Goal: Task Accomplishment & Management: Manage account settings

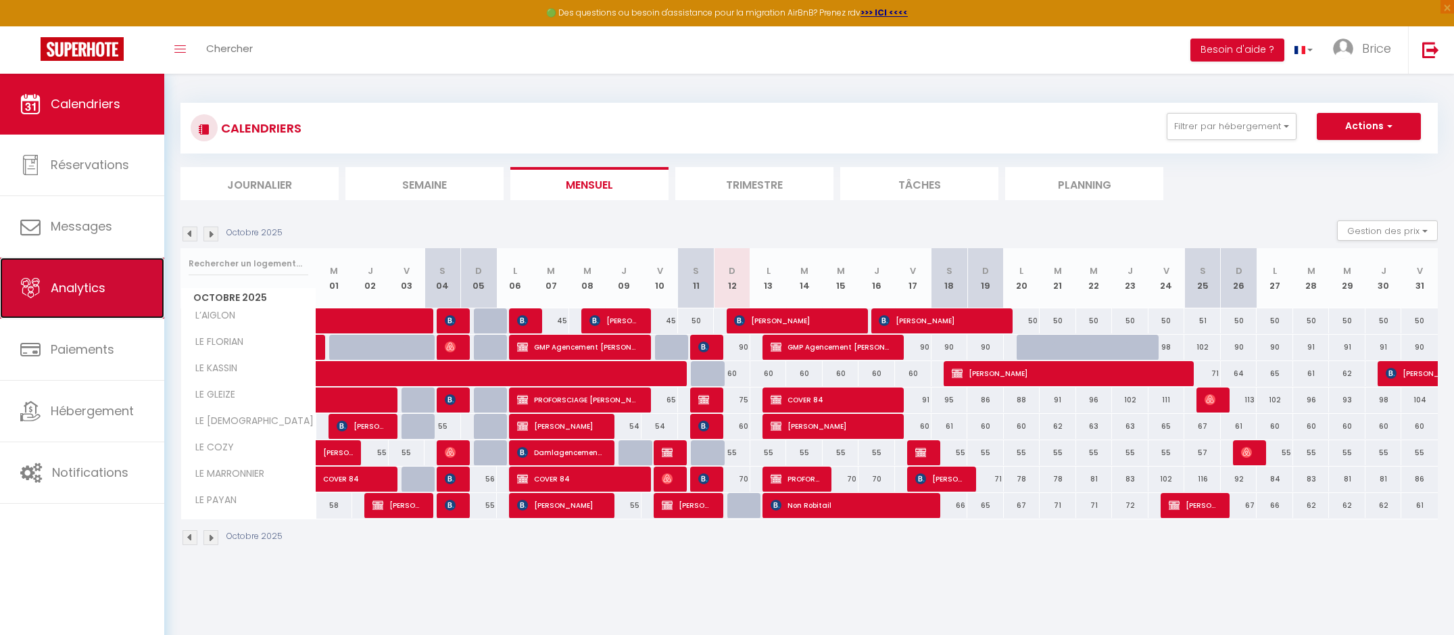
click at [78, 287] on span "Analytics" at bounding box center [78, 287] width 55 height 17
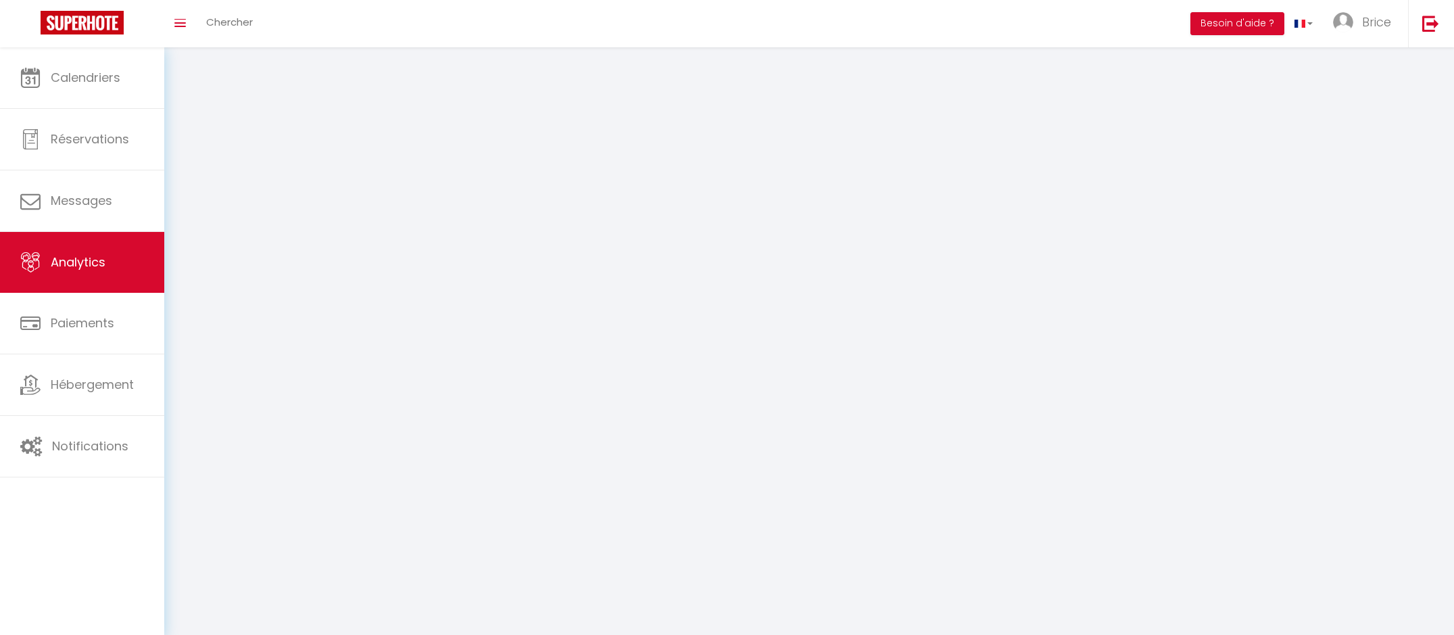
select select "2025"
select select "10"
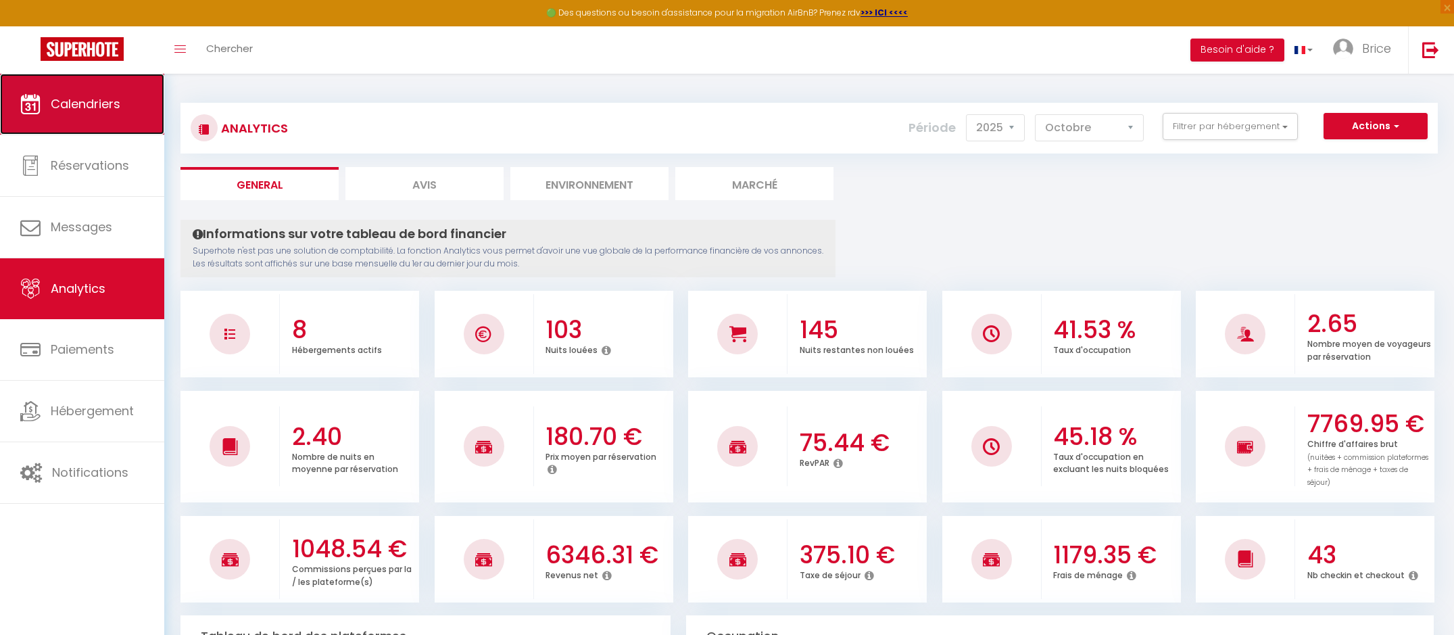
click at [105, 107] on span "Calendriers" at bounding box center [86, 103] width 70 height 17
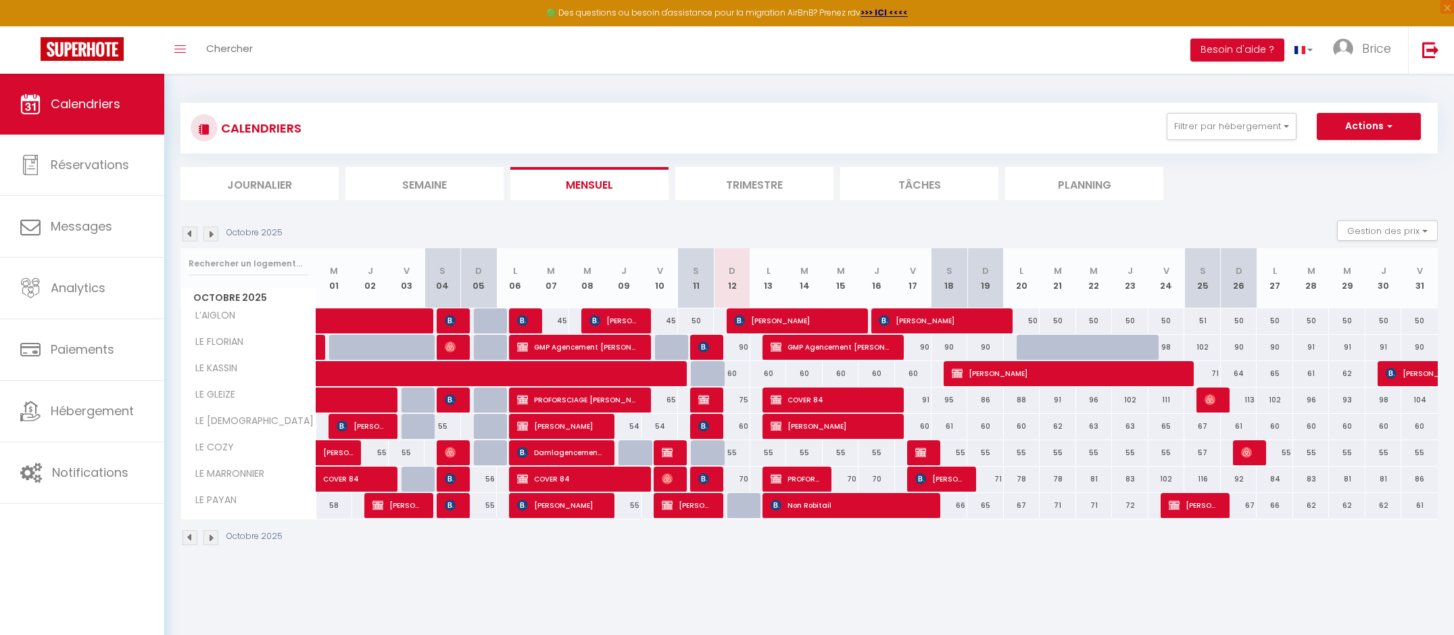
click at [195, 234] on img at bounding box center [190, 234] width 15 height 15
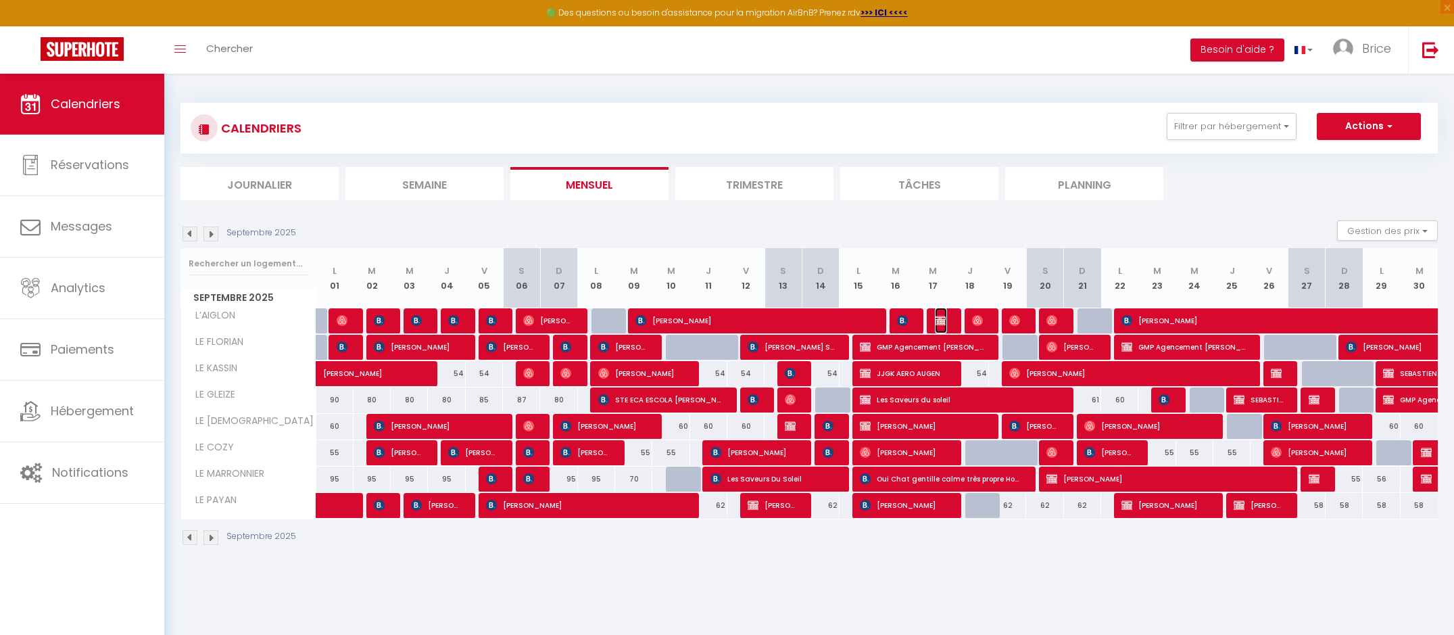
click at [945, 320] on img at bounding box center [940, 320] width 11 height 11
select select "OK"
select select "KO"
select select "0"
select select "1"
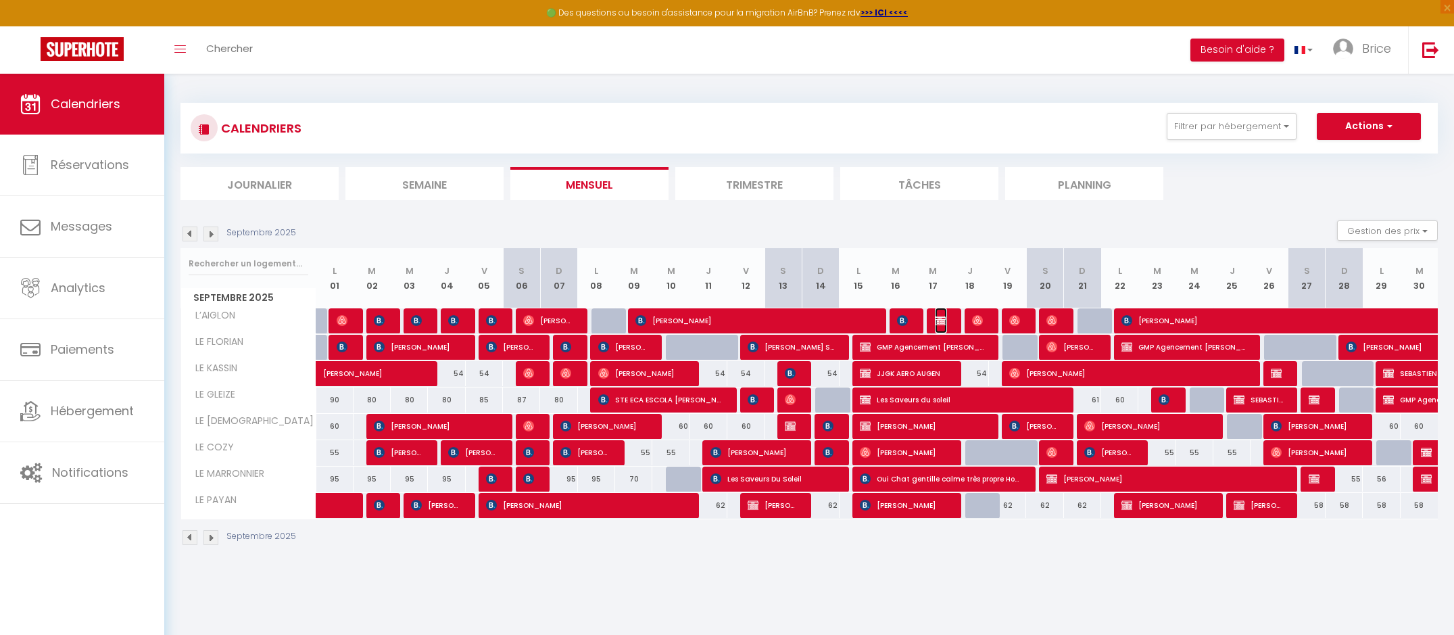
select select "1"
select select
select select "47952"
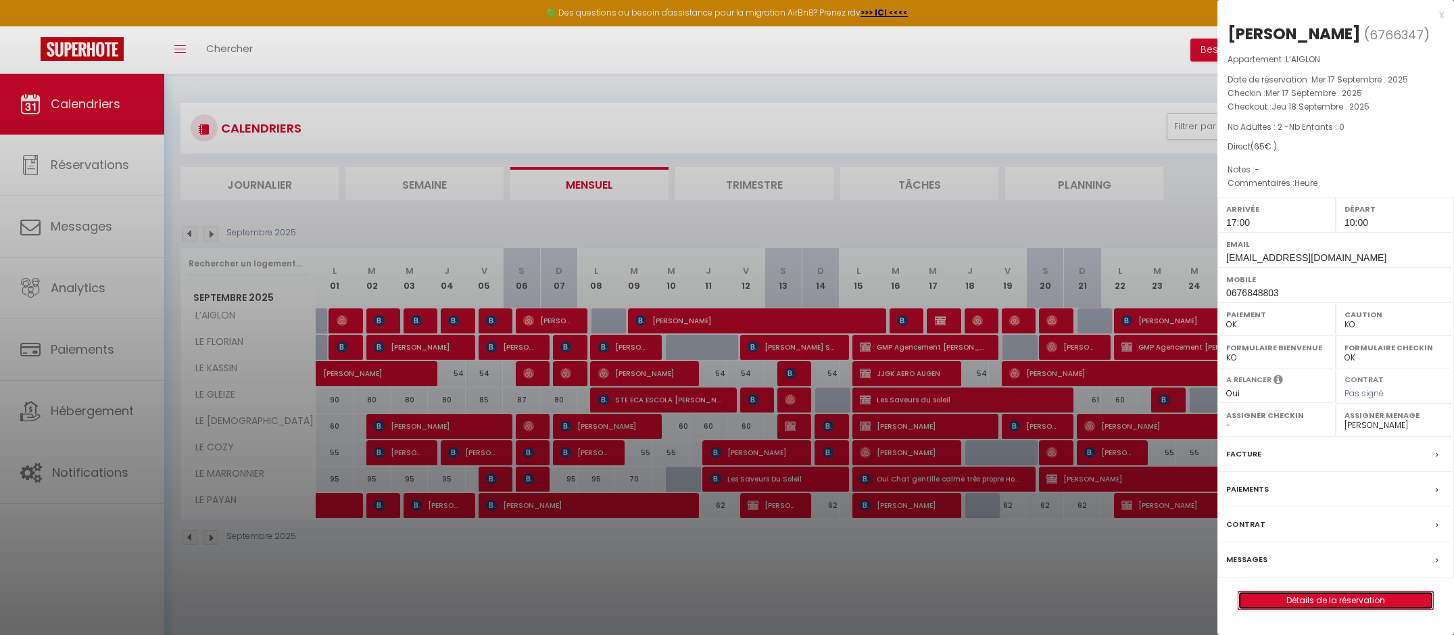
click at [1314, 596] on link "Détails de la réservation" at bounding box center [1336, 601] width 195 height 18
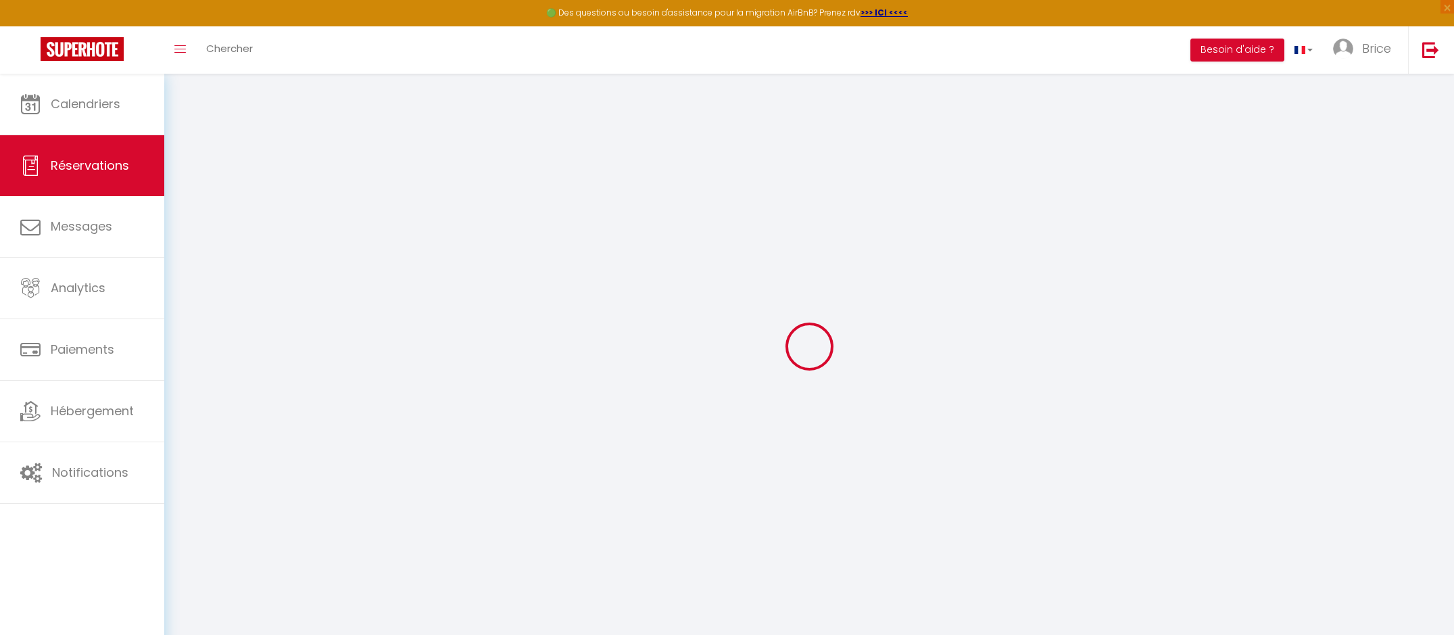
select select
checkbox input "false"
select select
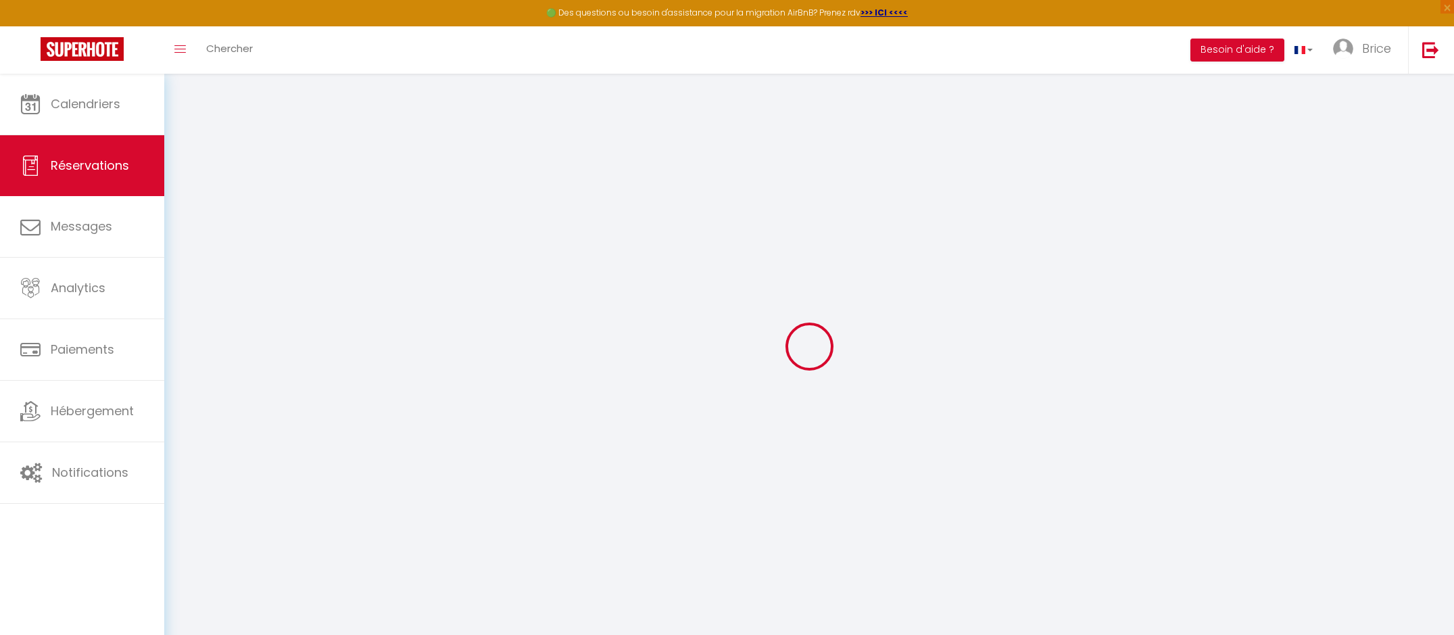
checkbox input "false"
type textarea "Heure"
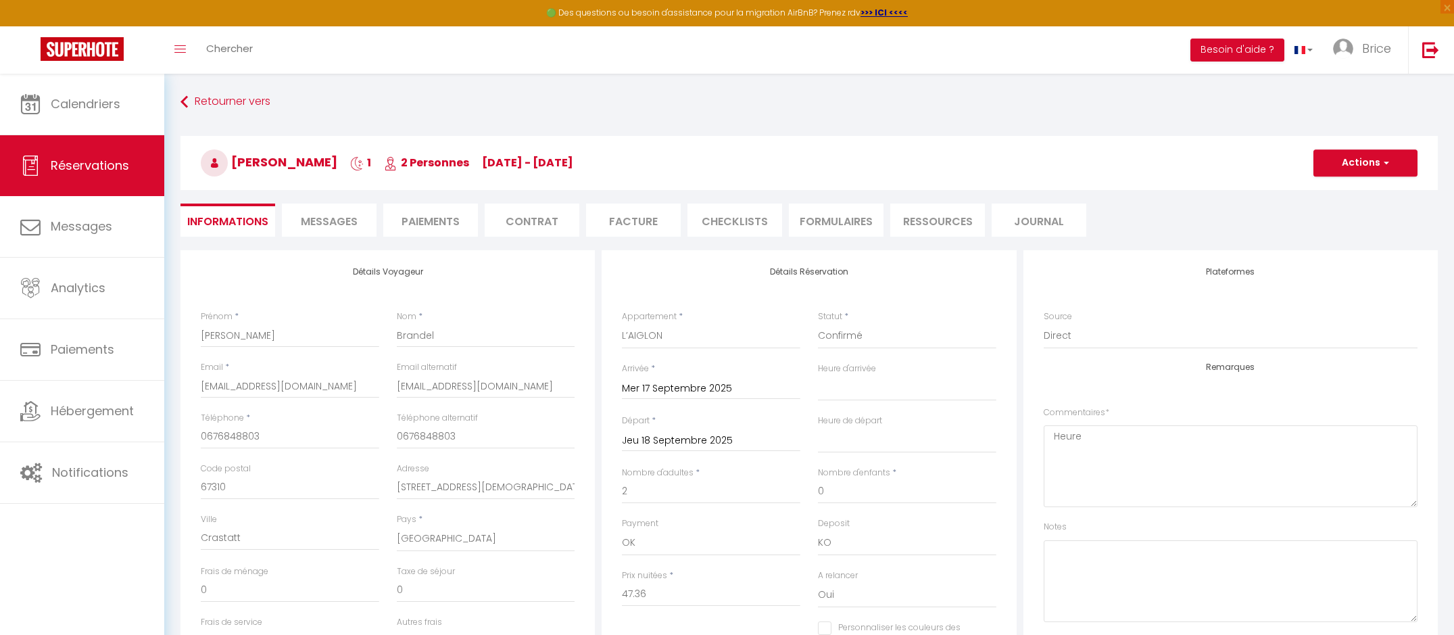
type input "15"
type input "2.64"
select select
checkbox input "false"
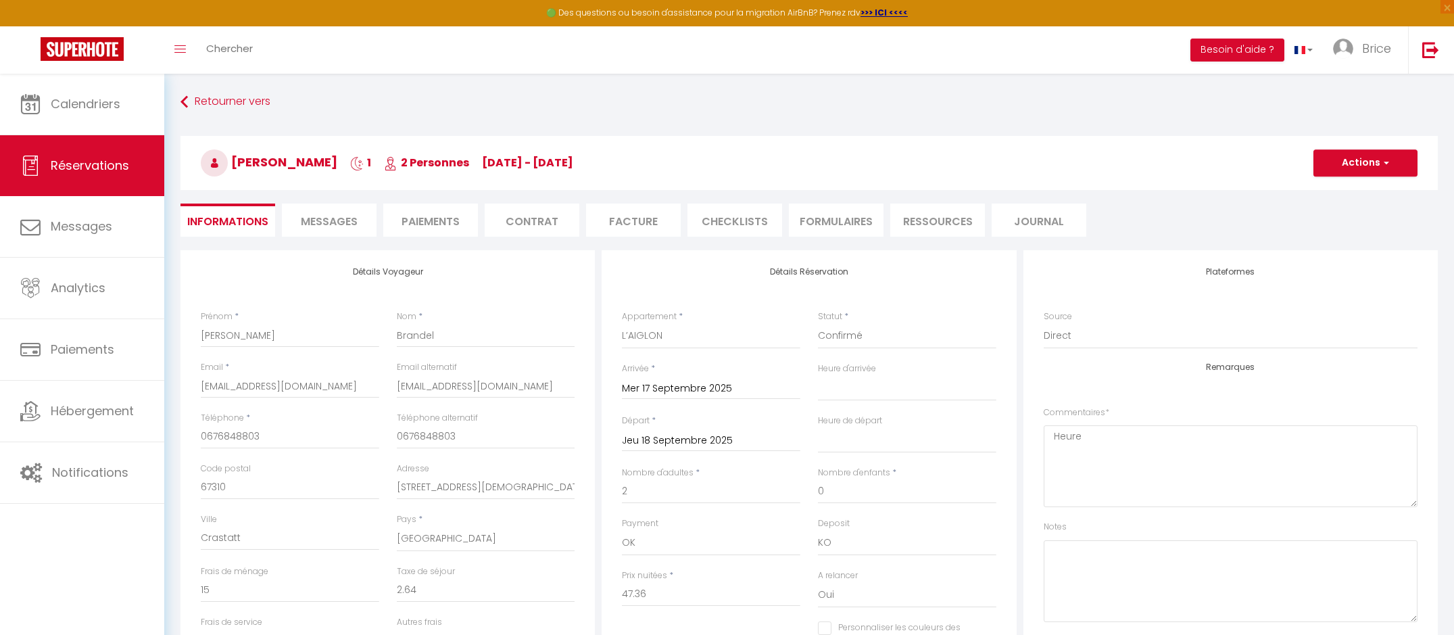
select select "17:00"
select select "10:00"
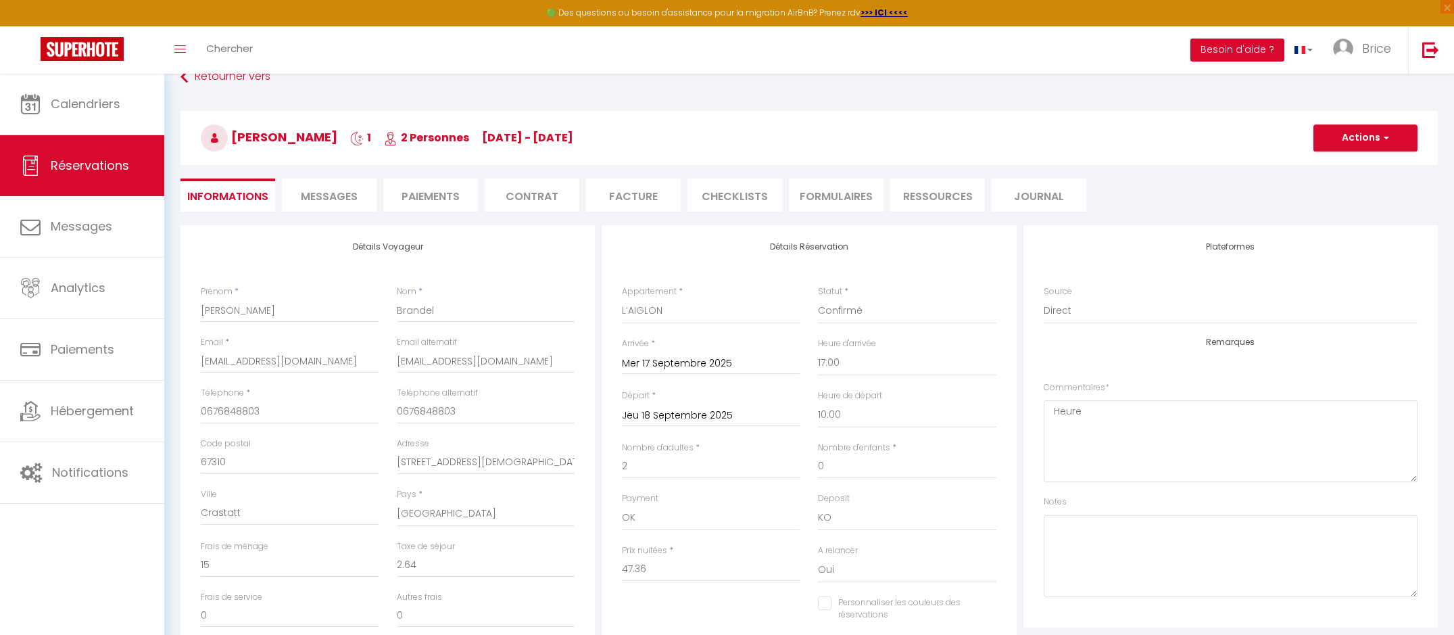
checkbox input "false"
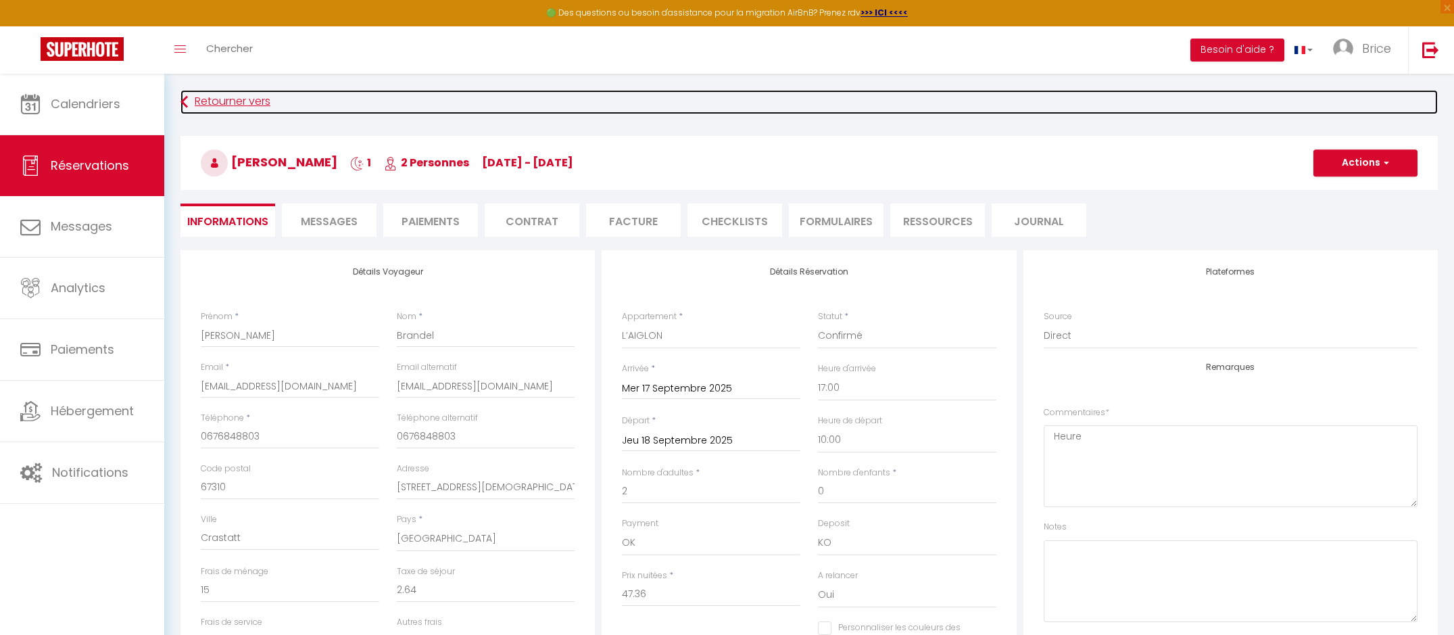
click at [216, 105] on link "Retourner vers" at bounding box center [810, 102] width 1258 height 24
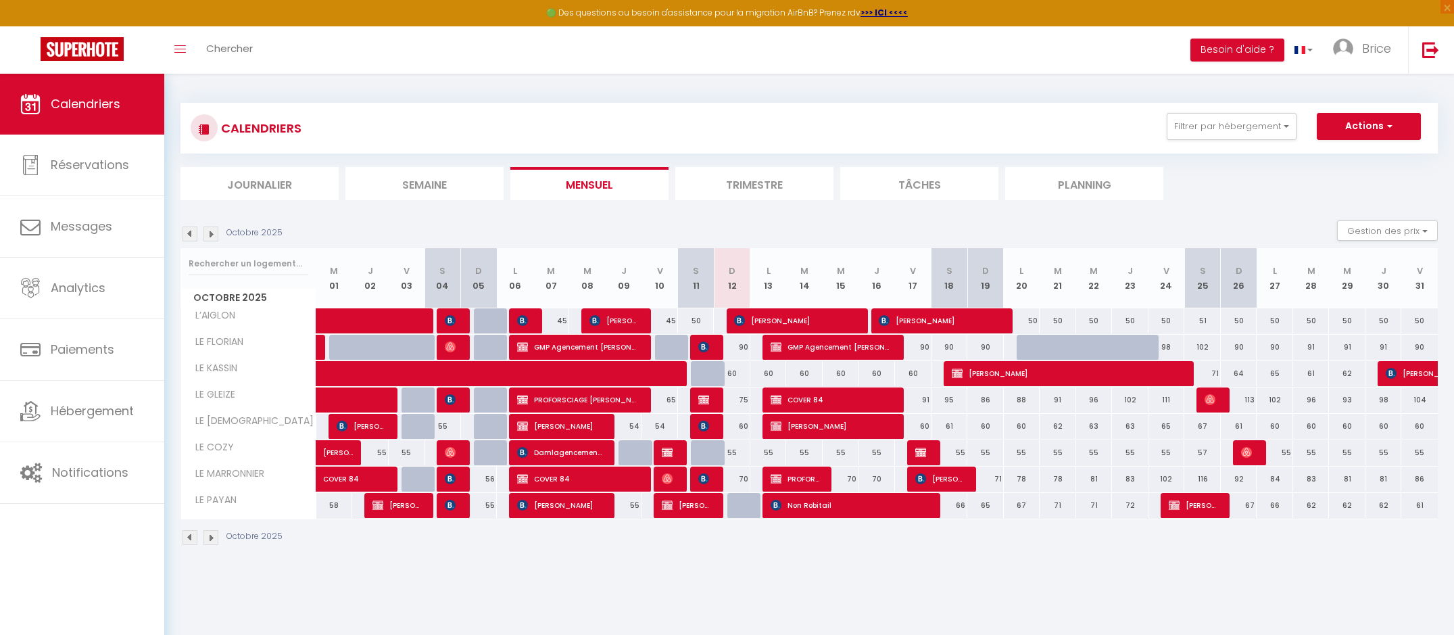
click at [195, 234] on img at bounding box center [190, 234] width 15 height 15
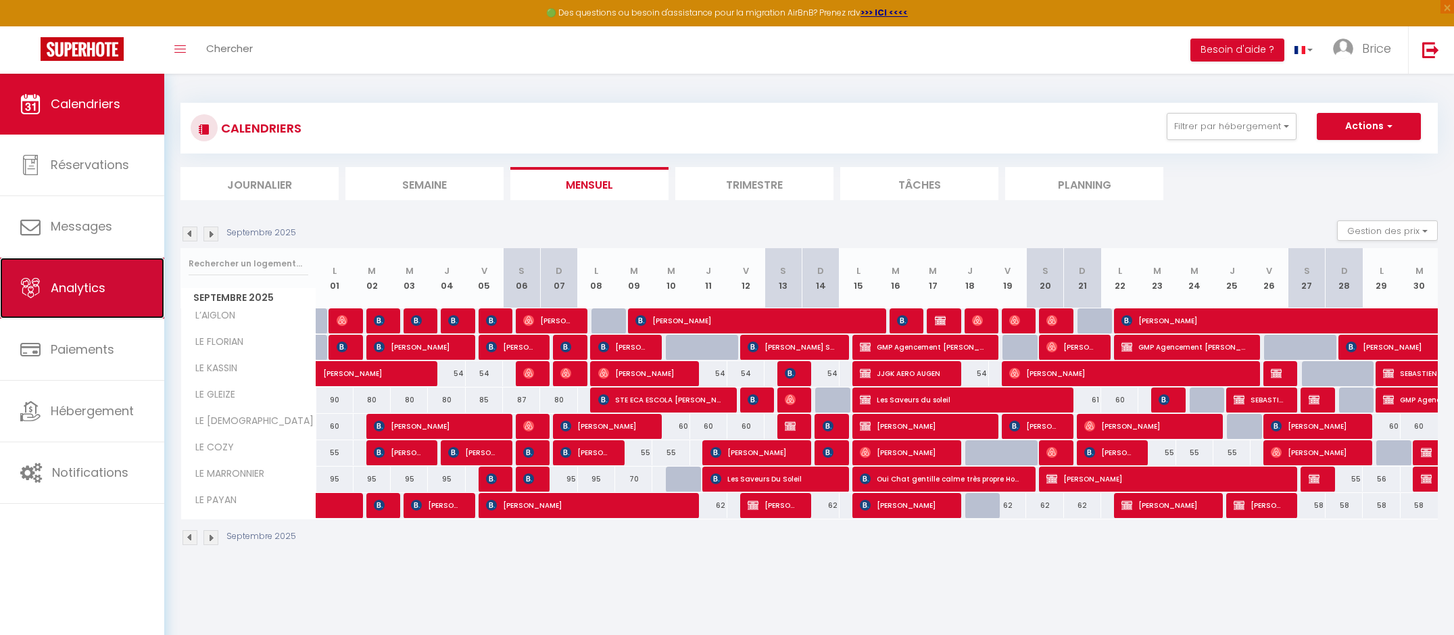
click at [75, 291] on span "Analytics" at bounding box center [78, 287] width 55 height 17
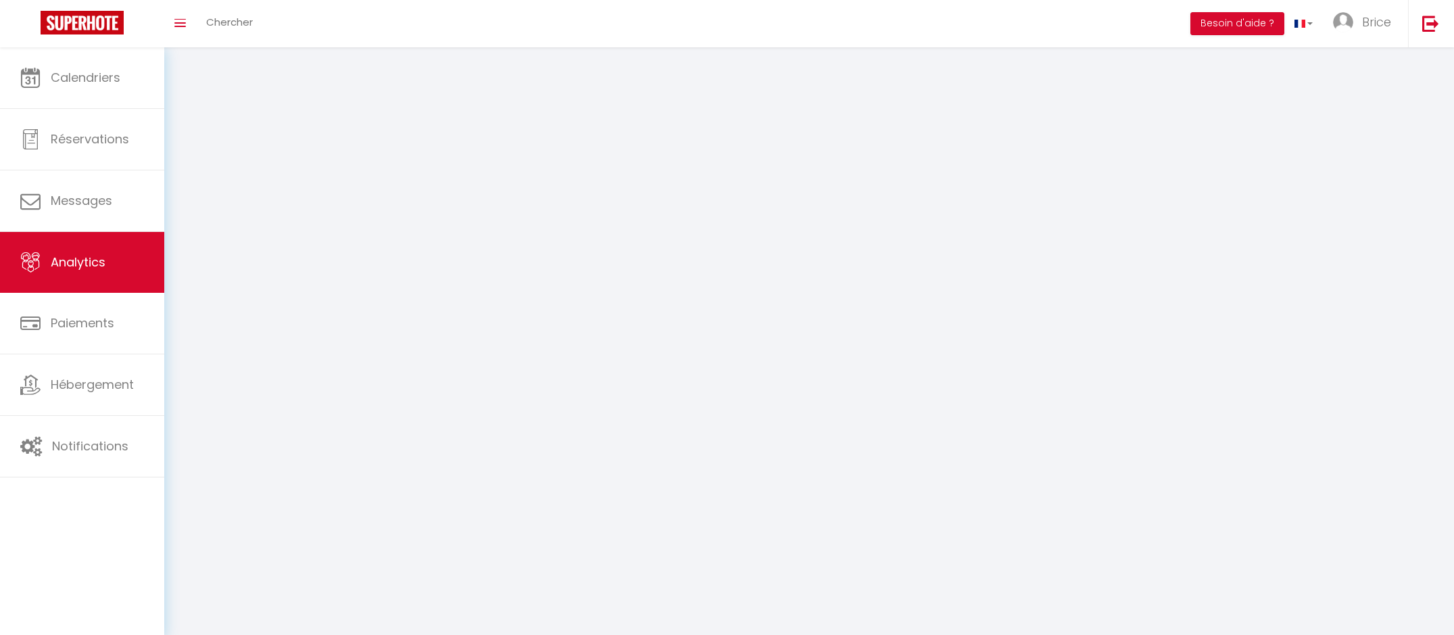
select select "2025"
select select "10"
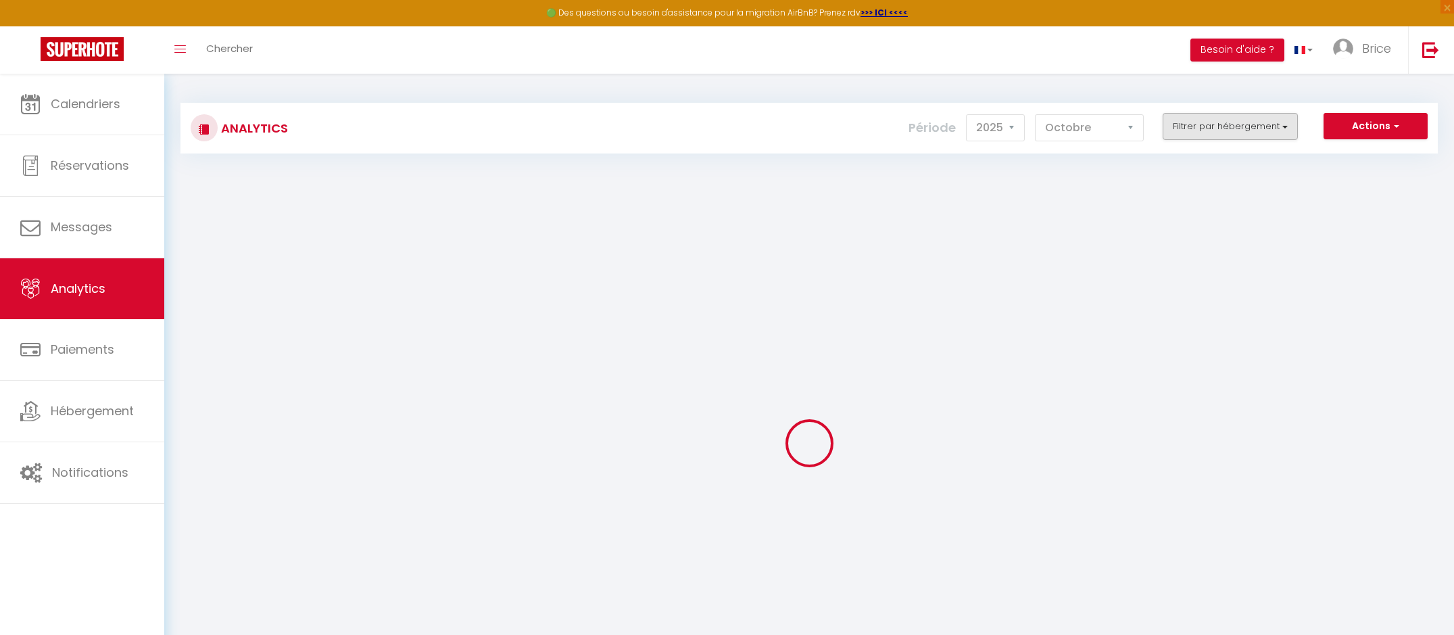
checkbox chauvet "false"
checkbox GLEIZE "false"
checkbox ZEN "false"
checkbox COZY "false"
checkbox MARRONNIER "false"
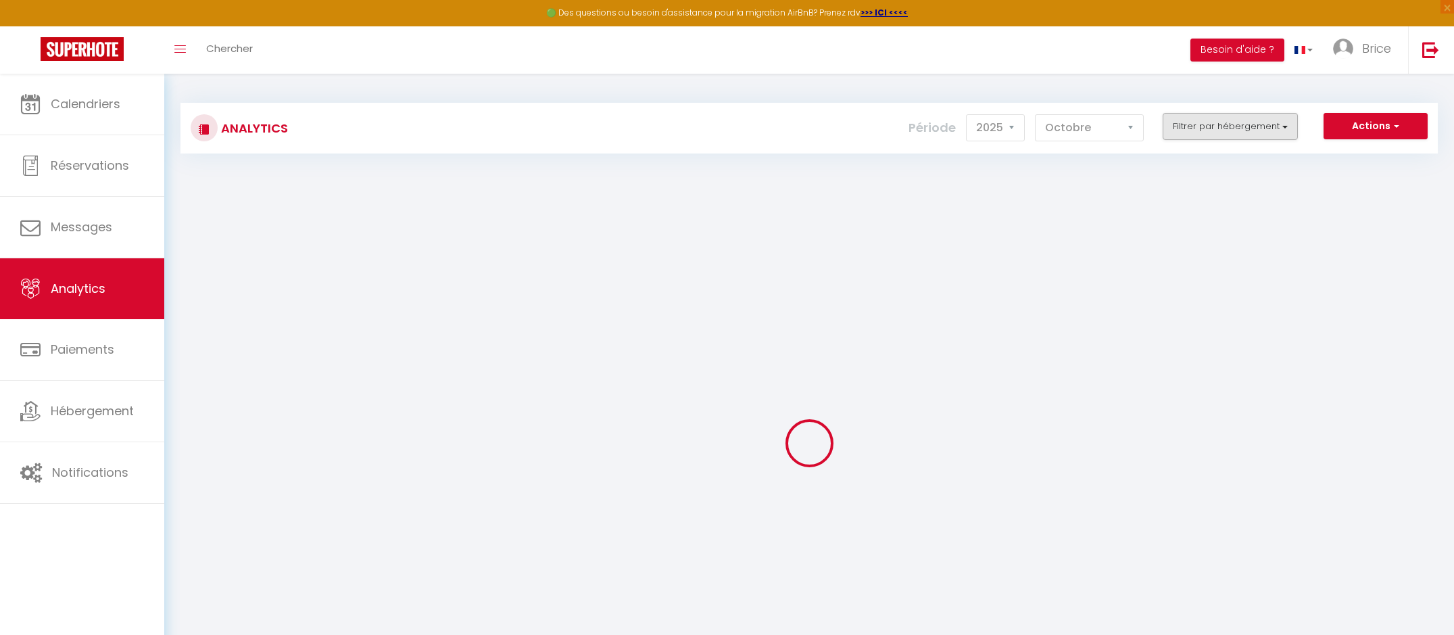
checkbox input "false"
checkbox KASSIN "false"
checkbox FLORIAN "false"
checkbox PAYAN "false"
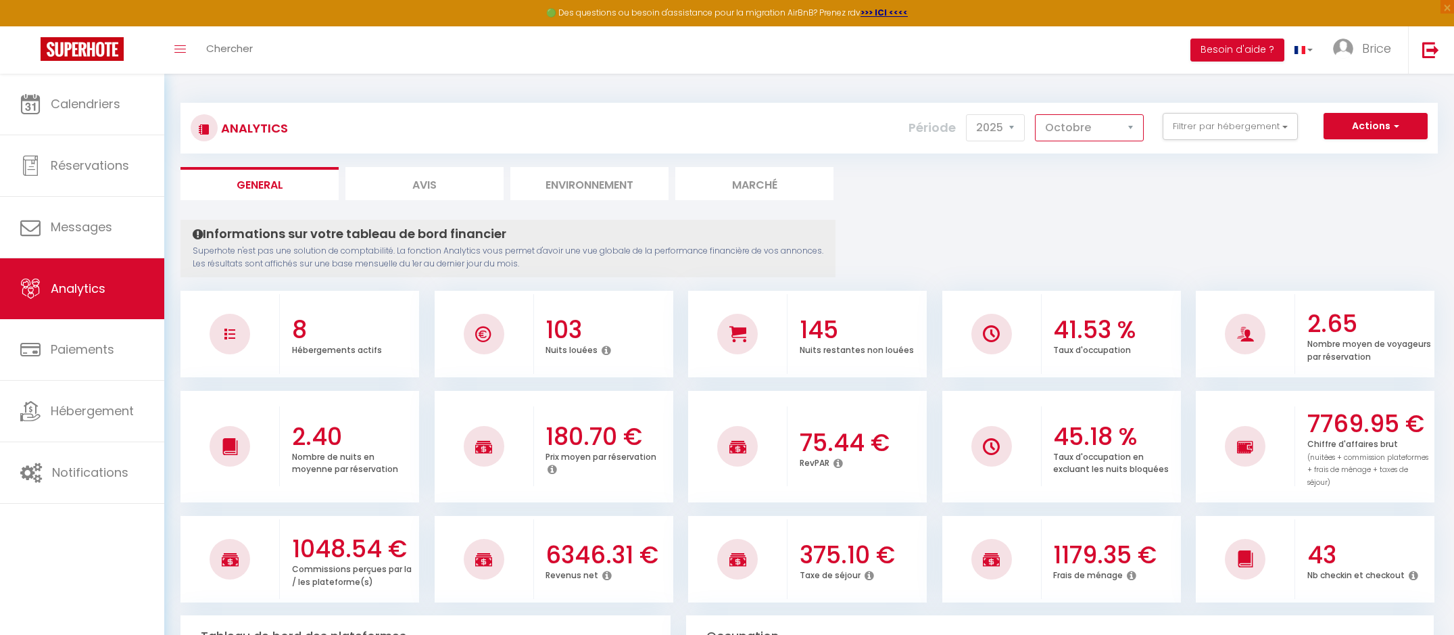
click at [1112, 126] on select "[PERSON_NAME] Mars Avril Mai Juin Juillet Août Septembre Octobre Novembre Décem…" at bounding box center [1089, 127] width 109 height 27
select select "9"
checkbox chauvet "false"
checkbox GLEIZE "false"
checkbox ZEN "false"
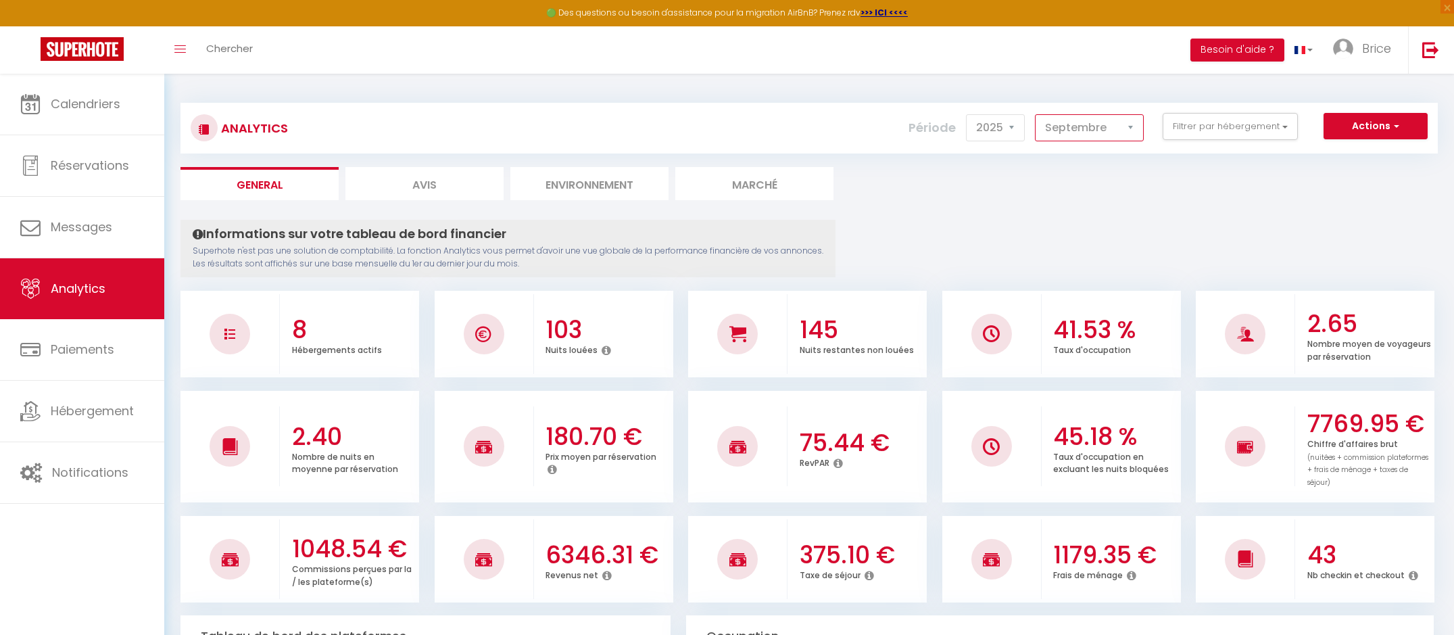
checkbox COZY "false"
checkbox MARRONNIER "false"
checkbox input "false"
checkbox KASSIN "false"
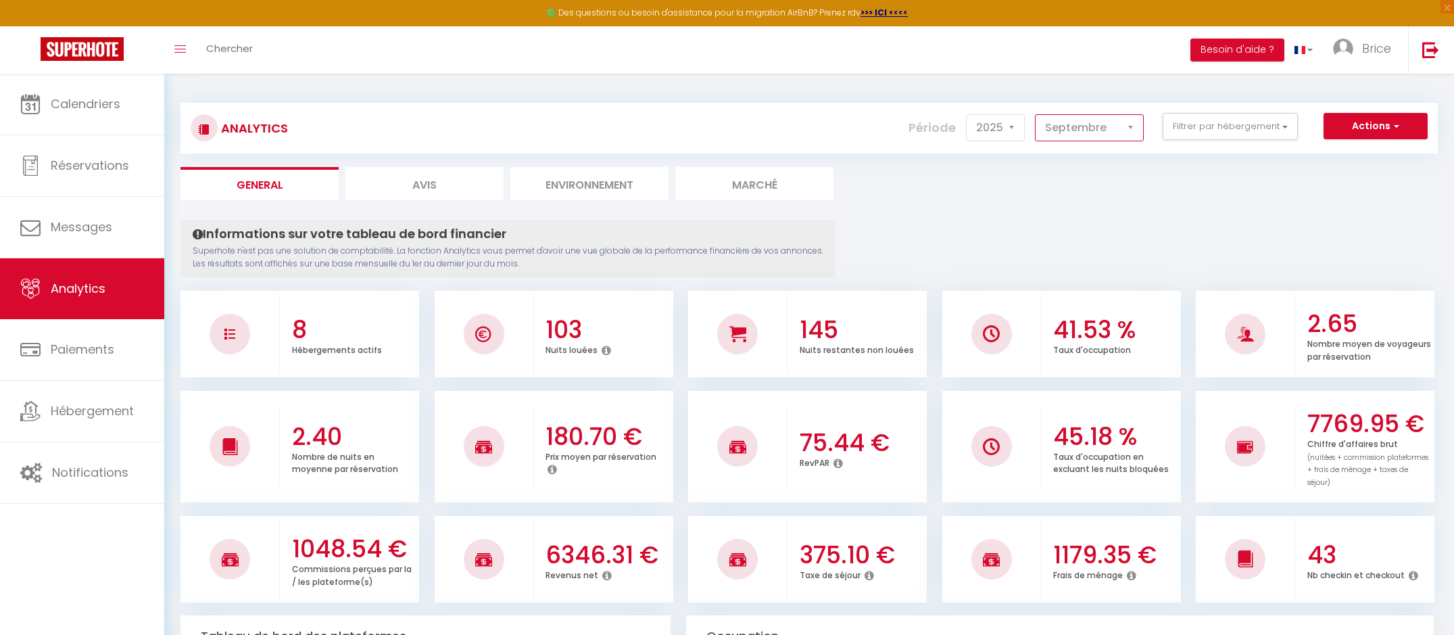
checkbox FLORIAN "false"
checkbox PAYAN "false"
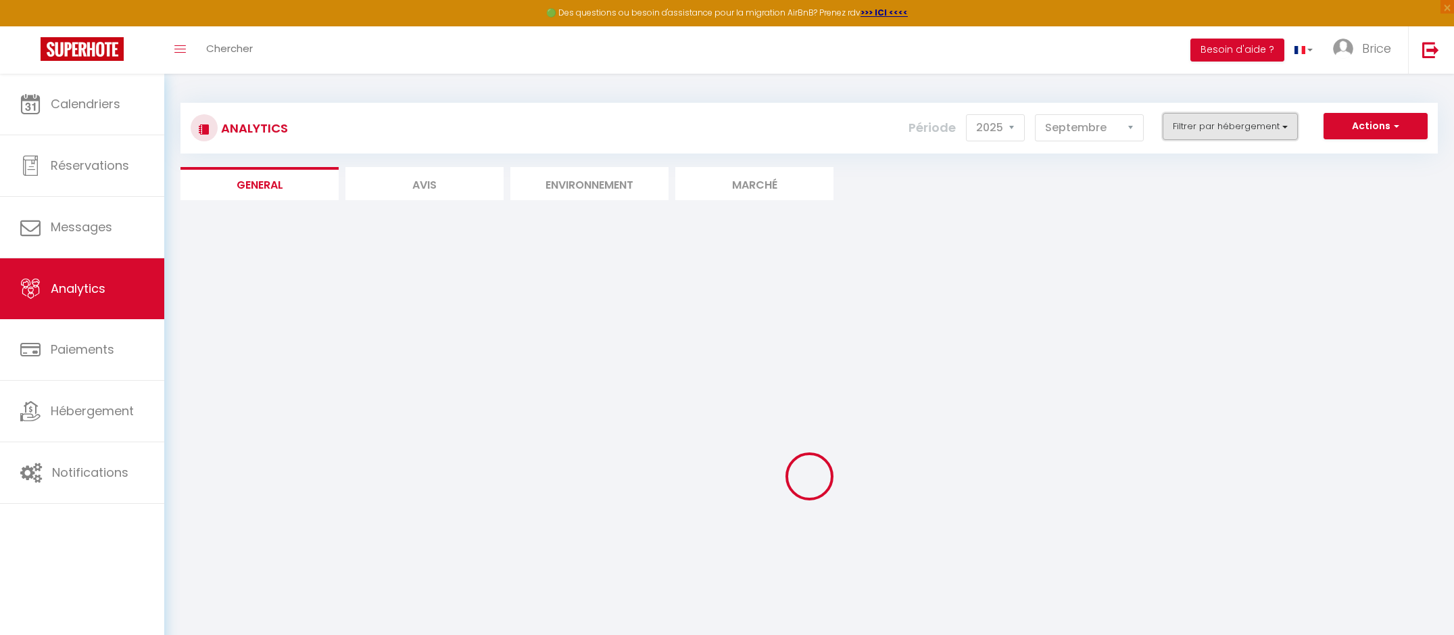
click at [1230, 123] on button "Filtrer par hébergement" at bounding box center [1230, 126] width 135 height 27
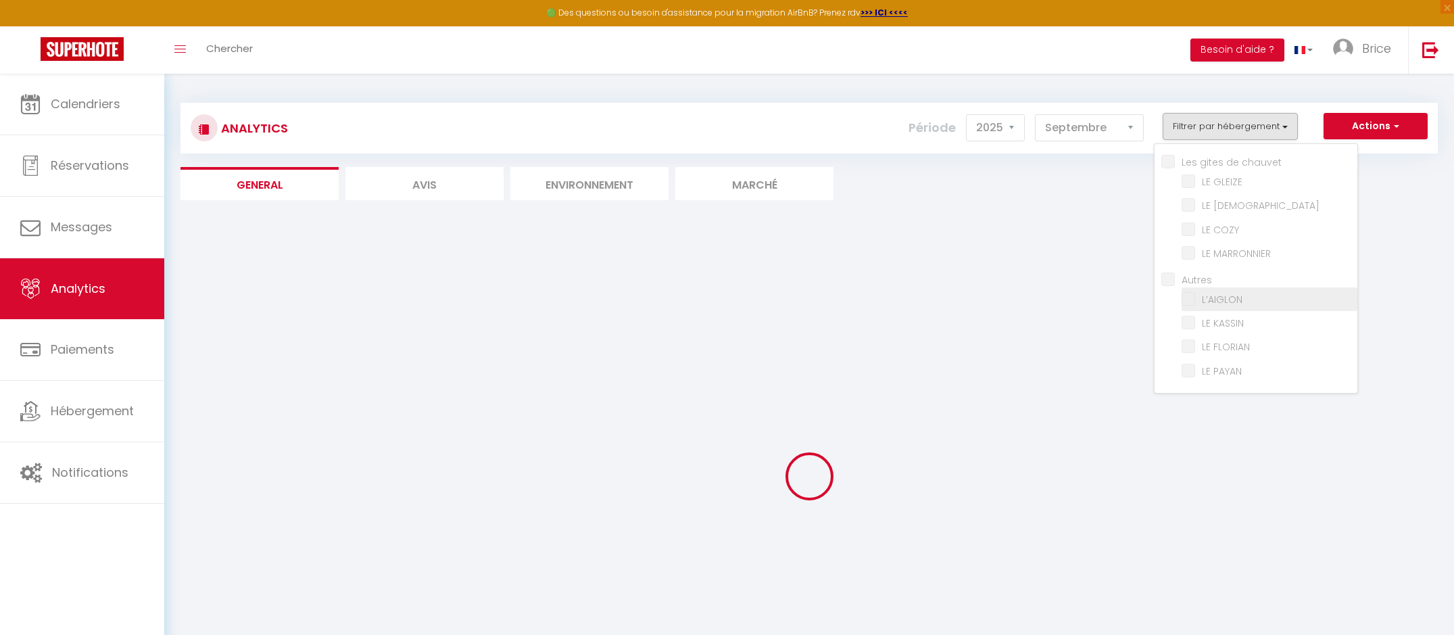
checkbox chauvet "false"
checkbox GLEIZE "false"
checkbox ZEN "false"
checkbox COZY "false"
checkbox MARRONNIER "false"
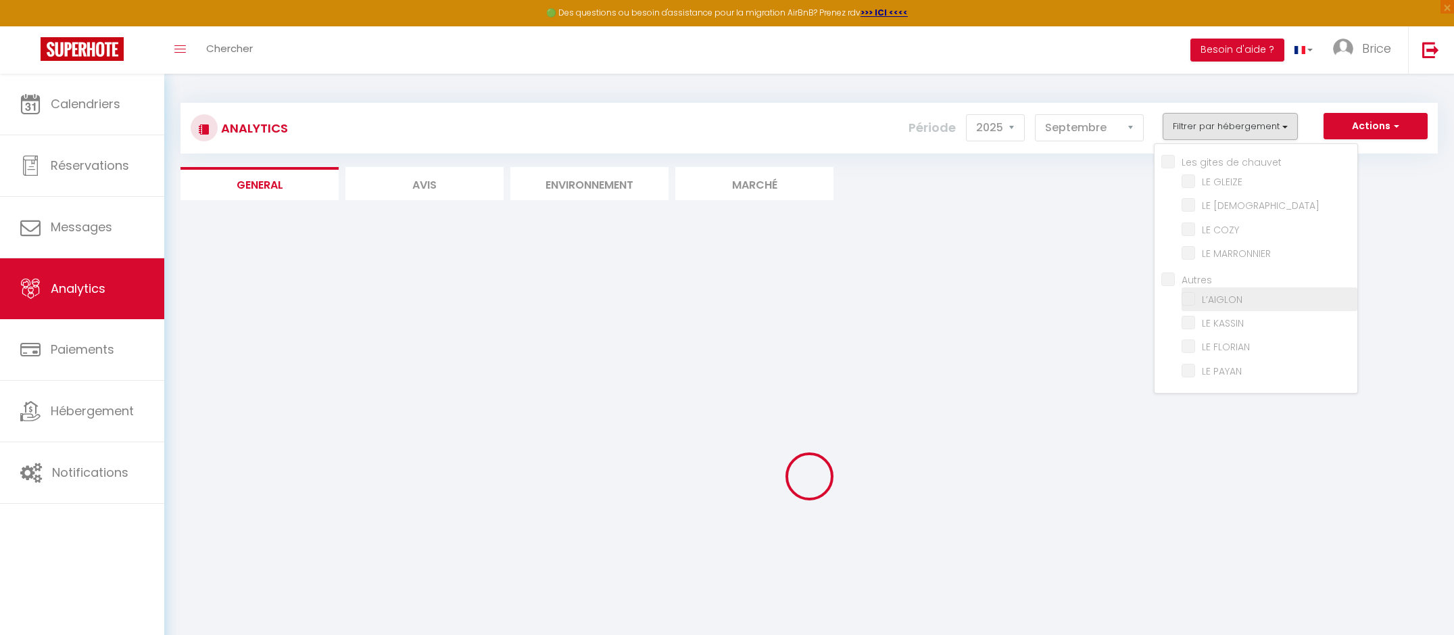
checkbox input "false"
checkbox KASSIN "false"
checkbox FLORIAN "false"
checkbox PAYAN "false"
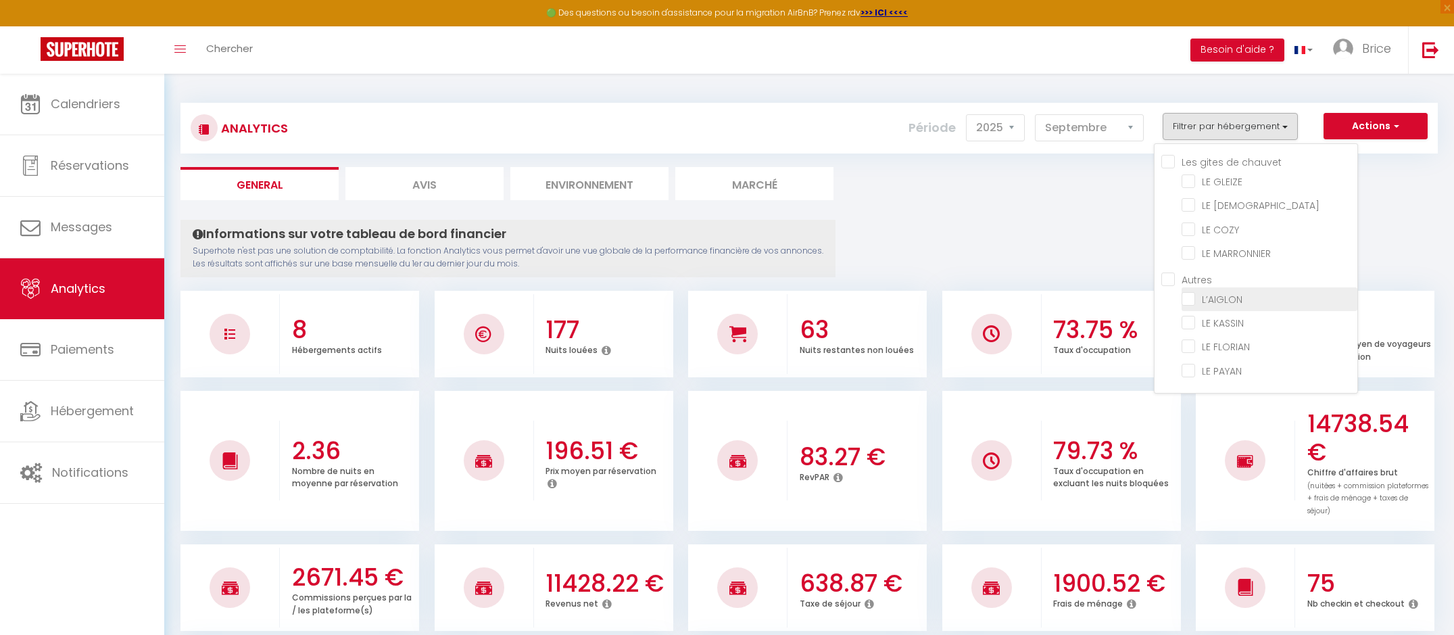
click at [1193, 302] on input "checkbox" at bounding box center [1270, 298] width 176 height 14
checkbox input "true"
checkbox GLEIZE "false"
checkbox ZEN "false"
checkbox COZY "false"
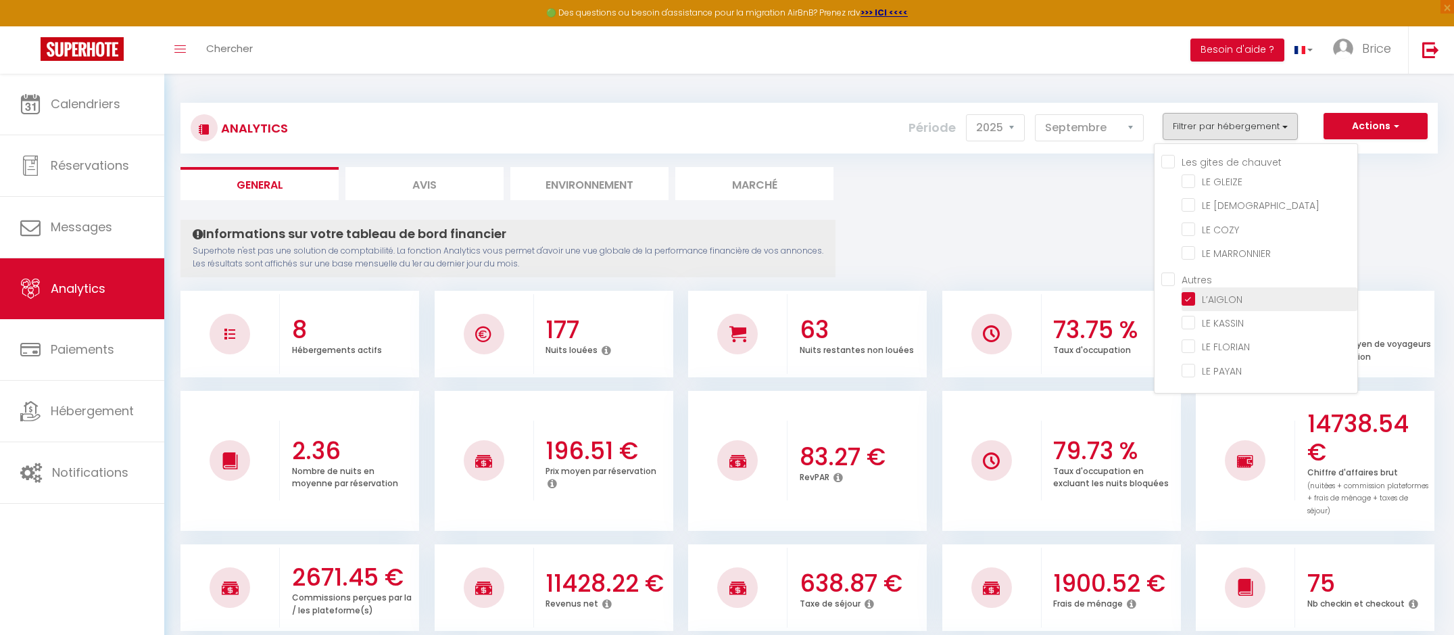
checkbox MARRONNIER "false"
checkbox KASSIN "false"
checkbox FLORIAN "false"
checkbox PAYAN "false"
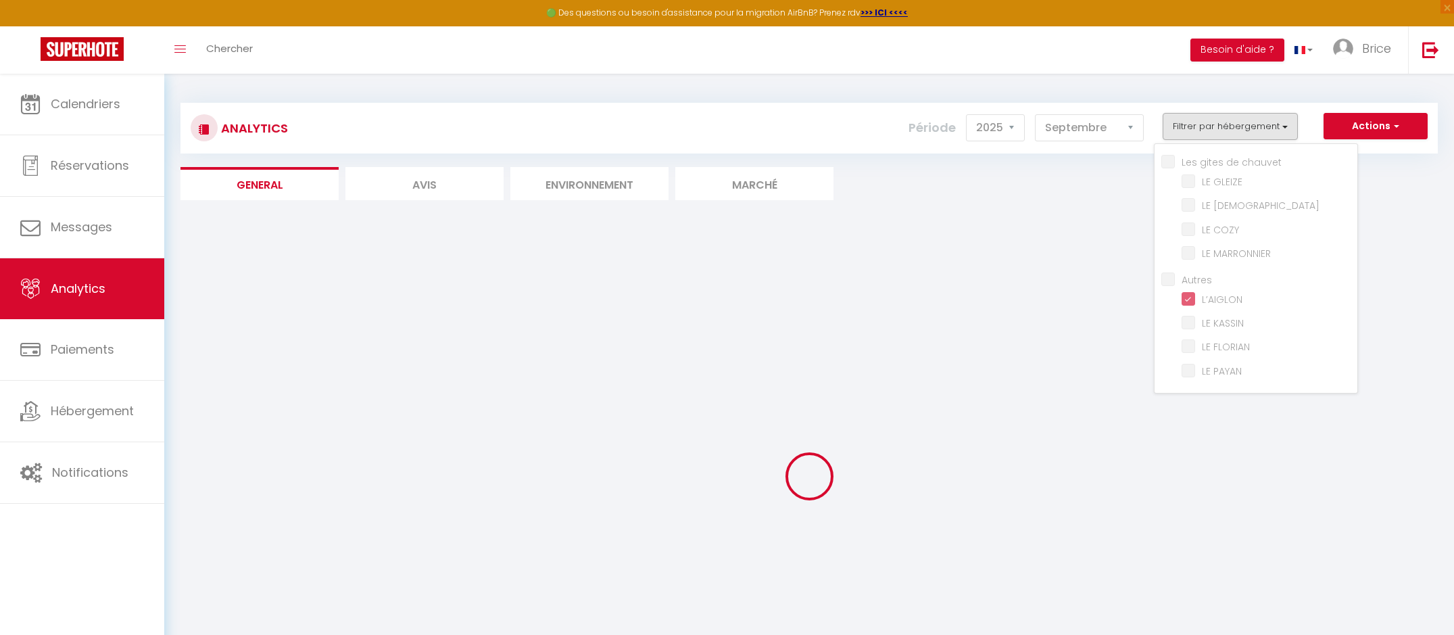
checkbox GLEIZE "false"
checkbox ZEN "false"
checkbox COZY "false"
checkbox MARRONNIER "false"
checkbox KASSIN "false"
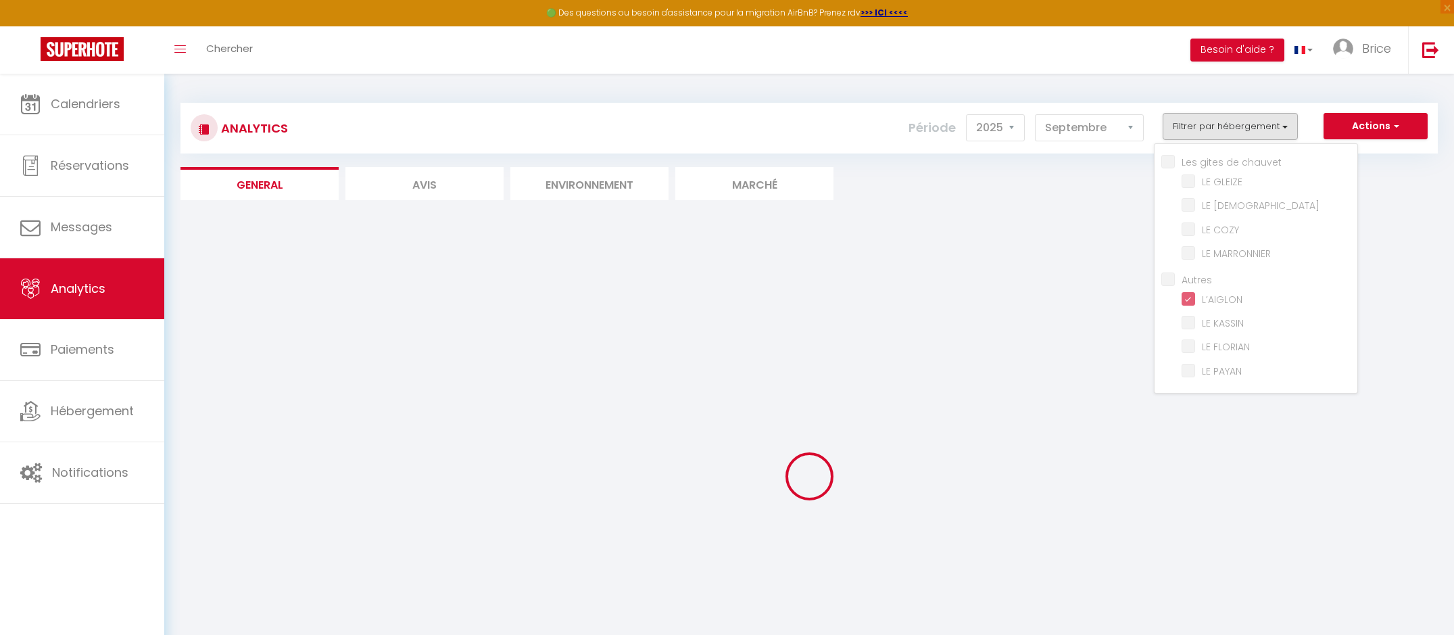
checkbox FLORIAN "false"
checkbox PAYAN "false"
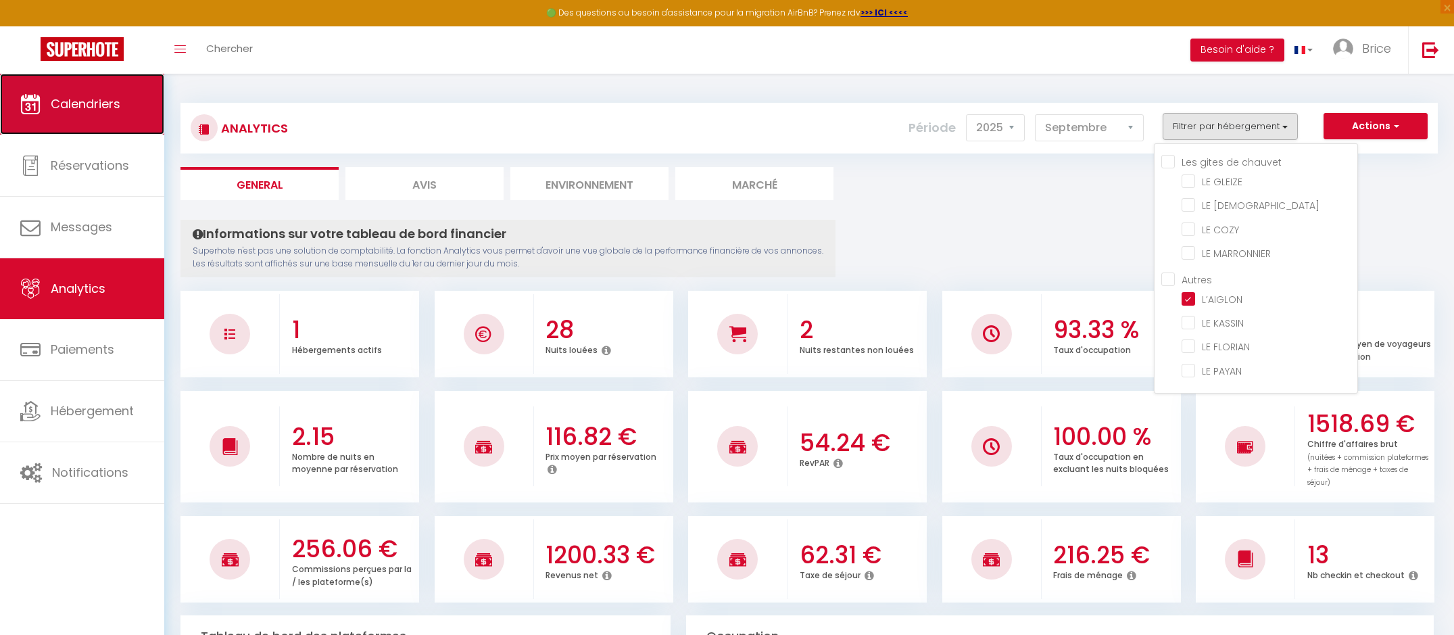
click at [82, 101] on span "Calendriers" at bounding box center [86, 103] width 70 height 17
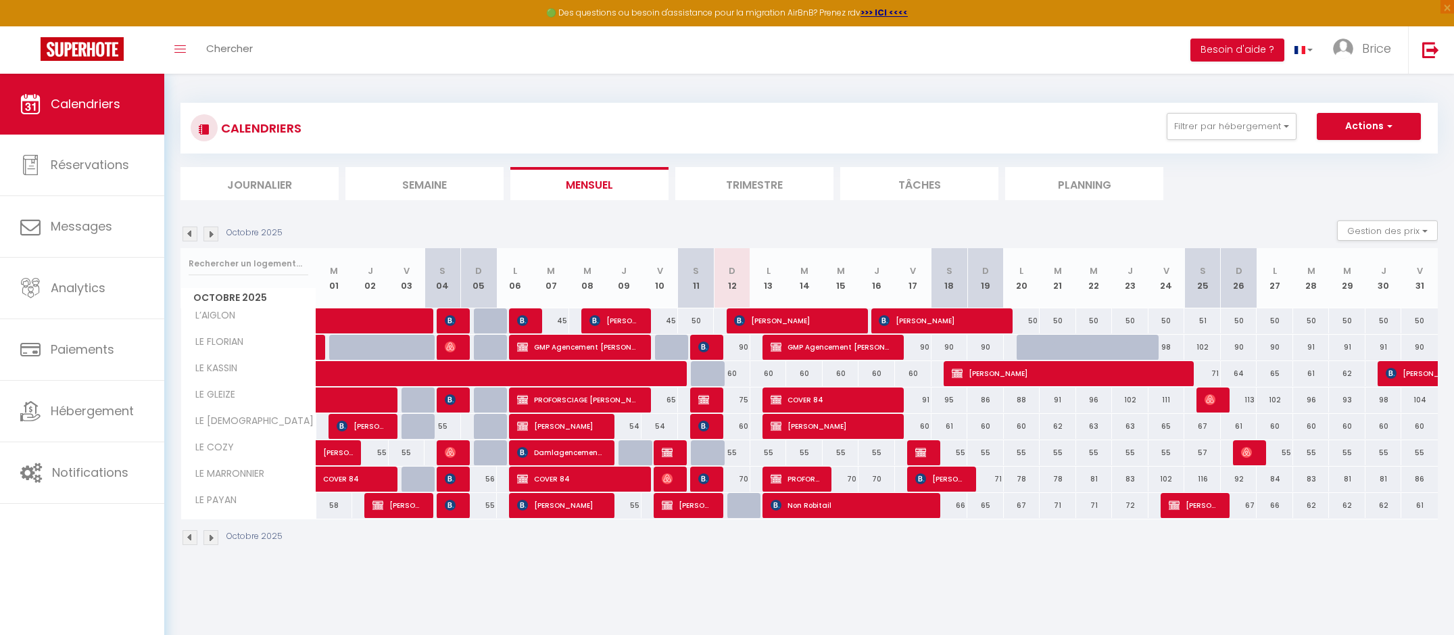
click at [188, 235] on img at bounding box center [190, 234] width 15 height 15
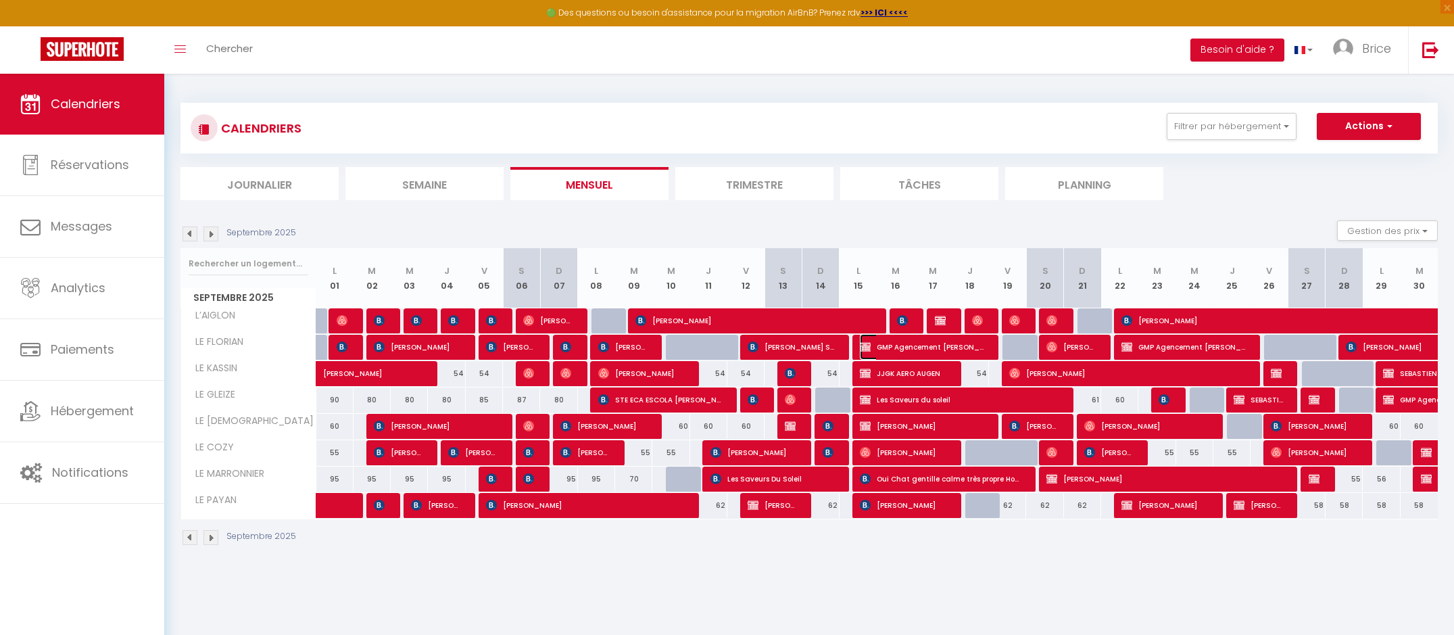
click at [869, 350] on img at bounding box center [865, 346] width 11 height 11
select select "OK"
select select "KO"
select select "0"
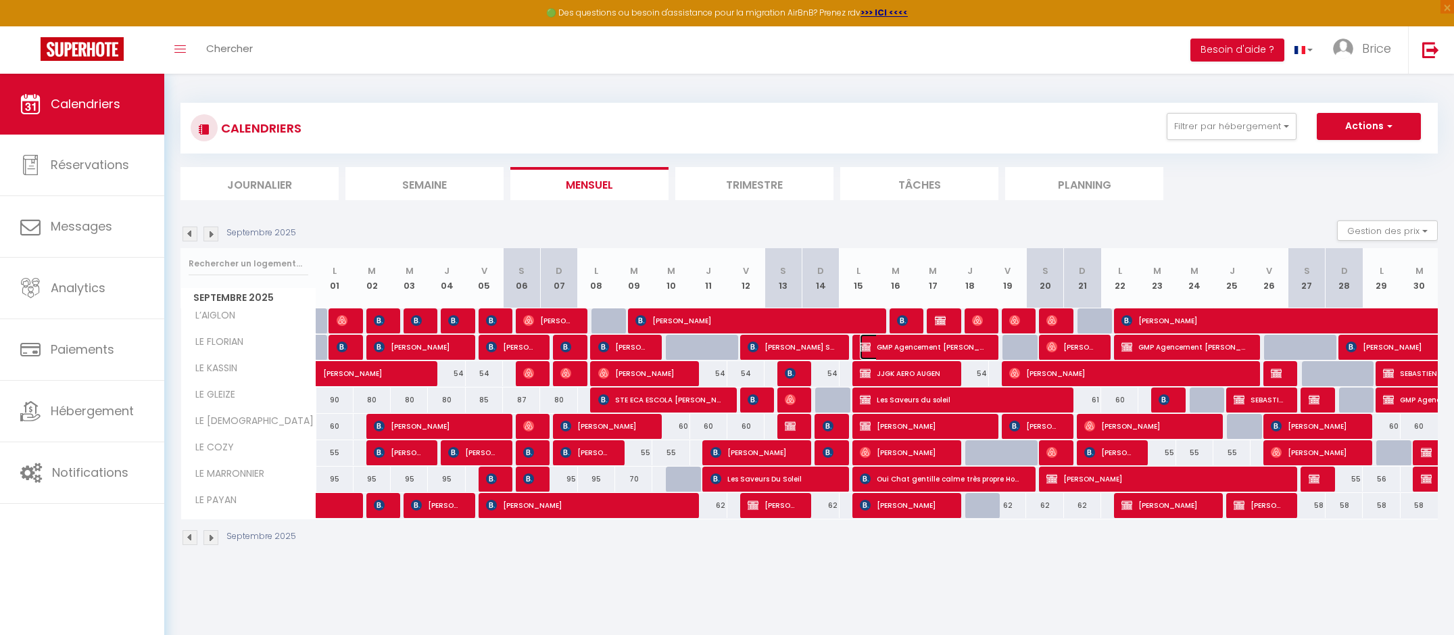
select select "1"
select select
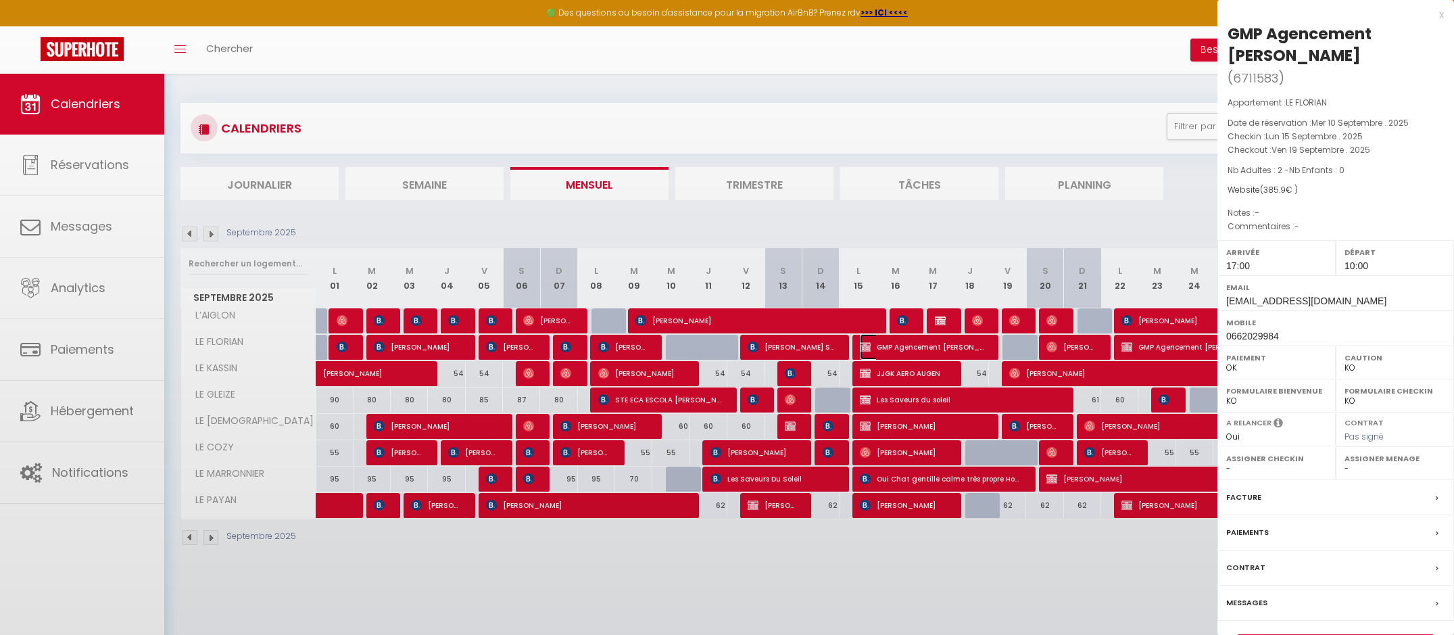
select select "49372"
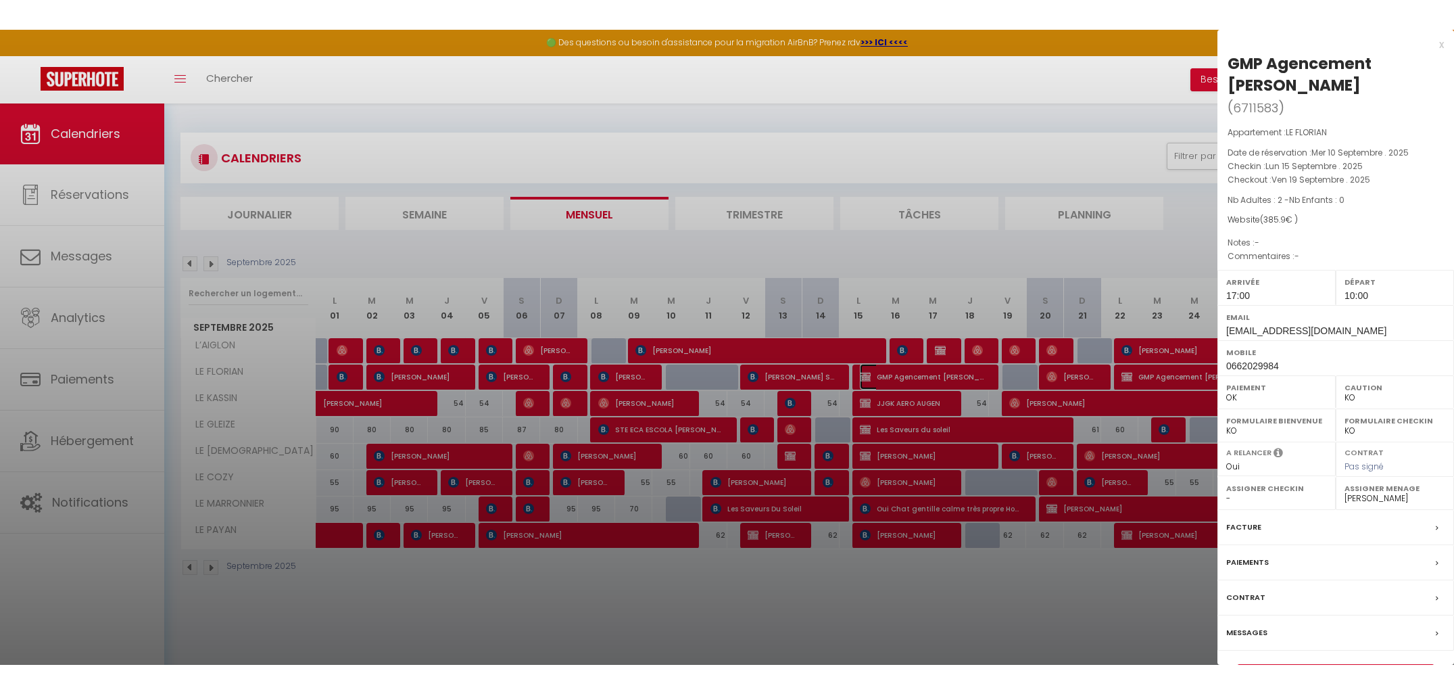
scroll to position [74, 0]
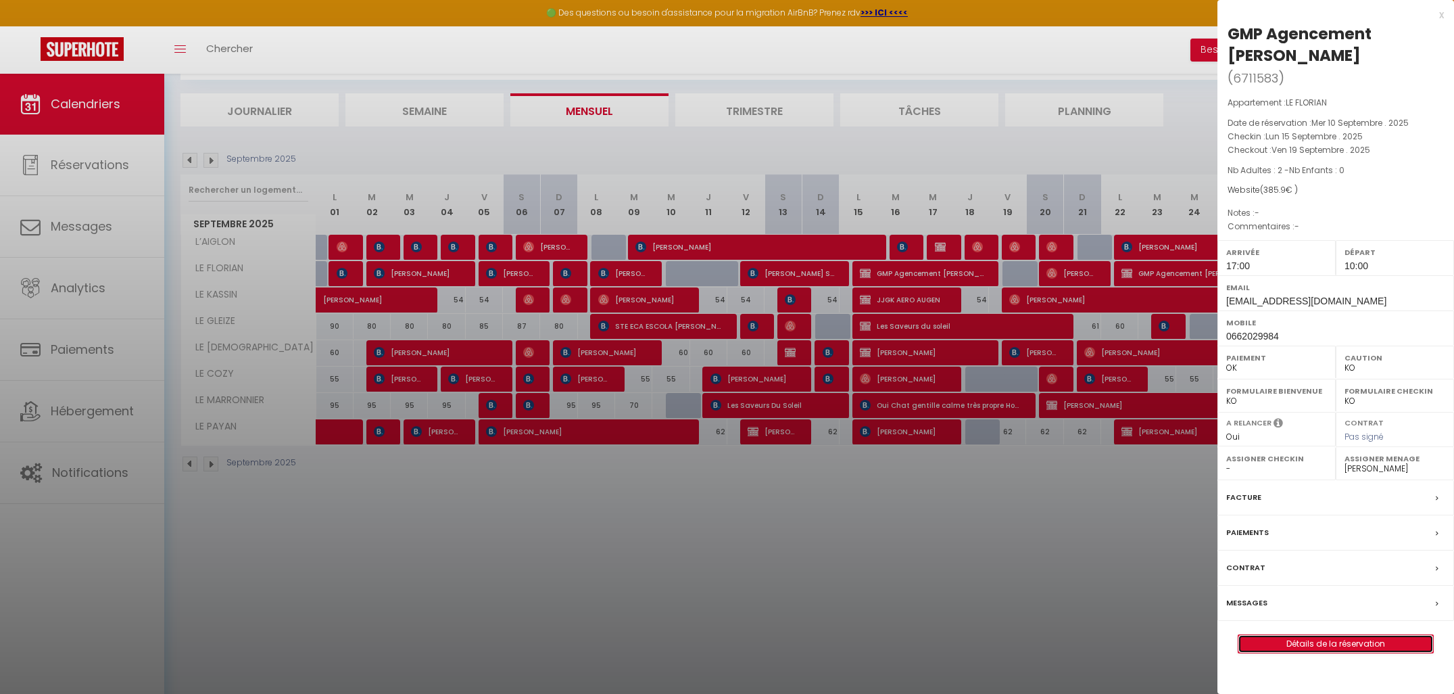
click at [1263, 634] on link "Détails de la réservation" at bounding box center [1336, 644] width 195 height 18
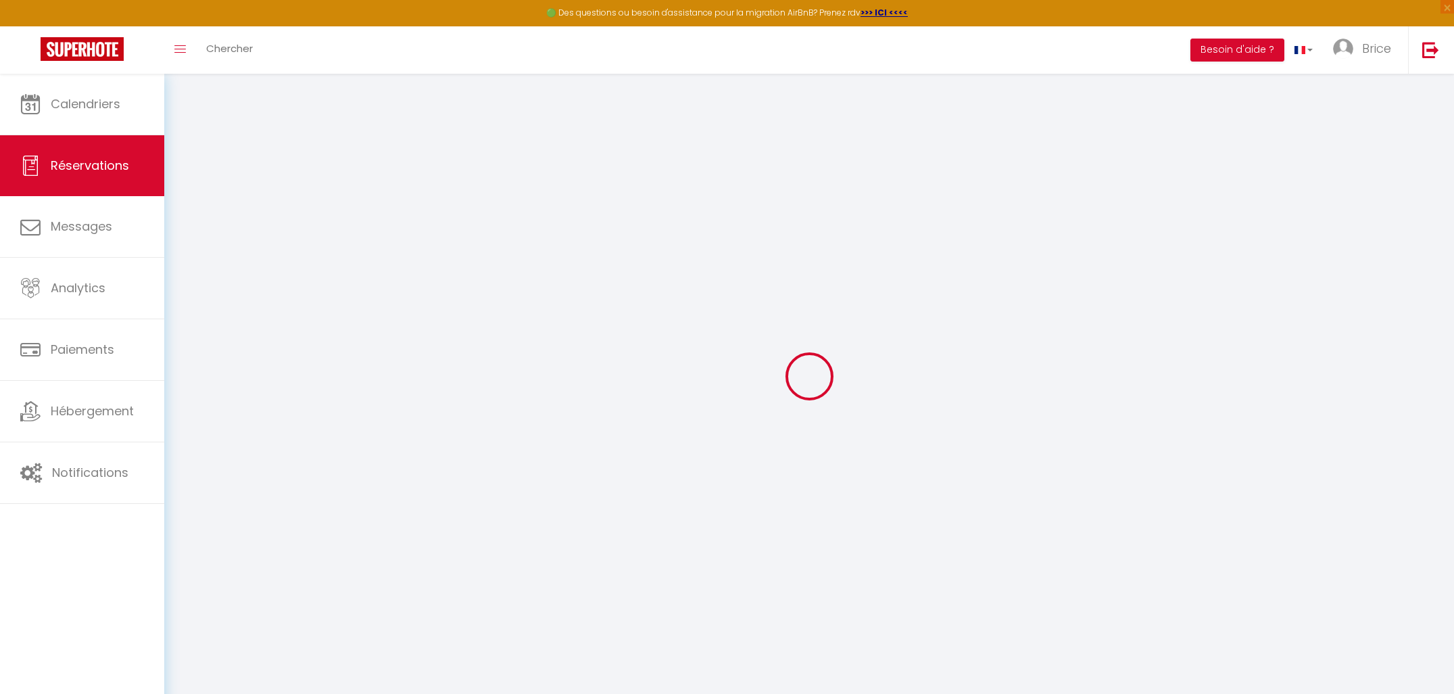
select select
checkbox input "false"
select select
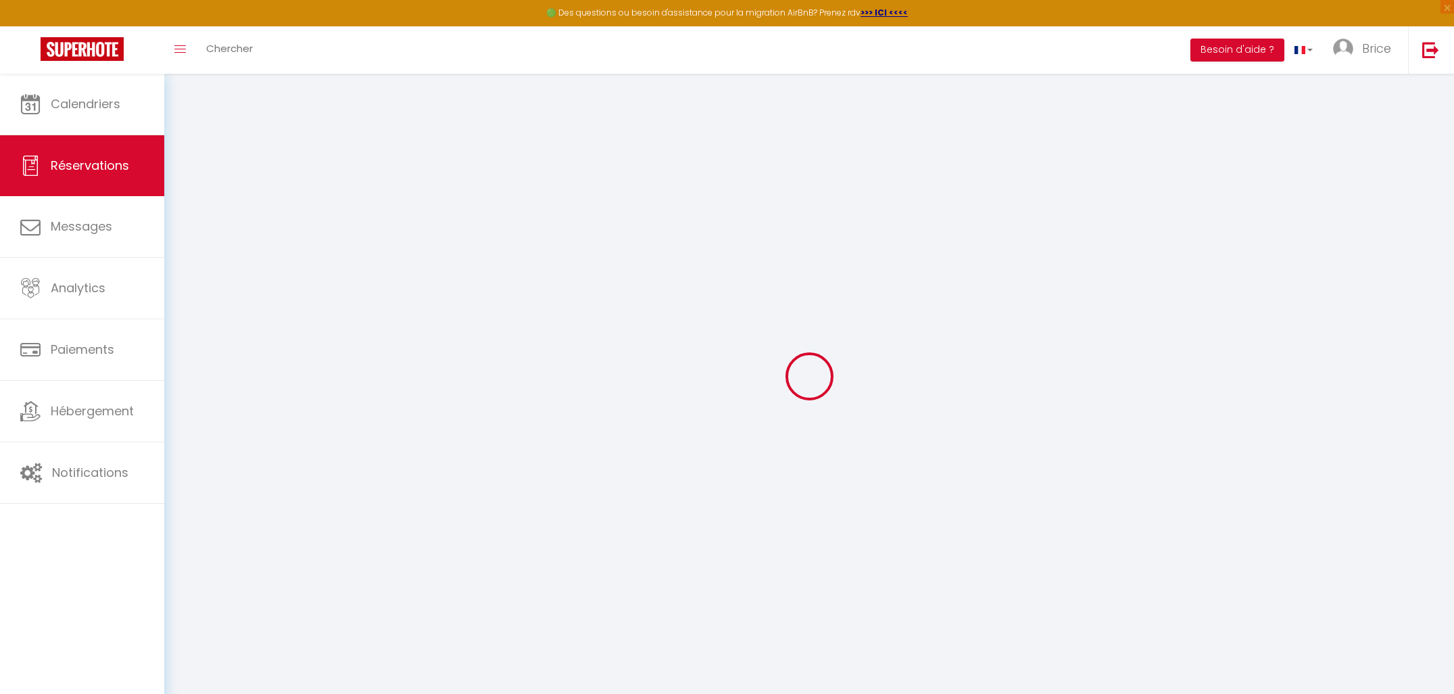
checkbox input "false"
type input "50"
type input "15.9"
select select
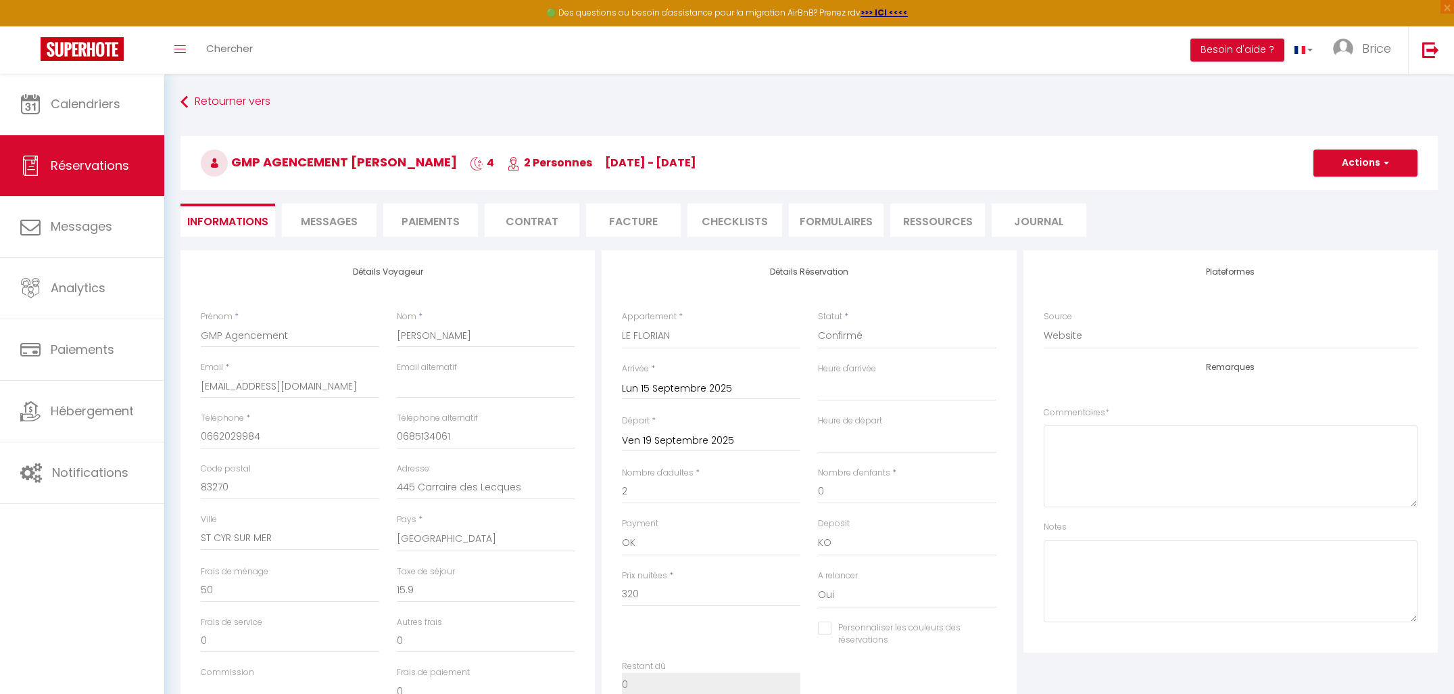
checkbox input "false"
select select "17:00"
select select "10:00"
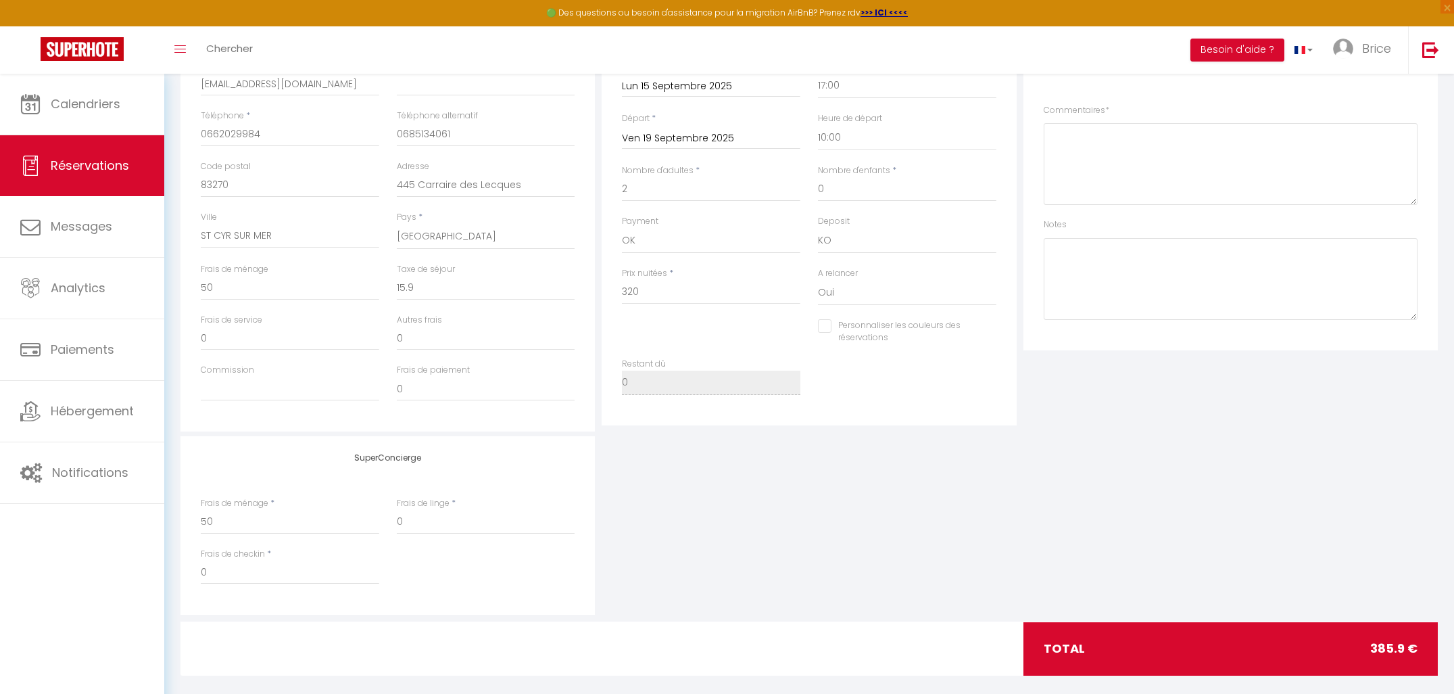
scroll to position [318, 0]
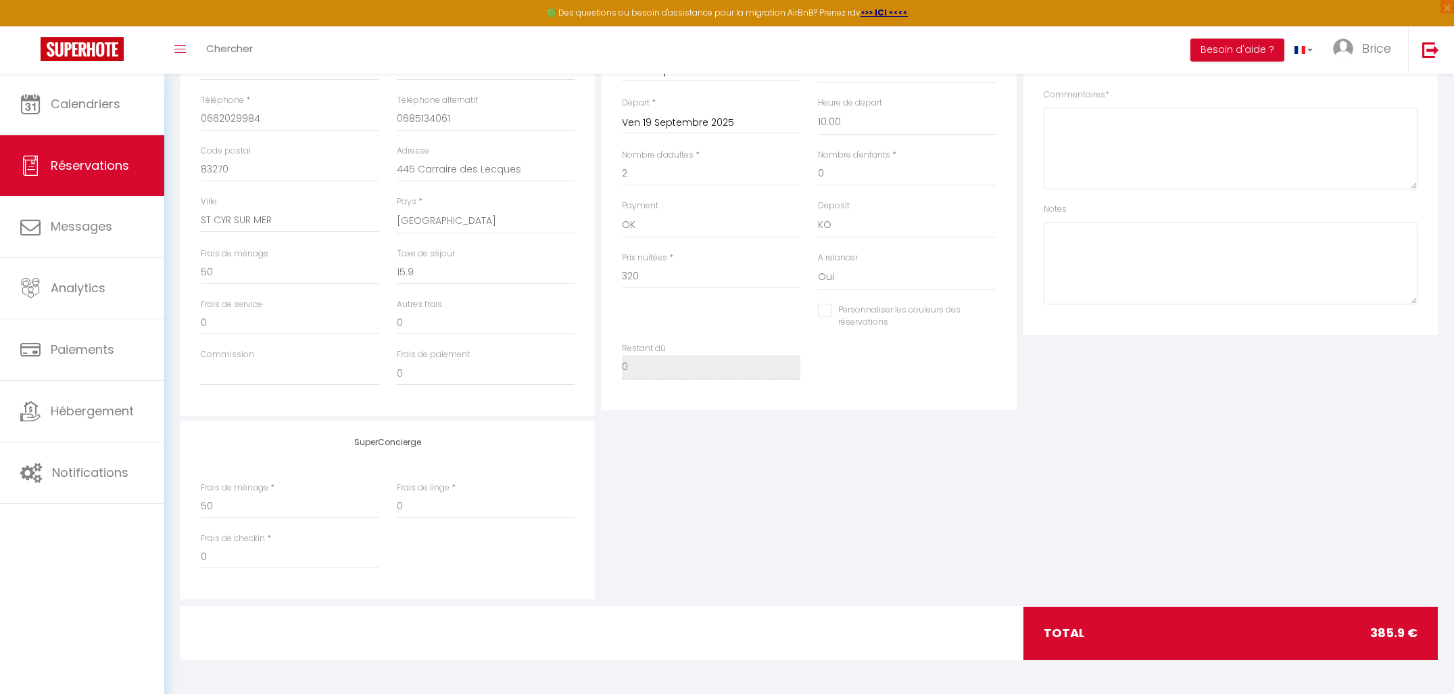
checkbox input "false"
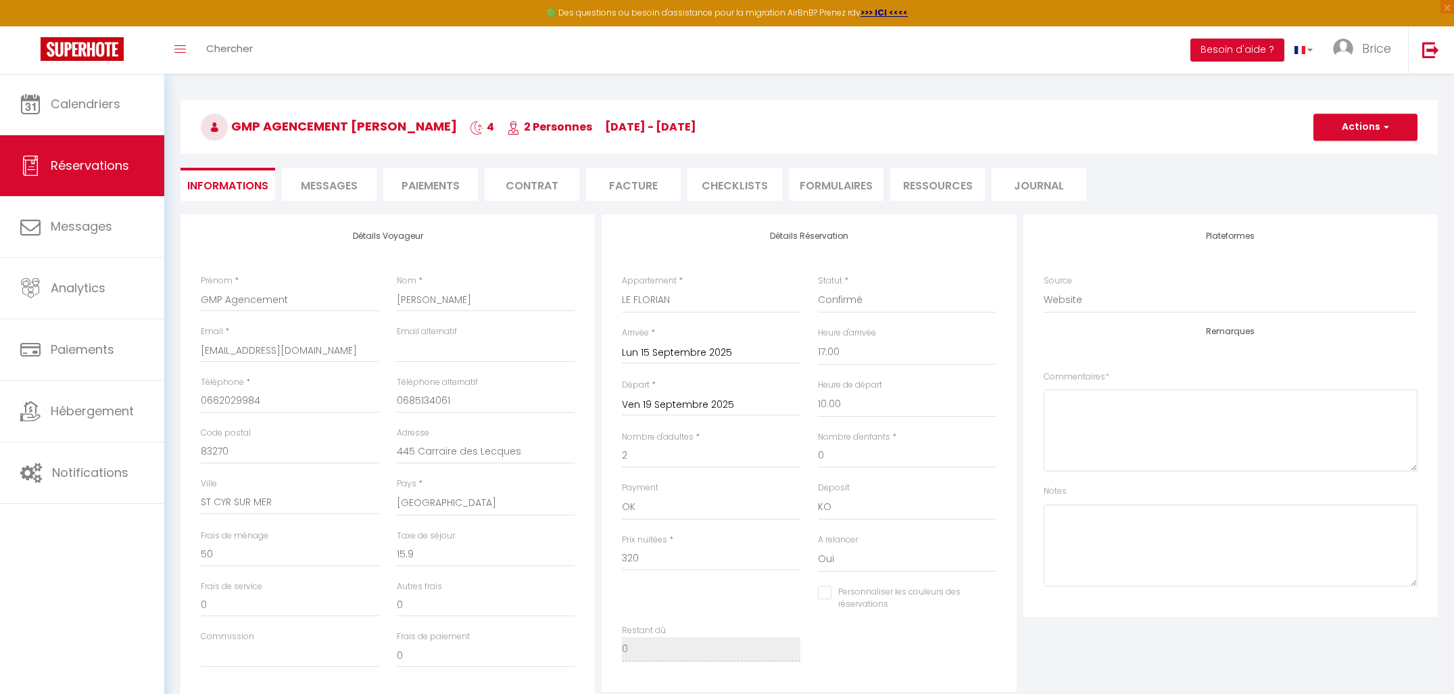
scroll to position [0, 0]
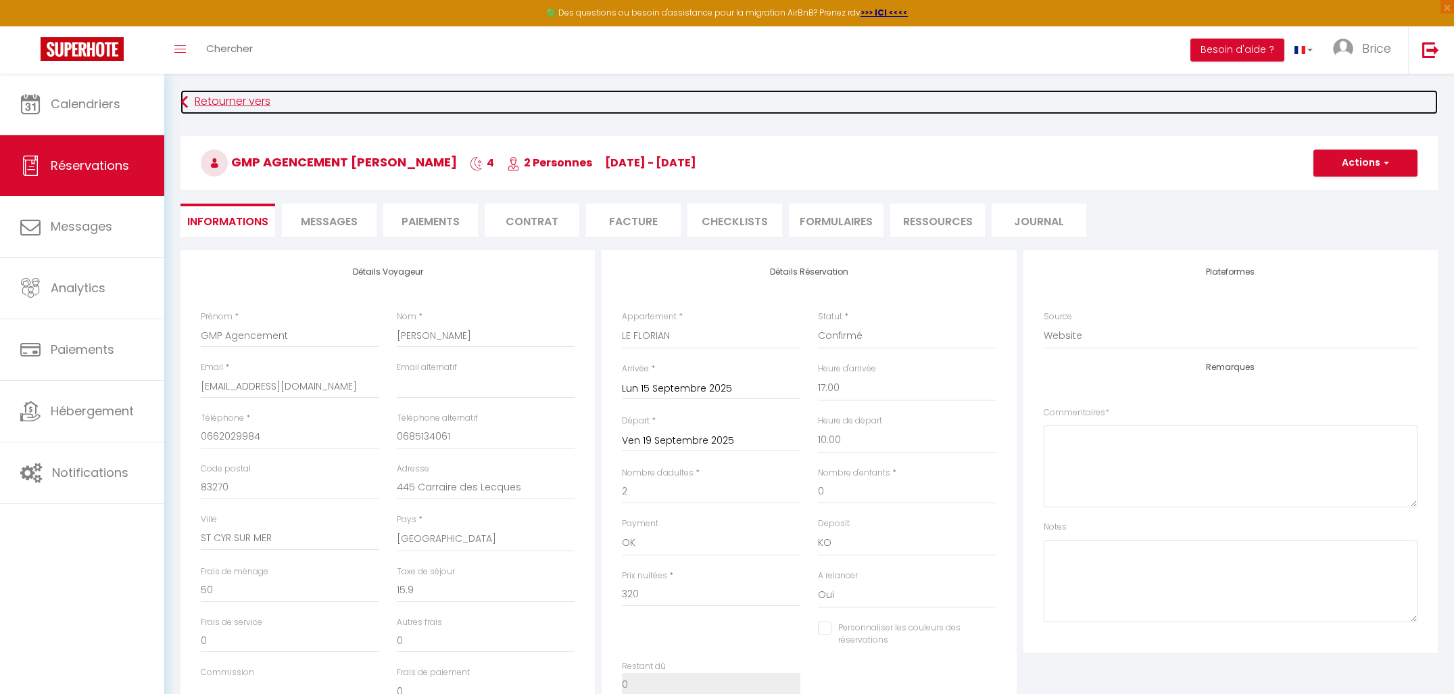
click at [231, 107] on link "Retourner vers" at bounding box center [810, 102] width 1258 height 24
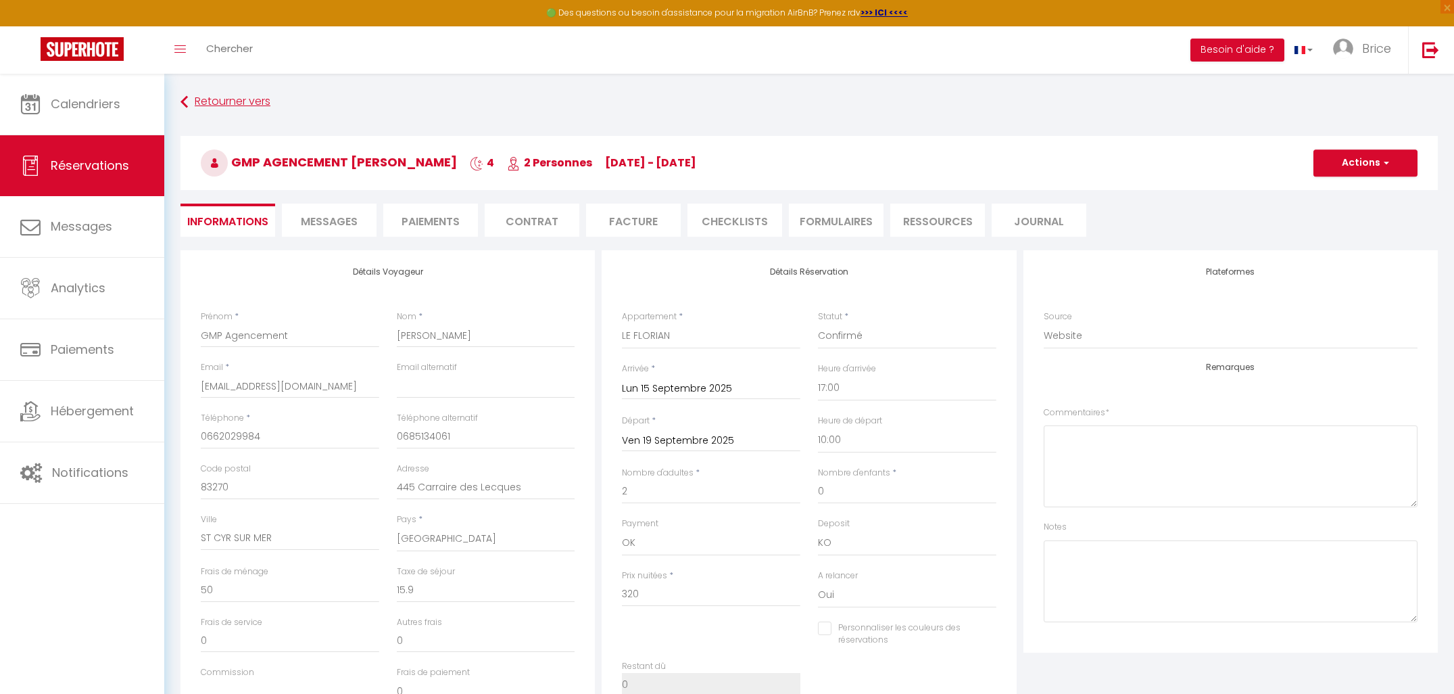
scroll to position [74, 0]
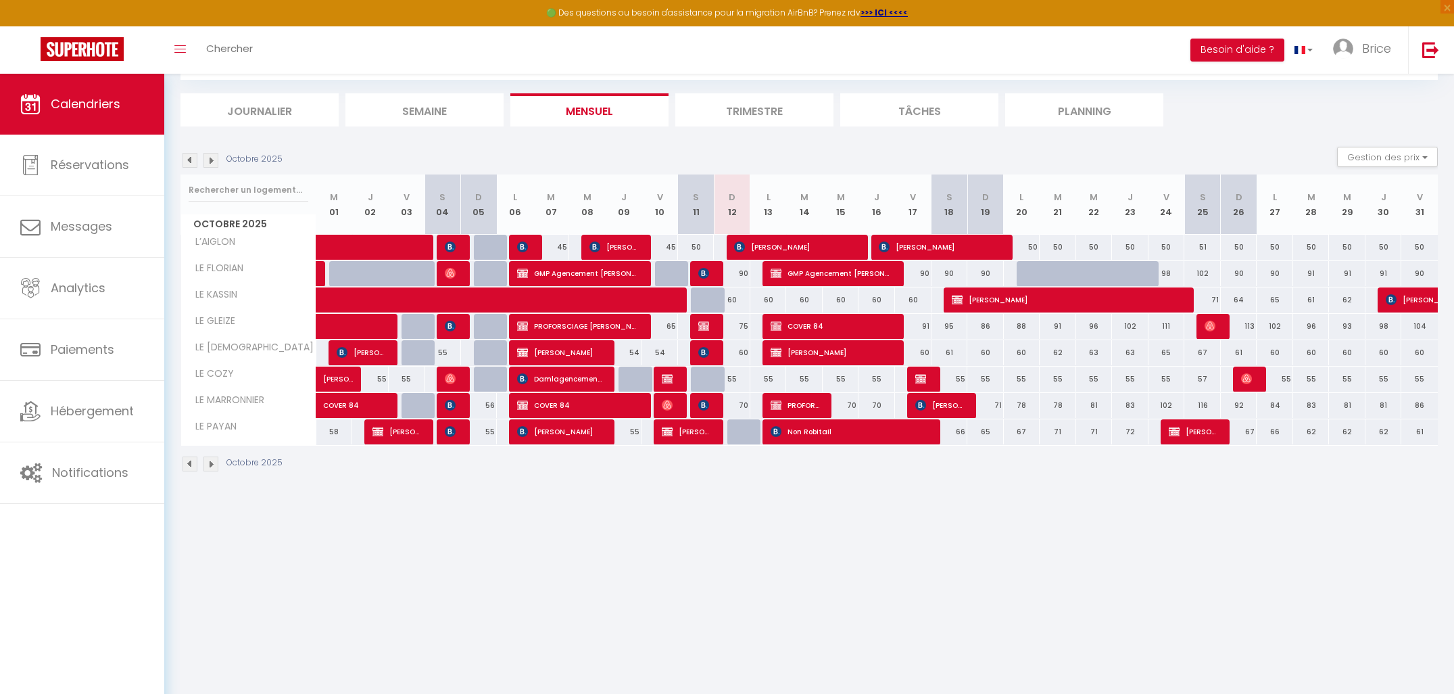
click at [187, 161] on img at bounding box center [190, 160] width 15 height 15
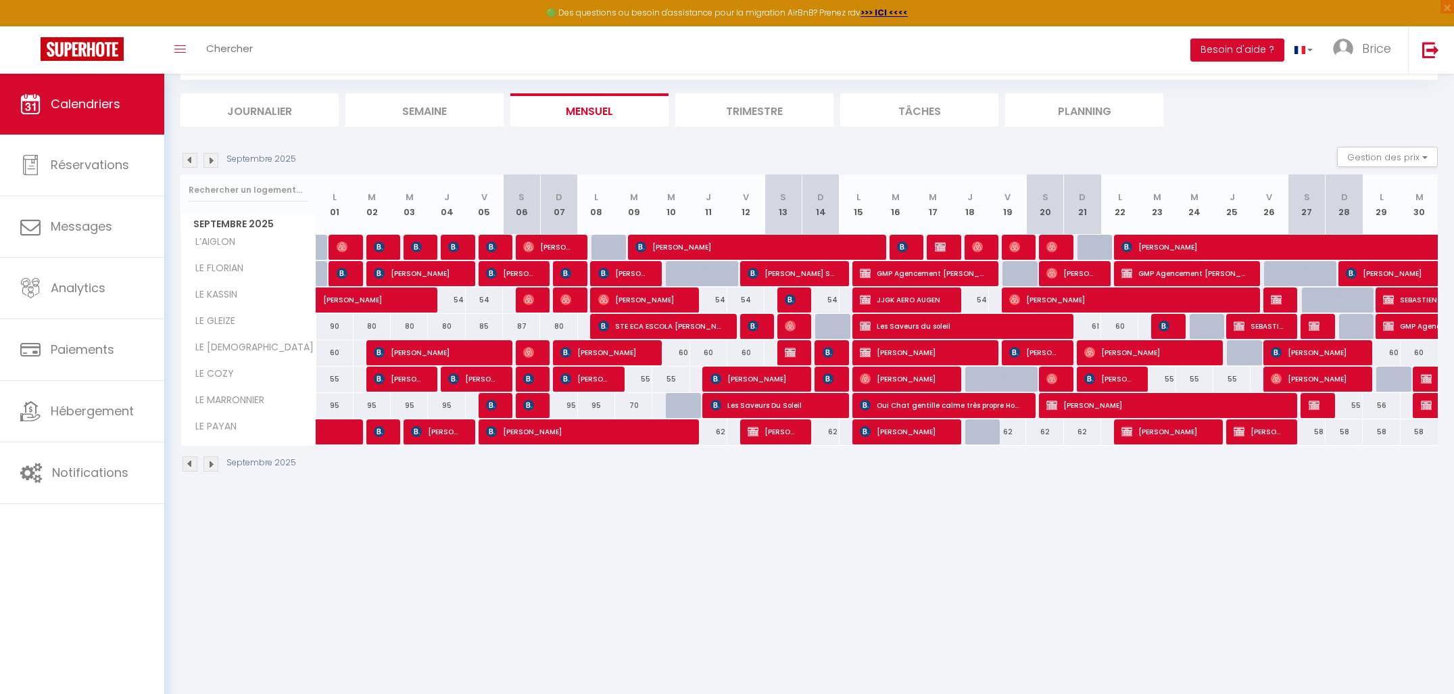
scroll to position [62, 0]
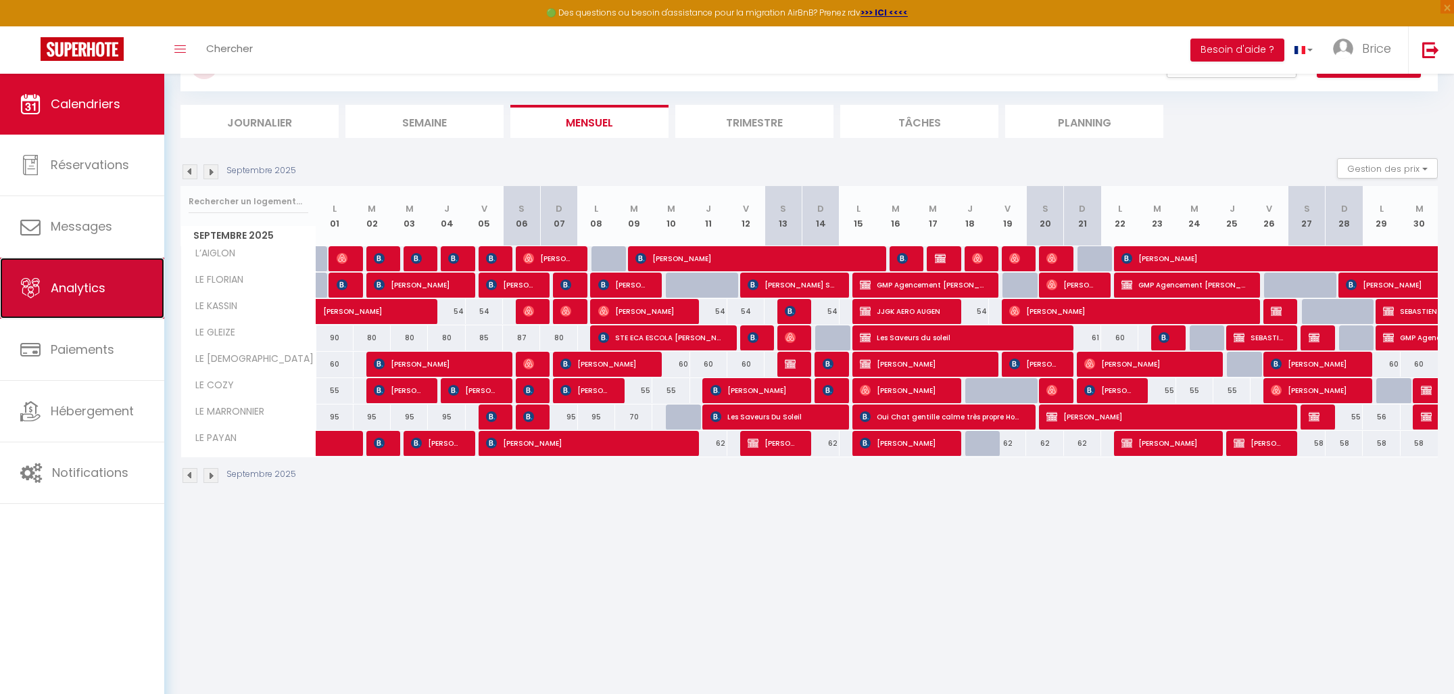
click at [82, 290] on span "Analytics" at bounding box center [78, 287] width 55 height 17
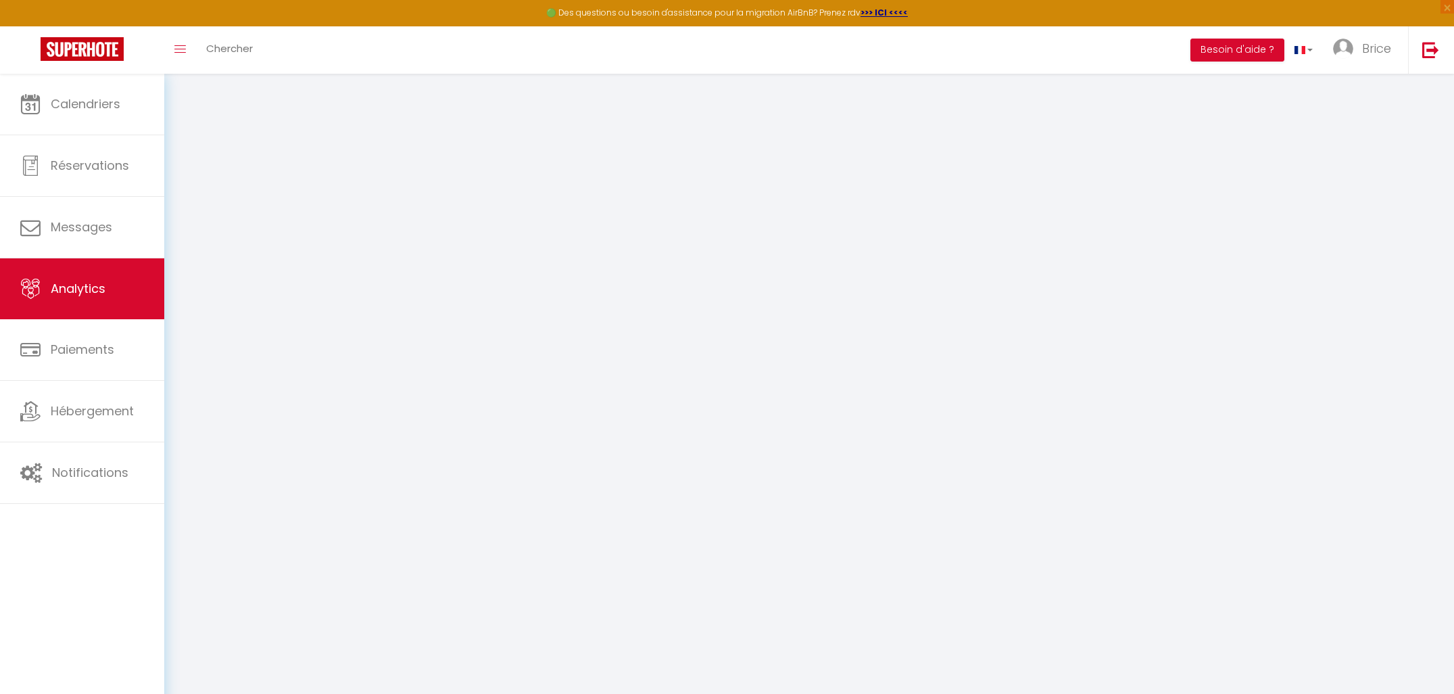
select select "2025"
select select "10"
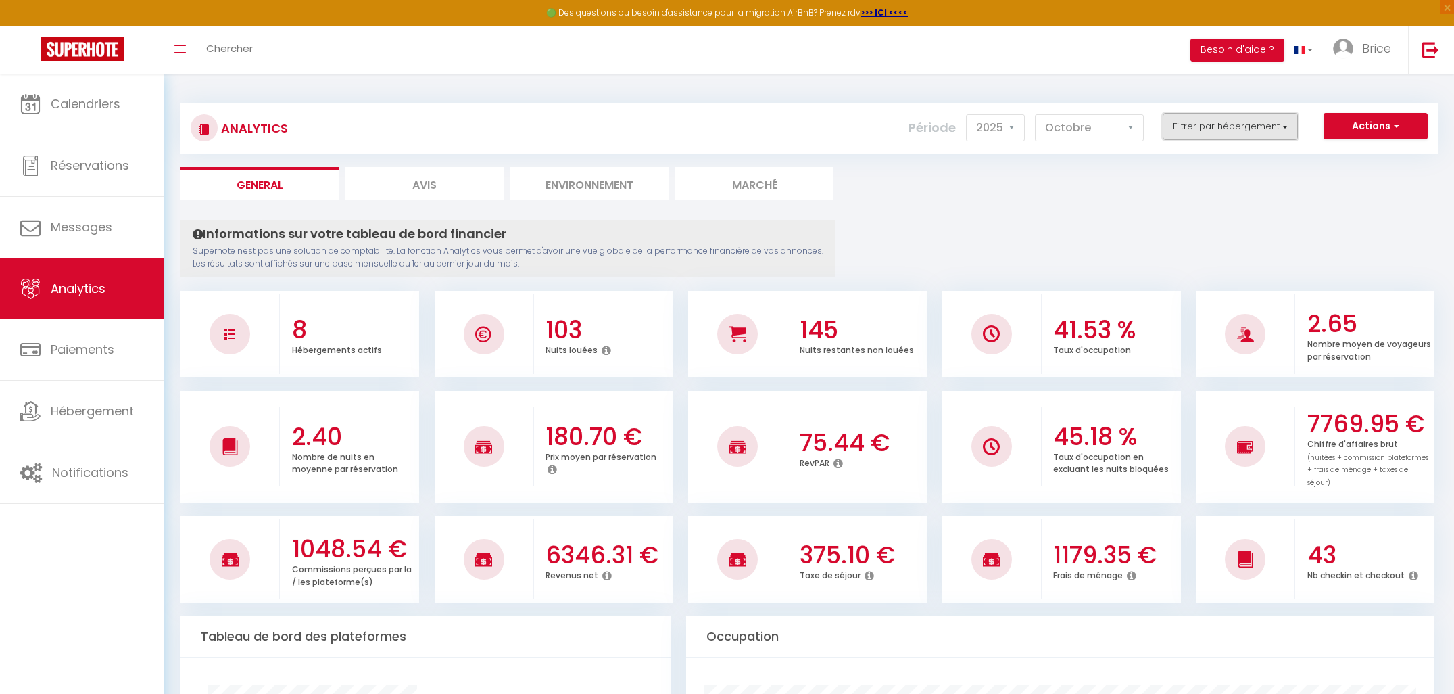
click at [1189, 128] on button "Filtrer par hébergement" at bounding box center [1230, 126] width 135 height 27
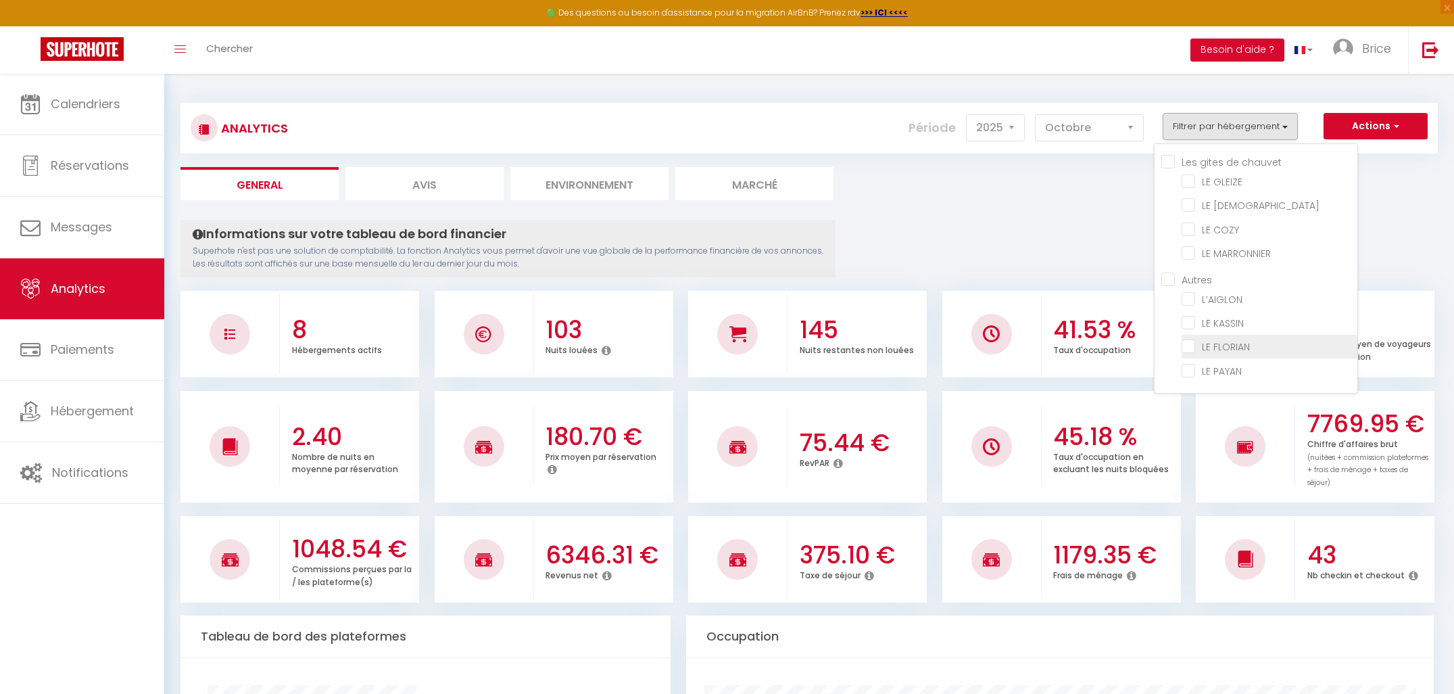
click at [1189, 347] on FLORIAN "checkbox" at bounding box center [1270, 346] width 176 height 14
checkbox FLORIAN "true"
checkbox GLEIZE "false"
checkbox ZEN "false"
checkbox COZY "false"
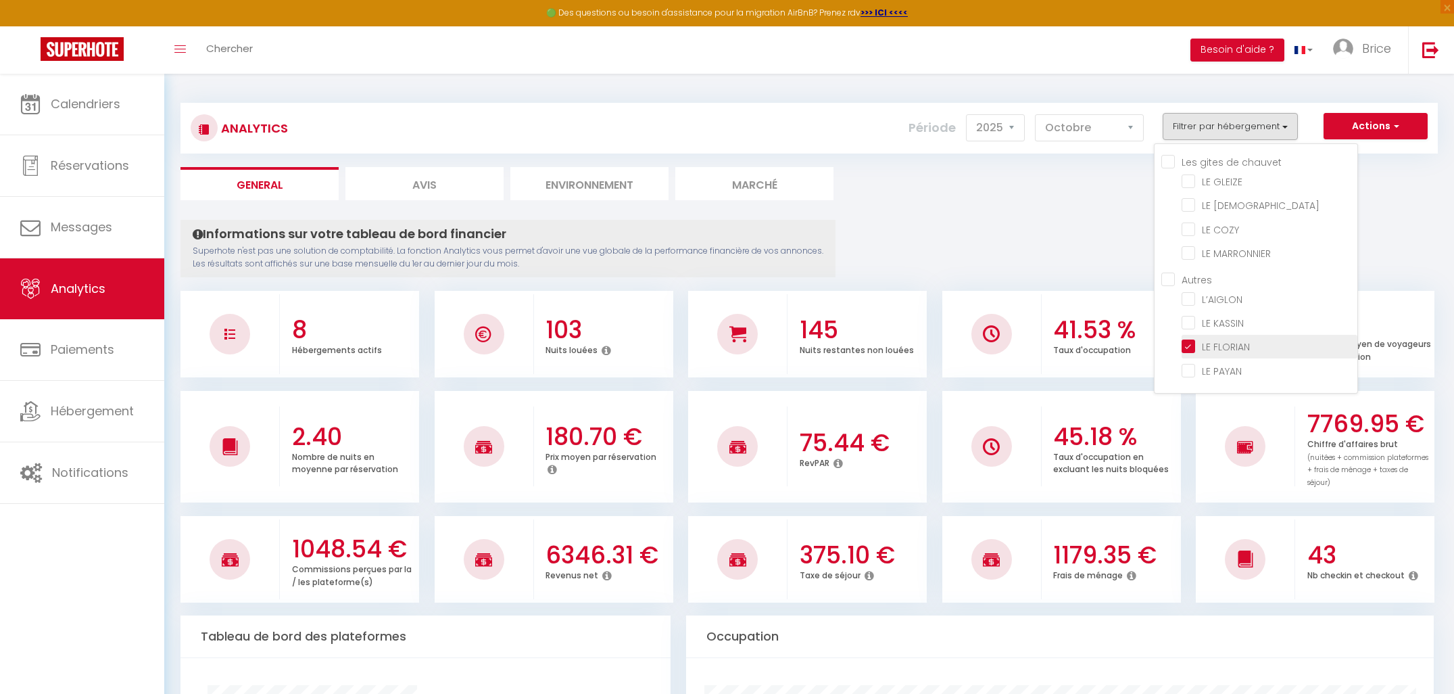
checkbox MARRONNIER "false"
checkbox input "false"
checkbox KASSIN "false"
checkbox PAYAN "false"
checkbox GLEIZE "false"
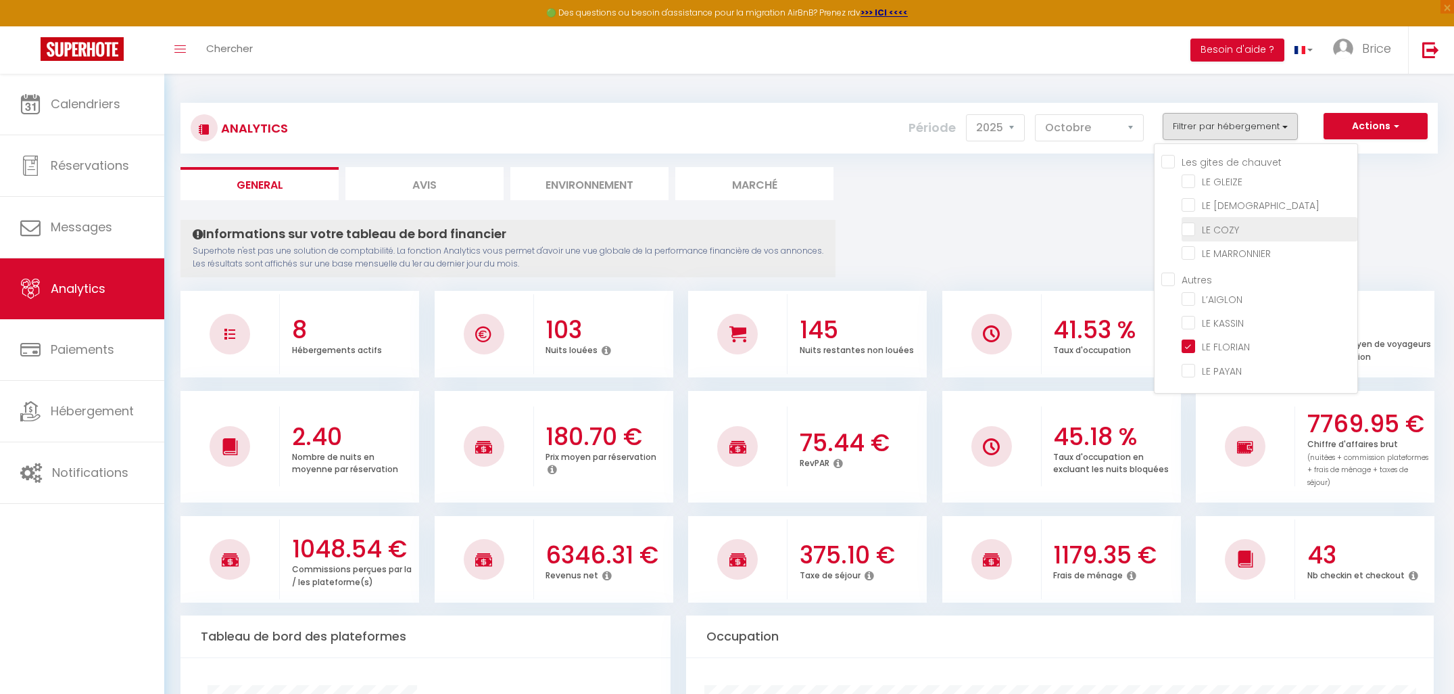
checkbox ZEN "false"
checkbox COZY "false"
checkbox MARRONNIER "false"
checkbox input "false"
checkbox KASSIN "false"
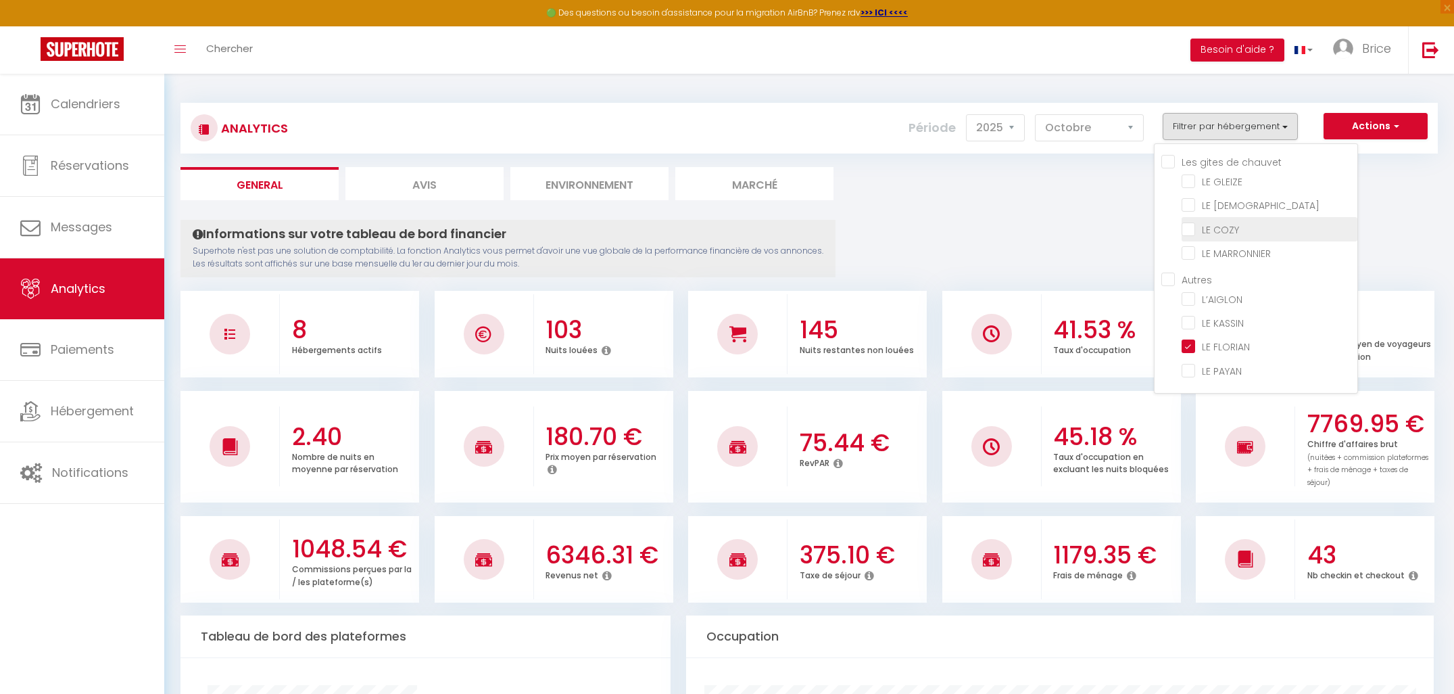
checkbox PAYAN "false"
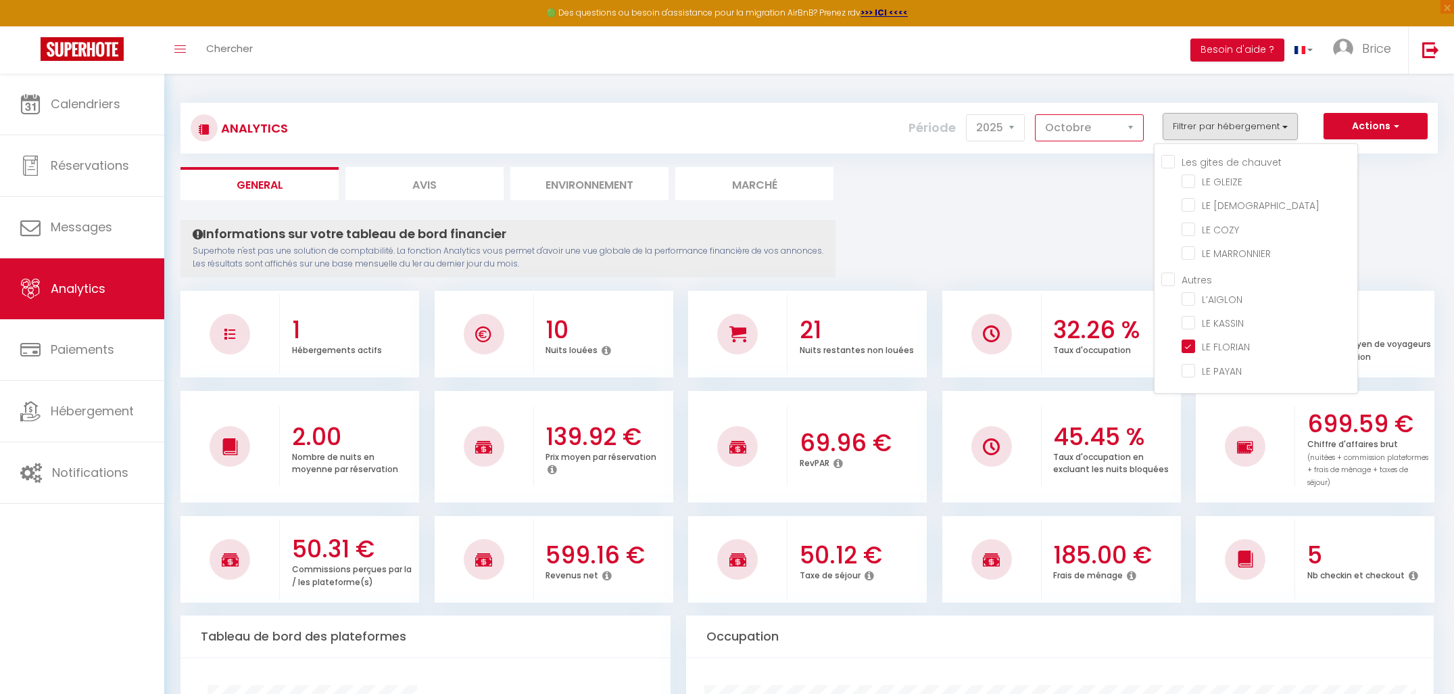
click at [1120, 124] on select "[PERSON_NAME] Mars Avril Mai Juin Juillet Août Septembre Octobre Novembre Décem…" at bounding box center [1089, 127] width 109 height 27
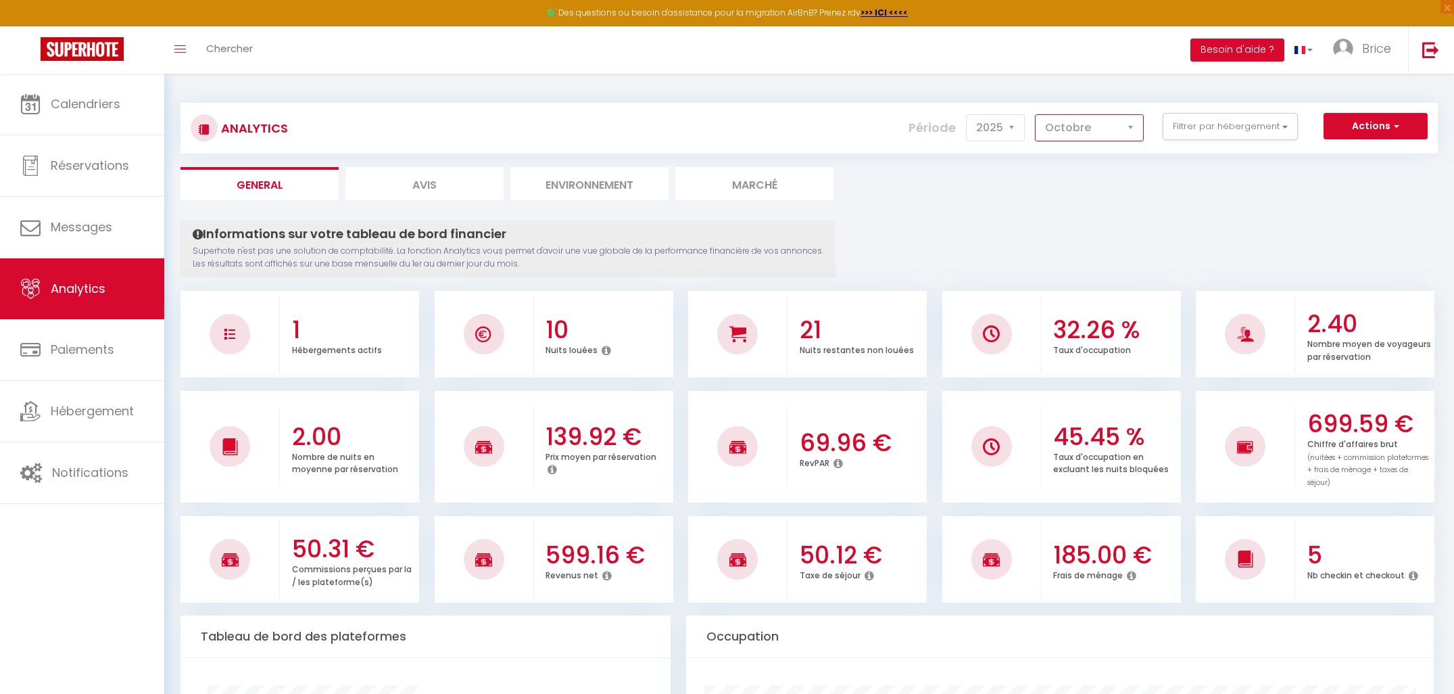
select select "9"
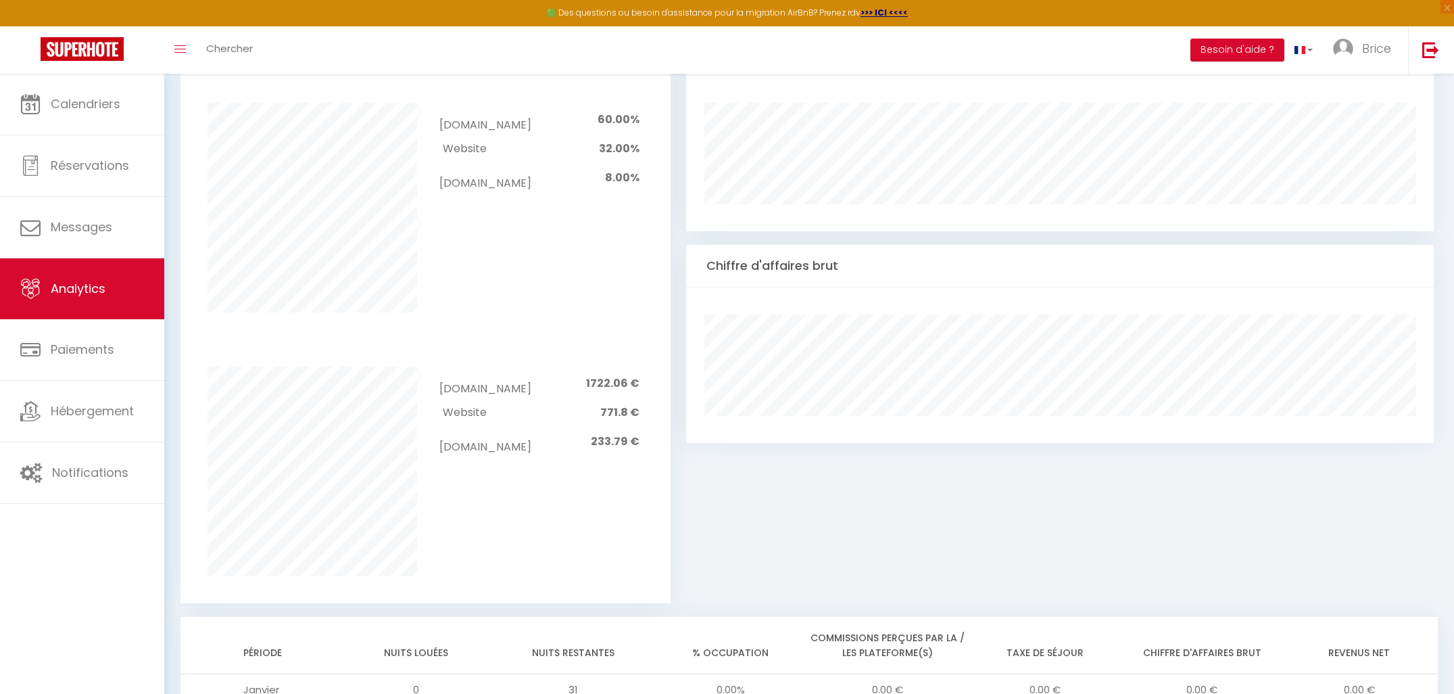
scroll to position [586, 0]
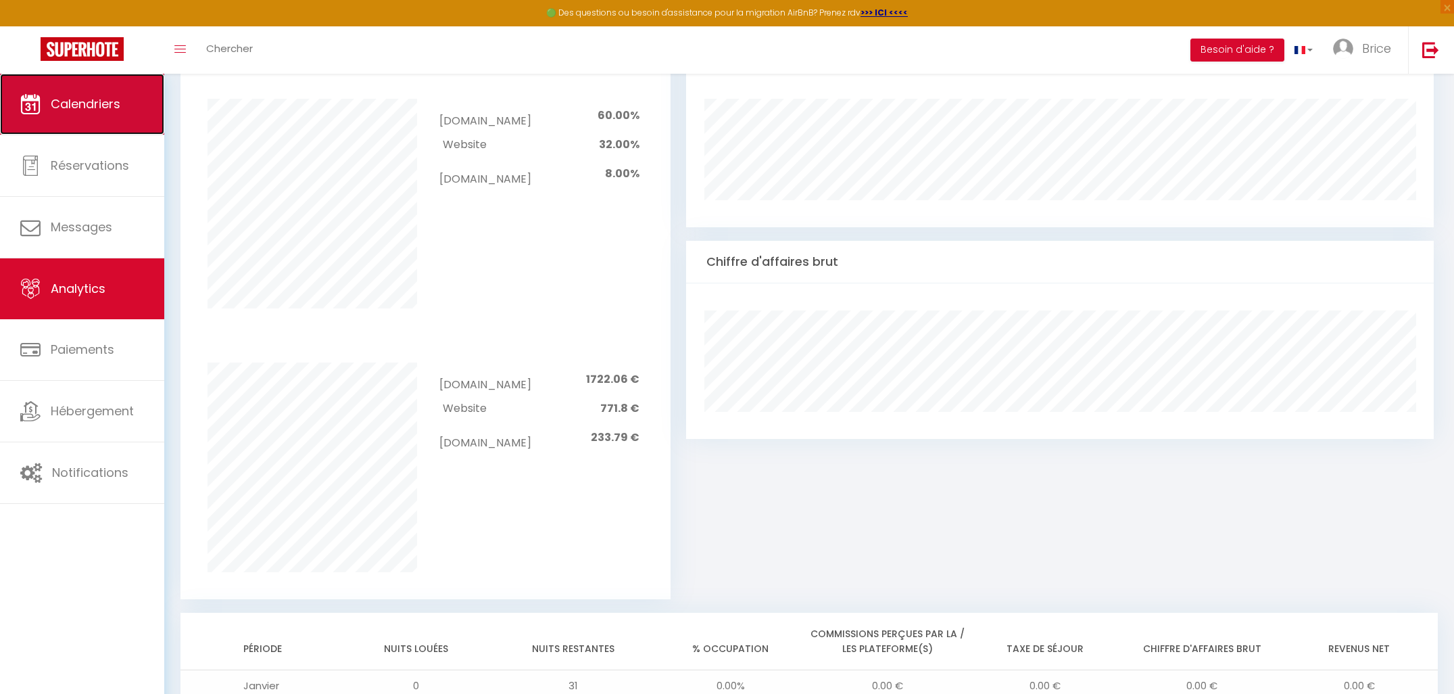
click at [55, 102] on span "Calendriers" at bounding box center [86, 103] width 70 height 17
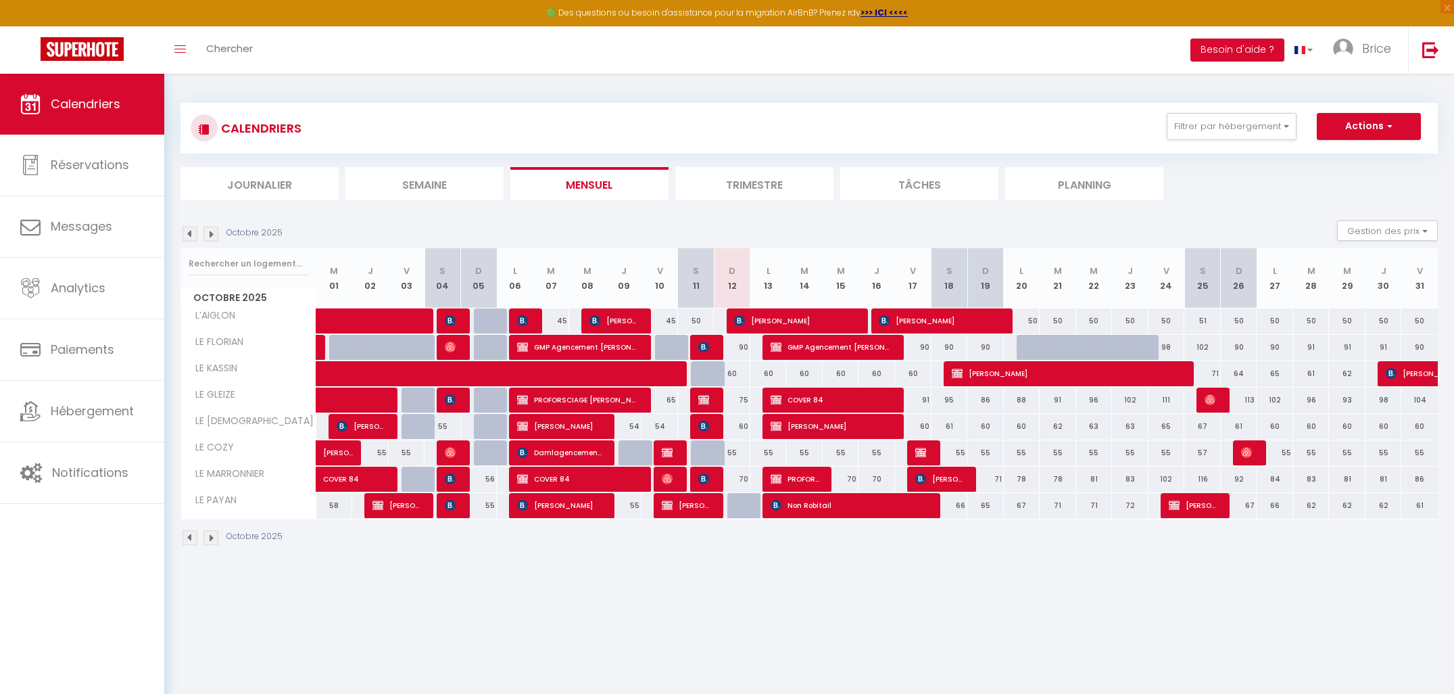
click at [187, 230] on img at bounding box center [190, 234] width 15 height 15
select select
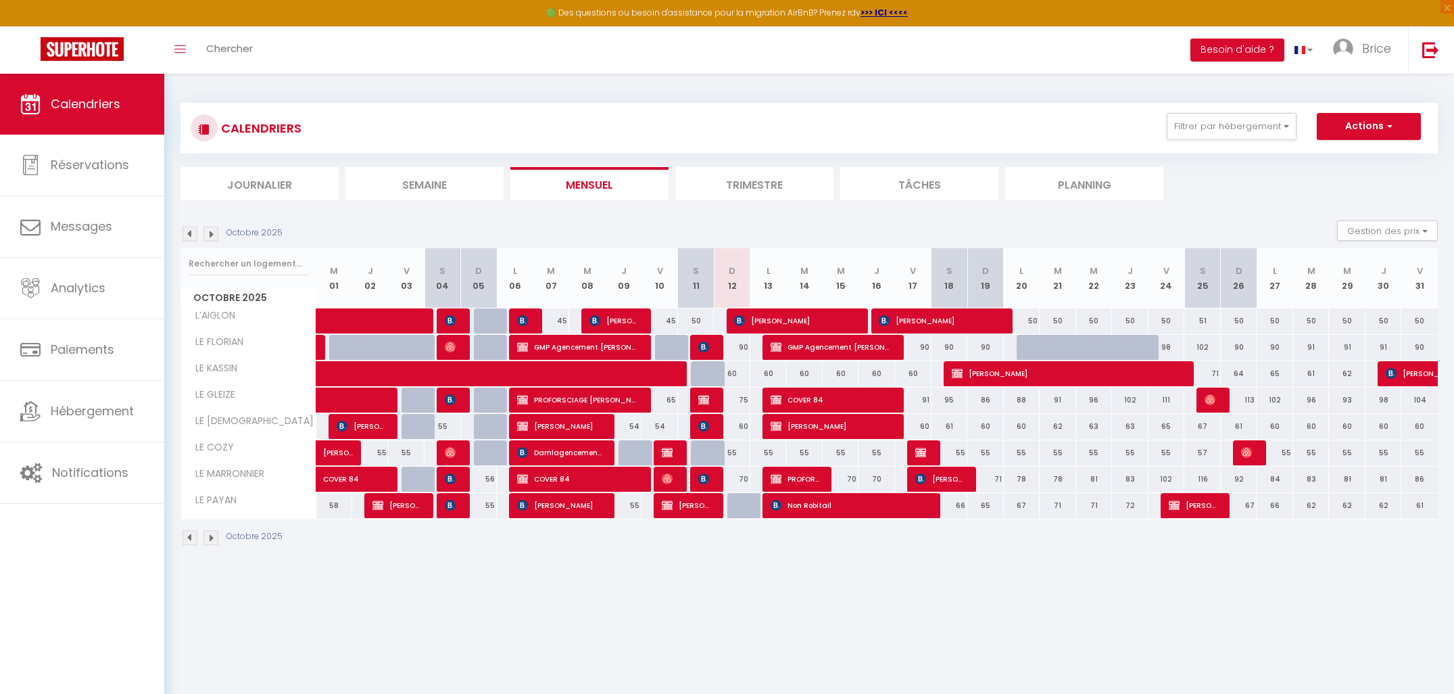
select select
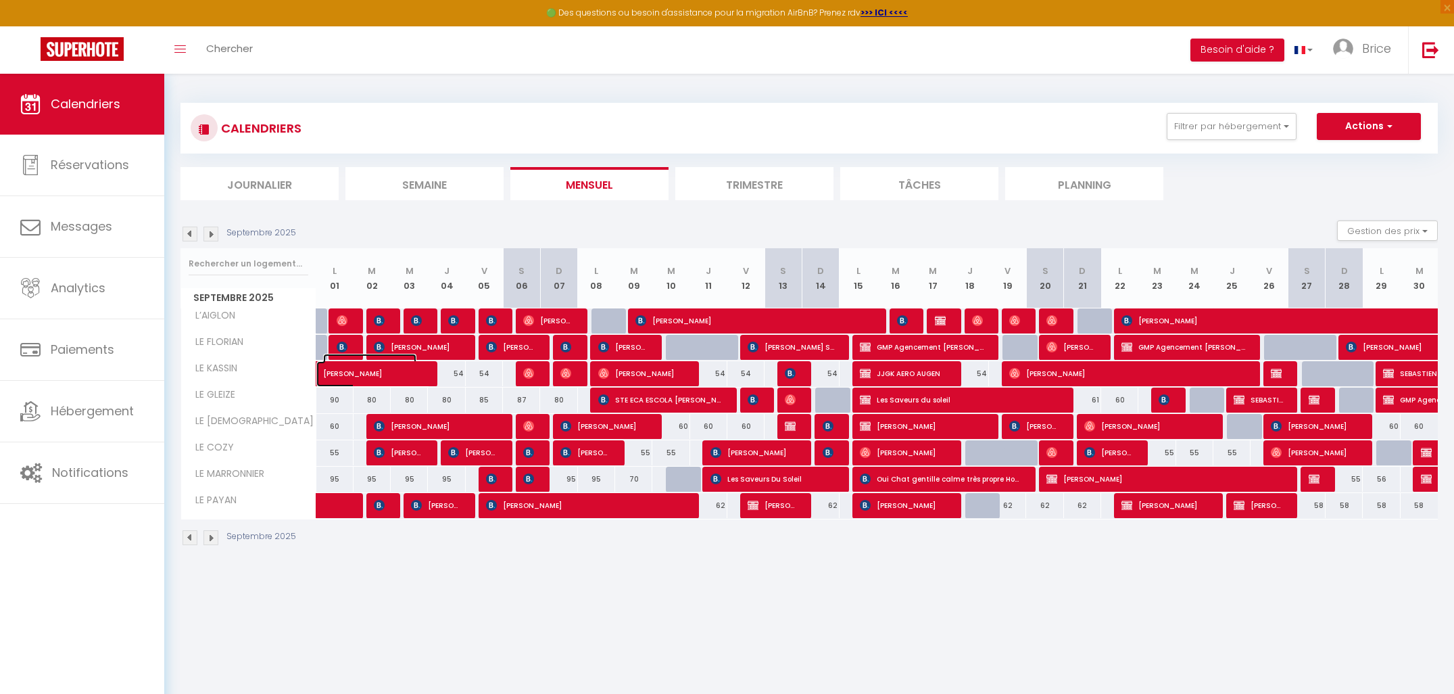
click at [346, 372] on span "[PERSON_NAME]" at bounding box center [369, 367] width 93 height 26
select select "OK"
select select "0"
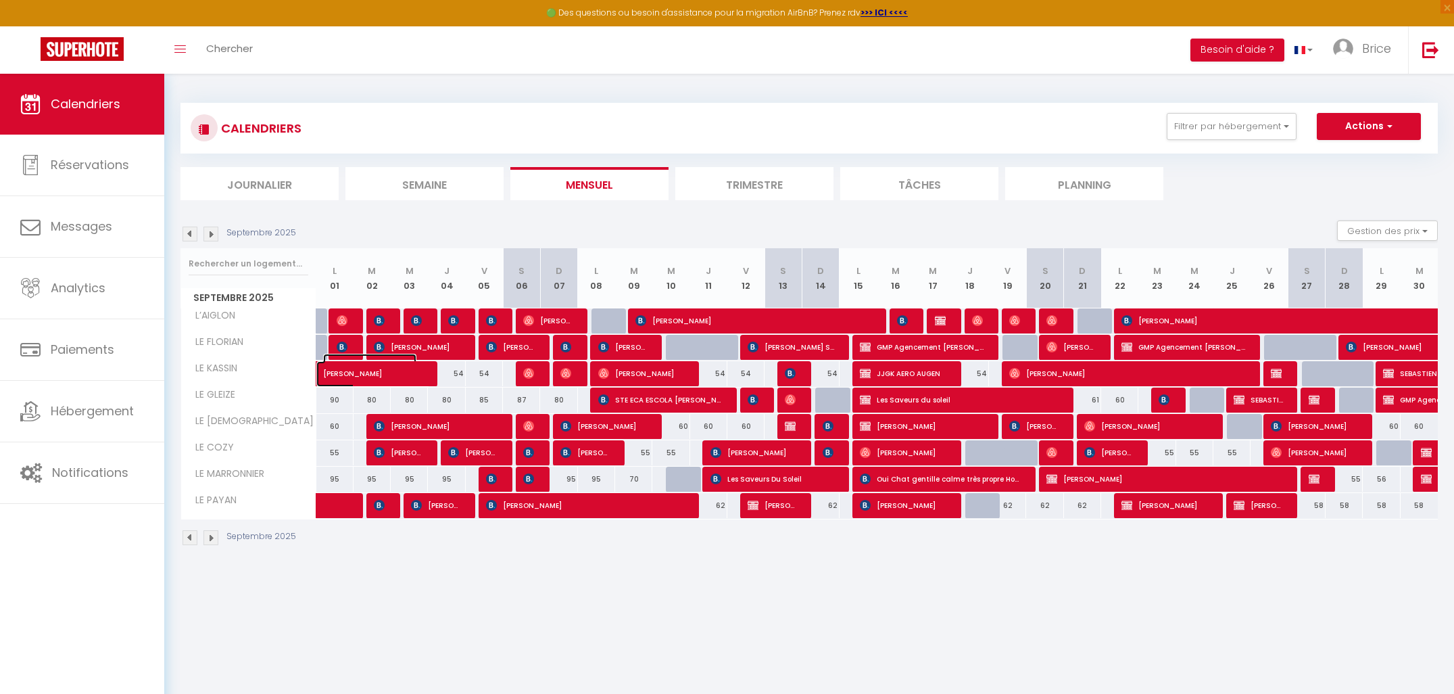
select select "1"
select select
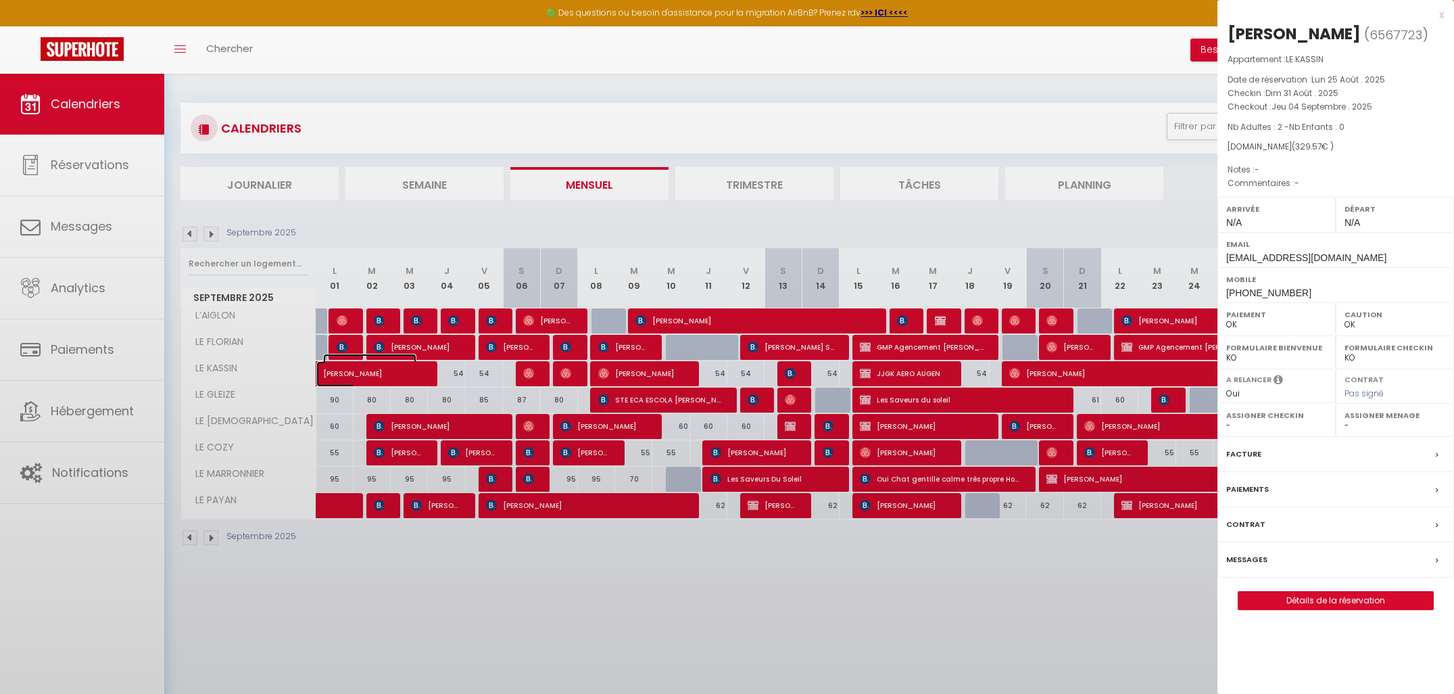
select select "49623"
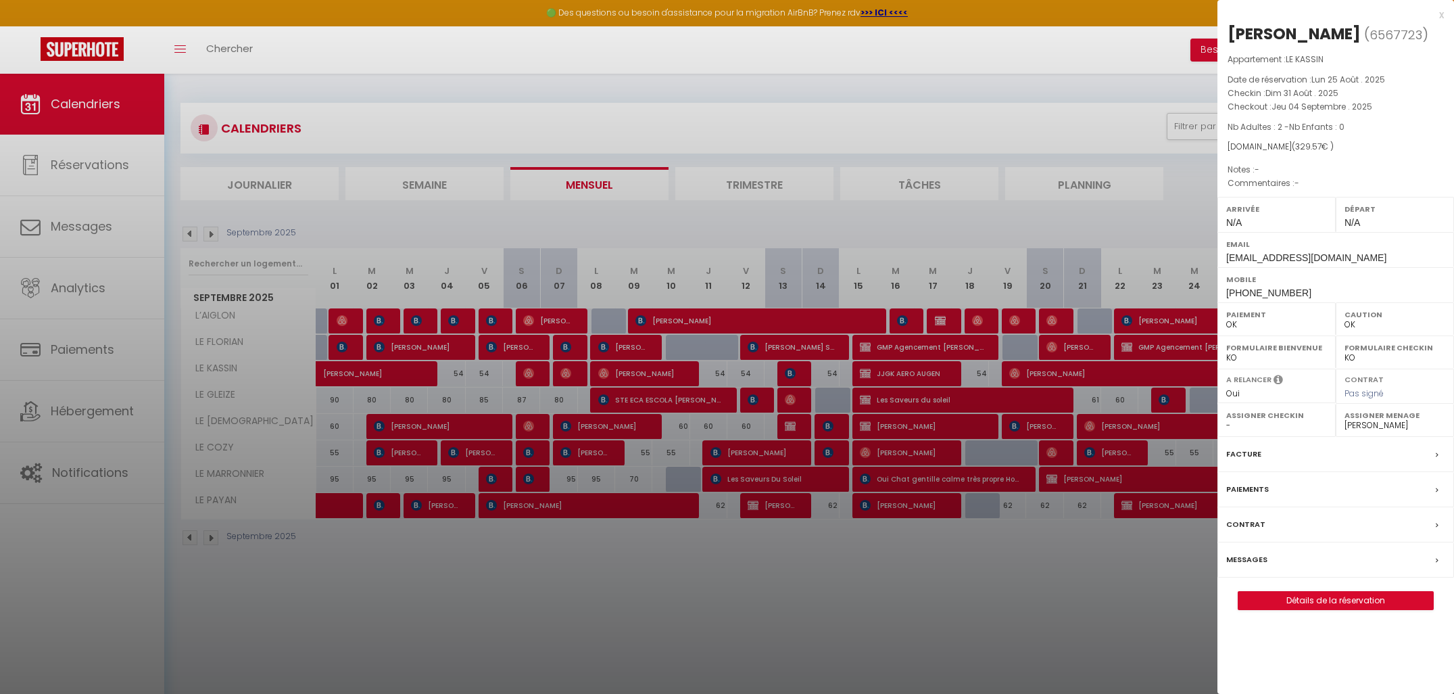
click at [462, 387] on div at bounding box center [727, 347] width 1454 height 694
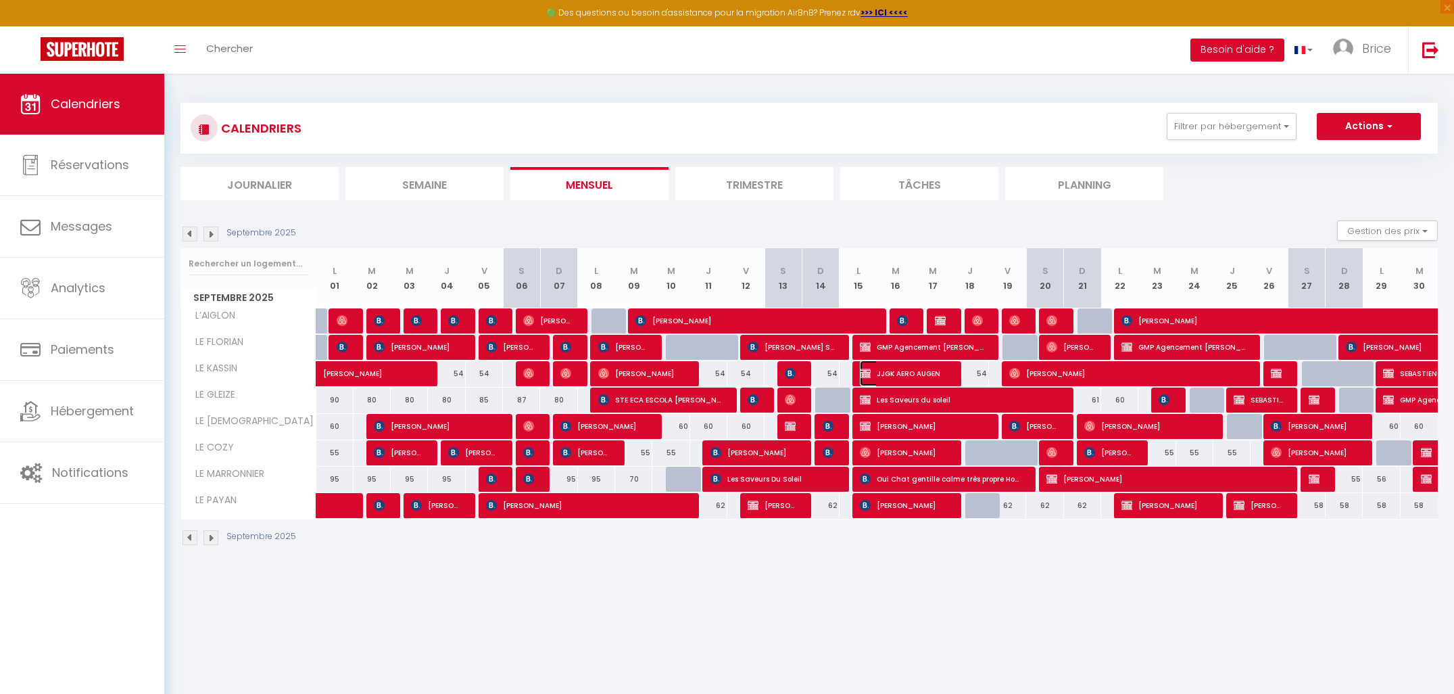
click at [865, 377] on img at bounding box center [865, 373] width 11 height 11
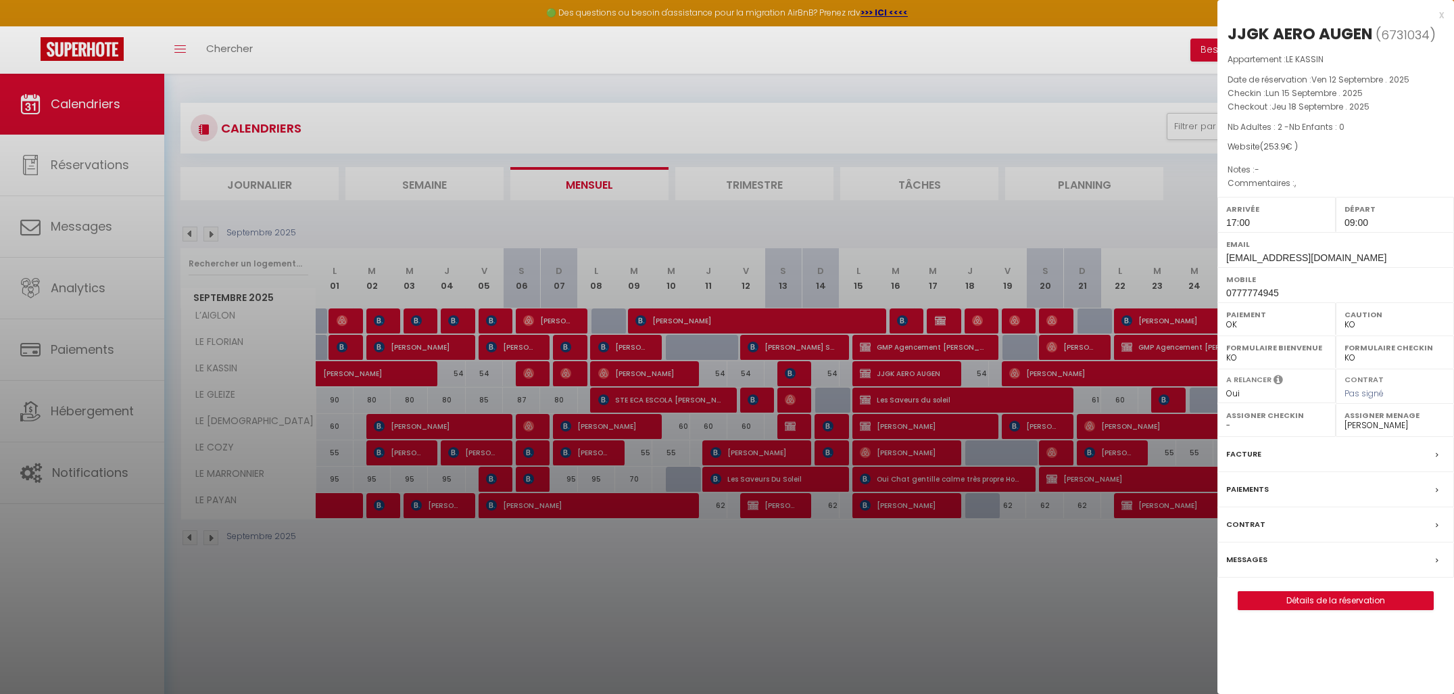
click at [1045, 235] on div at bounding box center [727, 347] width 1454 height 694
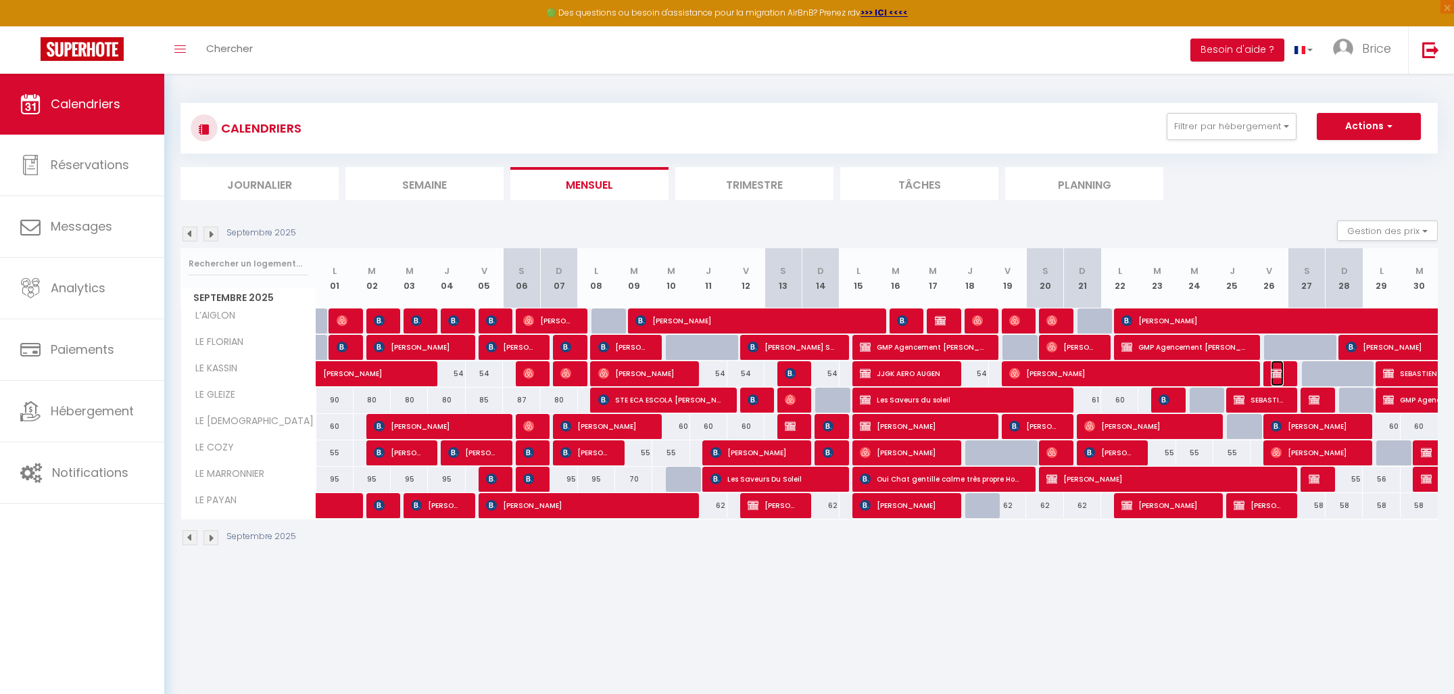
click at [1283, 377] on span "[PERSON_NAME]" at bounding box center [1277, 373] width 12 height 26
select select "OK"
select select "0"
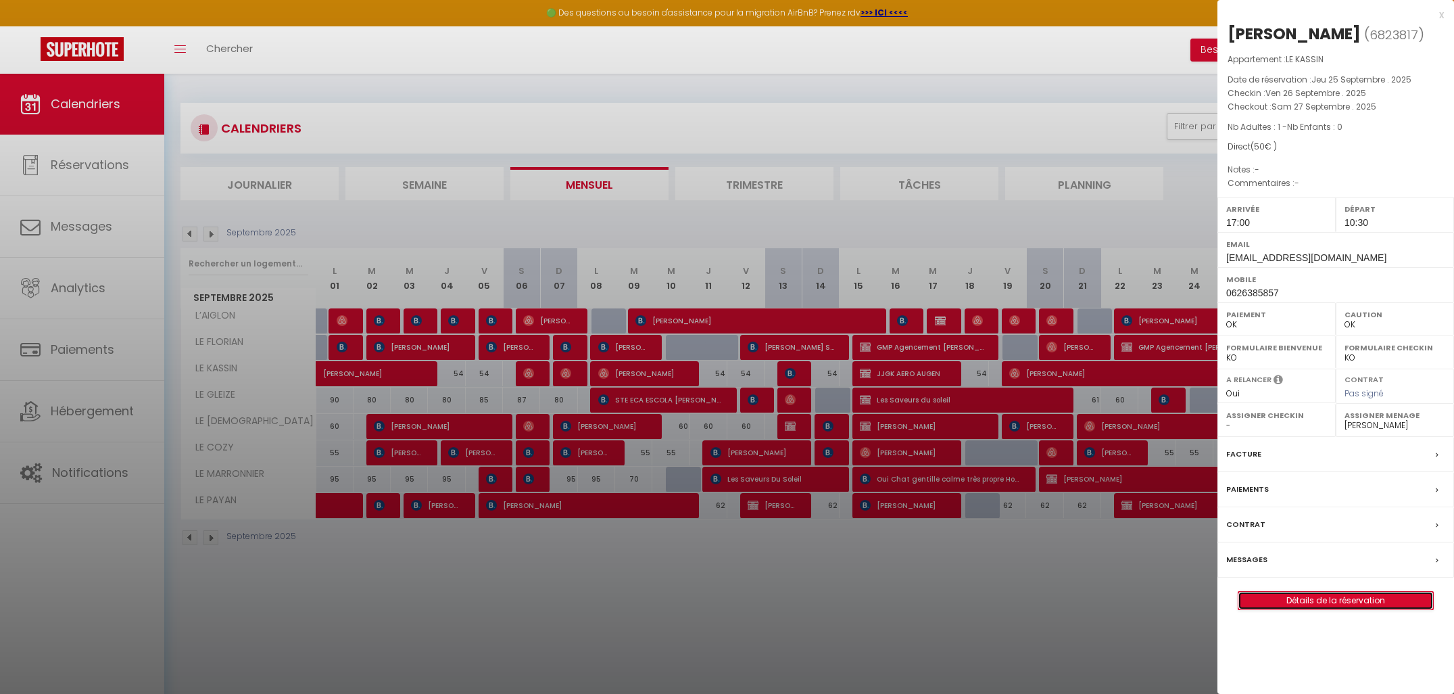
click at [1312, 600] on link "Détails de la réservation" at bounding box center [1336, 601] width 195 height 18
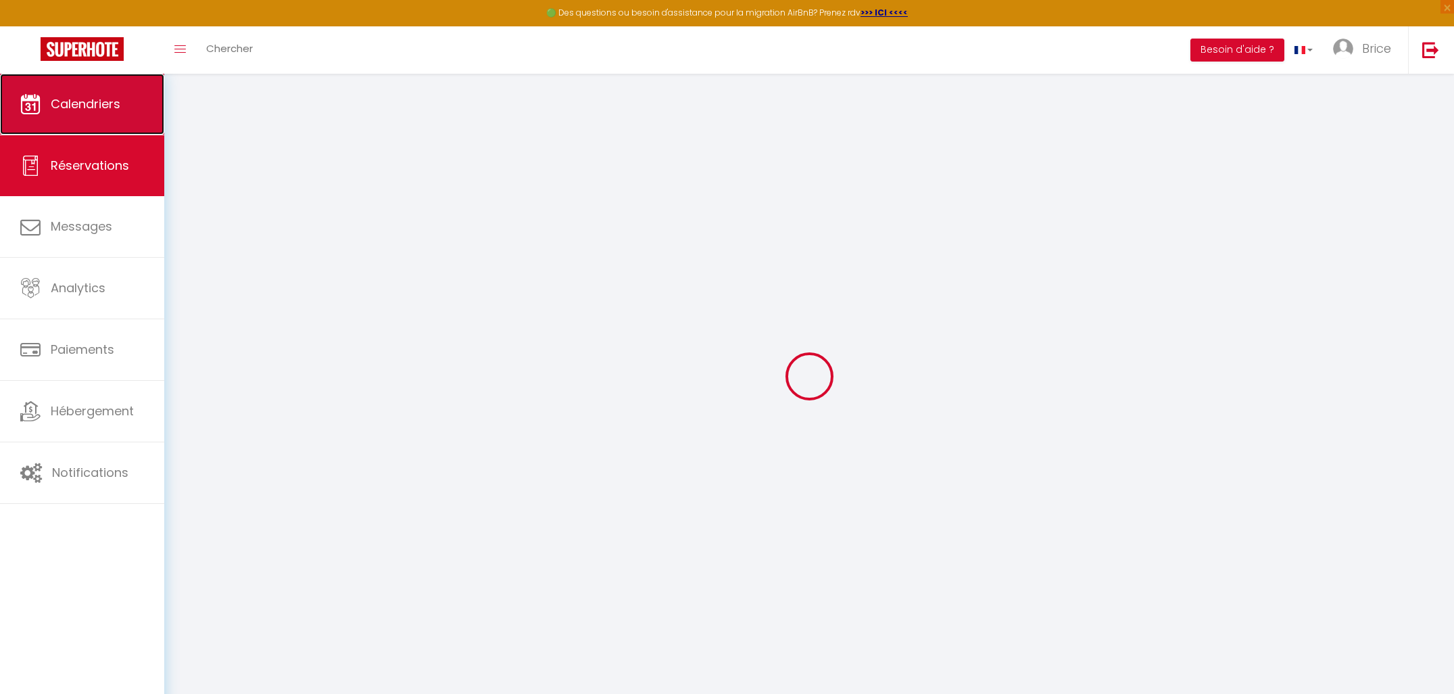
click at [87, 101] on span "Calendriers" at bounding box center [86, 103] width 70 height 17
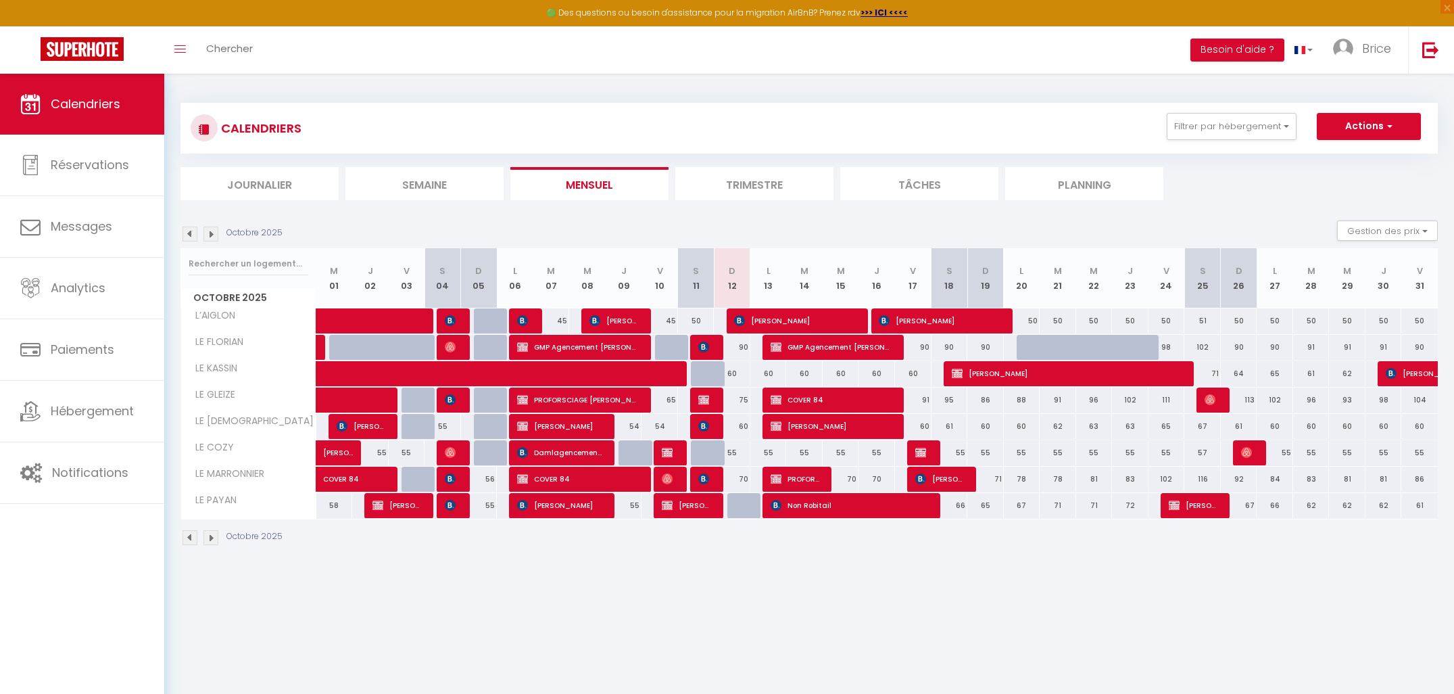
click at [189, 227] on img at bounding box center [190, 234] width 15 height 15
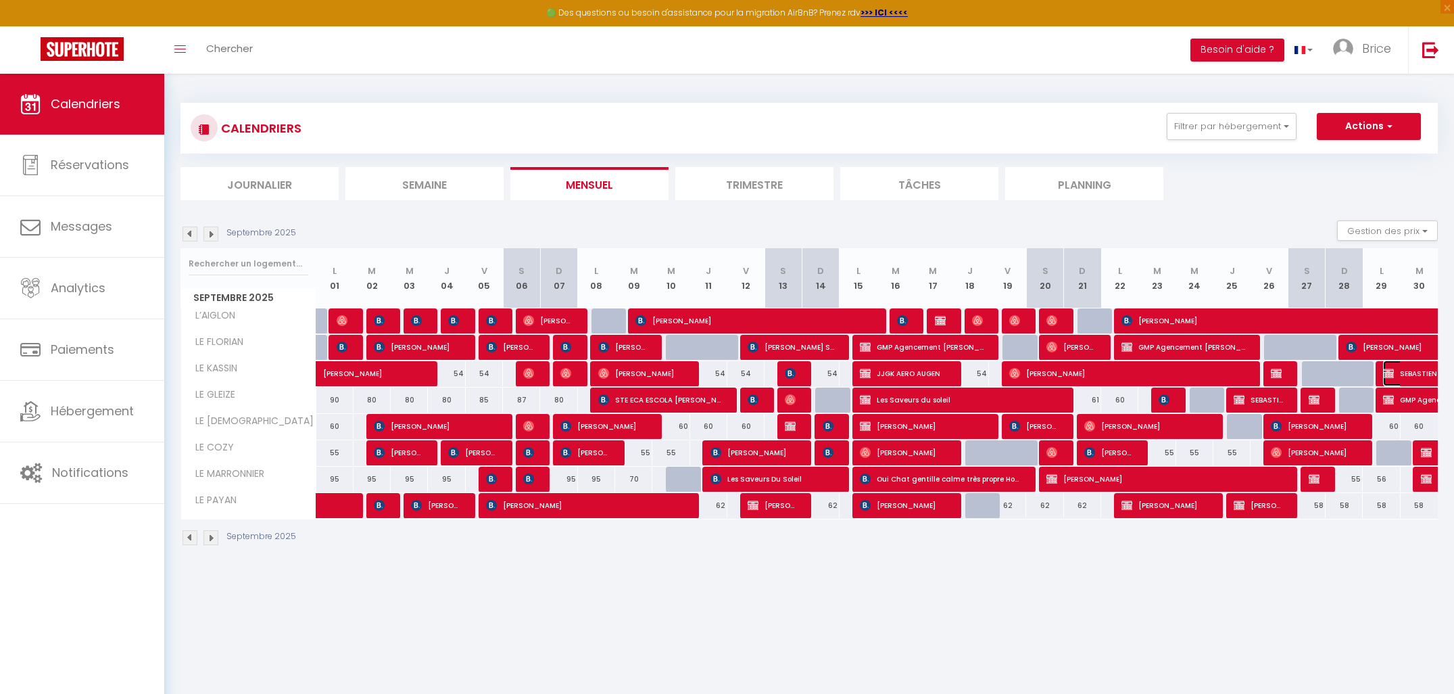
select select "OK"
select select "KO"
select select "0"
select select "1"
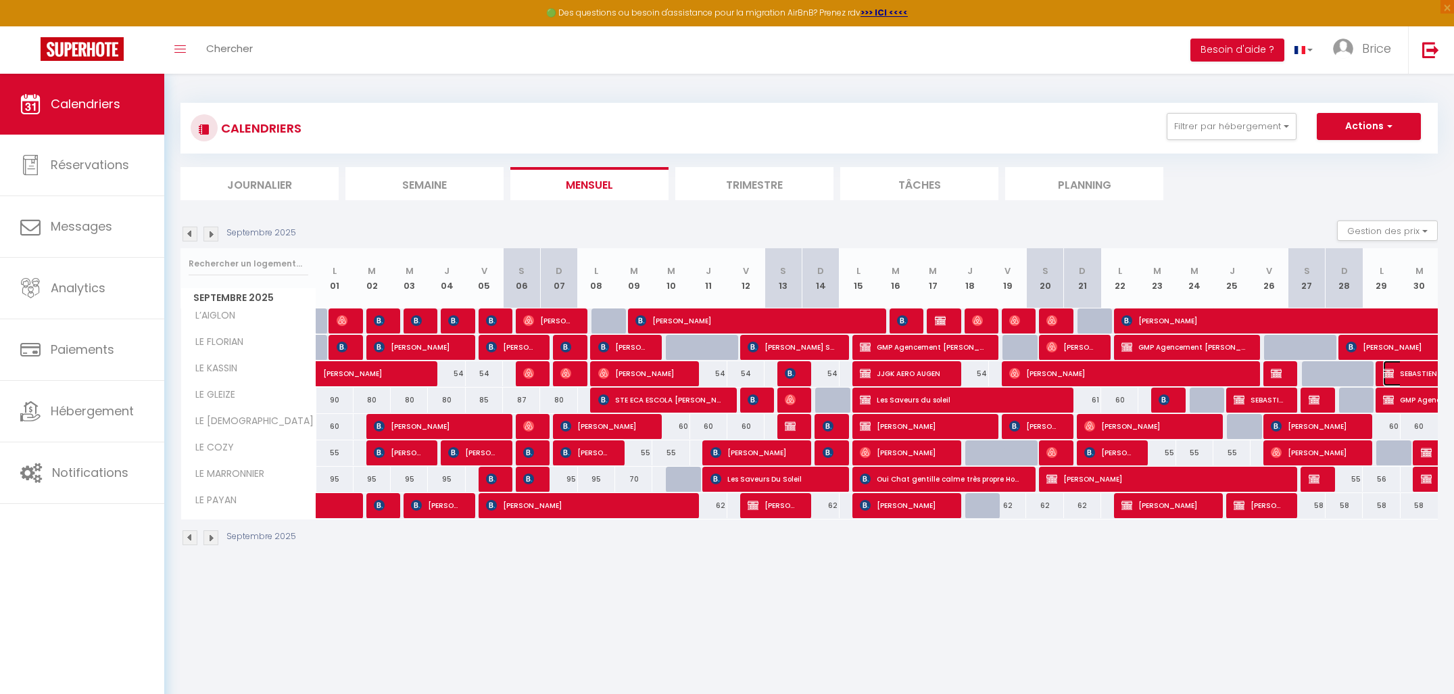
select select "1"
select select
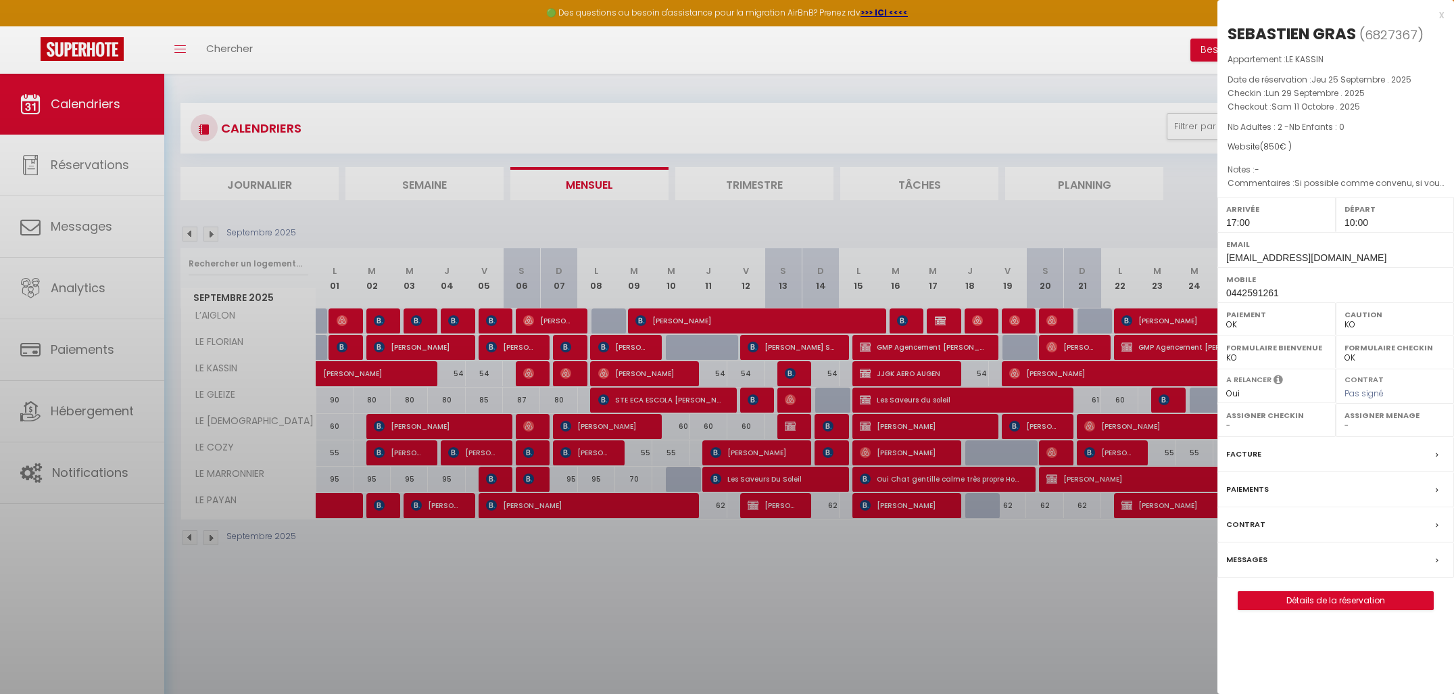
select select "49623"
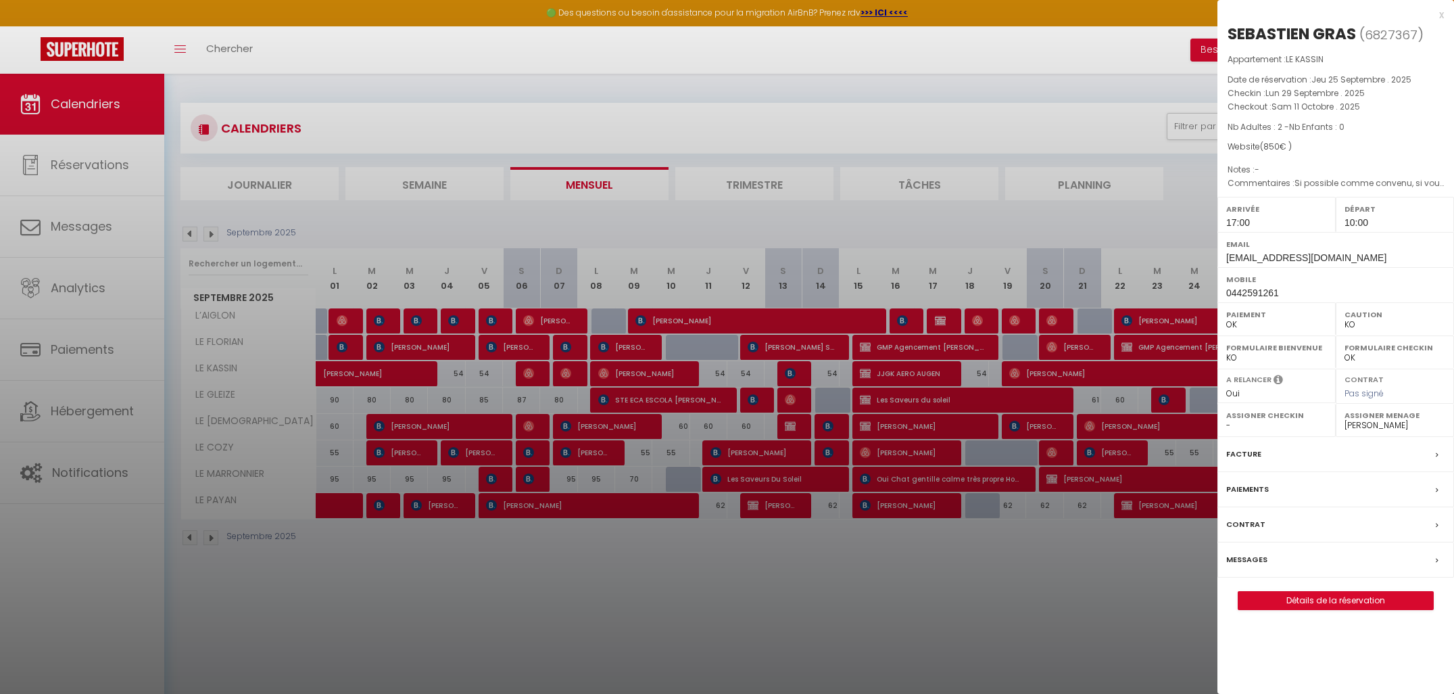
click at [101, 287] on div at bounding box center [727, 347] width 1454 height 694
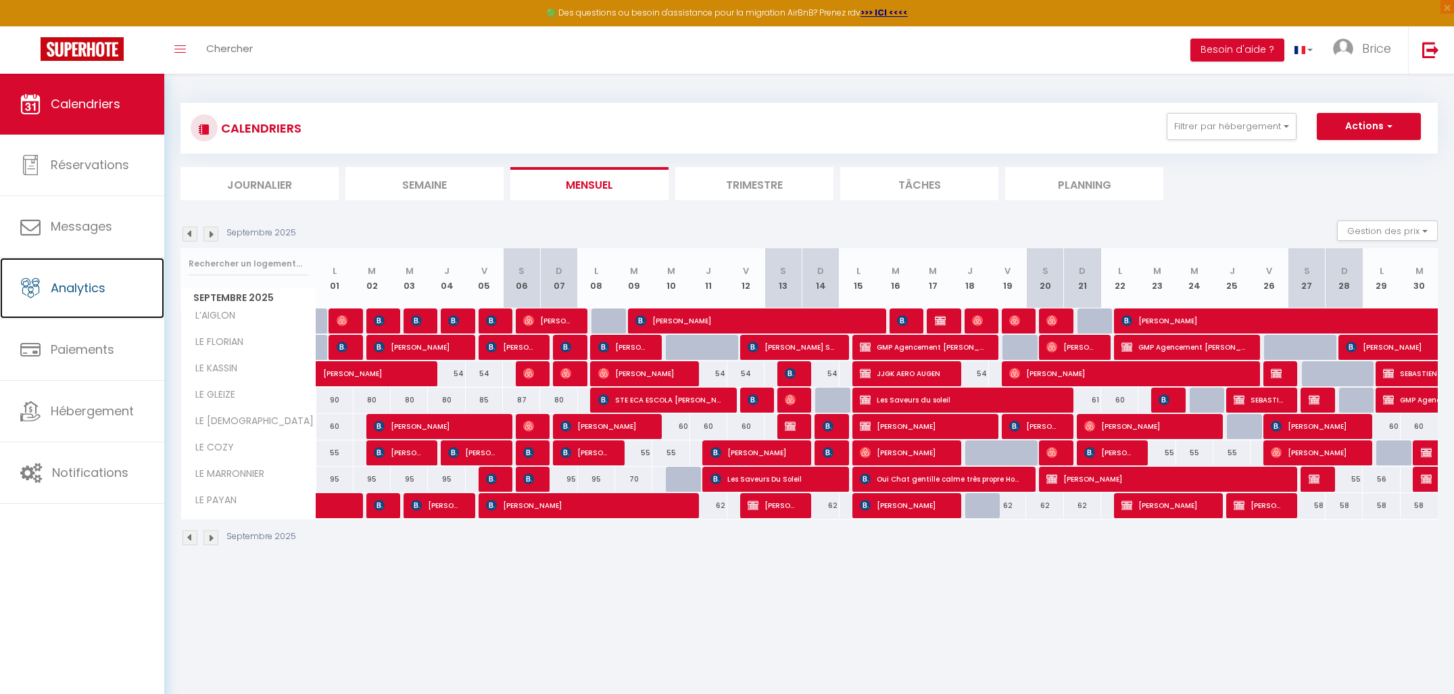
click at [101, 287] on span "Analytics" at bounding box center [78, 287] width 55 height 17
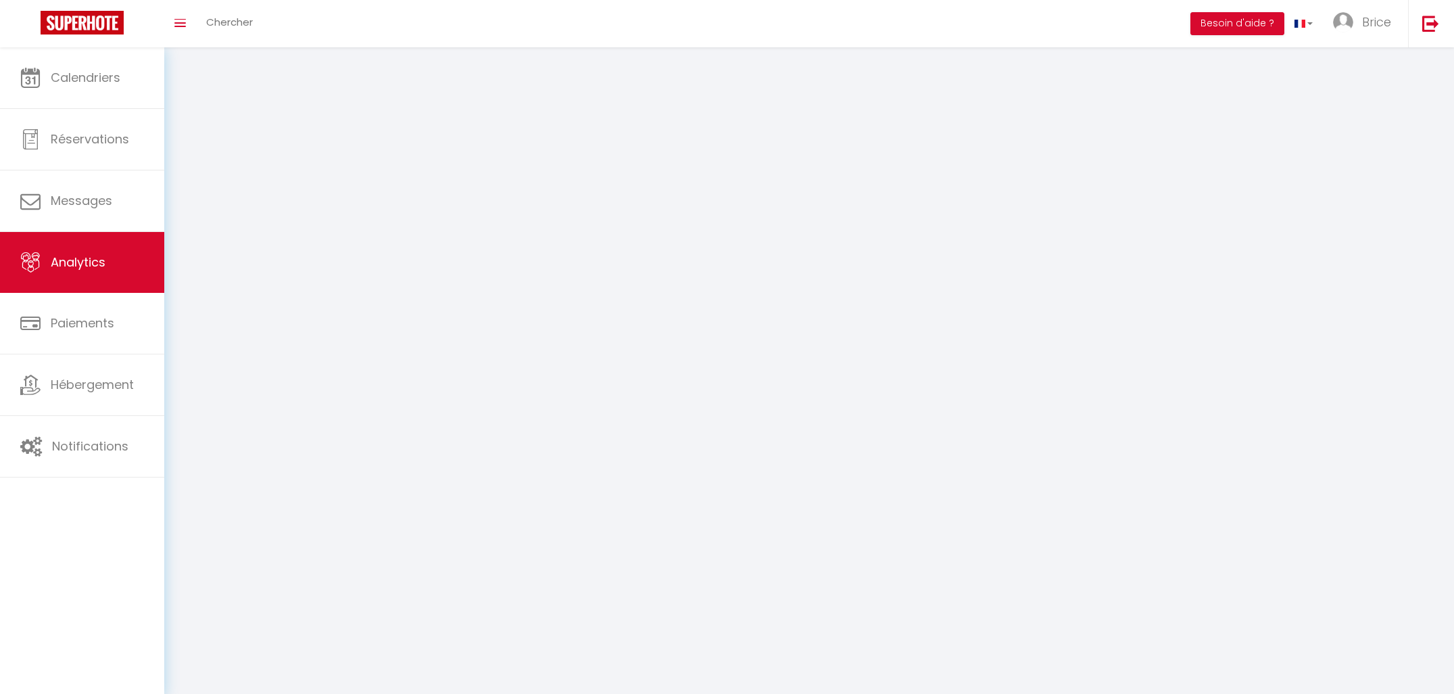
select select "2025"
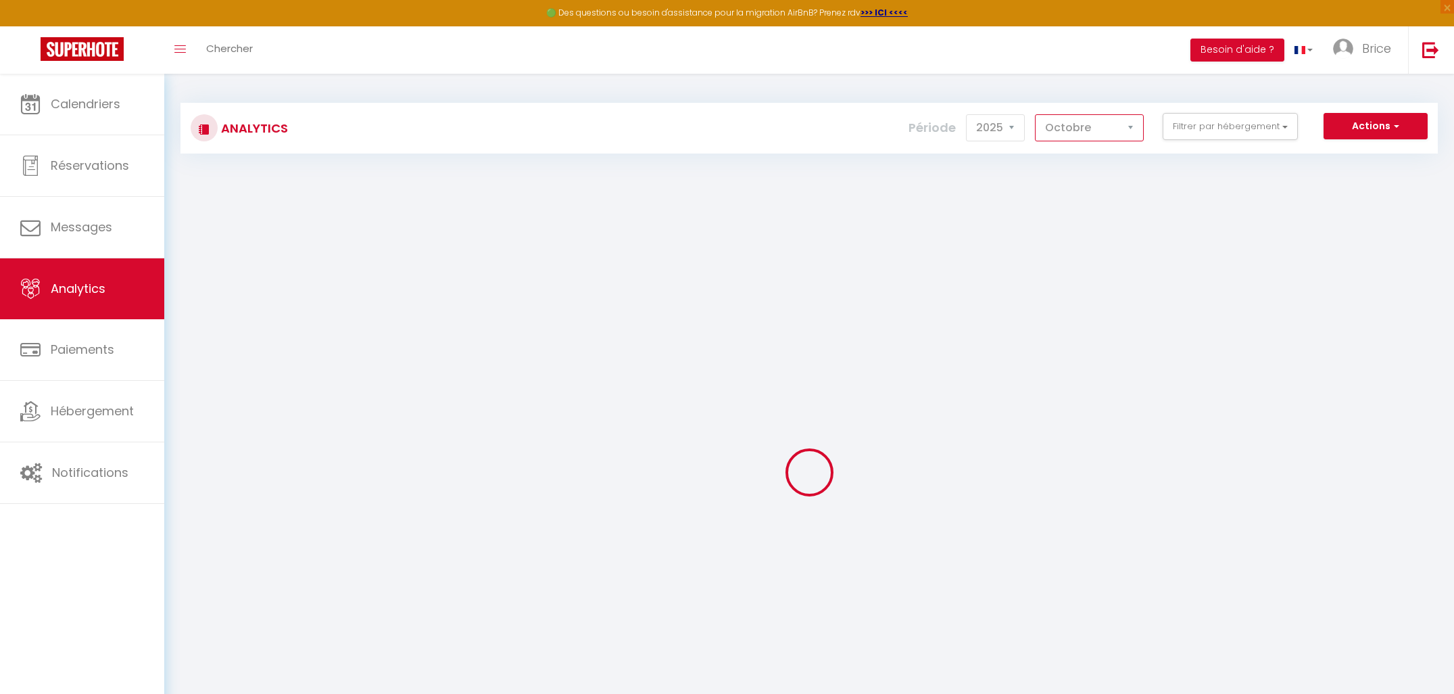
click at [1127, 136] on select "[PERSON_NAME] Mars Avril Mai Juin Juillet Août Septembre Octobre Novembre Décem…" at bounding box center [1089, 127] width 109 height 27
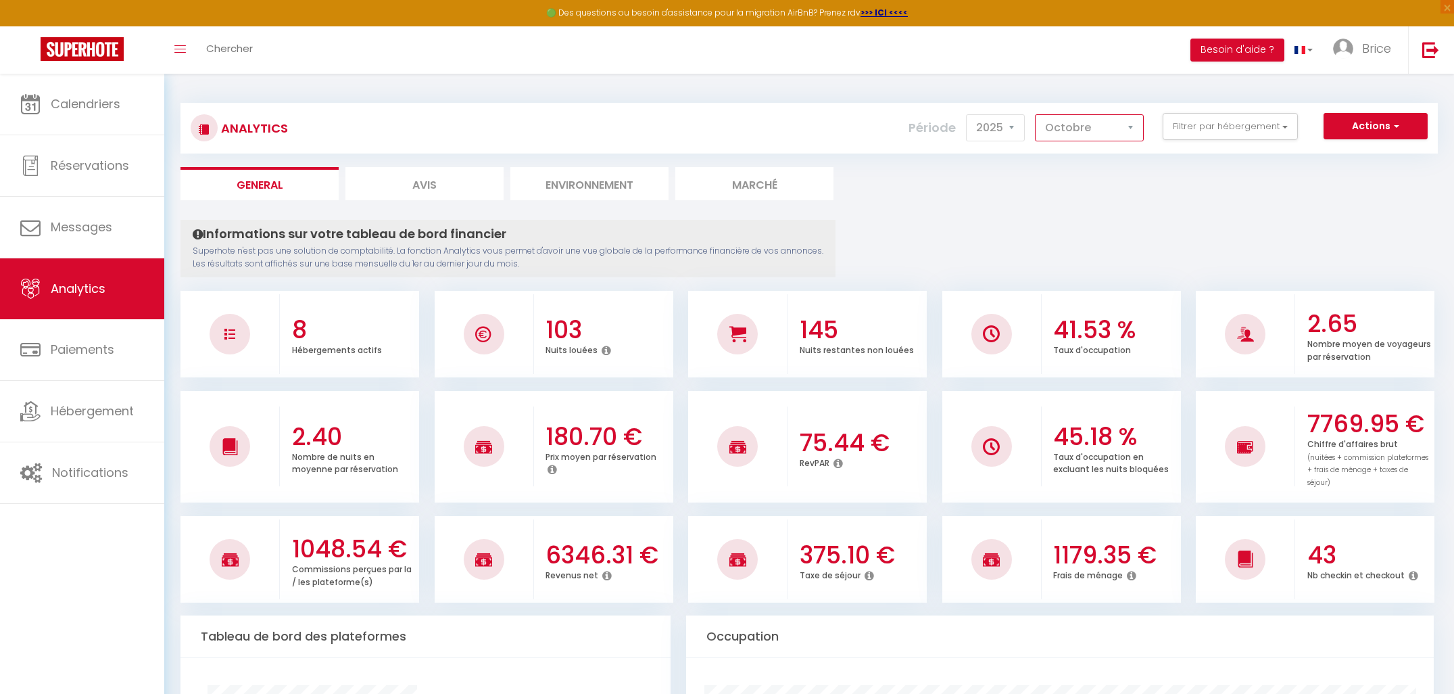
select select "9"
checkbox chauvet "false"
checkbox GLEIZE "false"
checkbox ZEN "false"
checkbox COZY "false"
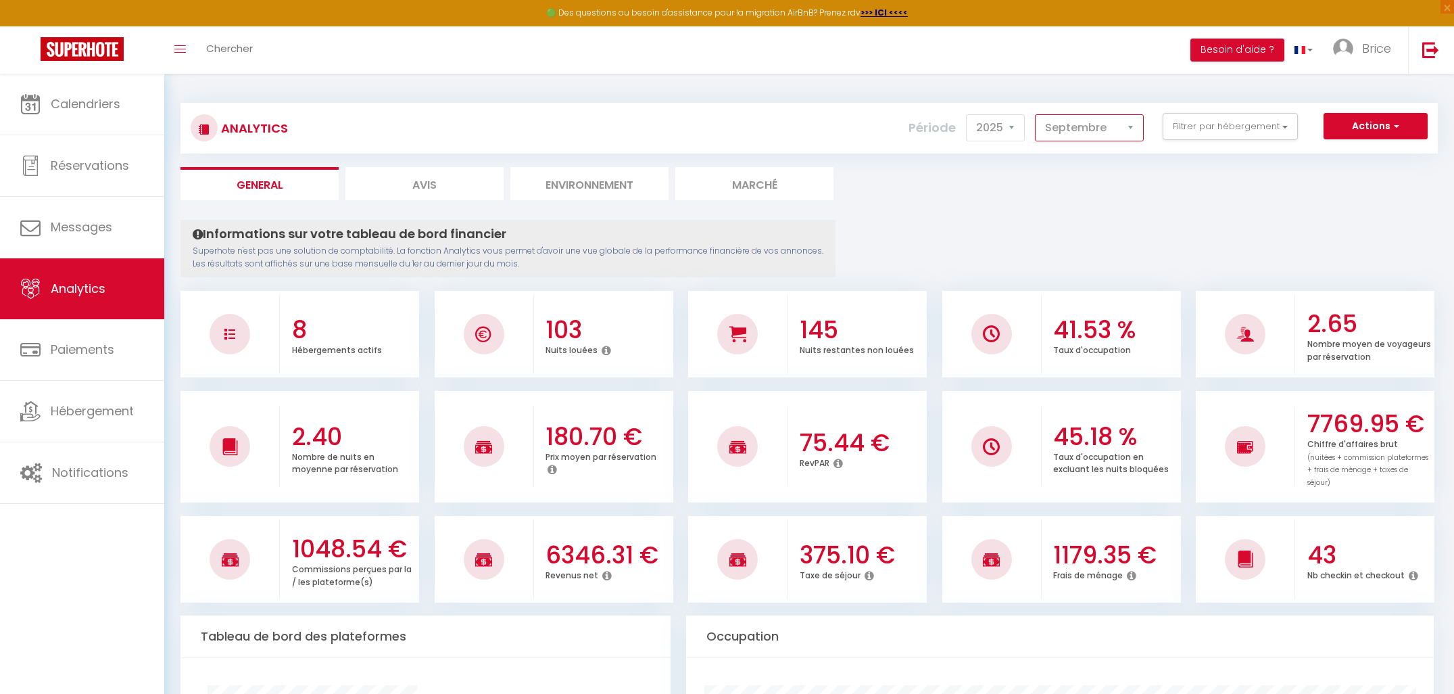
checkbox MARRONNIER "false"
checkbox input "false"
checkbox KASSIN "false"
checkbox FLORIAN "false"
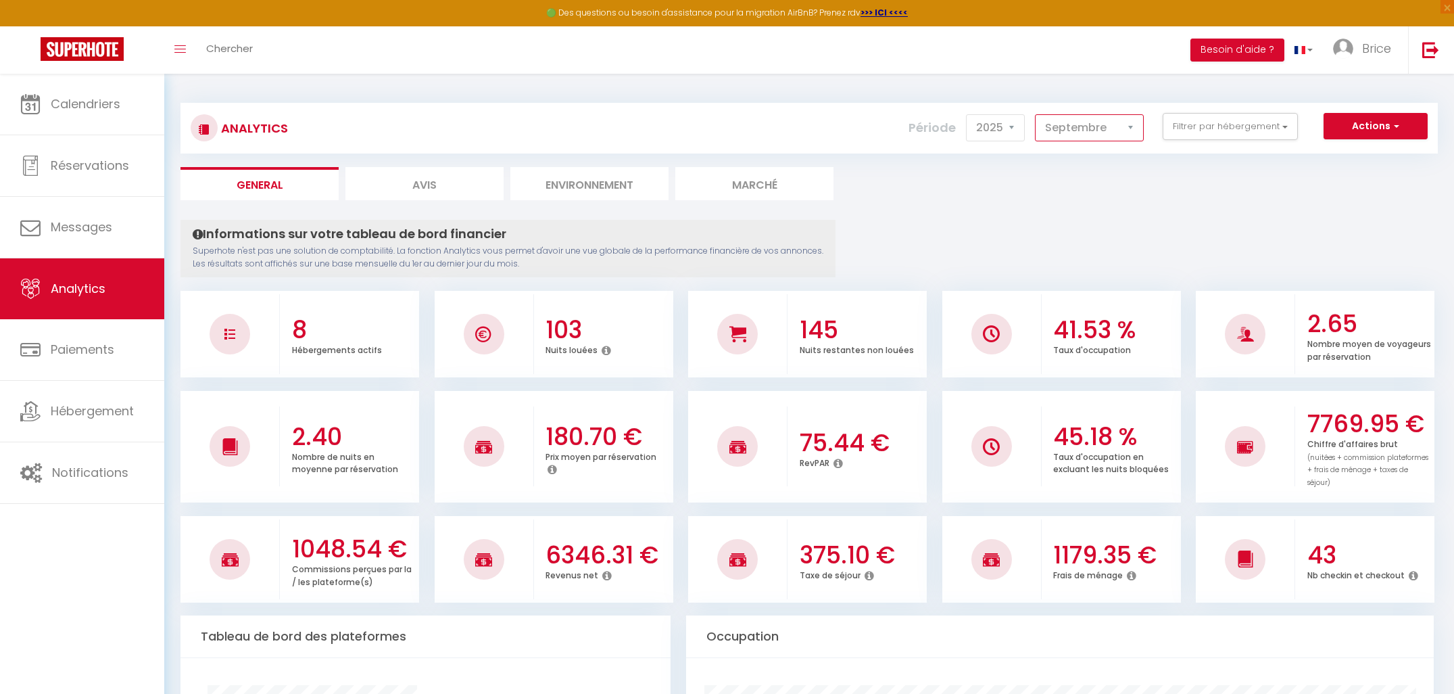
checkbox PAYAN "false"
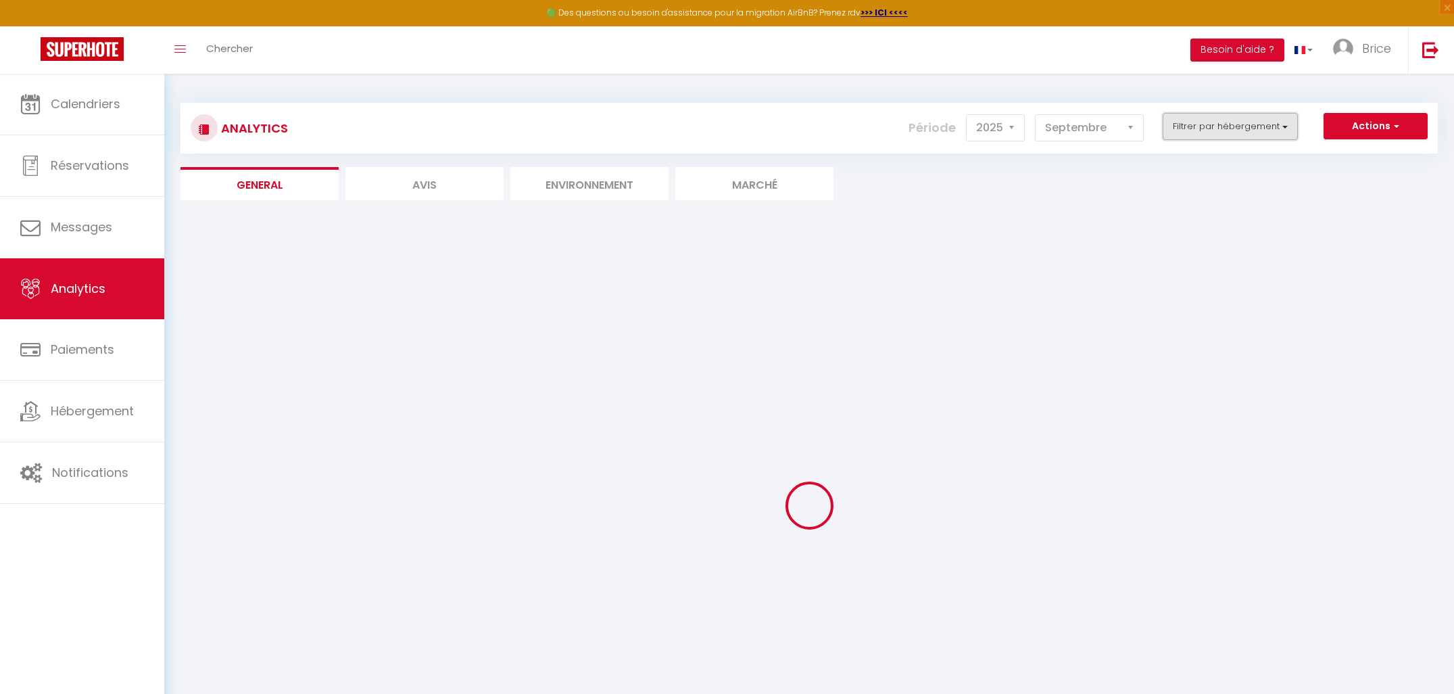
click at [1199, 131] on button "Filtrer par hébergement" at bounding box center [1230, 126] width 135 height 27
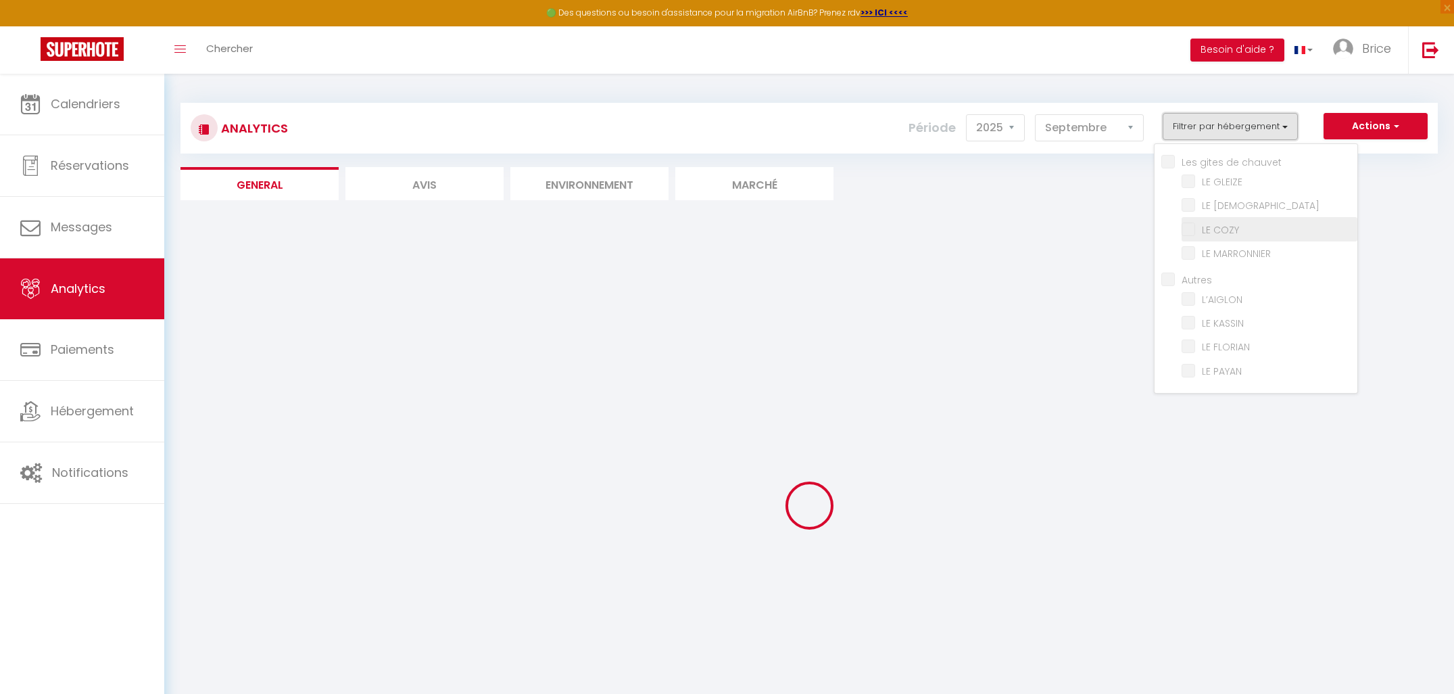
checkbox chauvet "false"
checkbox GLEIZE "false"
checkbox ZEN "false"
checkbox COZY "false"
checkbox MARRONNIER "false"
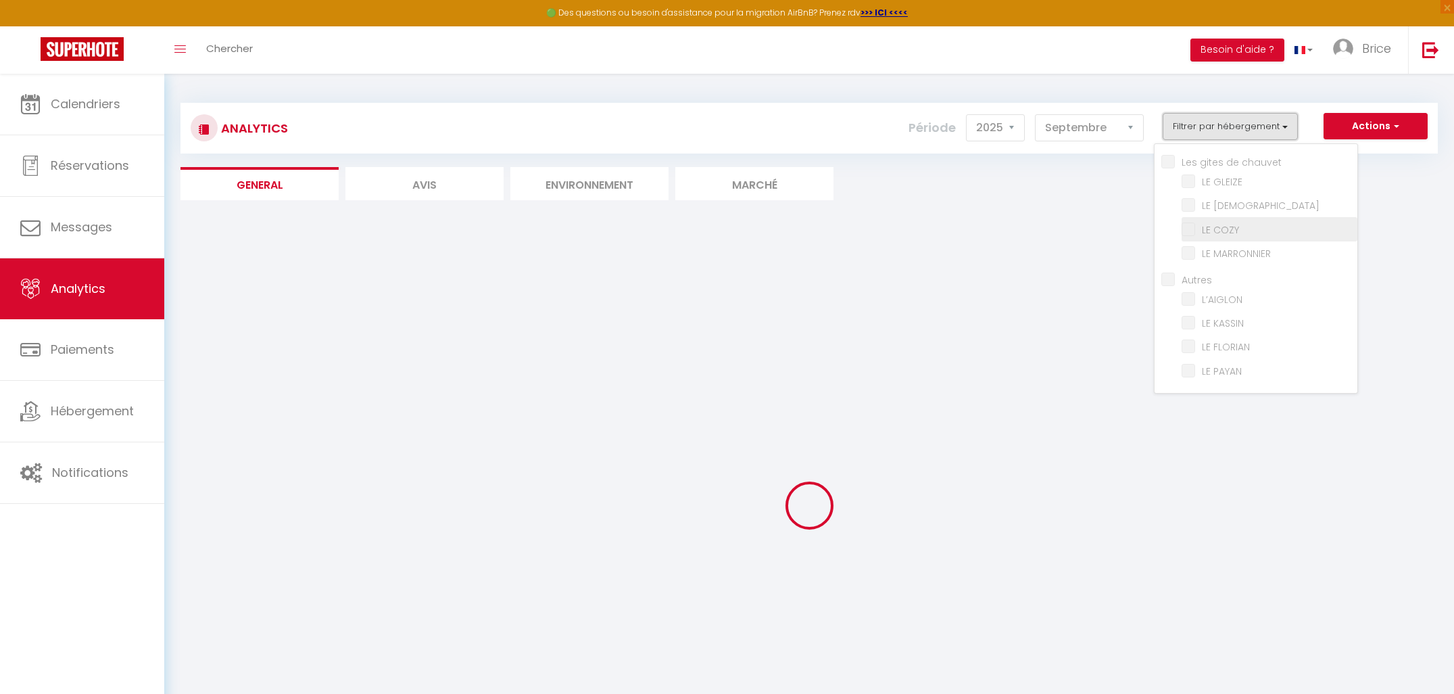
checkbox input "false"
checkbox KASSIN "false"
checkbox FLORIAN "false"
checkbox PAYAN "false"
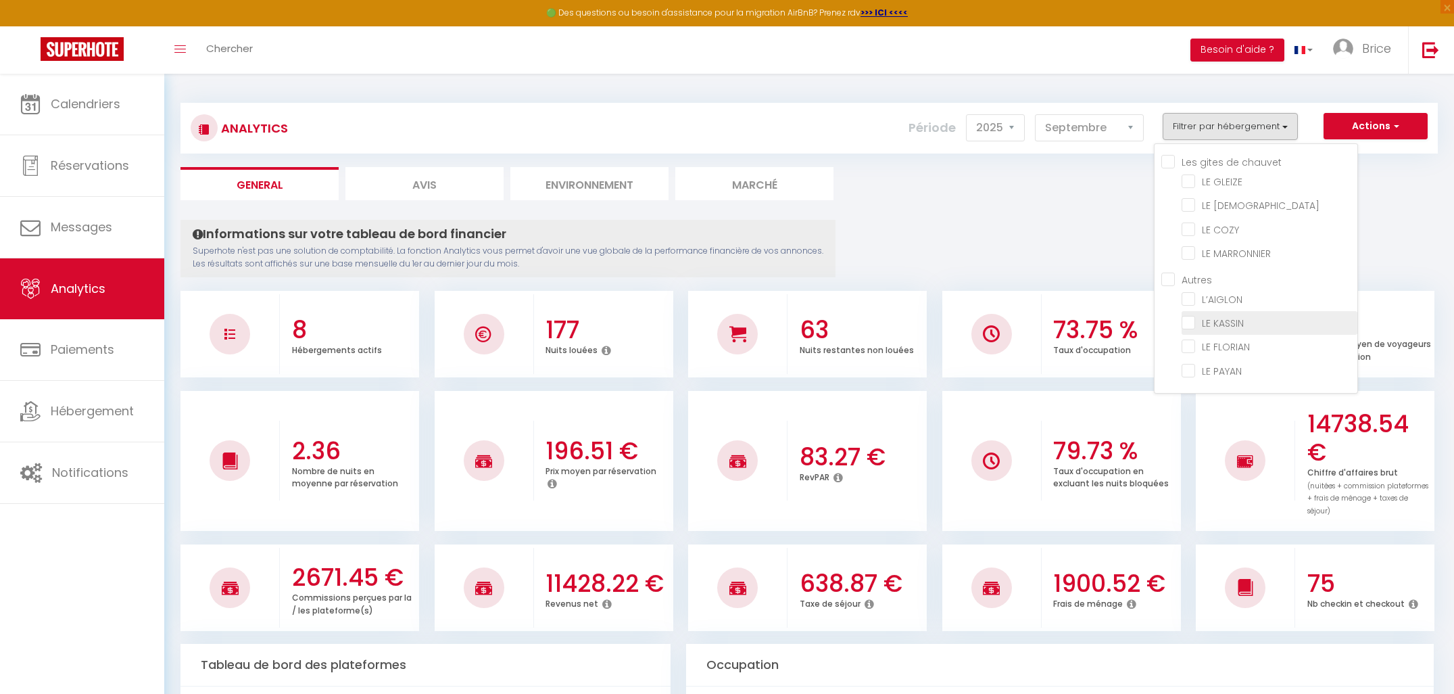
click at [1193, 322] on KASSIN "checkbox" at bounding box center [1270, 322] width 176 height 14
checkbox KASSIN "true"
checkbox GLEIZE "false"
checkbox ZEN "false"
checkbox COZY "false"
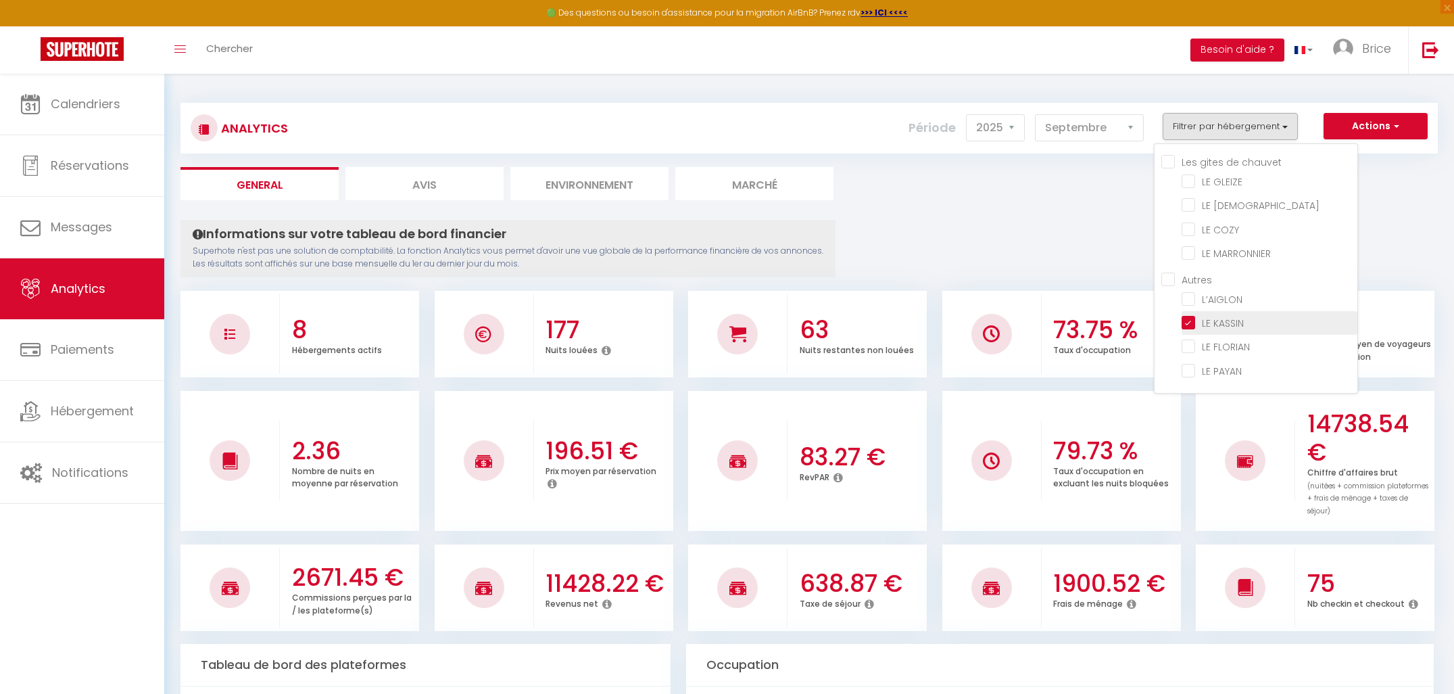
checkbox MARRONNIER "false"
checkbox input "false"
checkbox FLORIAN "false"
checkbox PAYAN "false"
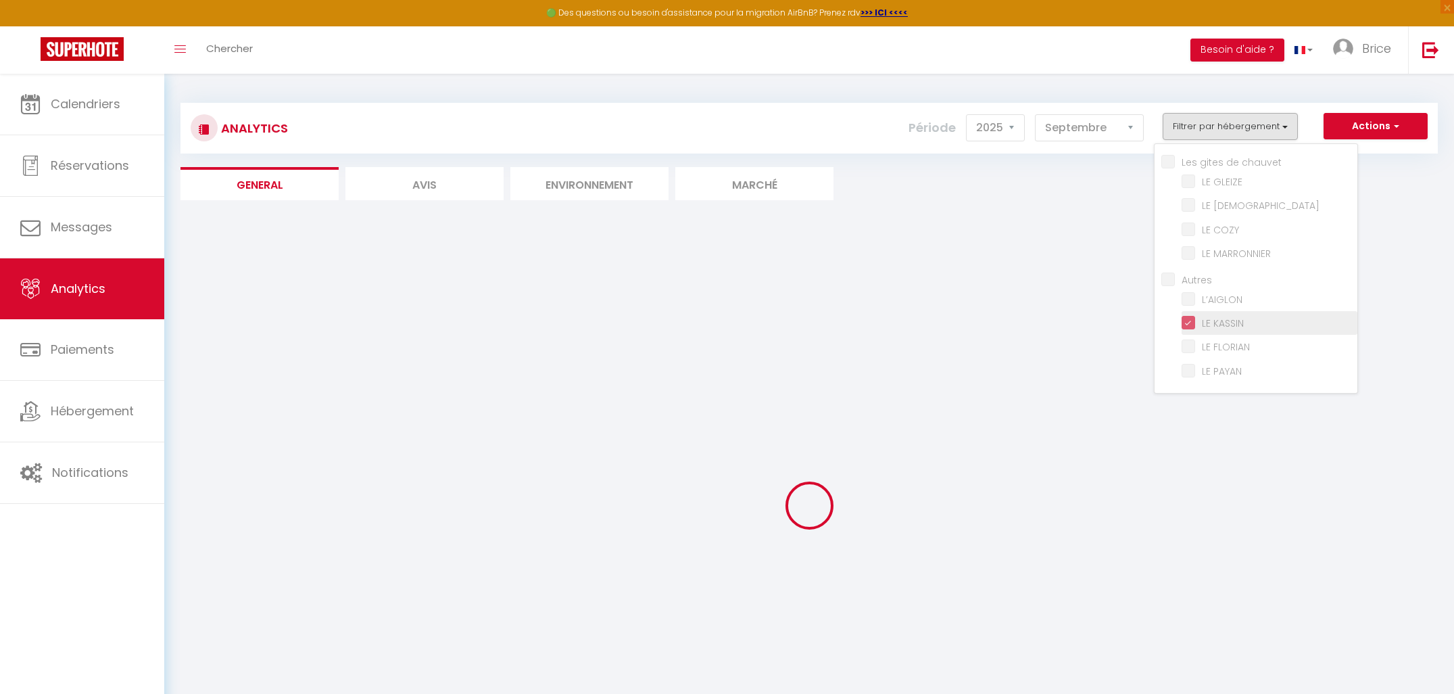
checkbox GLEIZE "false"
checkbox ZEN "false"
checkbox COZY "false"
checkbox MARRONNIER "false"
checkbox input "false"
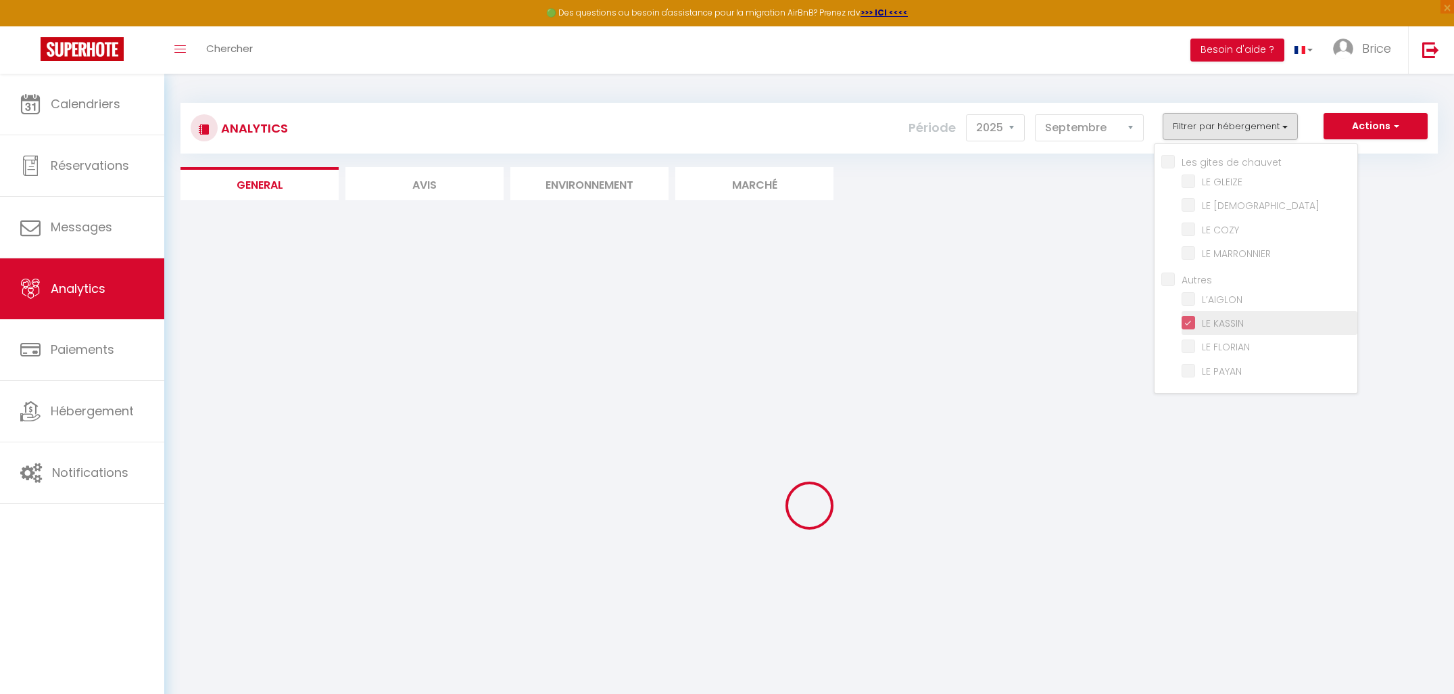
checkbox FLORIAN "false"
checkbox PAYAN "false"
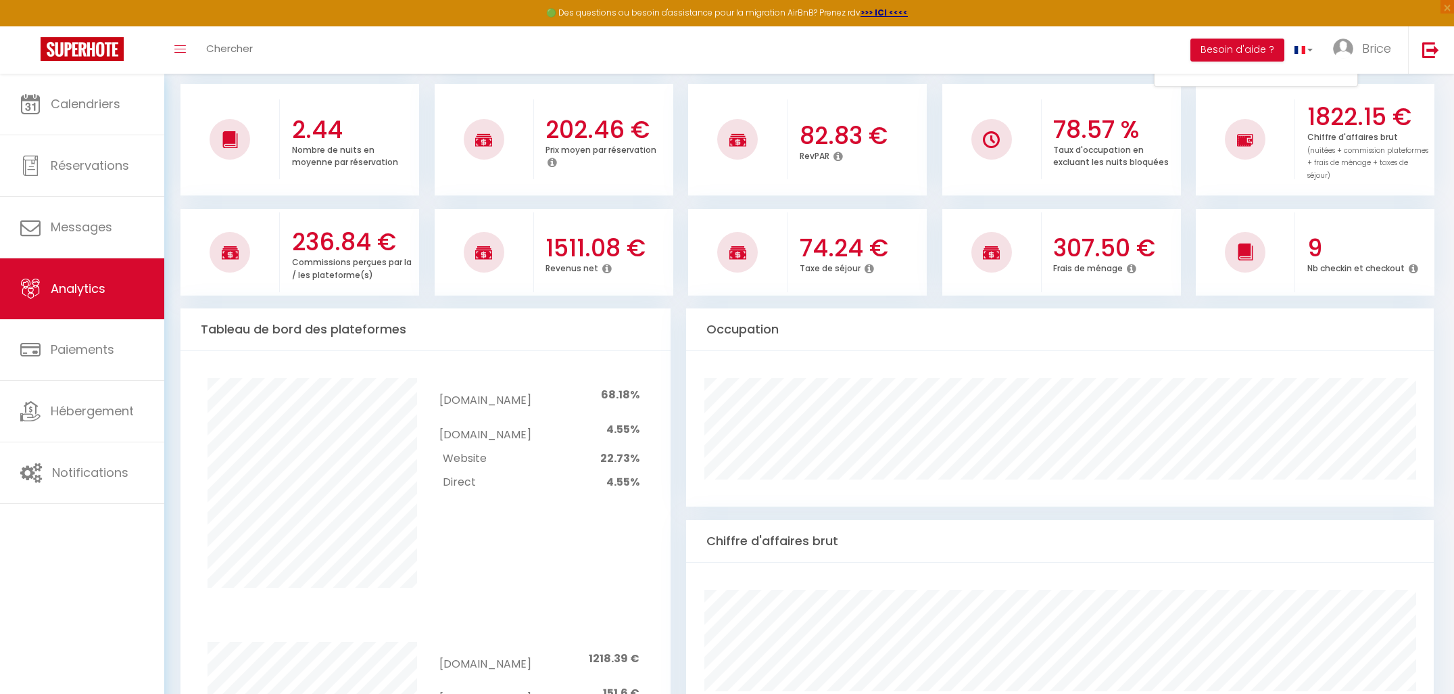
scroll to position [295, 0]
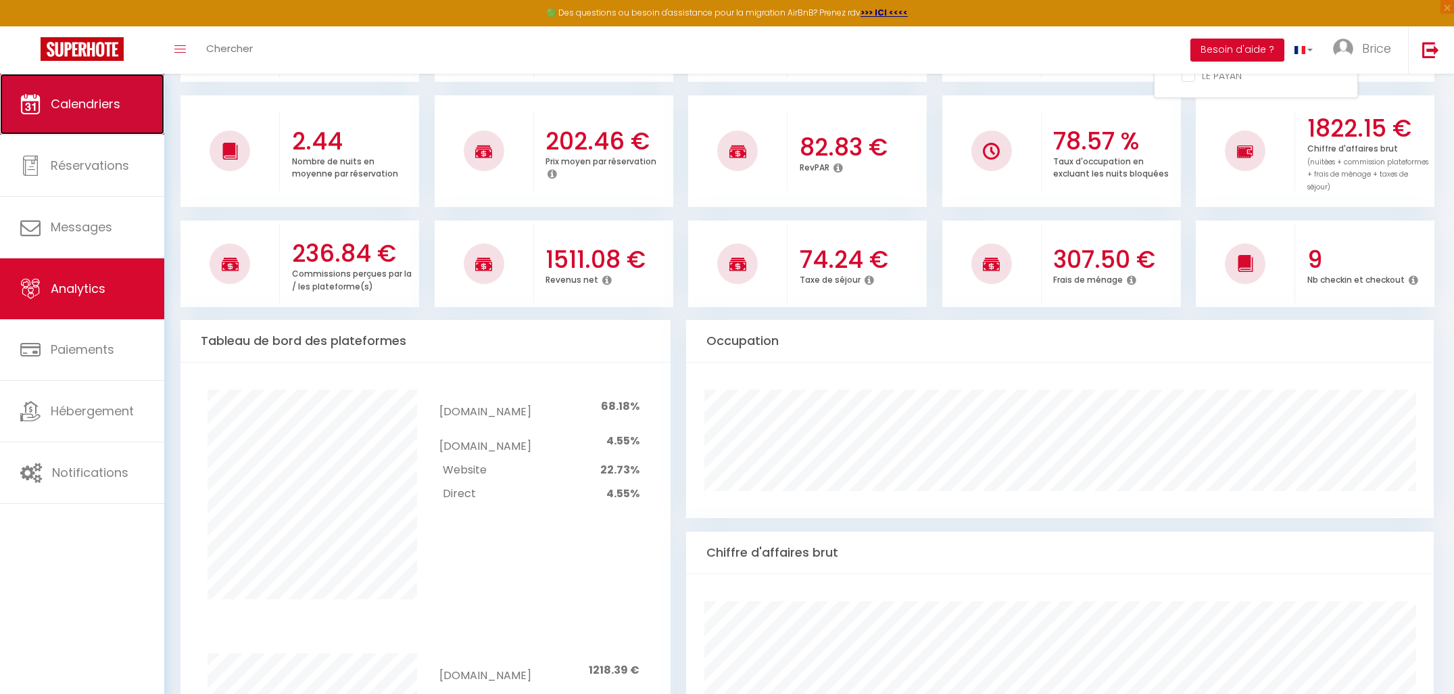
click at [56, 112] on span "Calendriers" at bounding box center [86, 103] width 70 height 17
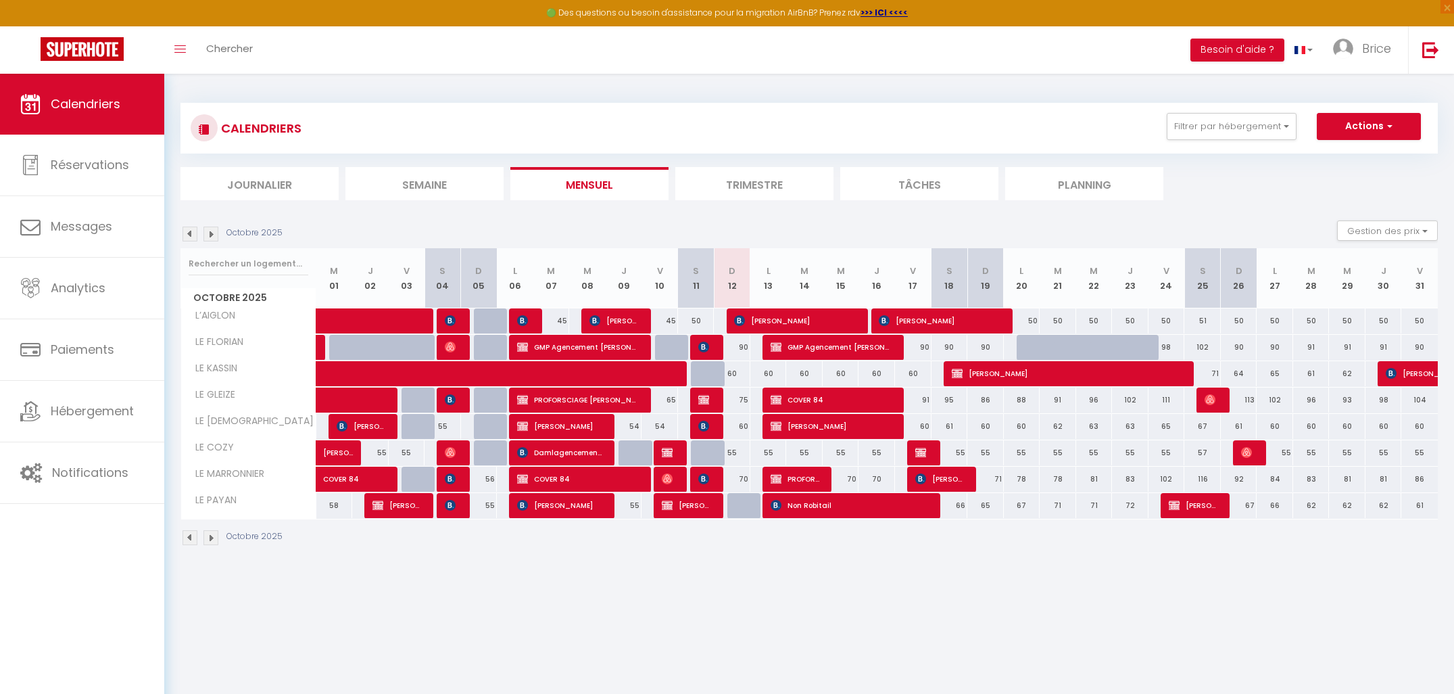
click at [193, 236] on img at bounding box center [190, 234] width 15 height 15
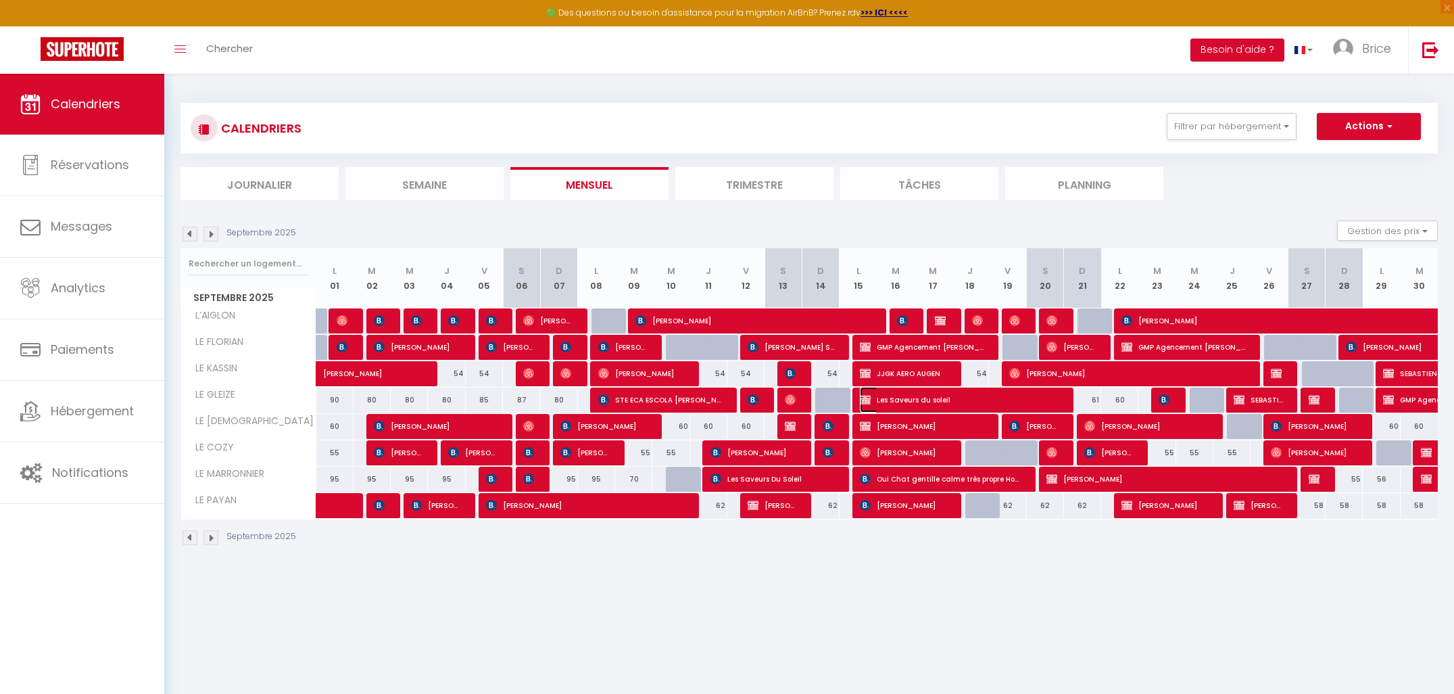
click at [893, 402] on span "Les Saveurs du soleil" at bounding box center [959, 400] width 198 height 26
select select "OK"
select select "0"
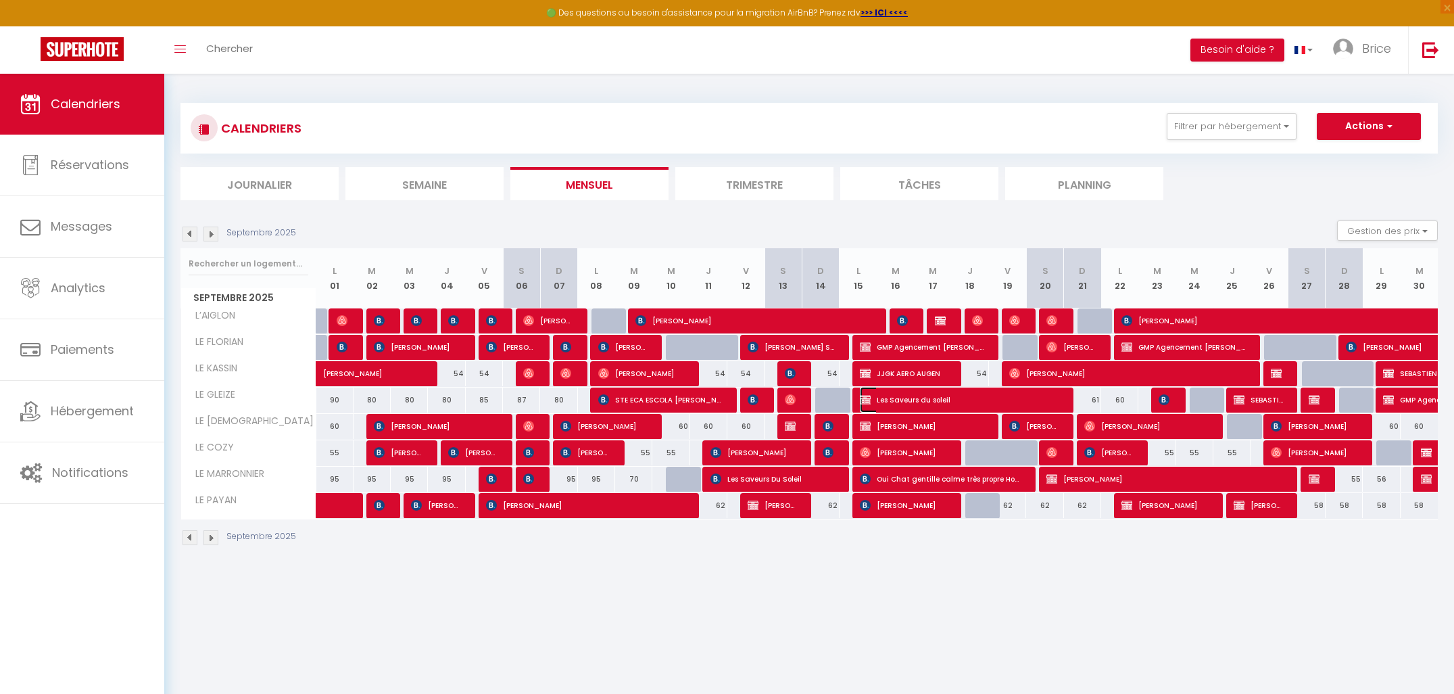
select select "1"
select select
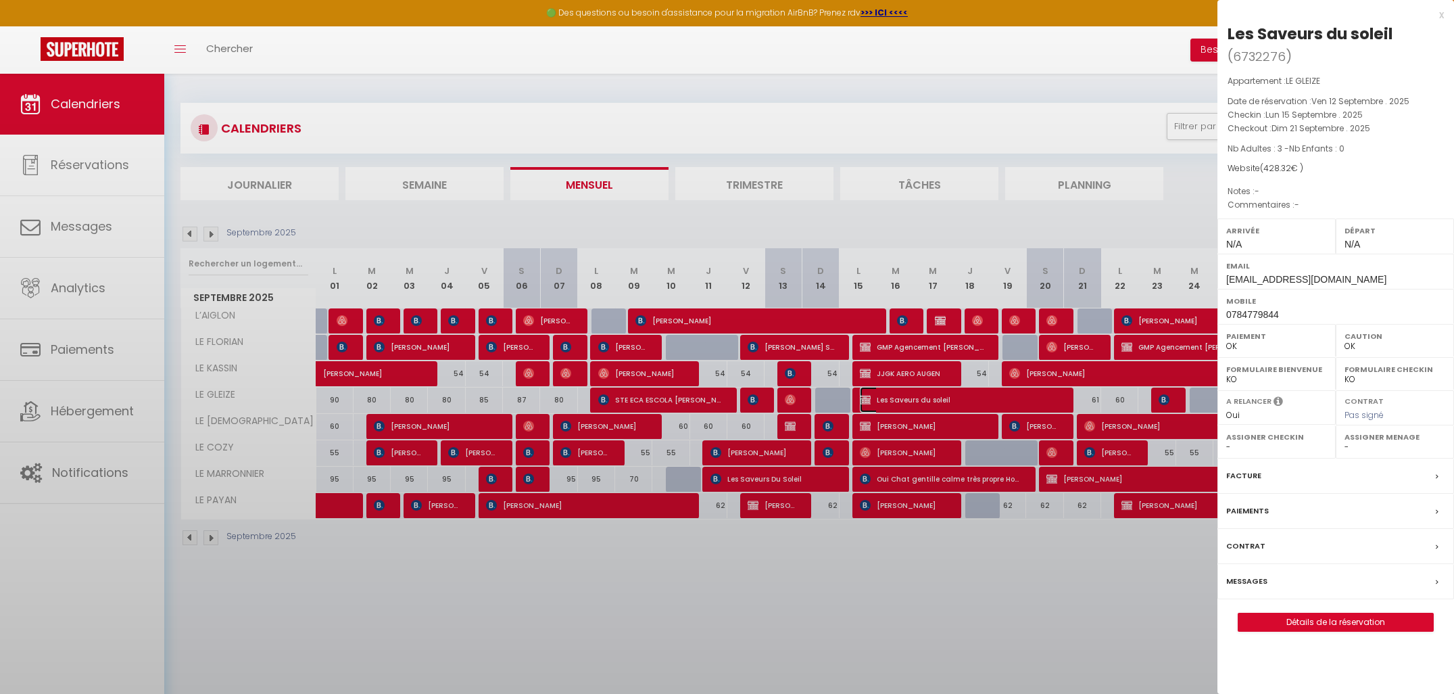
select select "49372"
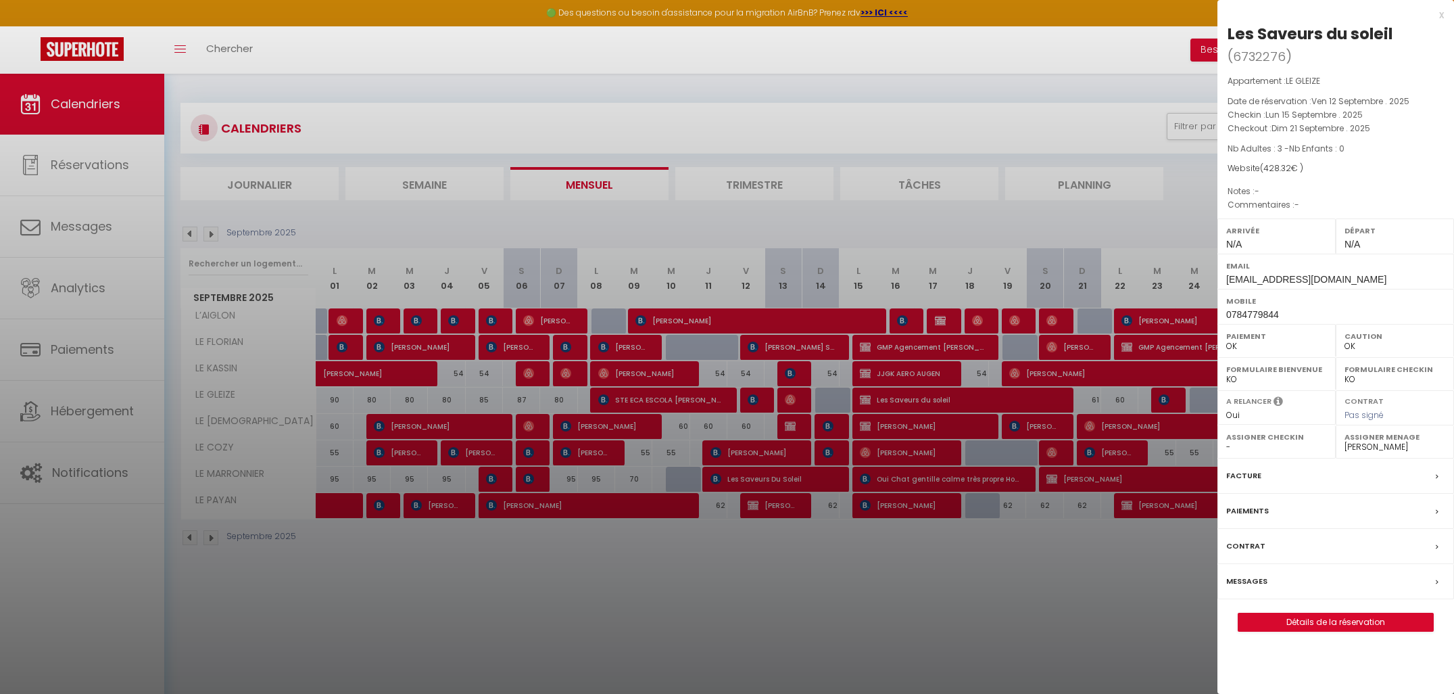
click at [1439, 14] on div "x" at bounding box center [1331, 15] width 227 height 16
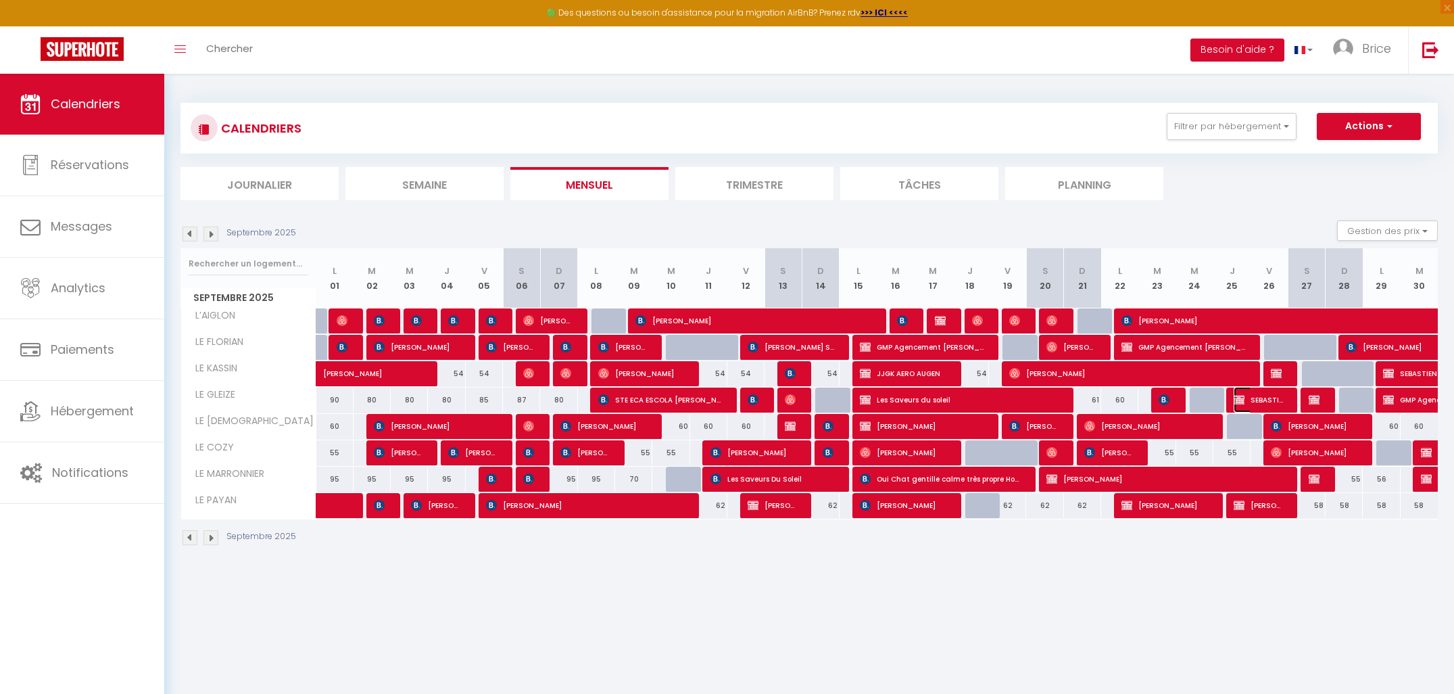
click at [1239, 402] on img at bounding box center [1239, 399] width 11 height 11
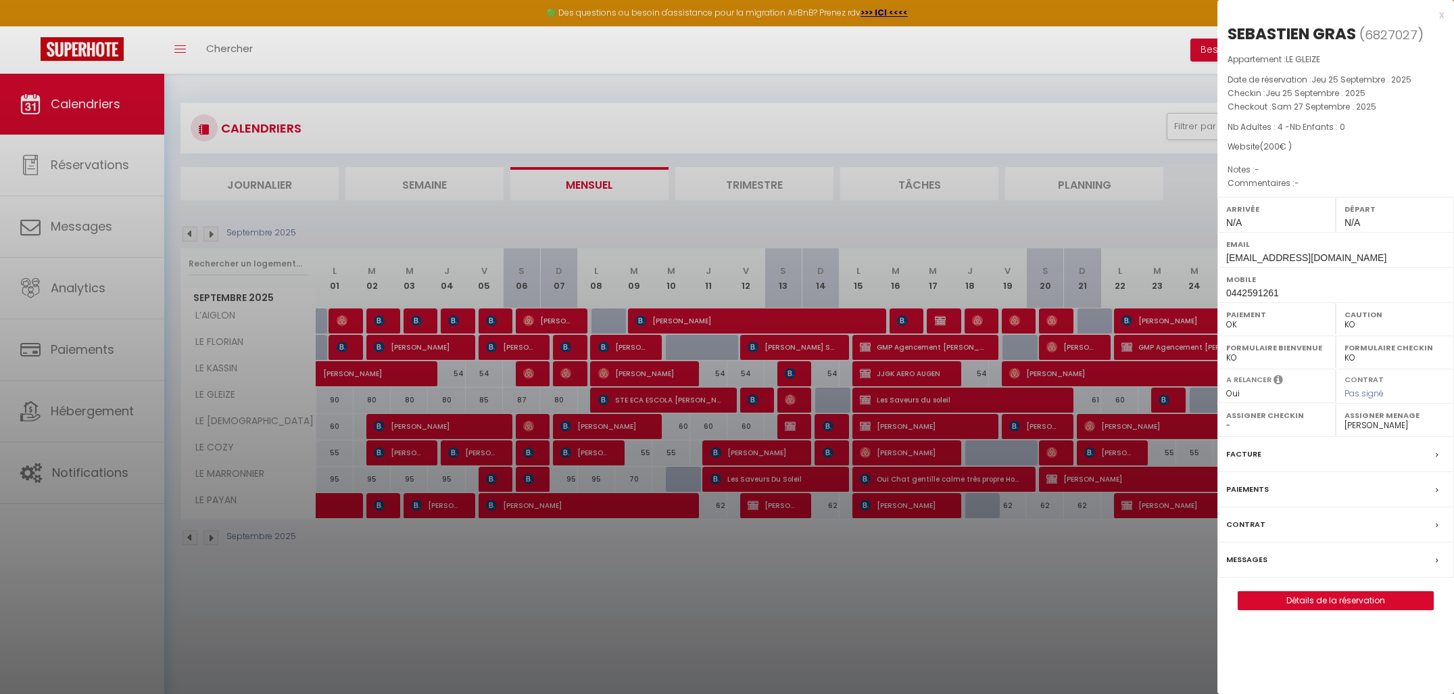
click at [1437, 14] on div "x" at bounding box center [1331, 15] width 227 height 16
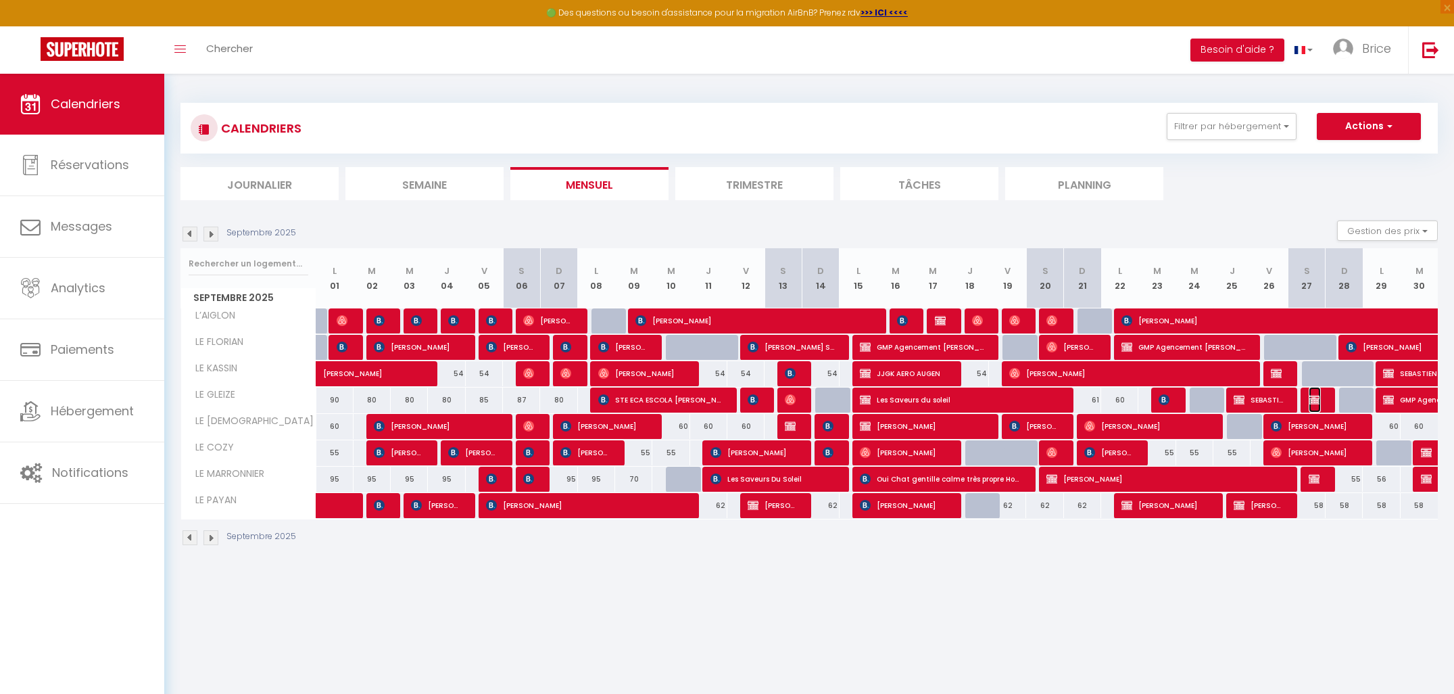
click at [1313, 402] on img at bounding box center [1314, 399] width 11 height 11
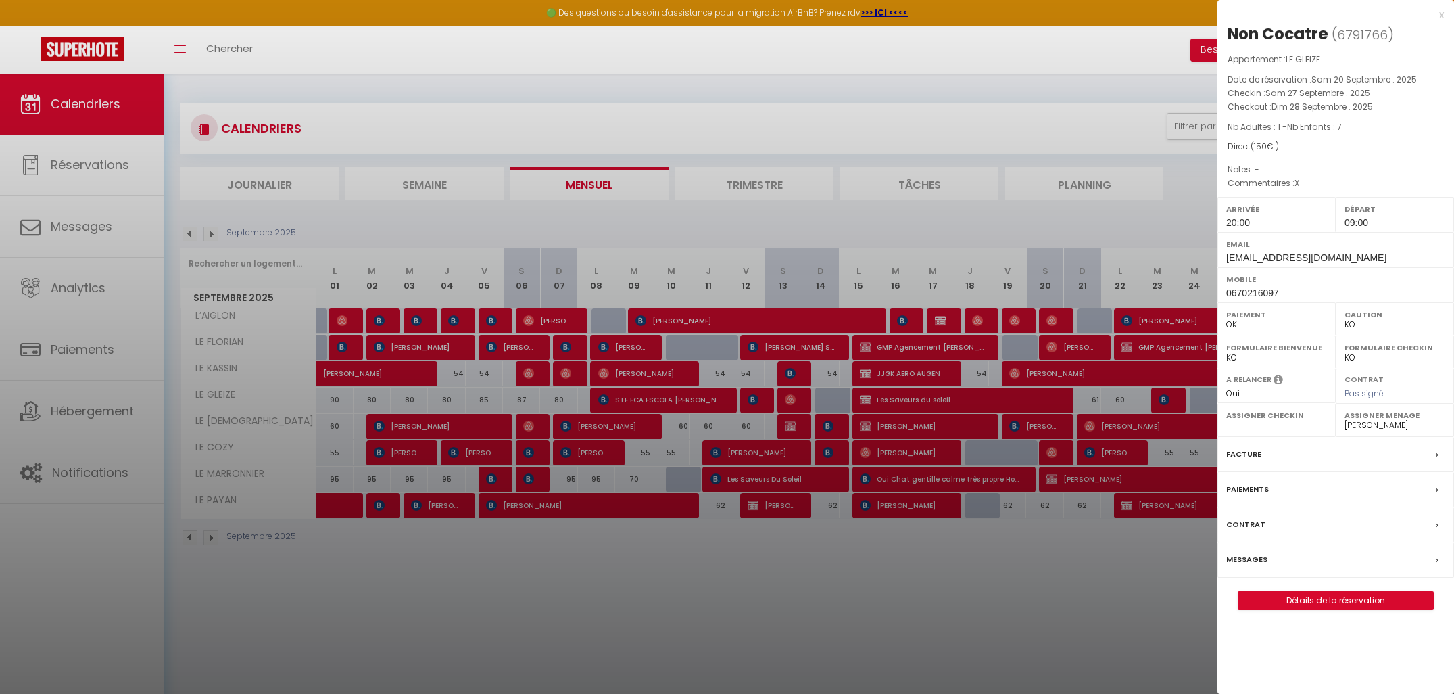
click at [1132, 579] on div at bounding box center [727, 347] width 1454 height 694
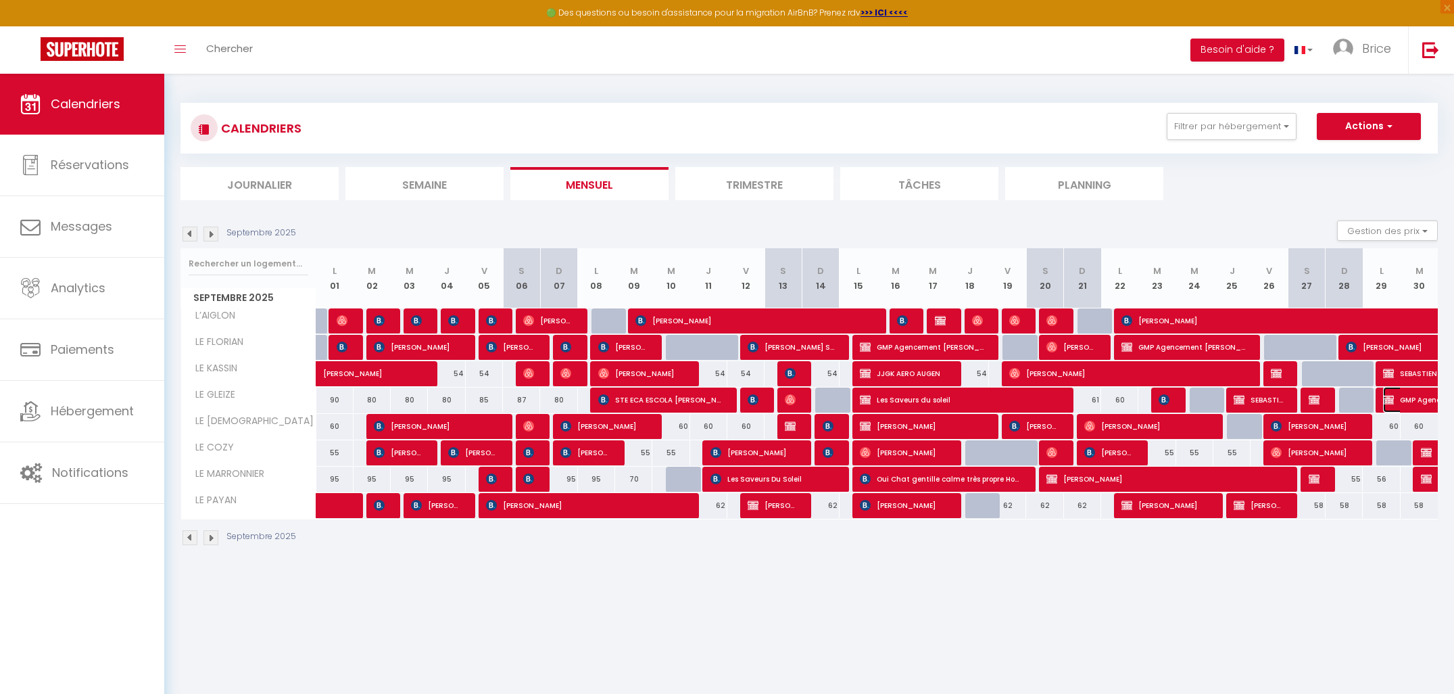
click at [1384, 398] on img at bounding box center [1388, 399] width 11 height 11
select select "OK"
select select "0"
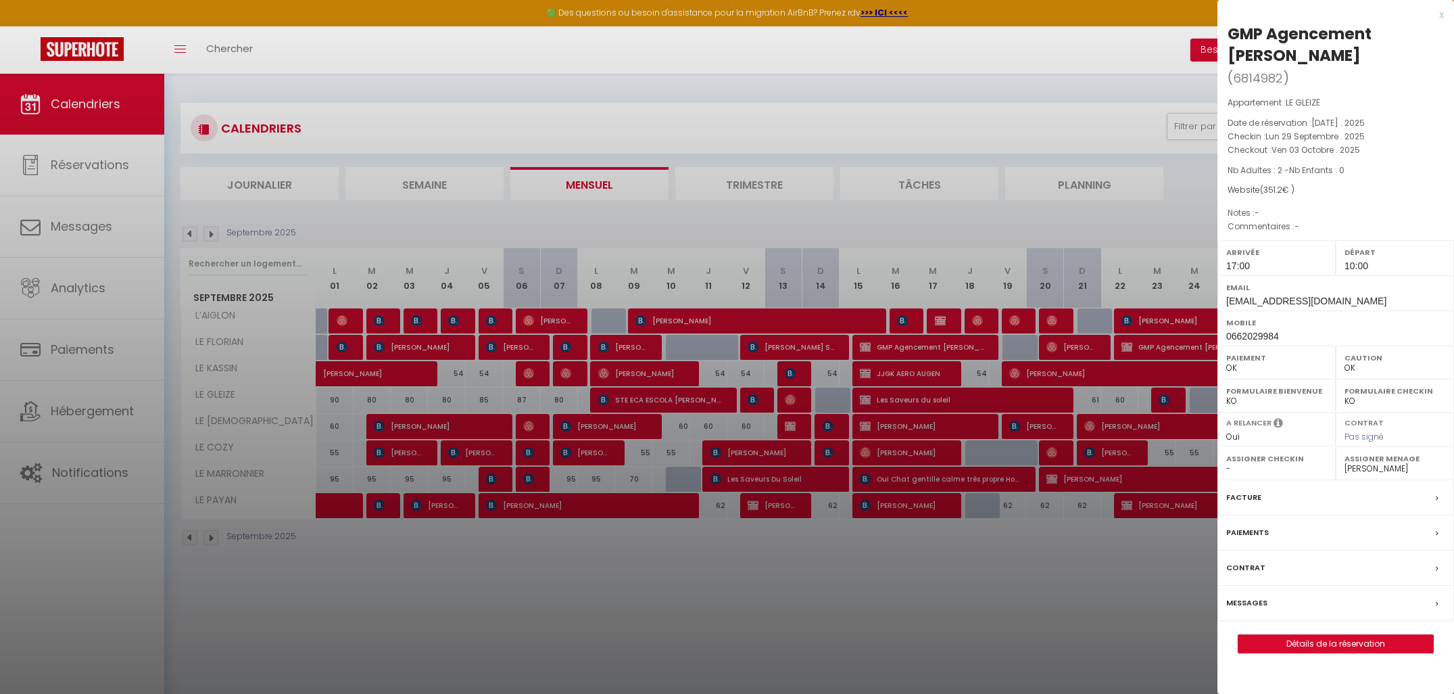
click at [82, 294] on div at bounding box center [727, 347] width 1454 height 694
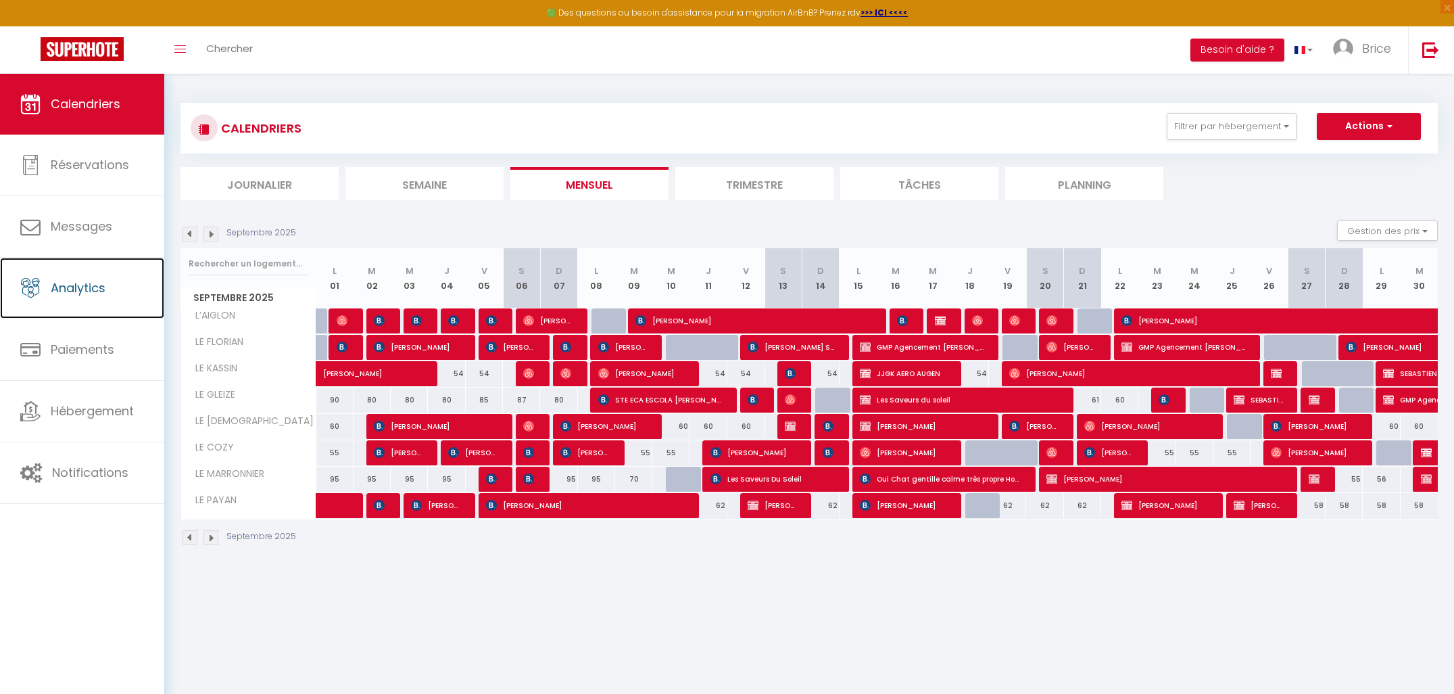
click at [82, 294] on span "Analytics" at bounding box center [78, 287] width 55 height 17
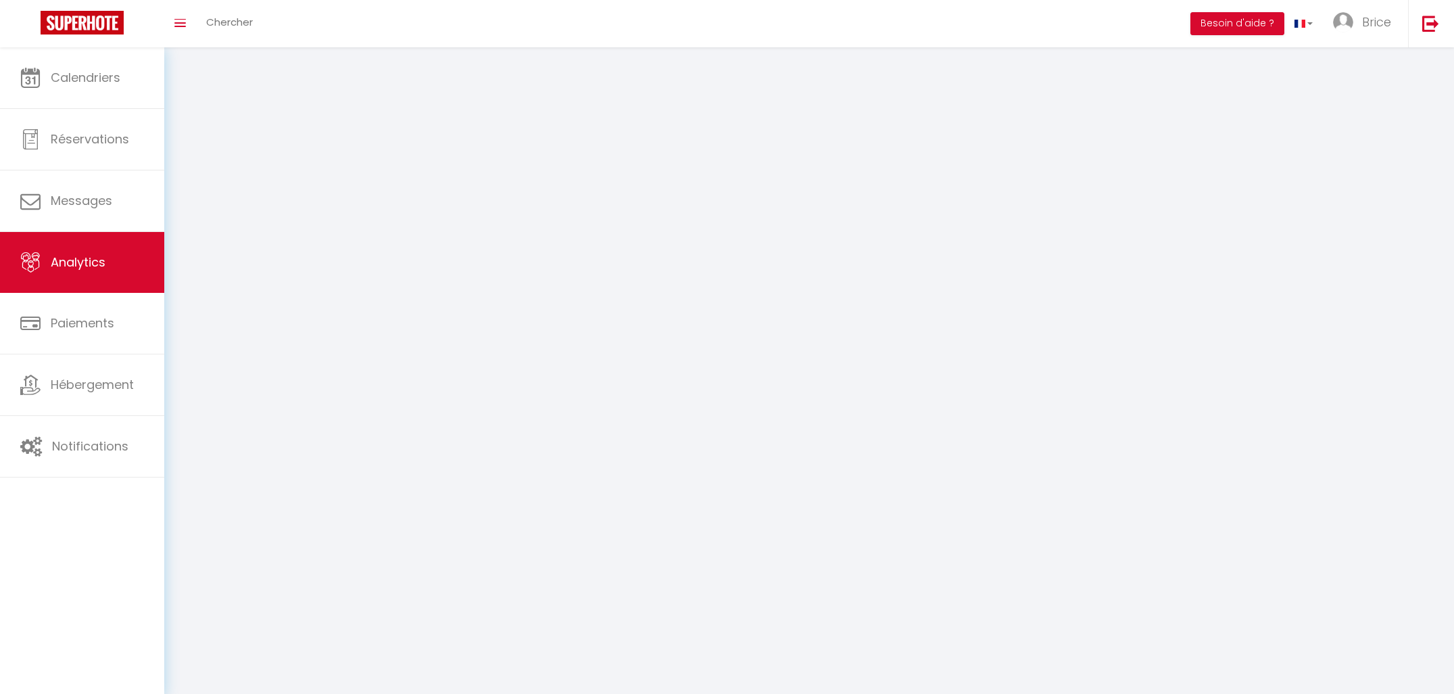
select select "2025"
select select "10"
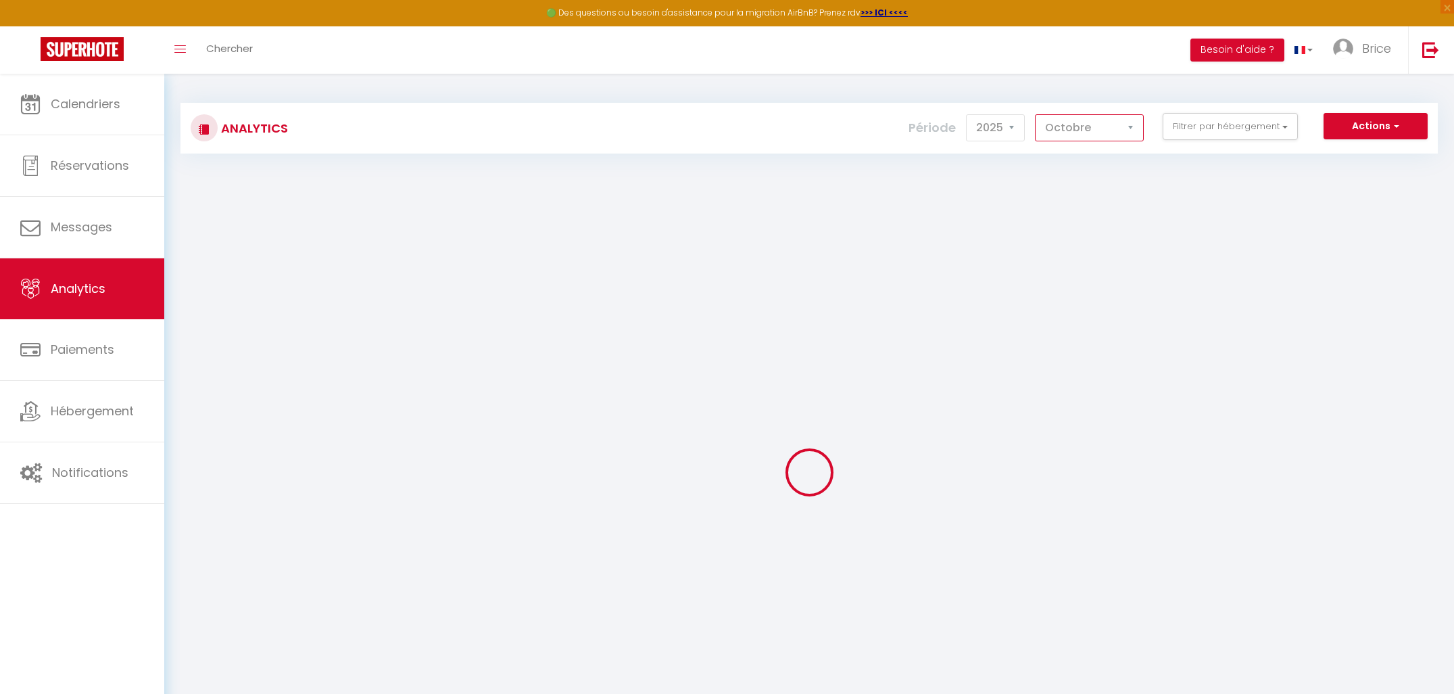
click at [1135, 130] on select "[PERSON_NAME] Mars Avril Mai Juin Juillet Août Septembre Octobre Novembre Décem…" at bounding box center [1089, 127] width 109 height 27
checkbox chauvet "false"
checkbox GLEIZE "false"
checkbox ZEN "false"
checkbox COZY "false"
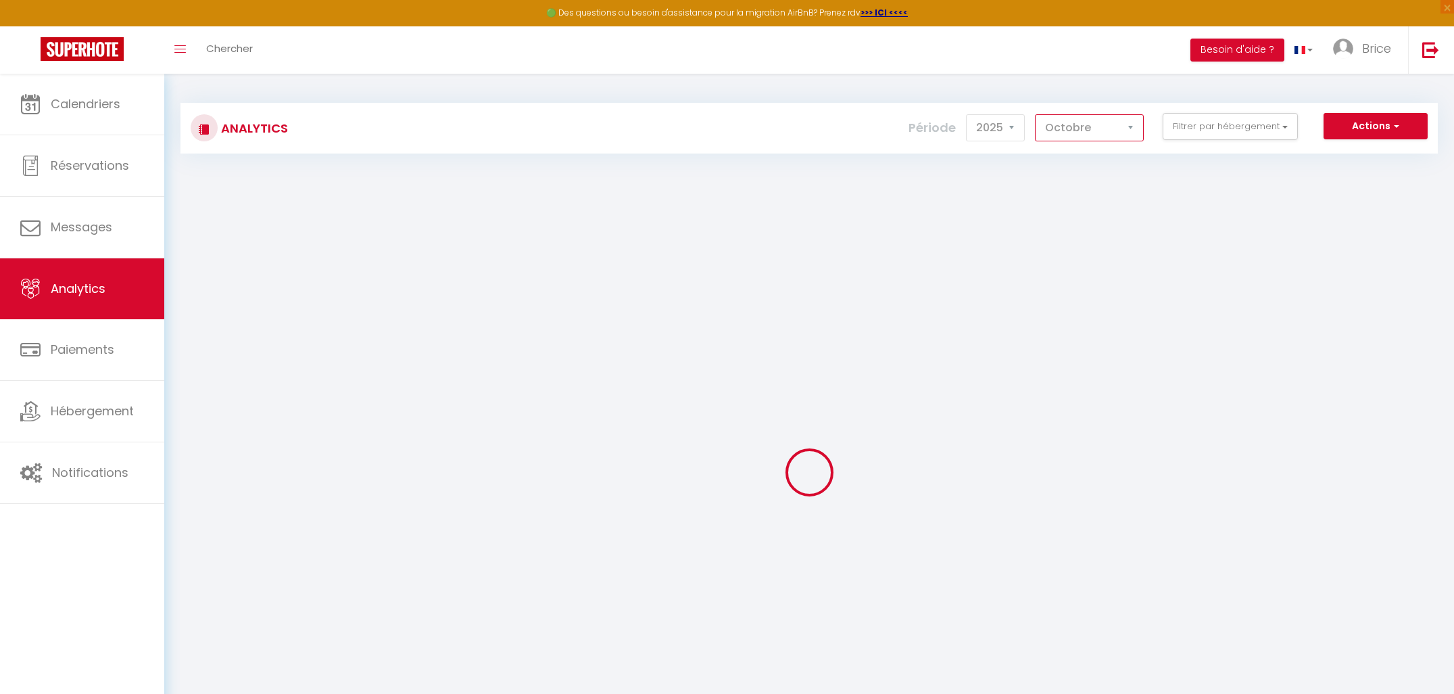
checkbox MARRONNIER "false"
checkbox input "false"
checkbox KASSIN "false"
checkbox FLORIAN "false"
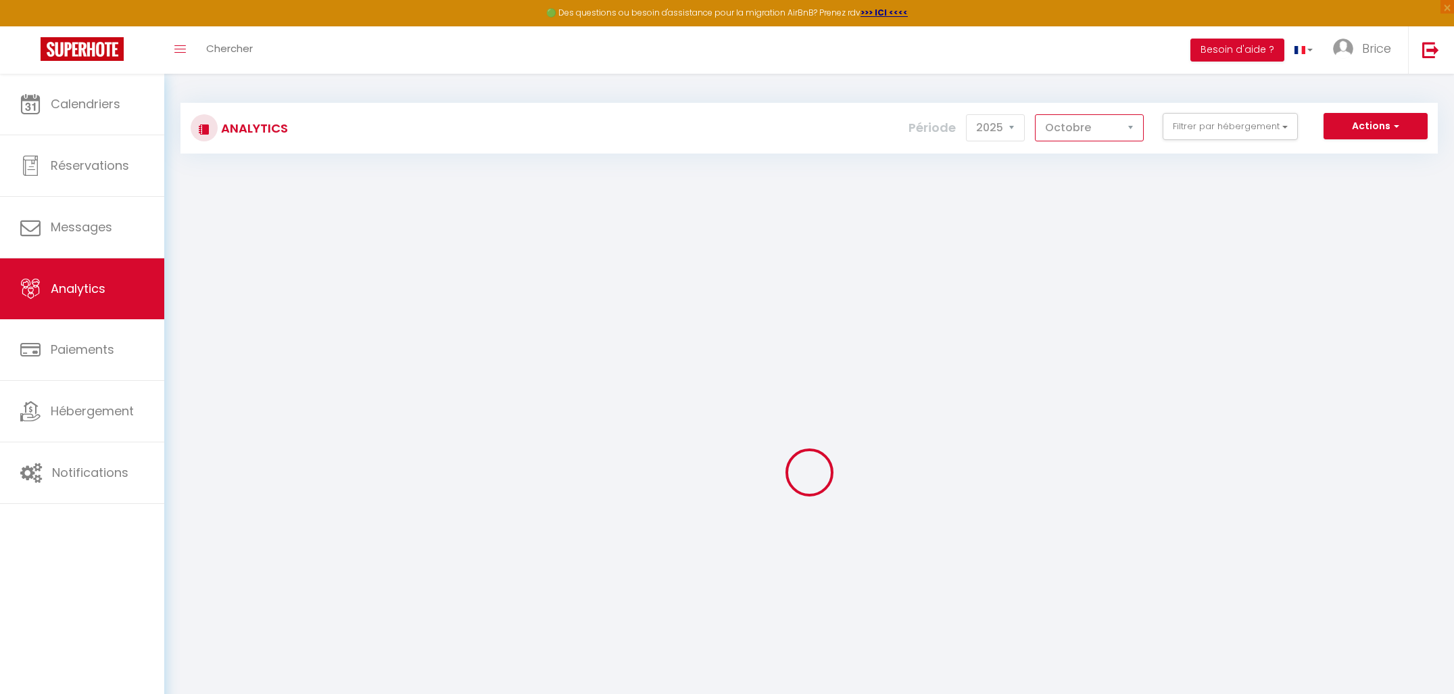
checkbox PAYAN "false"
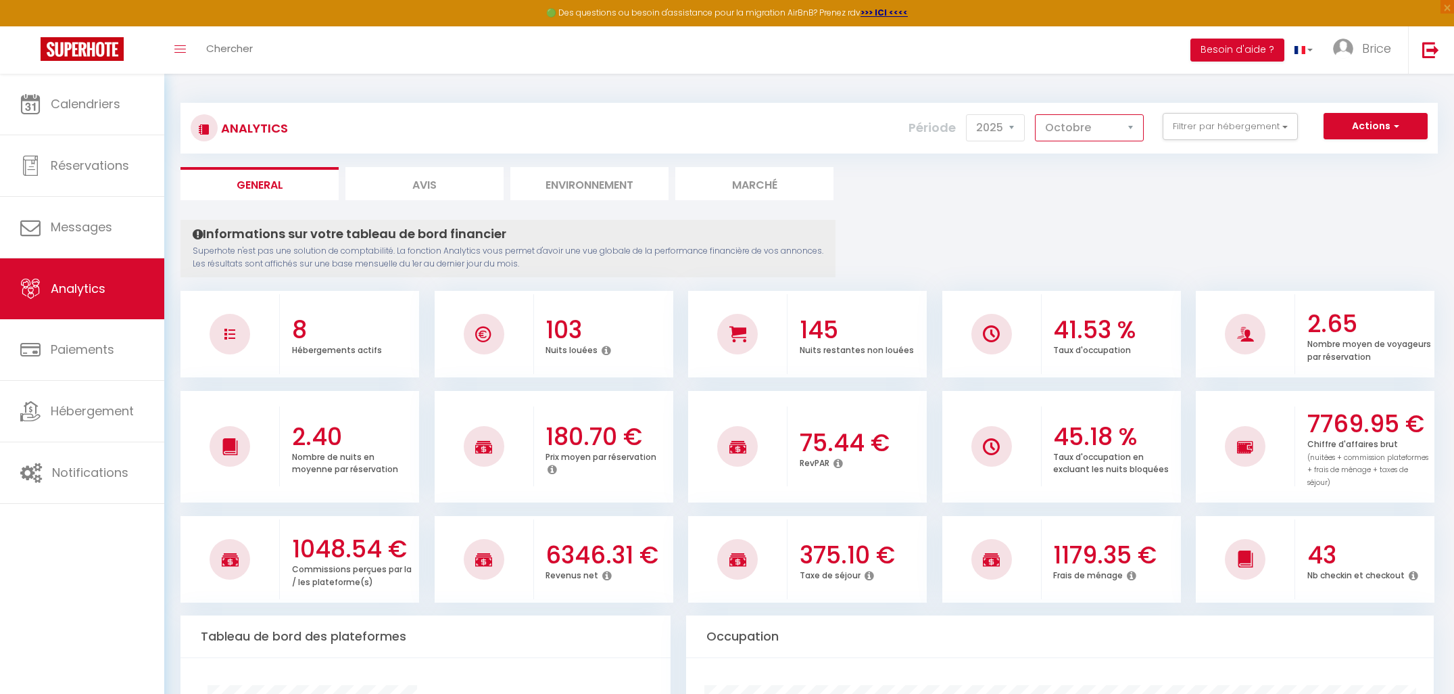
select select "9"
checkbox chauvet "false"
checkbox GLEIZE "false"
checkbox ZEN "false"
checkbox COZY "false"
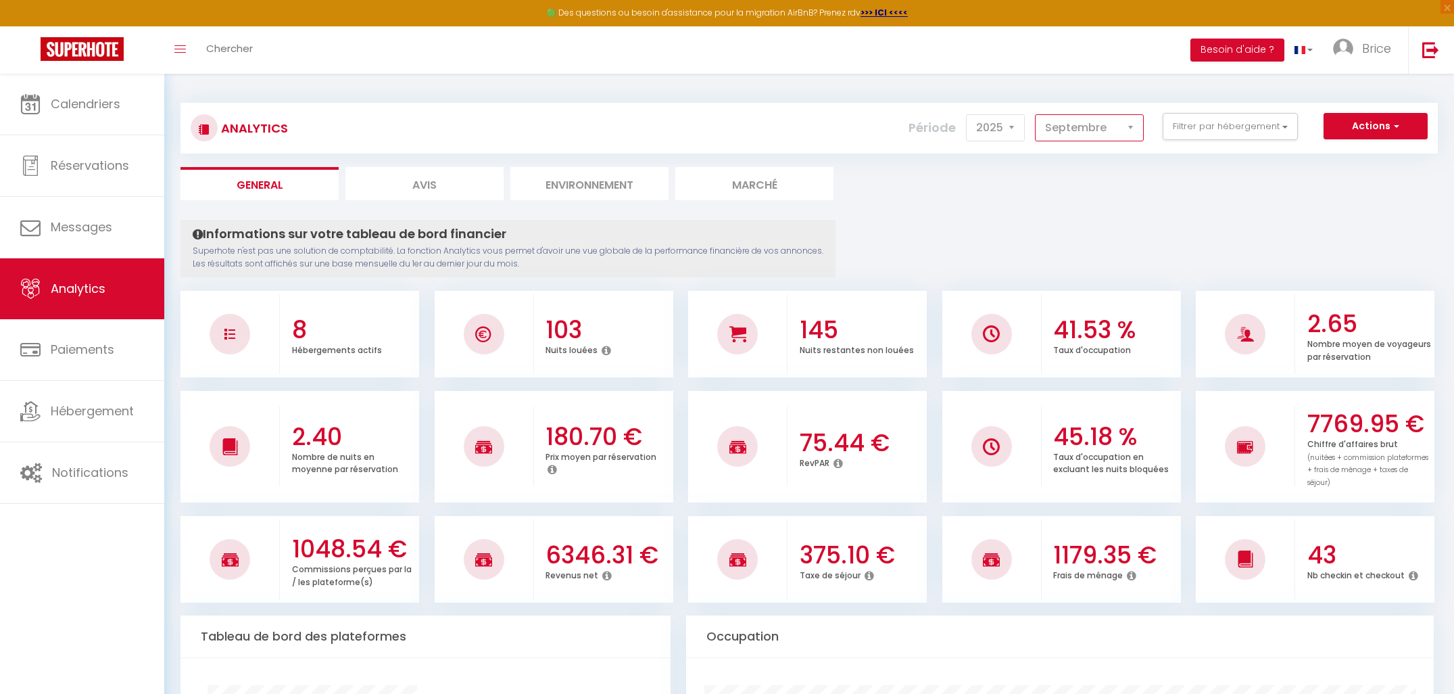
checkbox MARRONNIER "false"
checkbox input "false"
checkbox KASSIN "false"
checkbox FLORIAN "false"
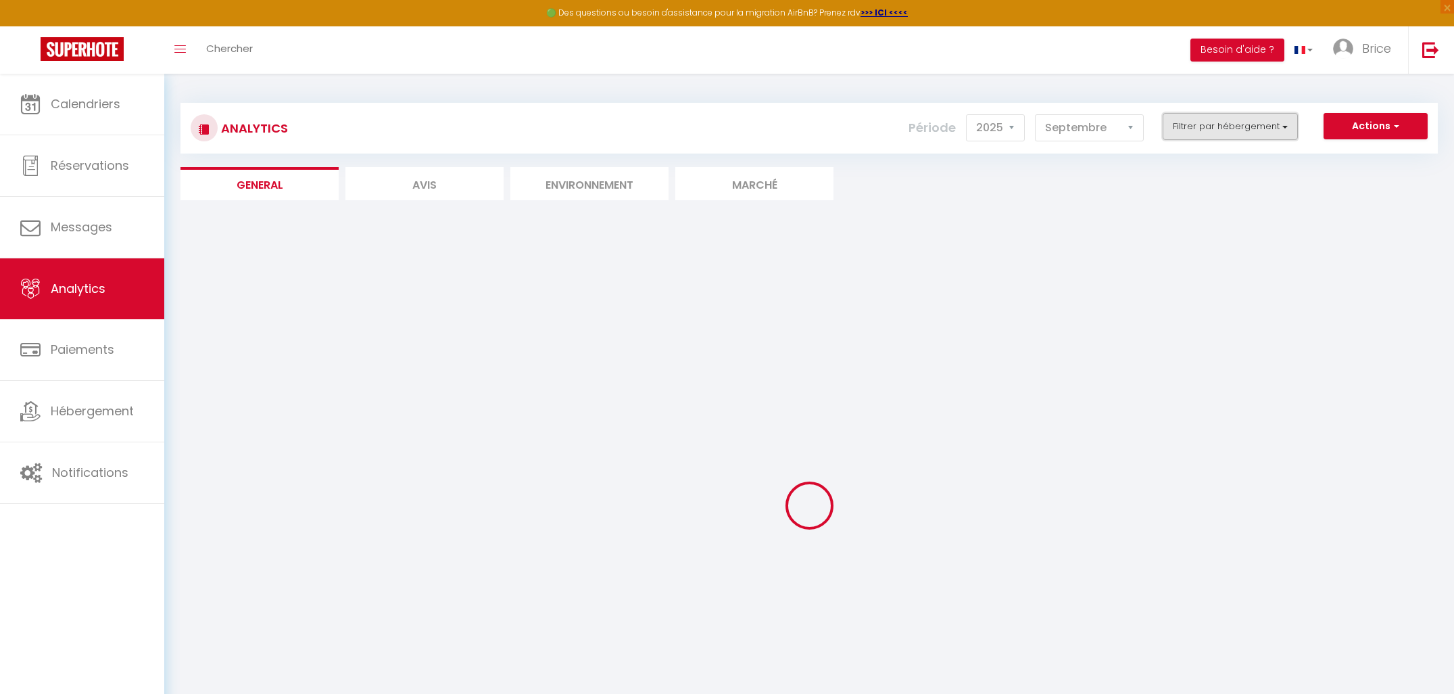
click at [1187, 124] on button "Filtrer par hébergement" at bounding box center [1230, 126] width 135 height 27
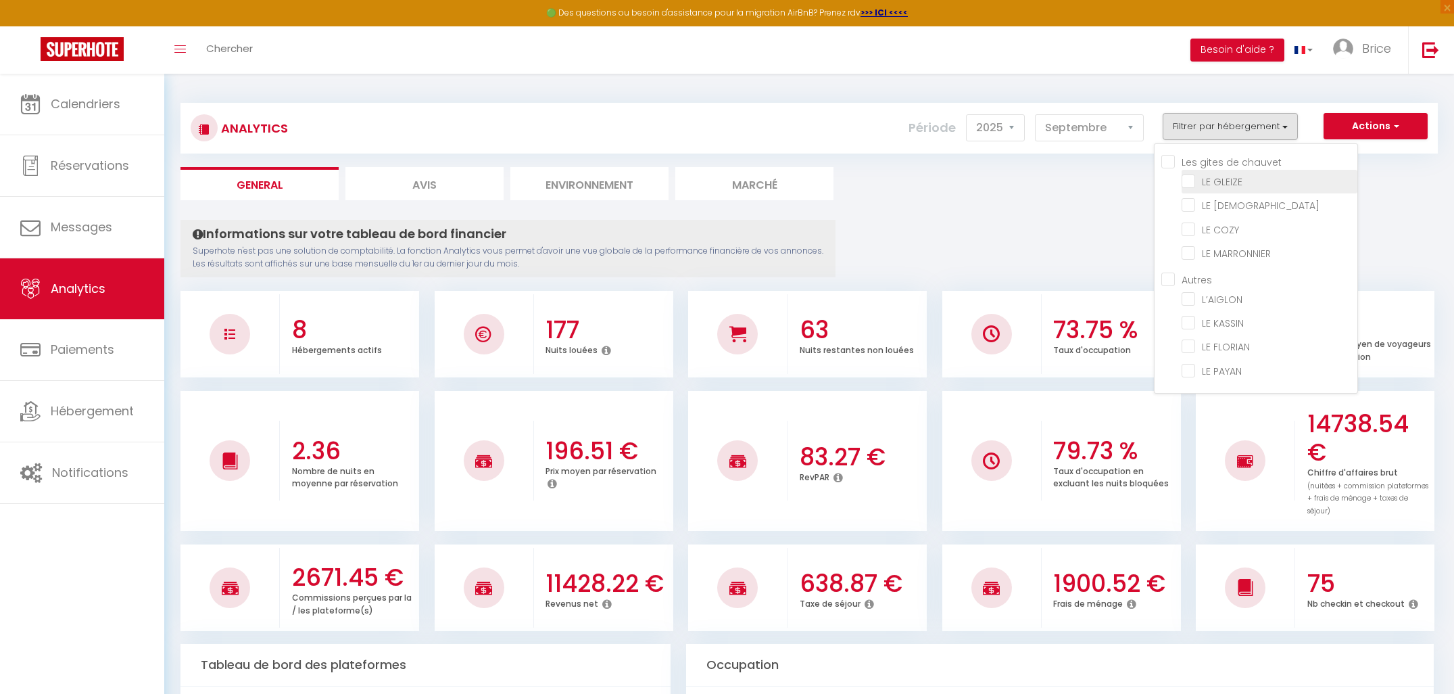
click at [1191, 183] on GLEIZE "checkbox" at bounding box center [1270, 181] width 176 height 14
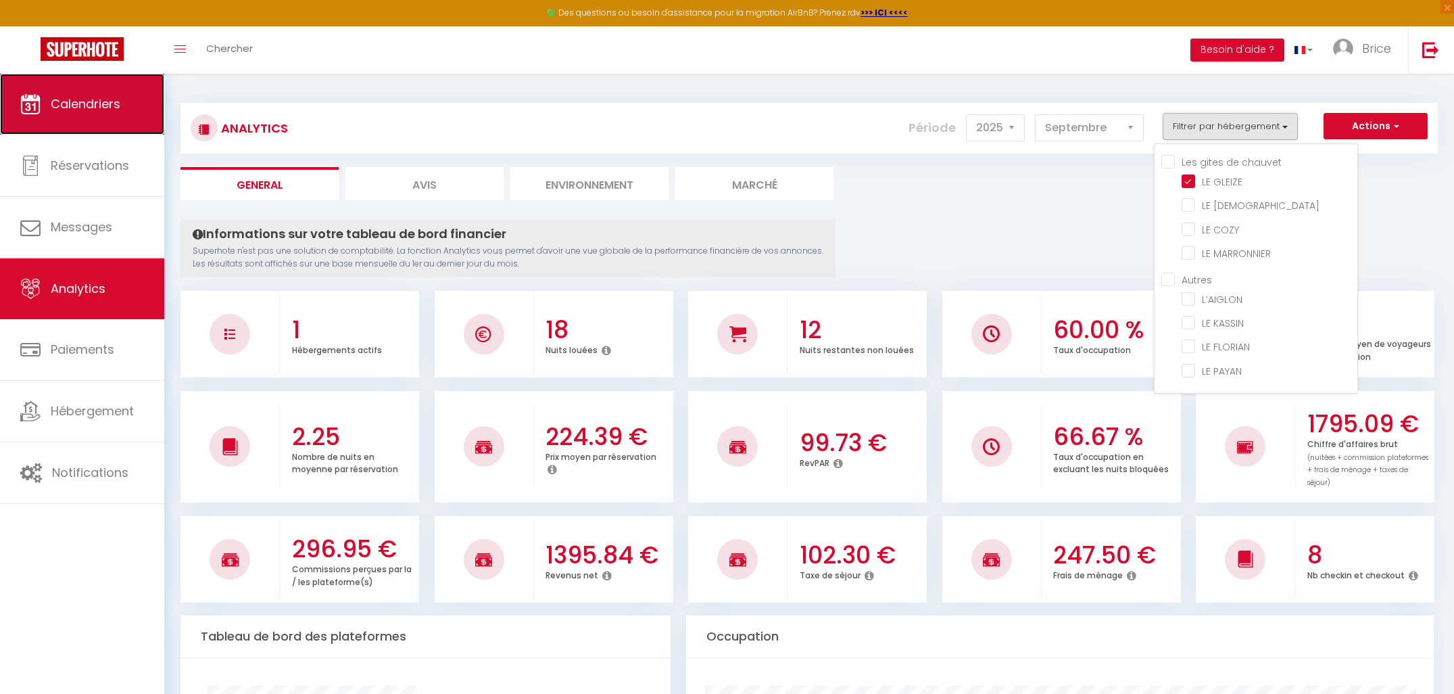
click at [80, 104] on span "Calendriers" at bounding box center [86, 103] width 70 height 17
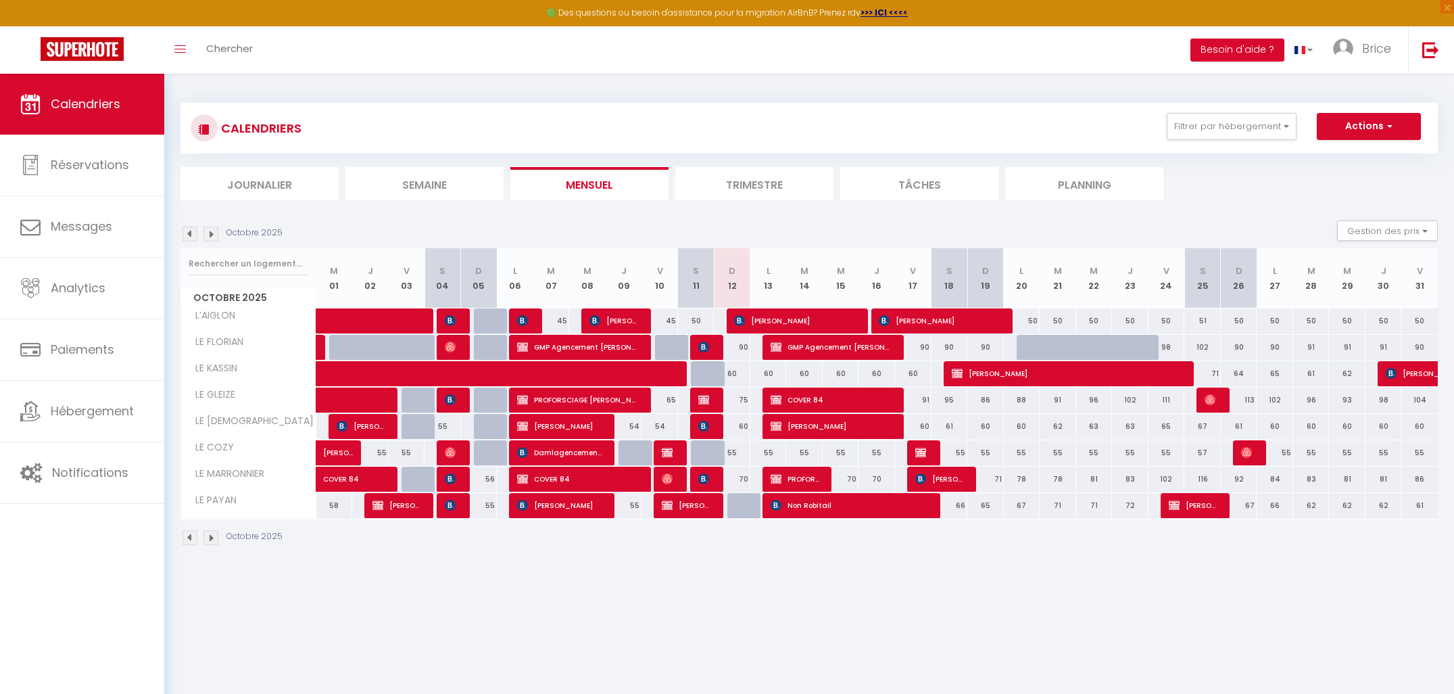
click at [192, 239] on img at bounding box center [190, 234] width 15 height 15
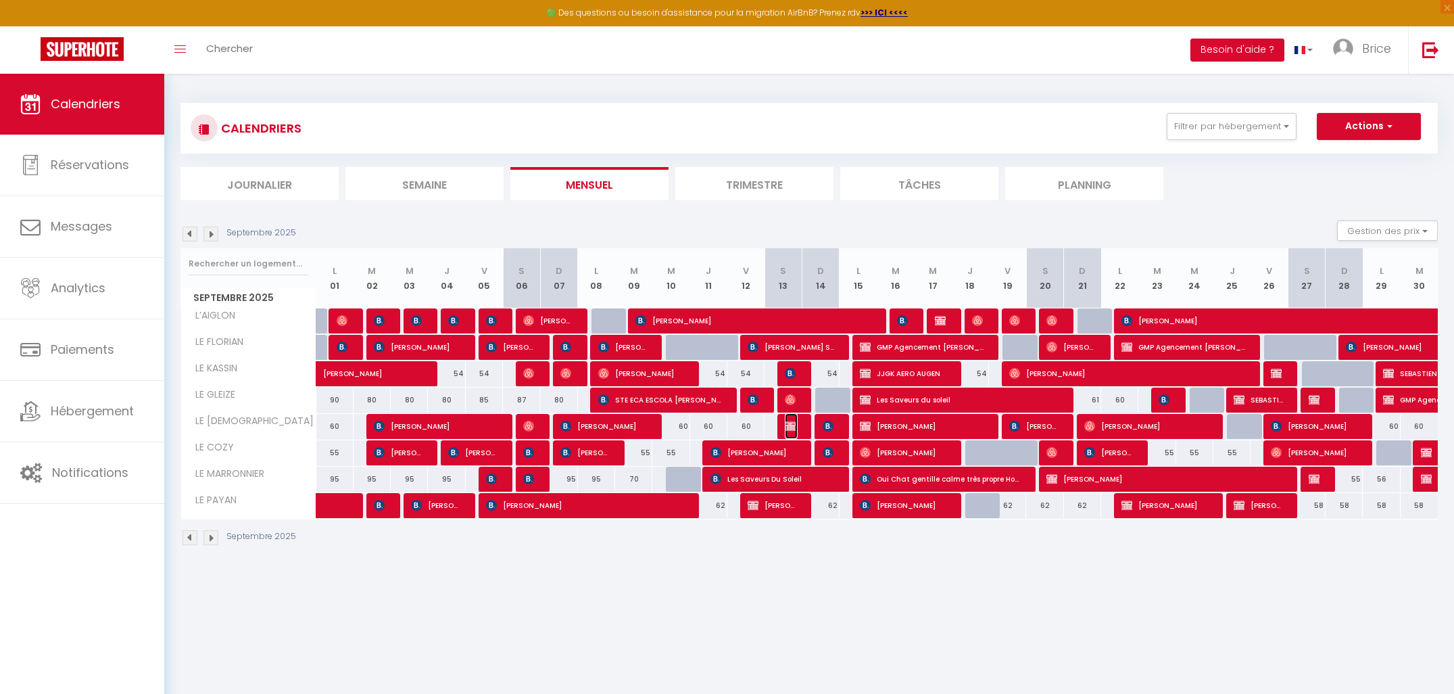
click at [786, 425] on img at bounding box center [790, 426] width 11 height 11
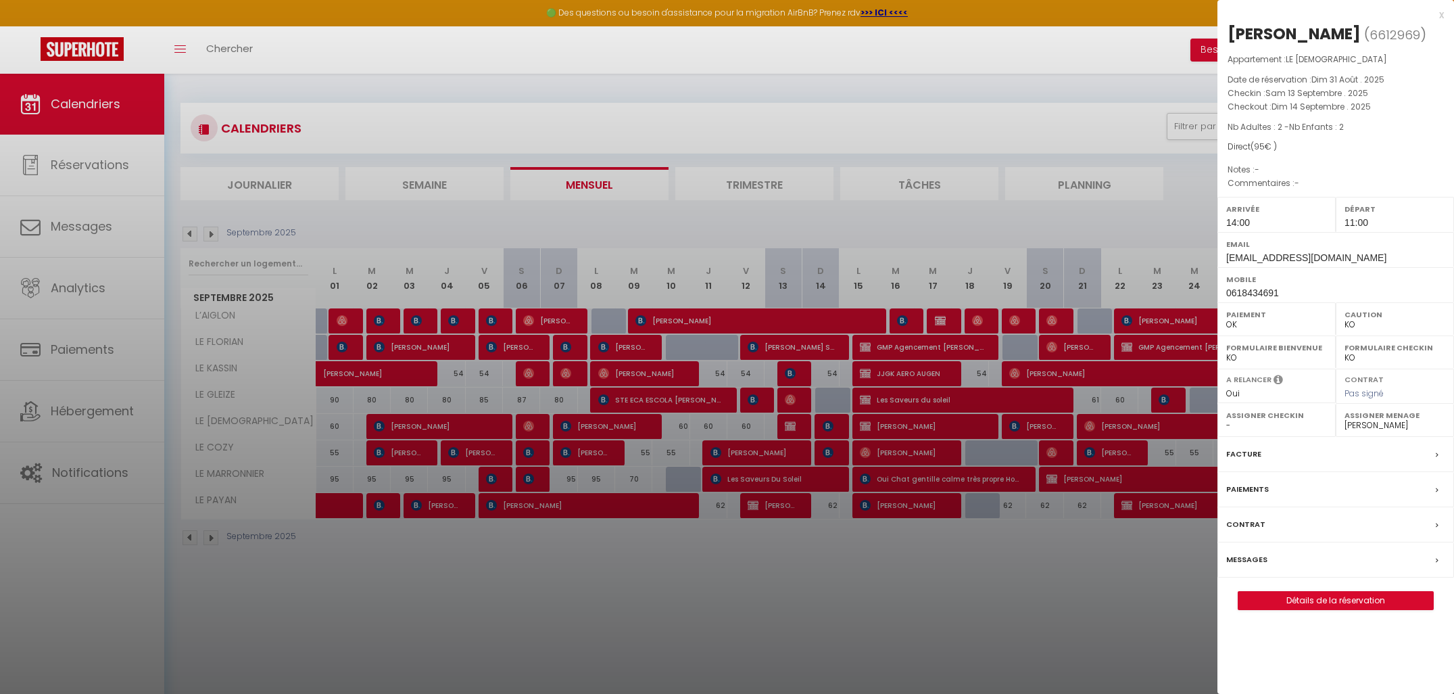
click at [1438, 10] on div "x" at bounding box center [1331, 15] width 227 height 16
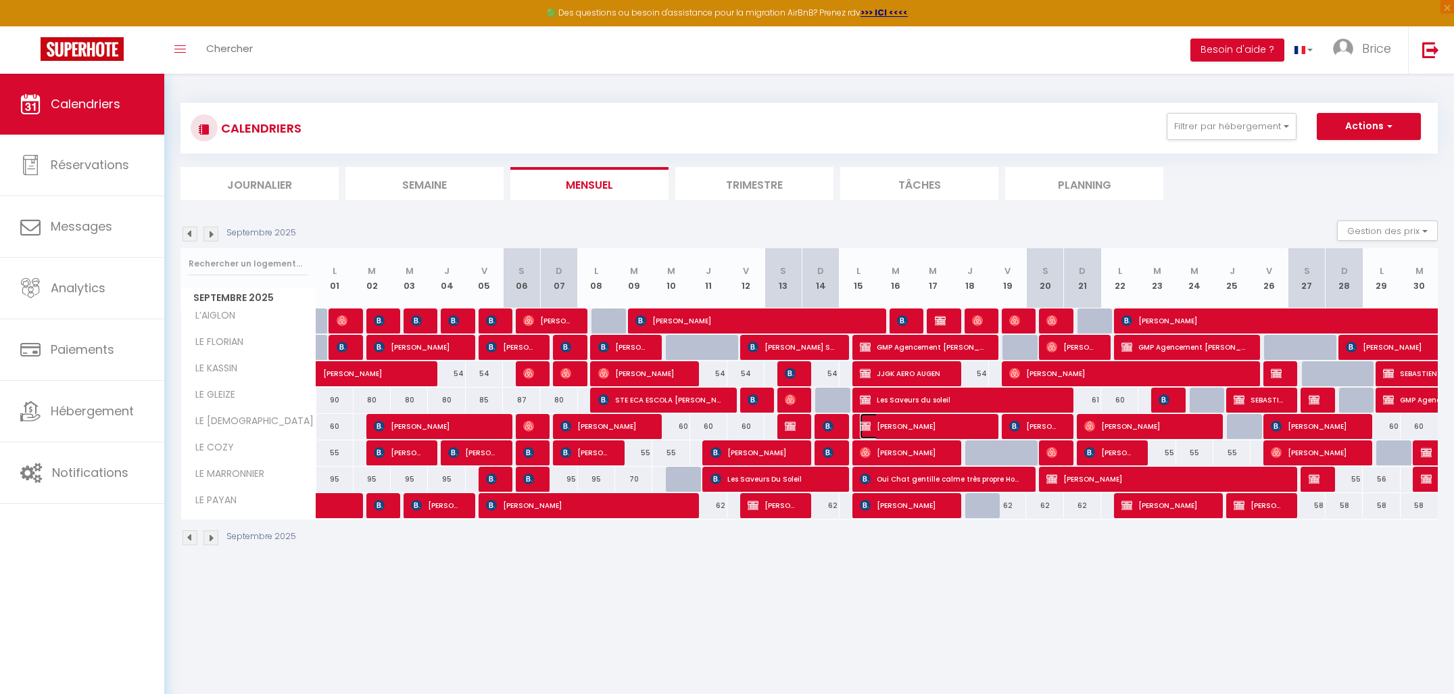
click at [861, 434] on span "[PERSON_NAME]" at bounding box center [922, 426] width 124 height 26
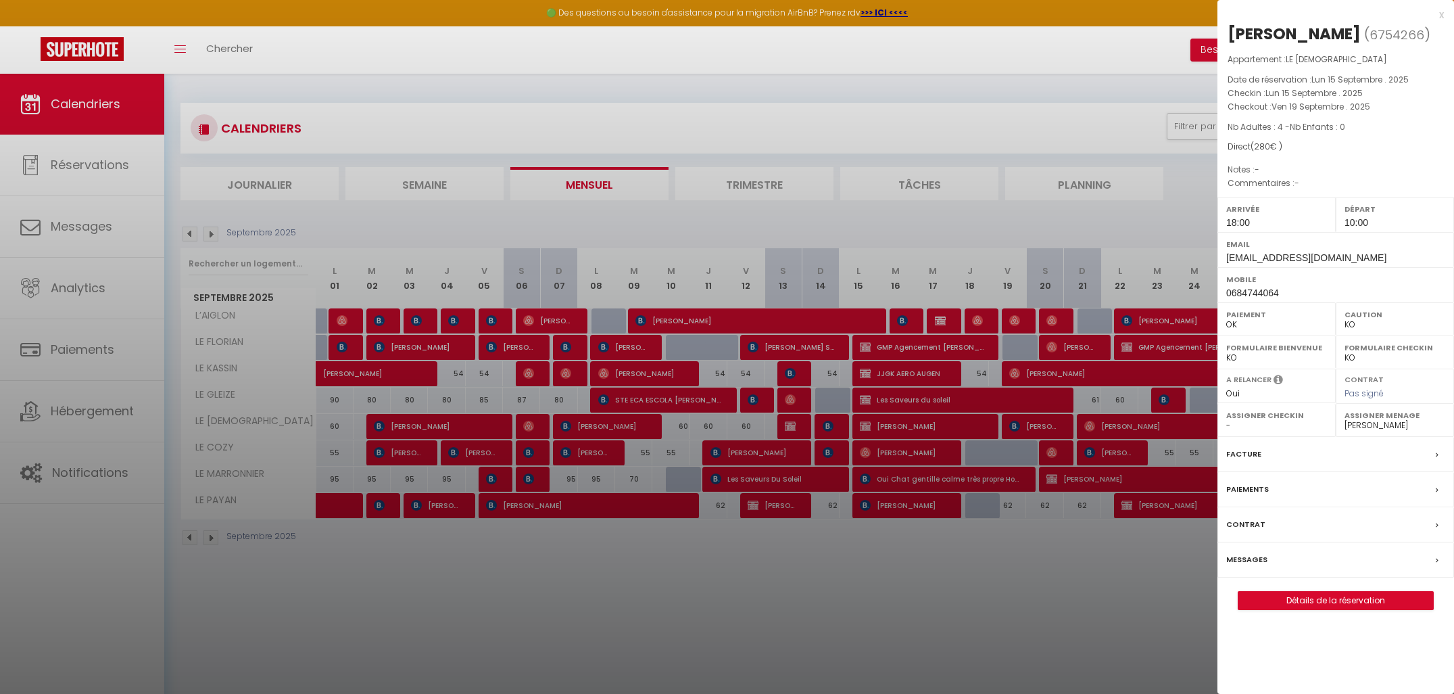
click at [1440, 12] on div "x" at bounding box center [1331, 15] width 227 height 16
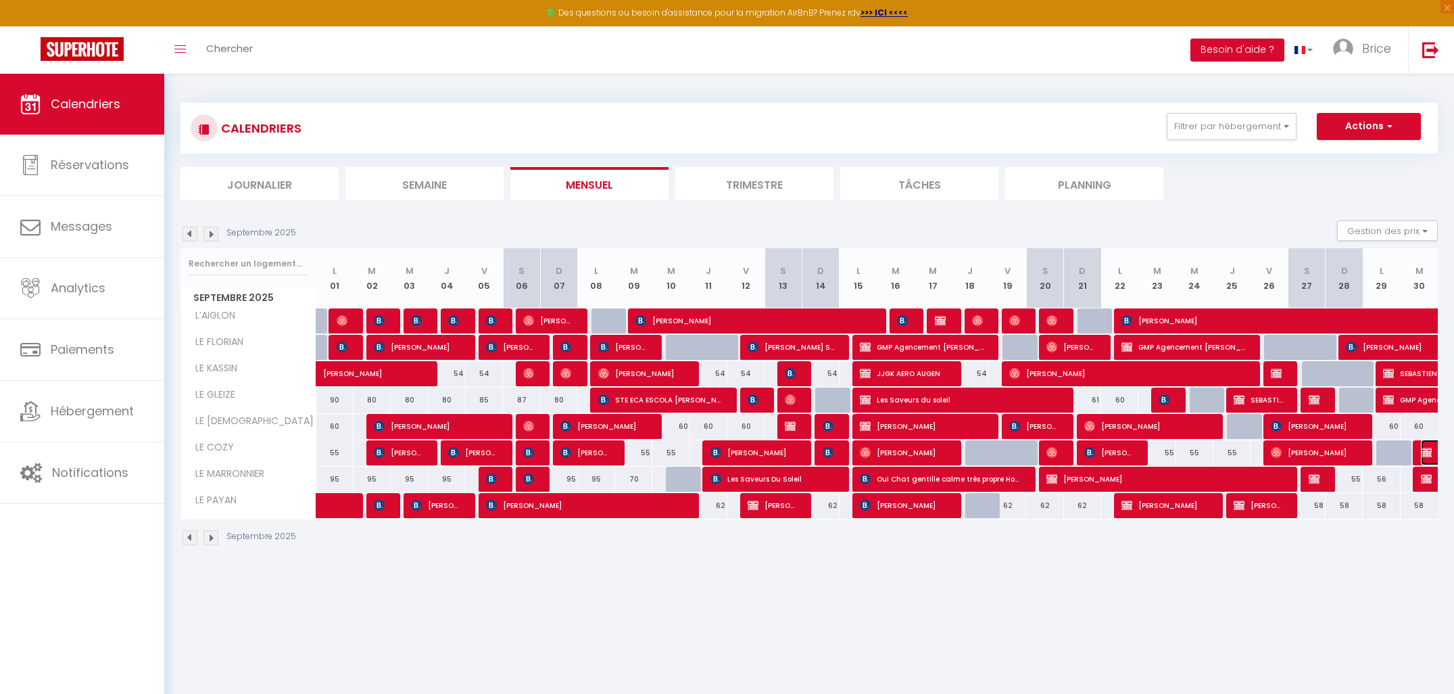
click at [1421, 455] on img at bounding box center [1426, 452] width 11 height 11
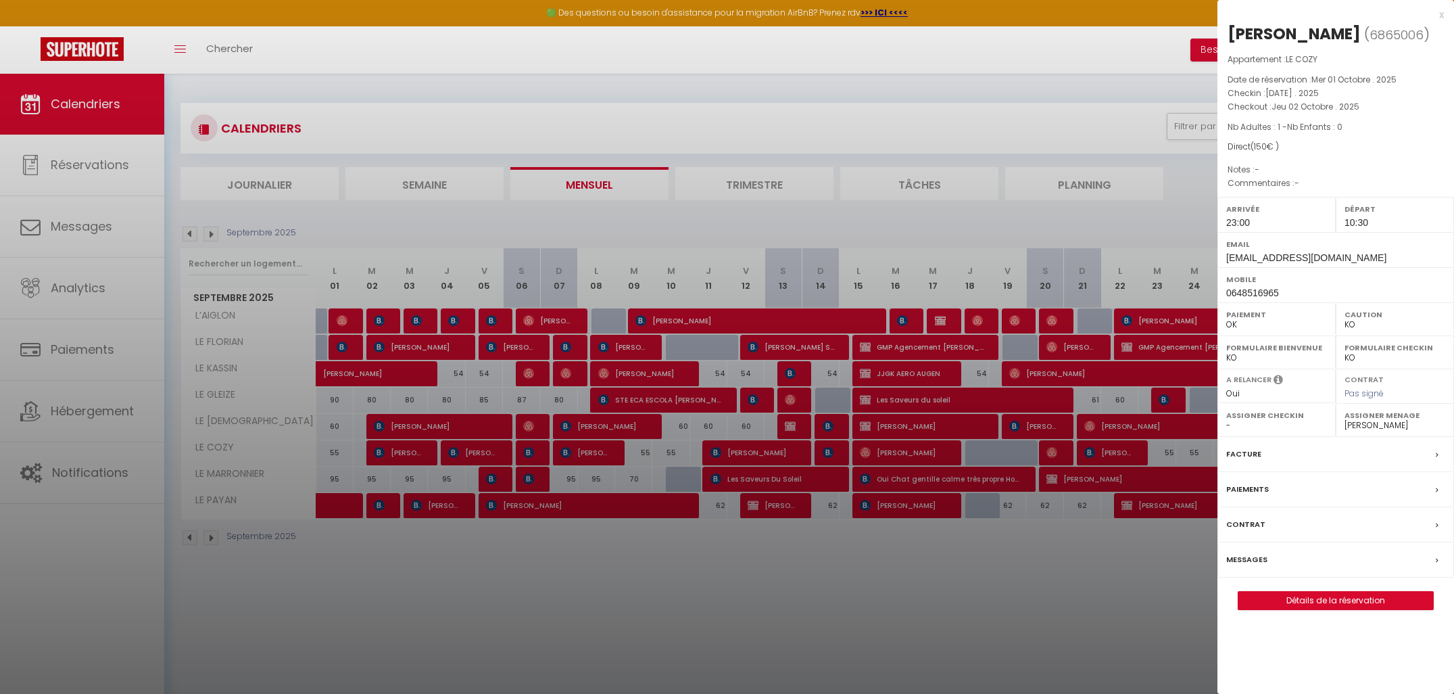
click at [1107, 622] on div at bounding box center [727, 347] width 1454 height 694
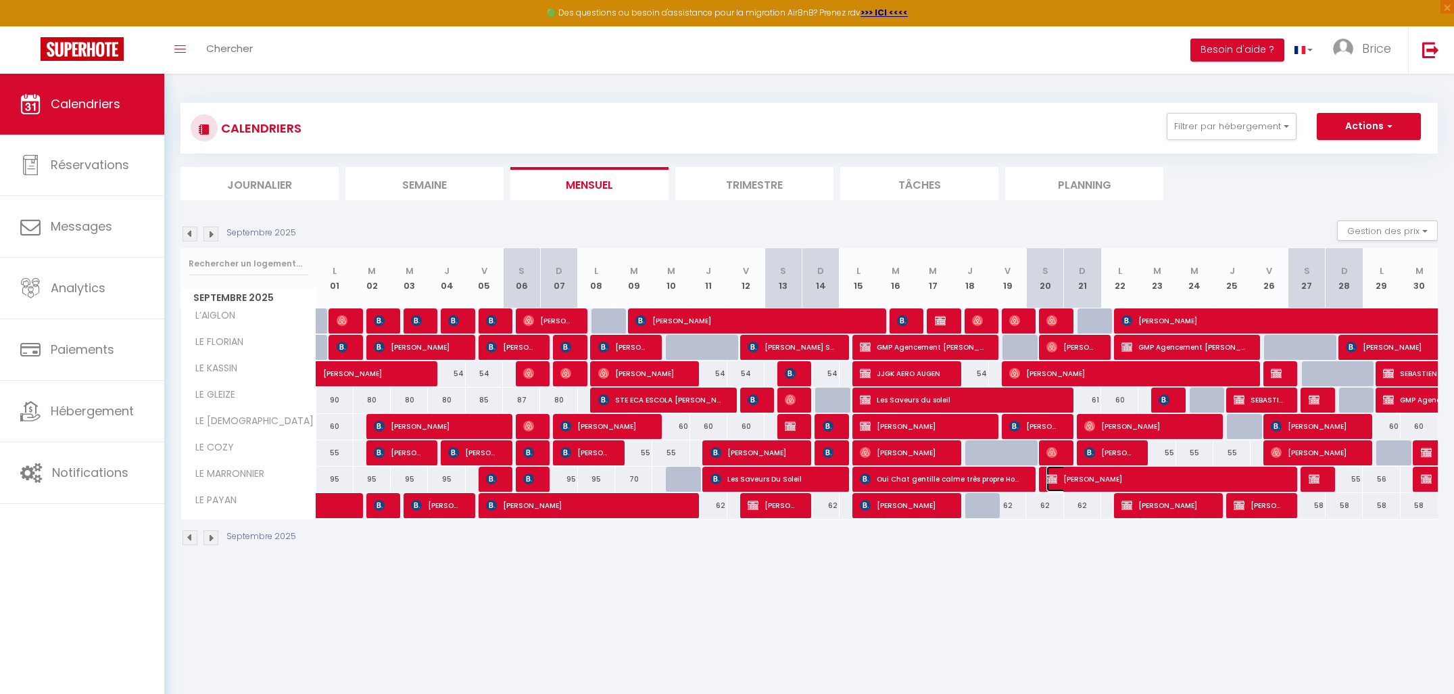
click at [1048, 479] on img at bounding box center [1052, 478] width 11 height 11
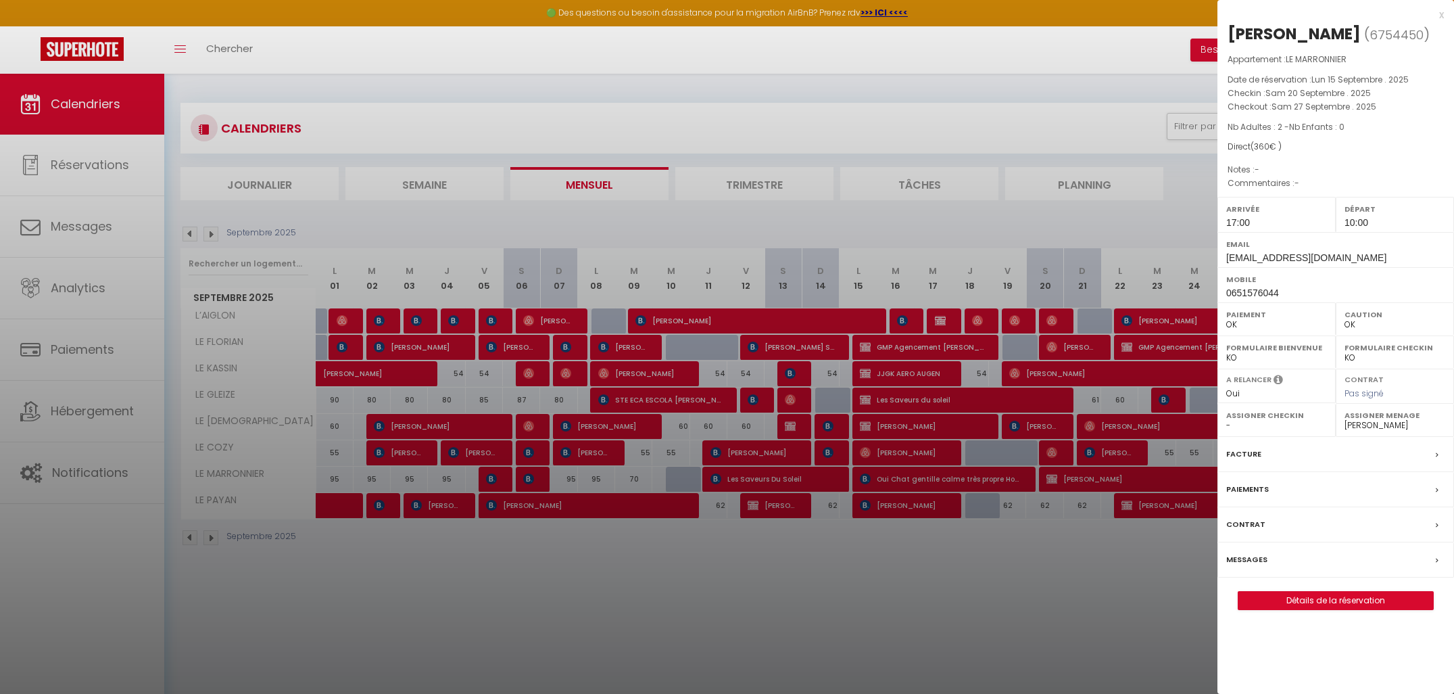
click at [1083, 586] on div at bounding box center [727, 347] width 1454 height 694
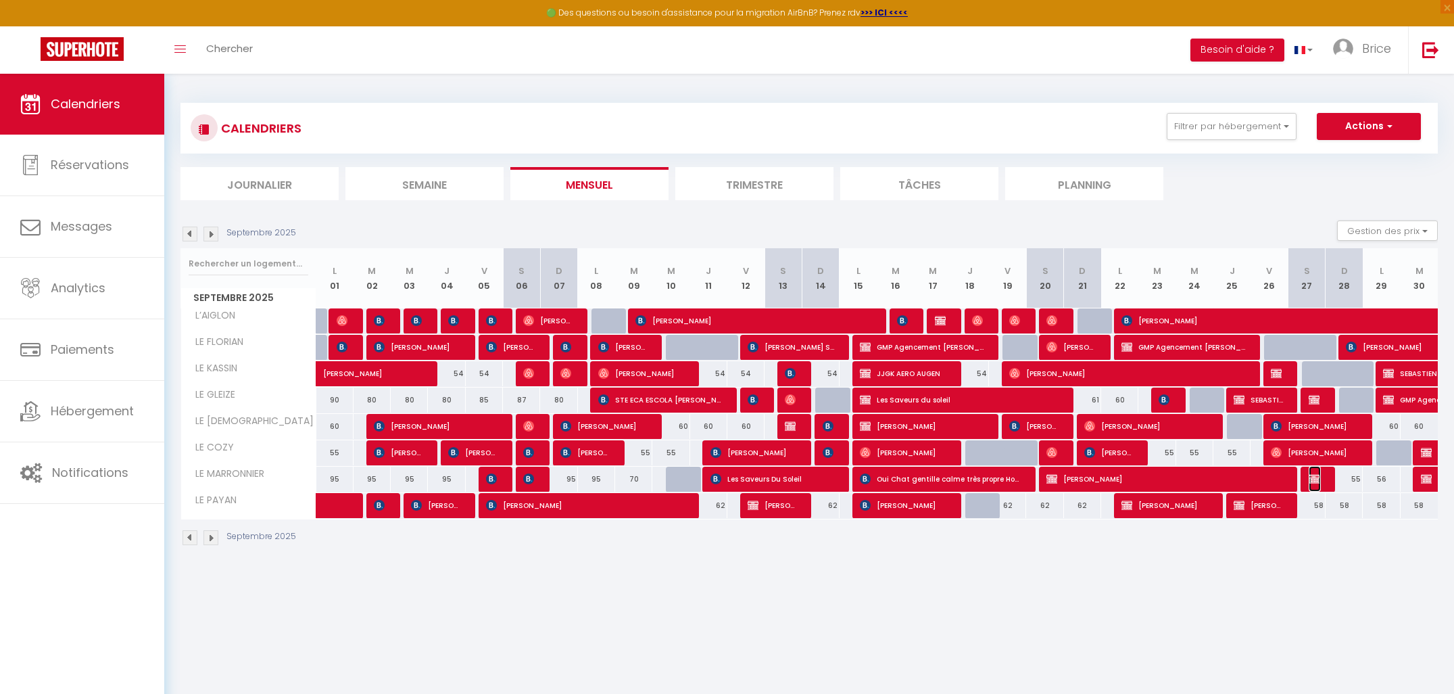
click at [1318, 481] on img at bounding box center [1314, 478] width 11 height 11
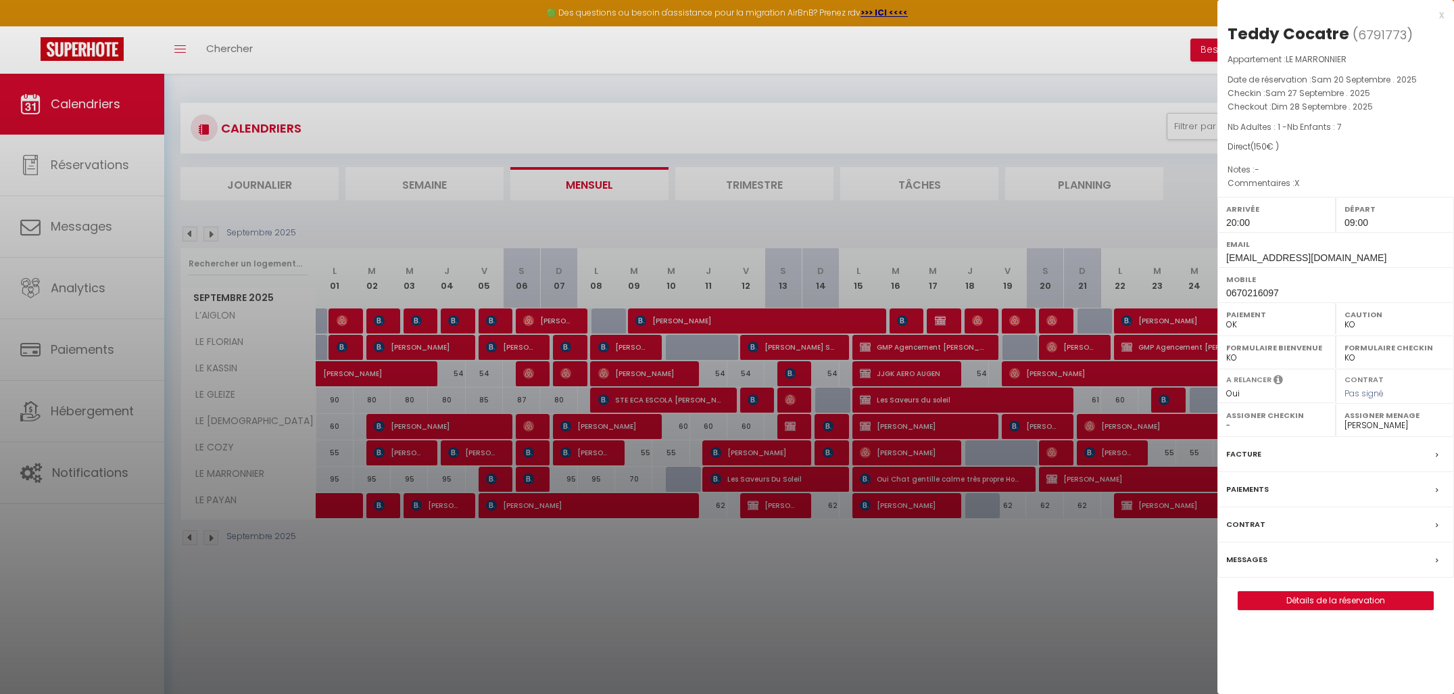
drag, startPoint x: 1123, startPoint y: 617, endPoint x: 1119, endPoint y: 610, distance: 7.9
click at [1123, 617] on div at bounding box center [727, 347] width 1454 height 694
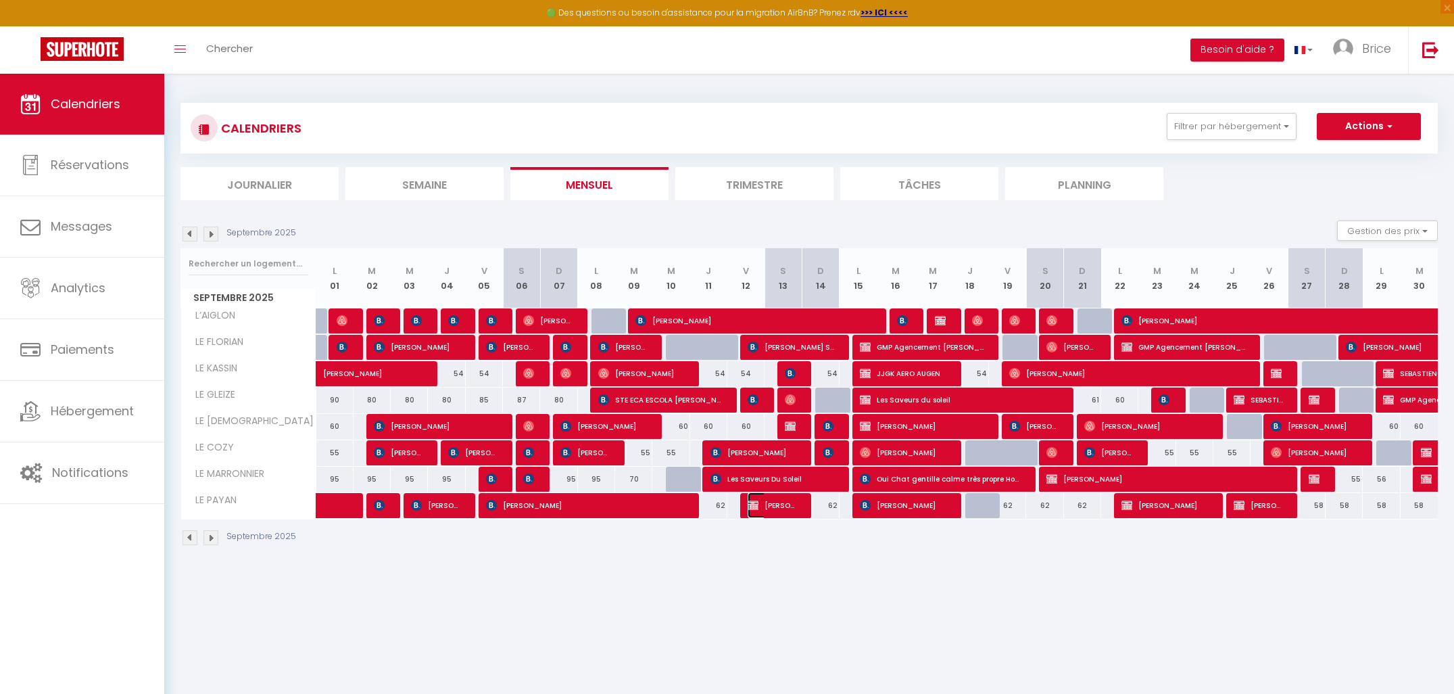
click at [785, 504] on span "[PERSON_NAME]" at bounding box center [772, 505] width 49 height 26
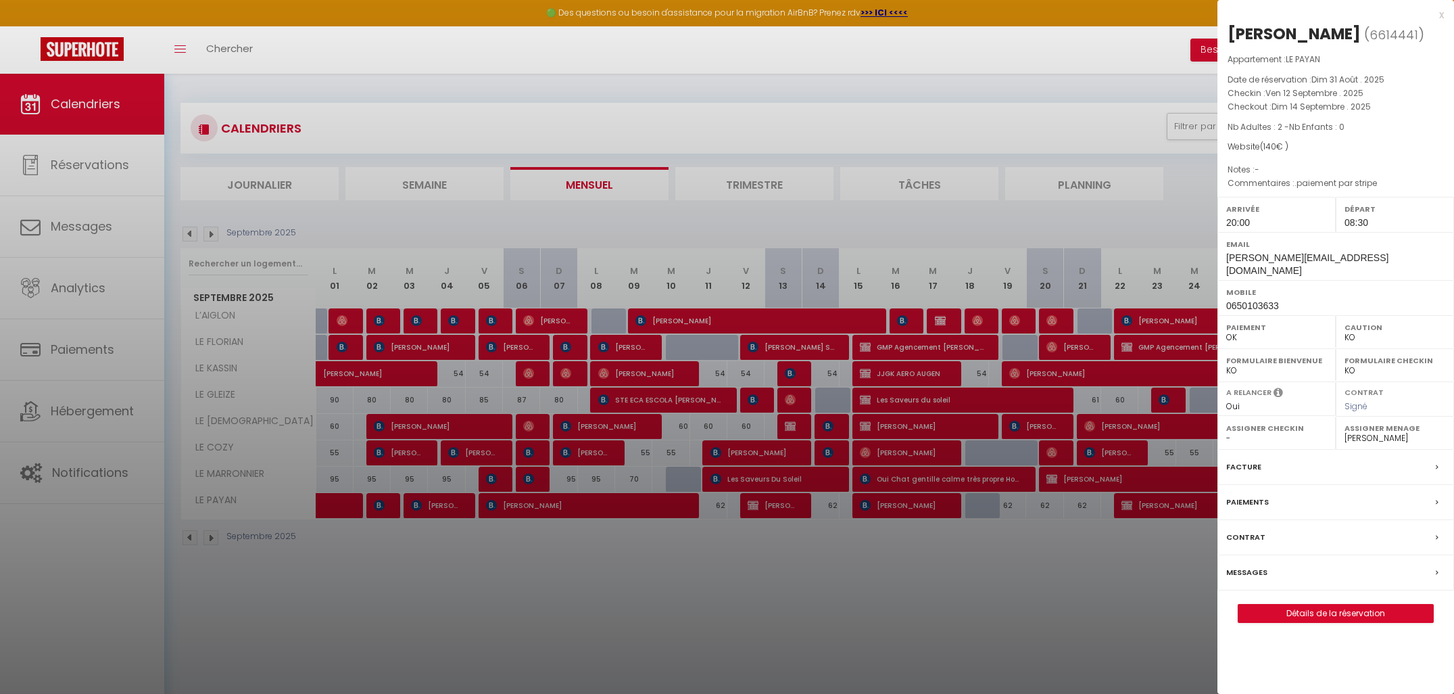
click at [888, 552] on div at bounding box center [727, 347] width 1454 height 694
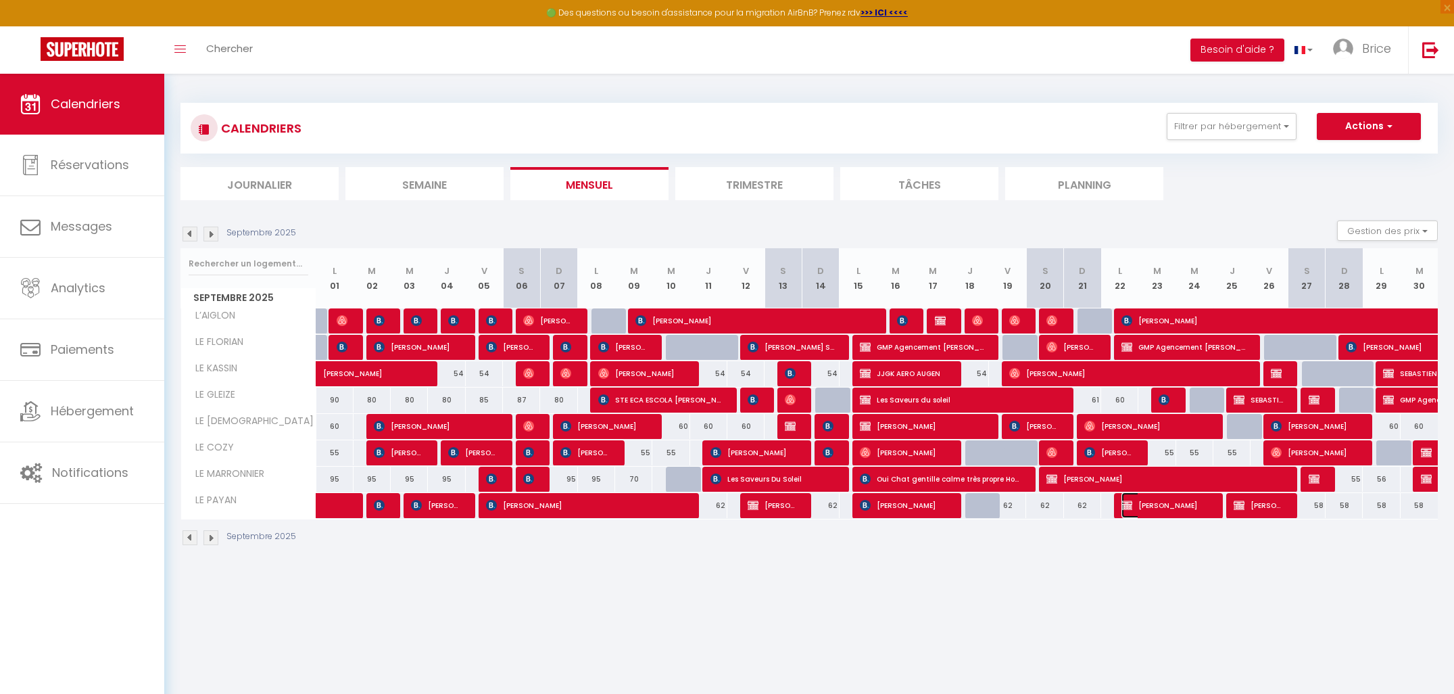
click at [1132, 507] on img at bounding box center [1127, 505] width 11 height 11
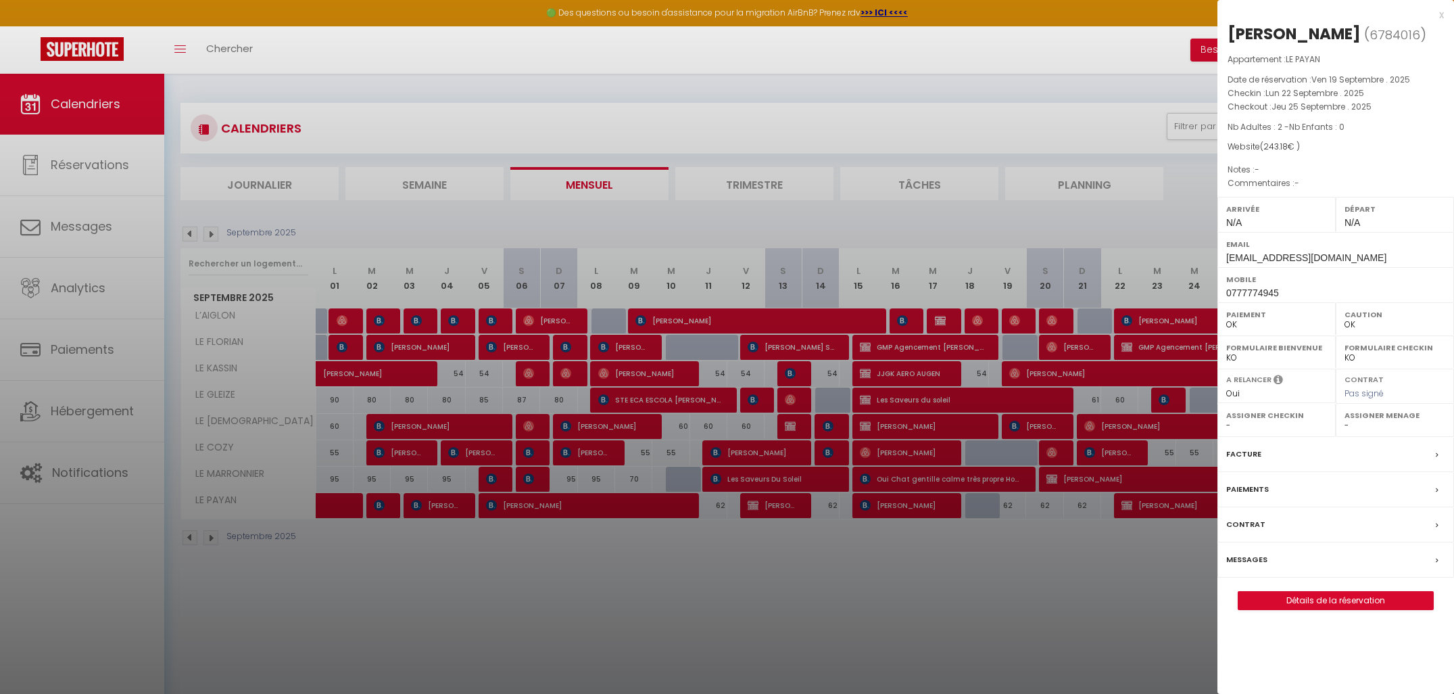
click at [1129, 554] on div at bounding box center [727, 347] width 1454 height 694
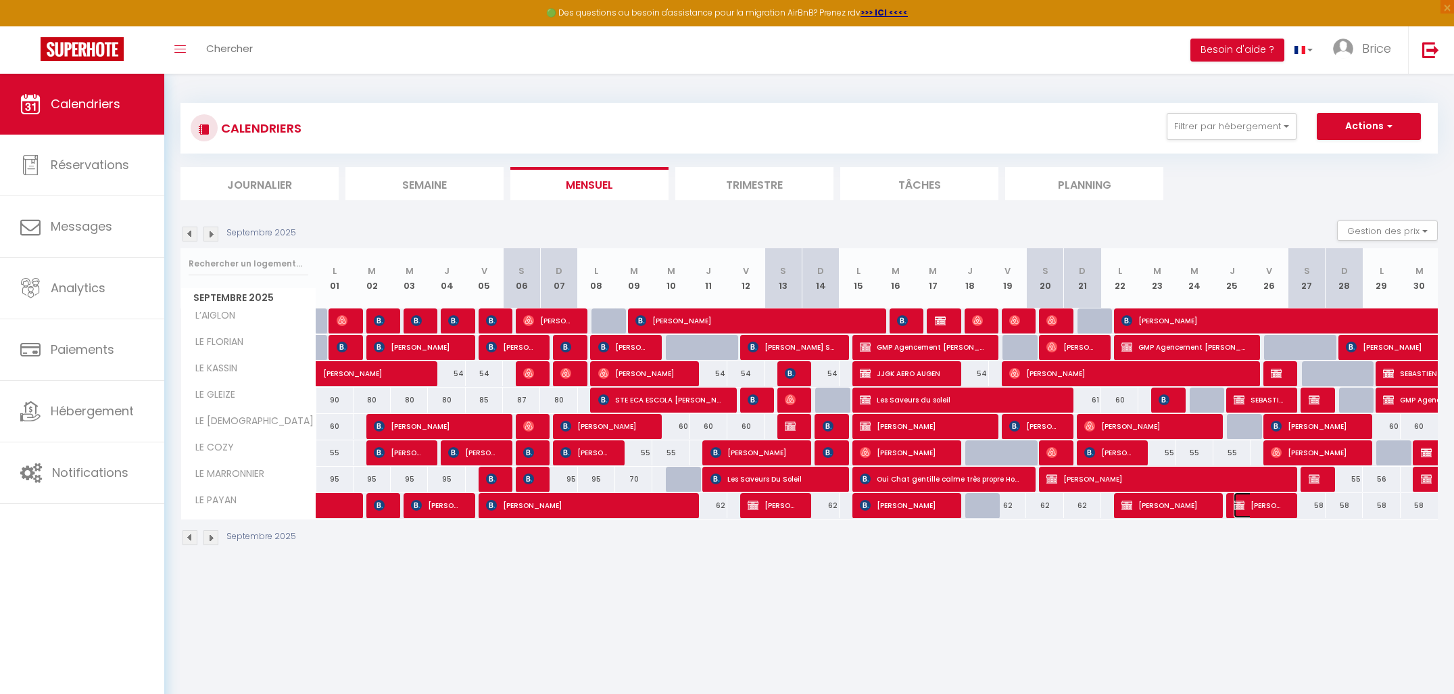
click at [1244, 510] on img at bounding box center [1239, 505] width 11 height 11
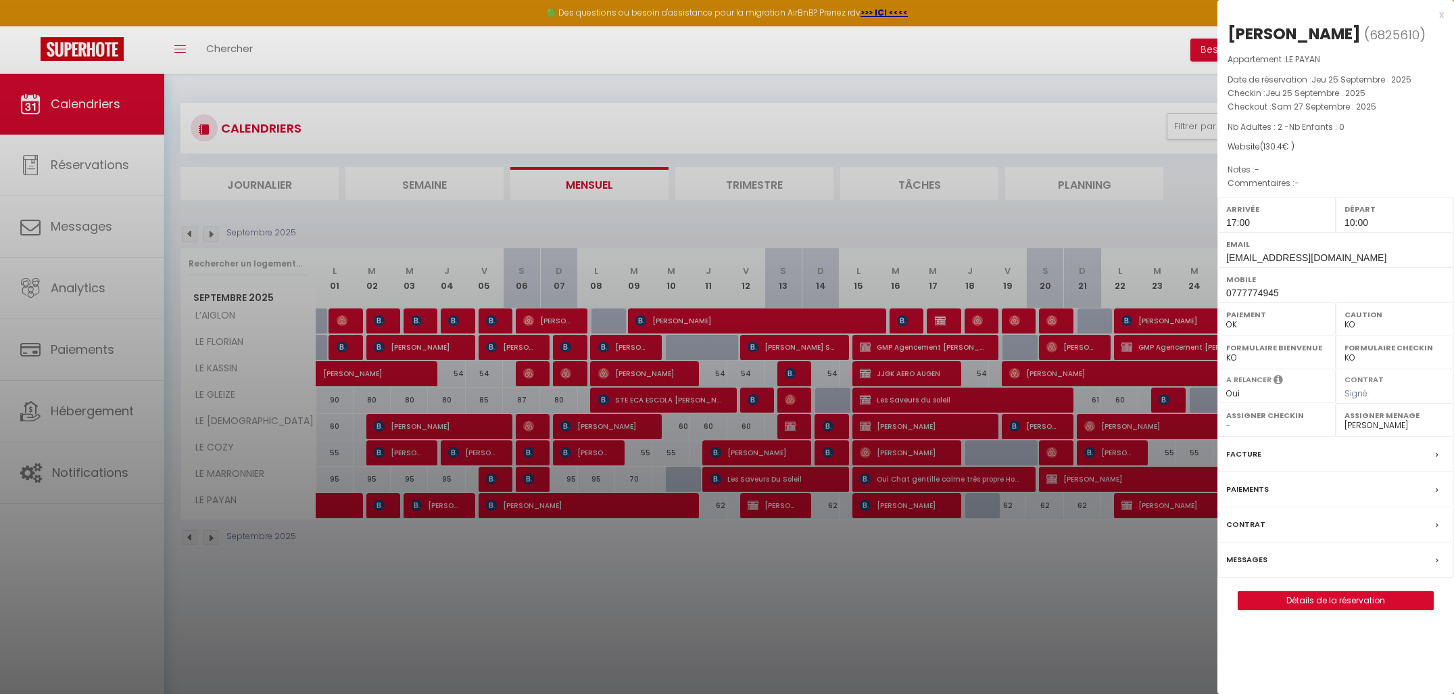
click at [1103, 632] on div at bounding box center [727, 347] width 1454 height 694
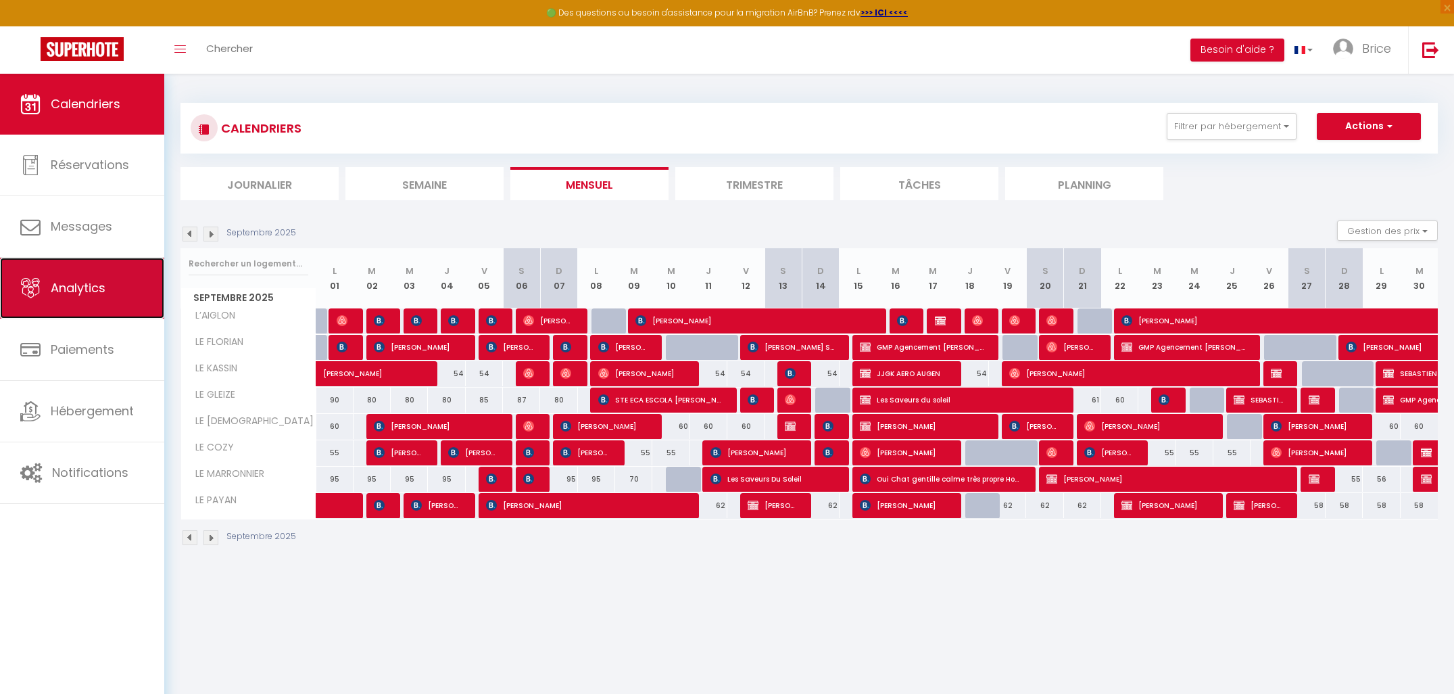
click at [74, 283] on span "Analytics" at bounding box center [78, 287] width 55 height 17
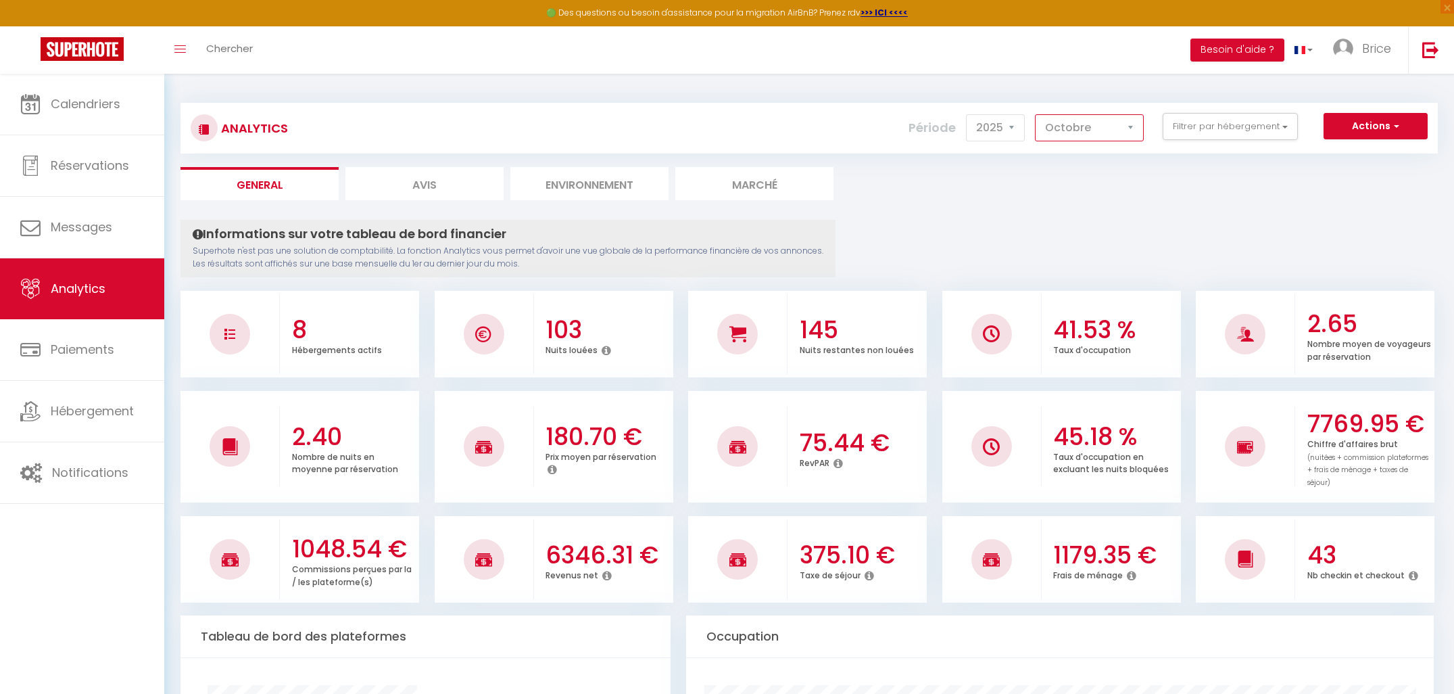
click at [1136, 126] on select "[PERSON_NAME] Mars Avril Mai Juin Juillet Août Septembre Octobre Novembre Décem…" at bounding box center [1089, 127] width 109 height 27
click at [1187, 133] on button "Filtrer par hébergement" at bounding box center [1230, 126] width 135 height 27
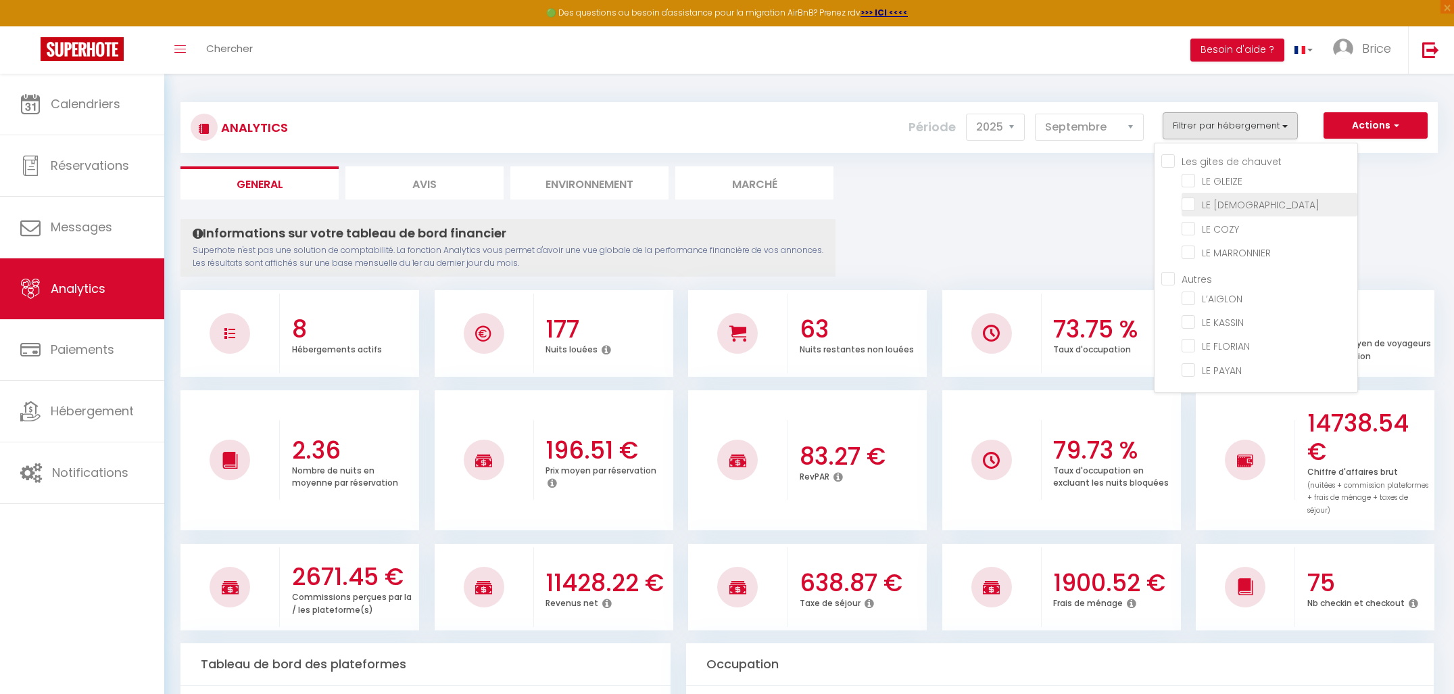
click at [1197, 204] on ZEN "checkbox" at bounding box center [1270, 204] width 176 height 14
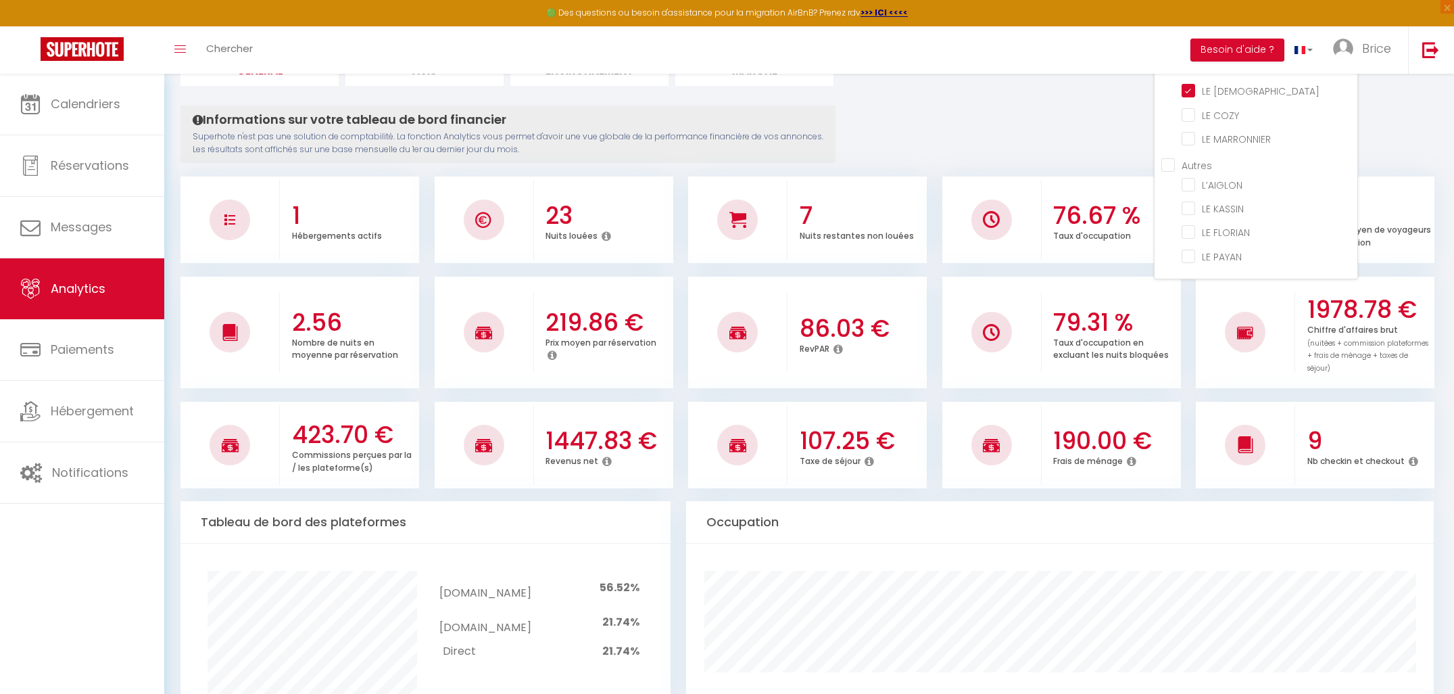
scroll to position [113, 0]
click at [1194, 118] on COZY "checkbox" at bounding box center [1270, 115] width 176 height 14
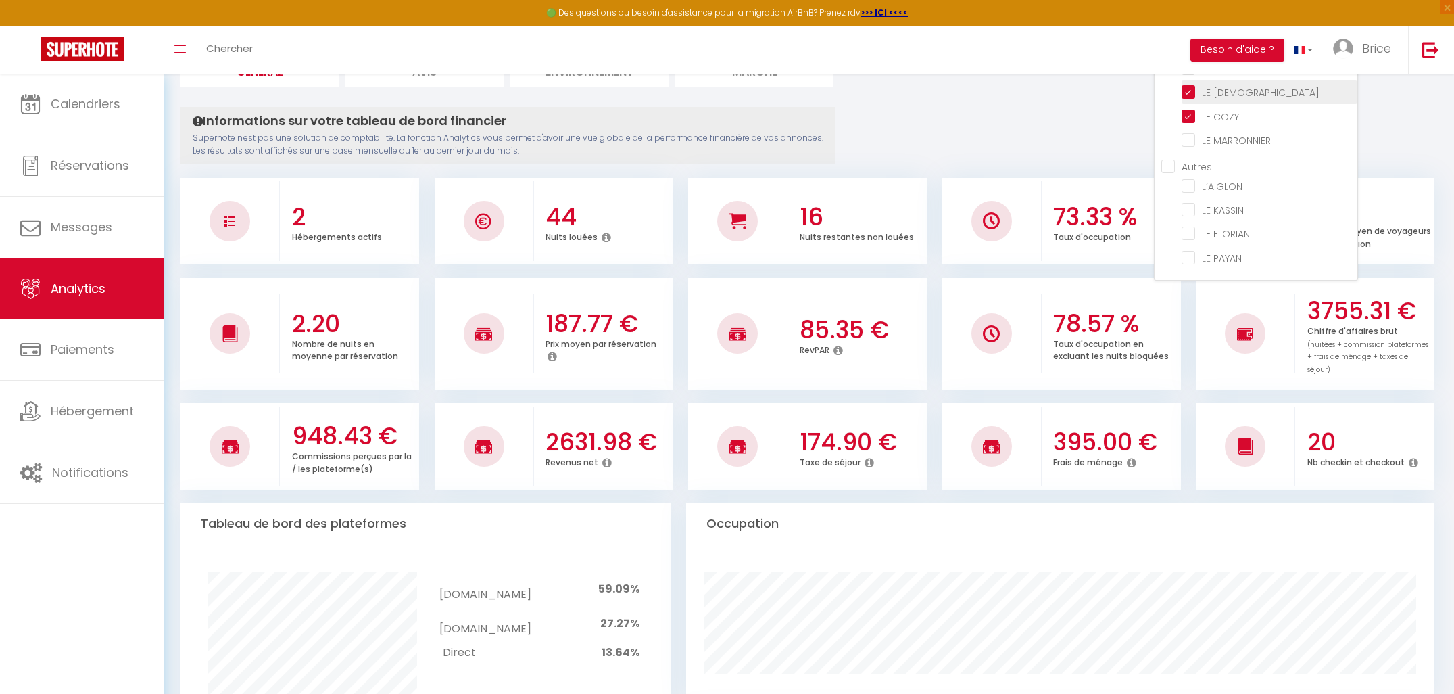
click at [1190, 91] on ZEN "checkbox" at bounding box center [1270, 92] width 176 height 14
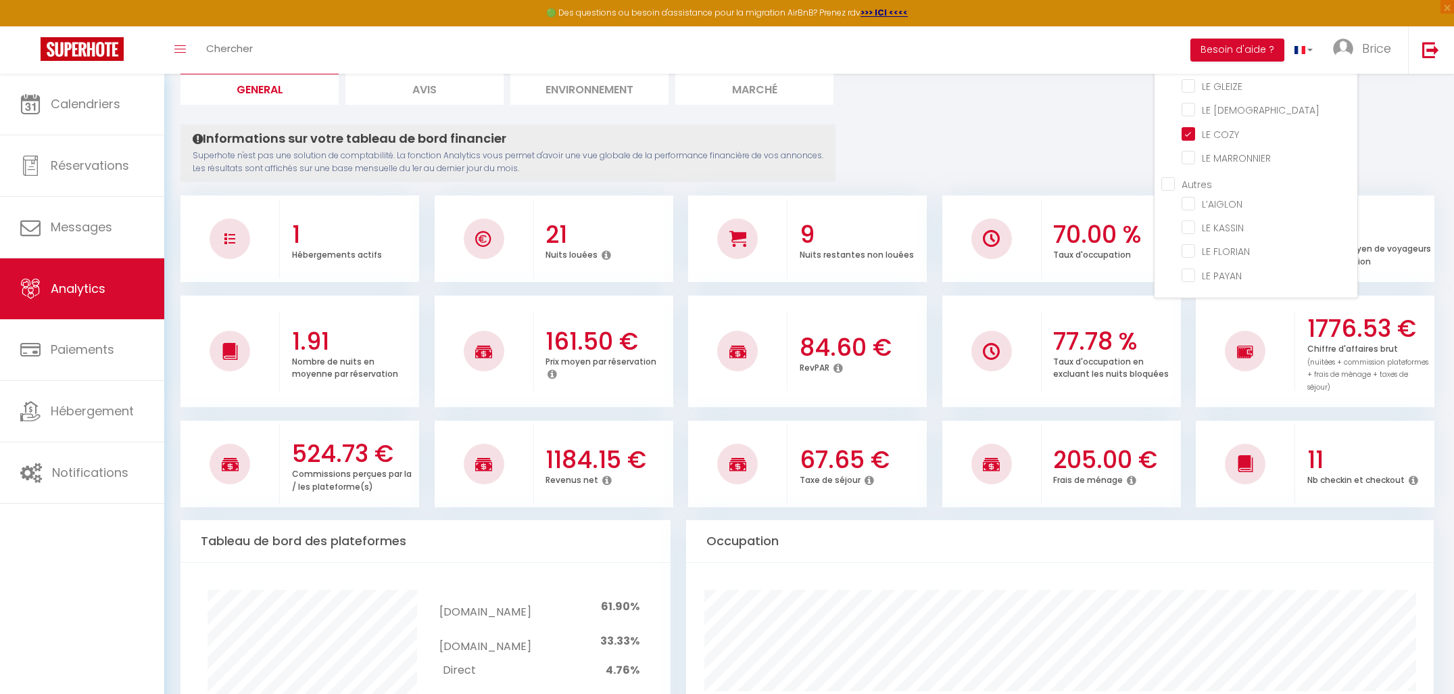
scroll to position [0, 0]
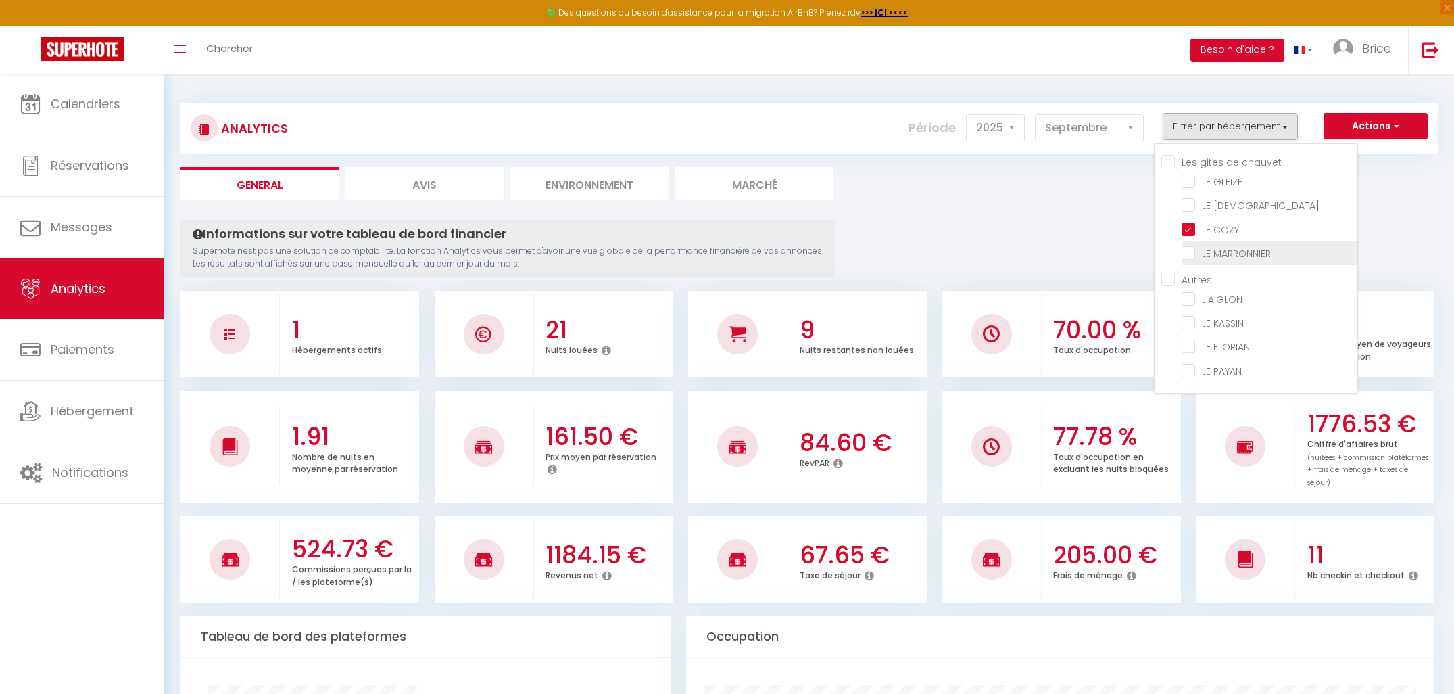
click at [1187, 252] on MARRONNIER "checkbox" at bounding box center [1270, 252] width 176 height 14
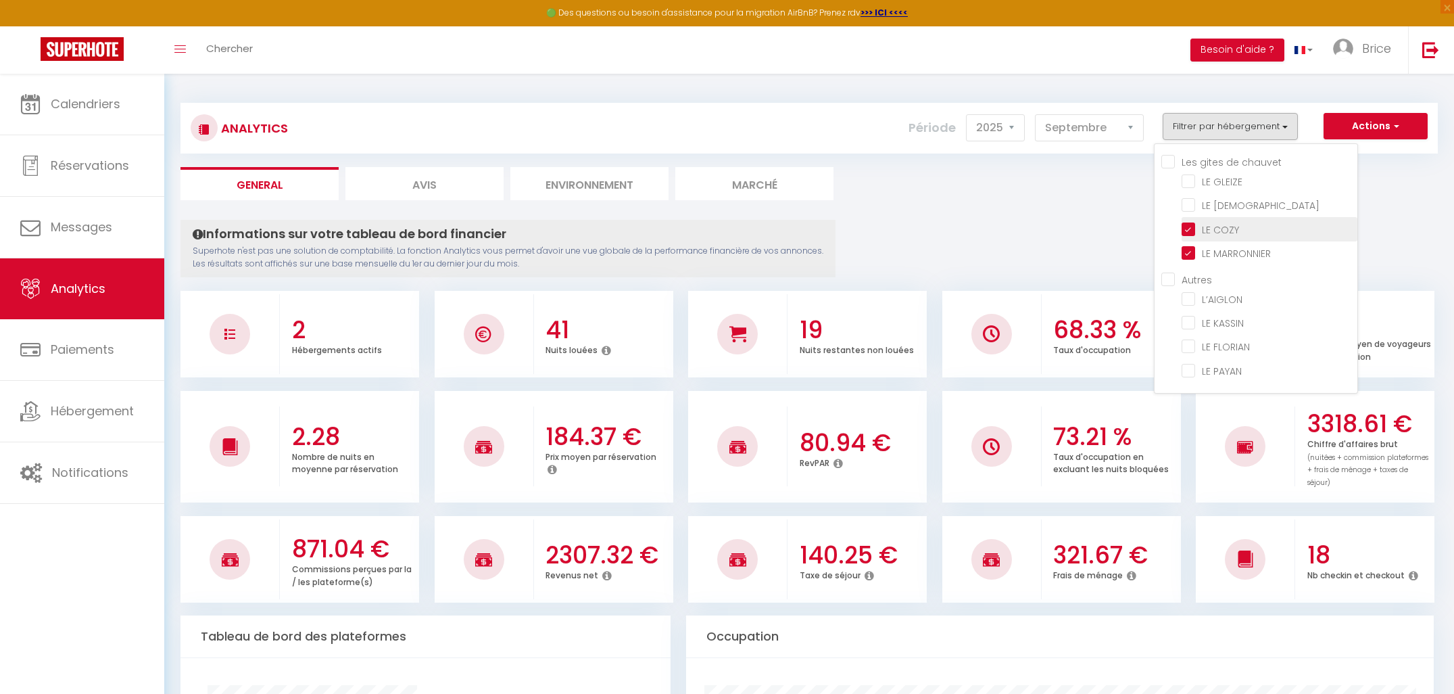
click at [1190, 231] on COZY "checkbox" at bounding box center [1270, 228] width 176 height 14
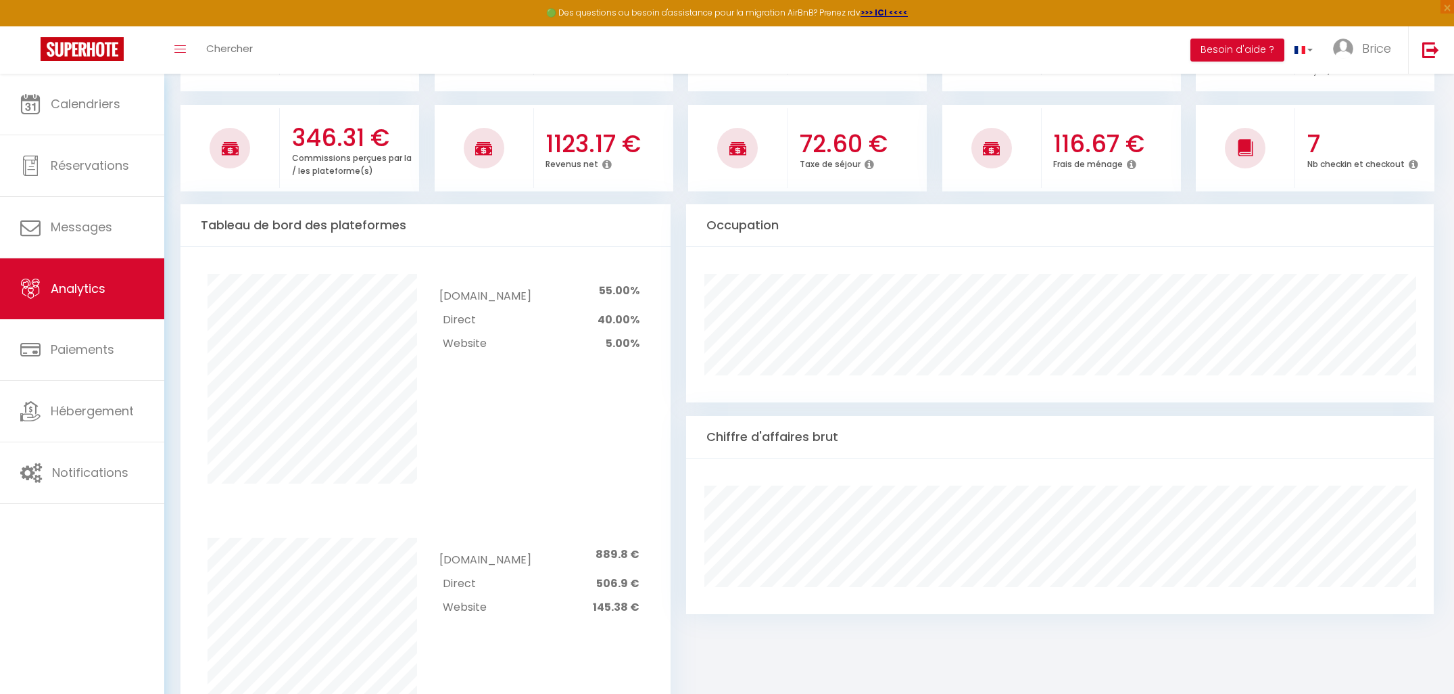
scroll to position [412, 0]
click at [74, 108] on span "Calendriers" at bounding box center [86, 103] width 70 height 17
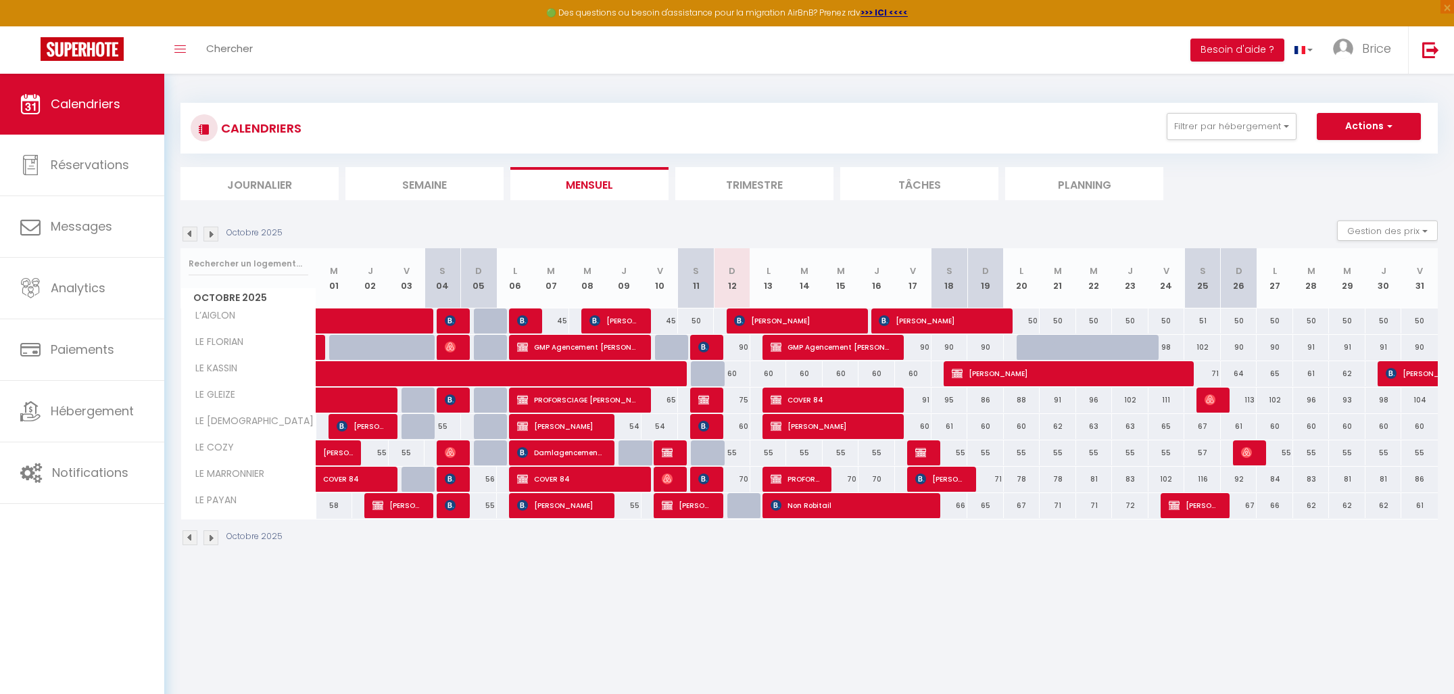
click at [187, 235] on img at bounding box center [190, 234] width 15 height 15
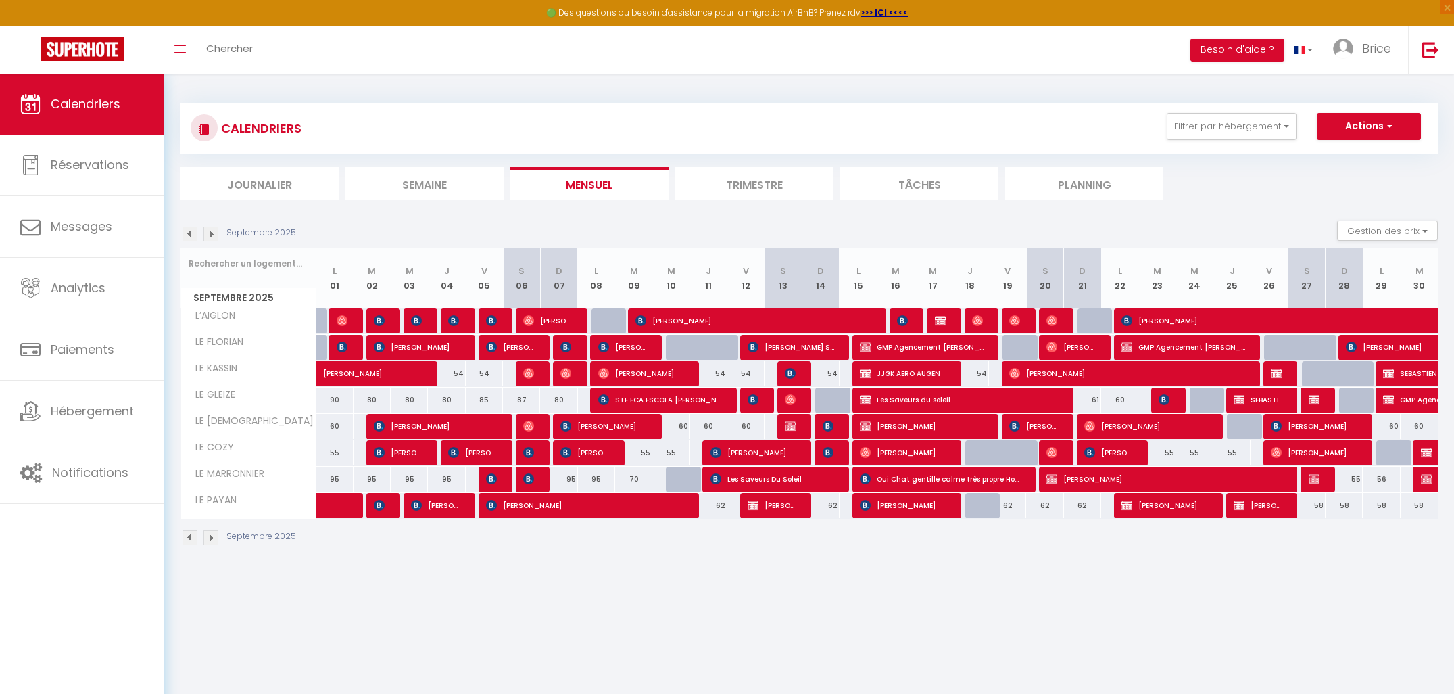
click at [799, 427] on div at bounding box center [796, 427] width 37 height 26
click at [794, 427] on img at bounding box center [790, 426] width 11 height 11
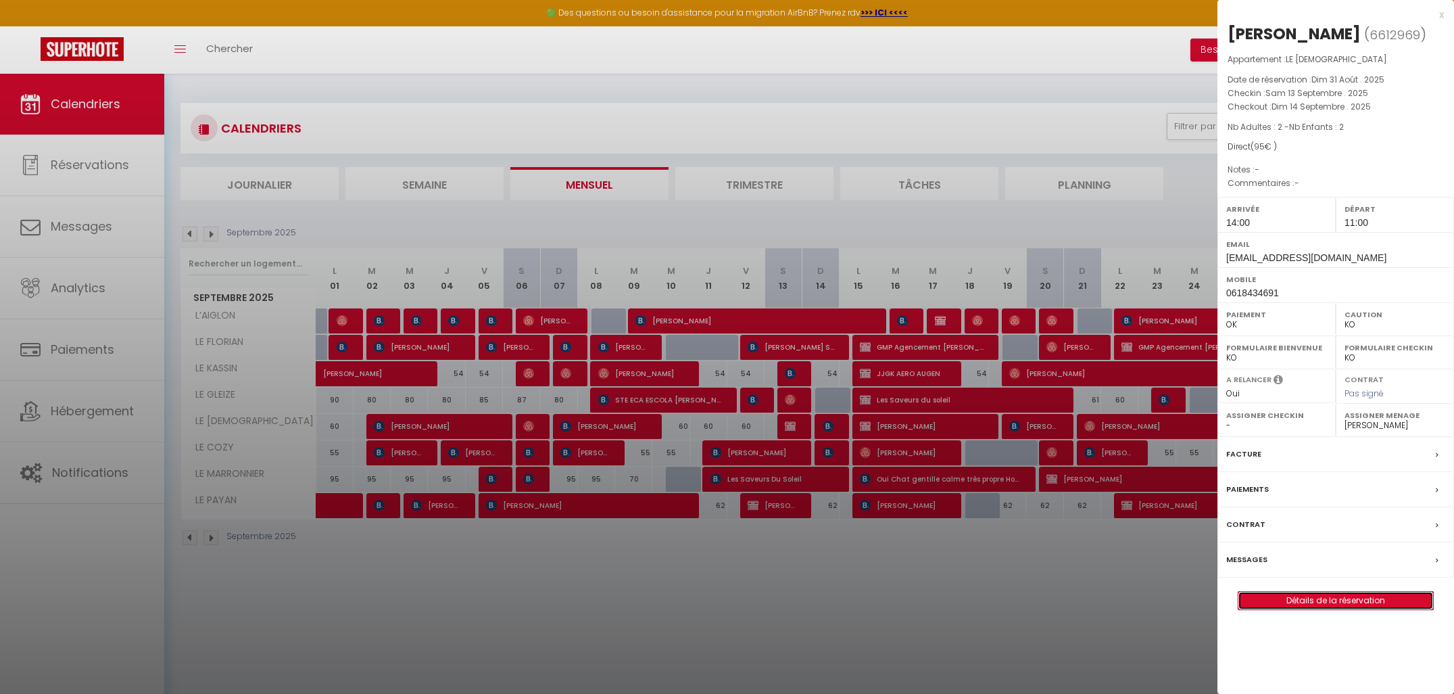
click at [1278, 600] on link "Détails de la réservation" at bounding box center [1336, 601] width 195 height 18
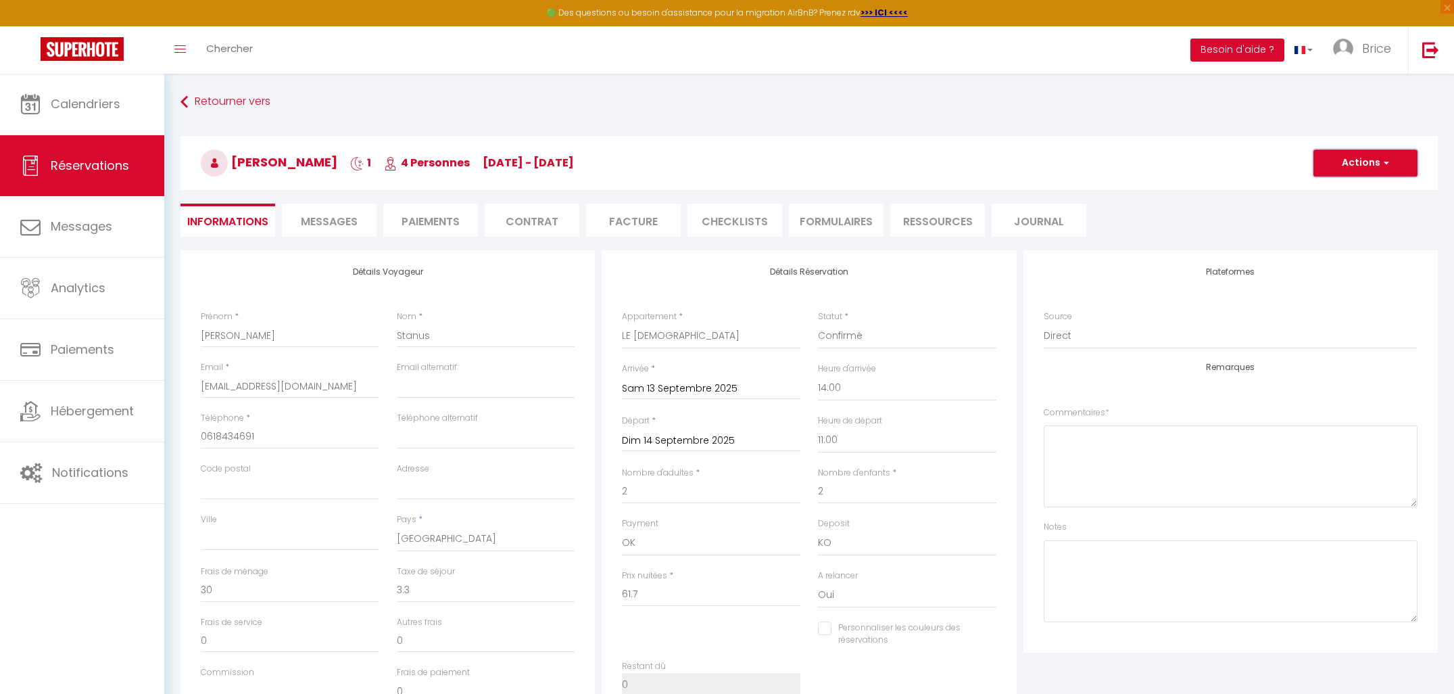
click at [1372, 167] on button "Actions" at bounding box center [1366, 162] width 104 height 27
click at [1185, 166] on h3 "[PERSON_NAME] 1 4 Personnes [DATE] - [DATE]" at bounding box center [810, 163] width 1258 height 54
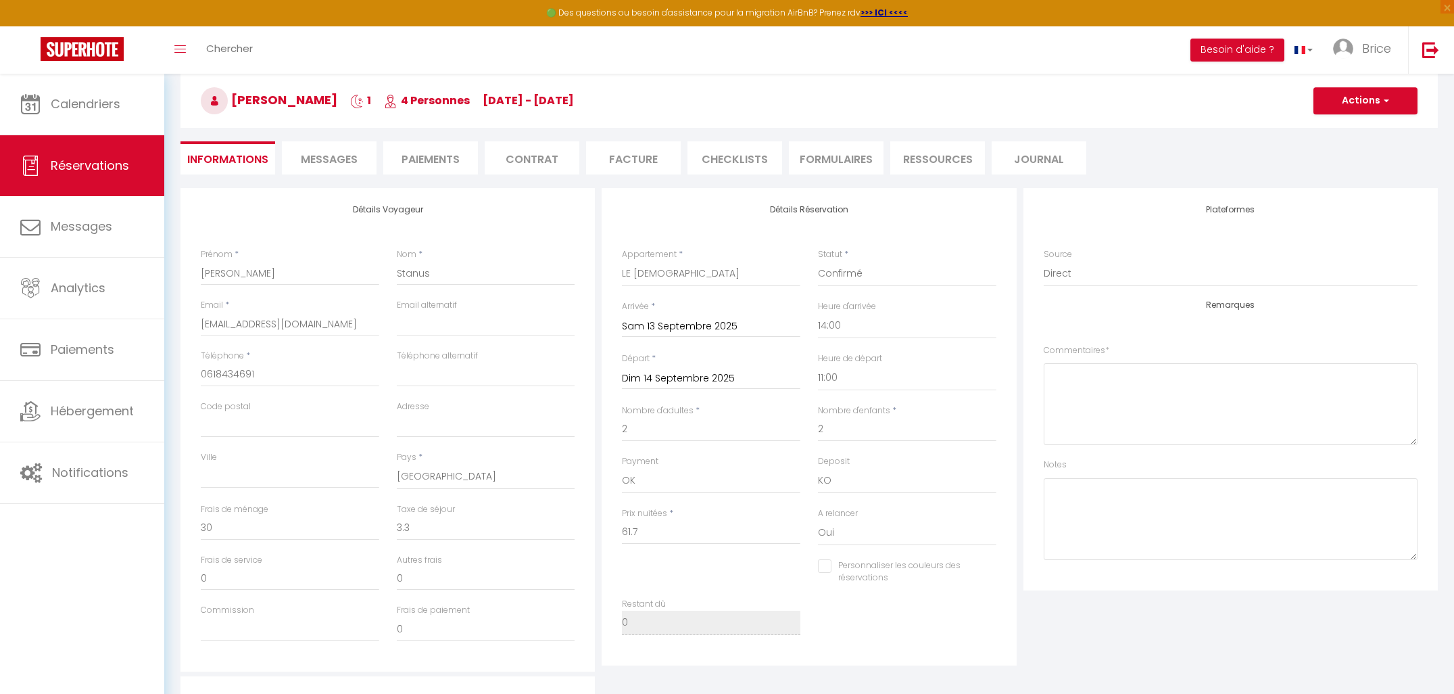
scroll to position [66, 0]
click at [1369, 103] on button "Actions" at bounding box center [1366, 97] width 104 height 27
click at [1357, 142] on link "Dupliquer" at bounding box center [1352, 145] width 107 height 18
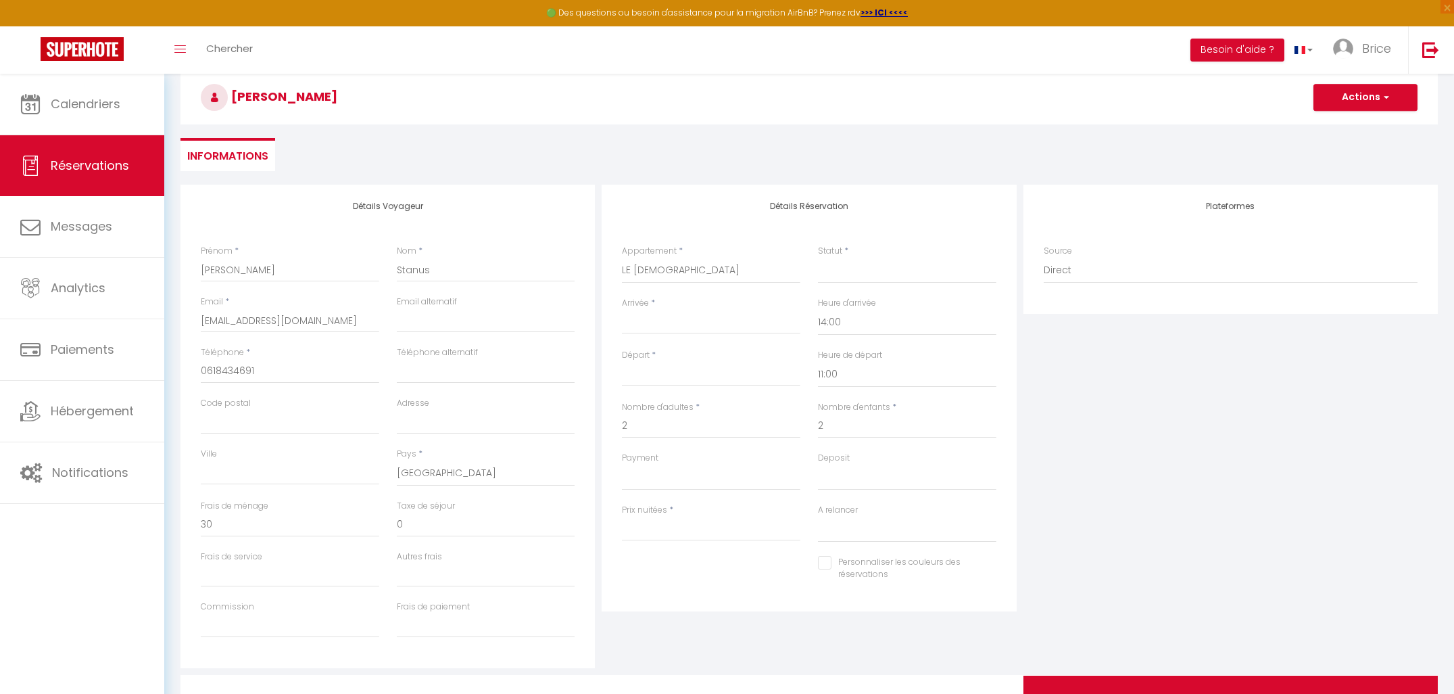
click at [646, 321] on input "Arrivée" at bounding box center [711, 323] width 179 height 18
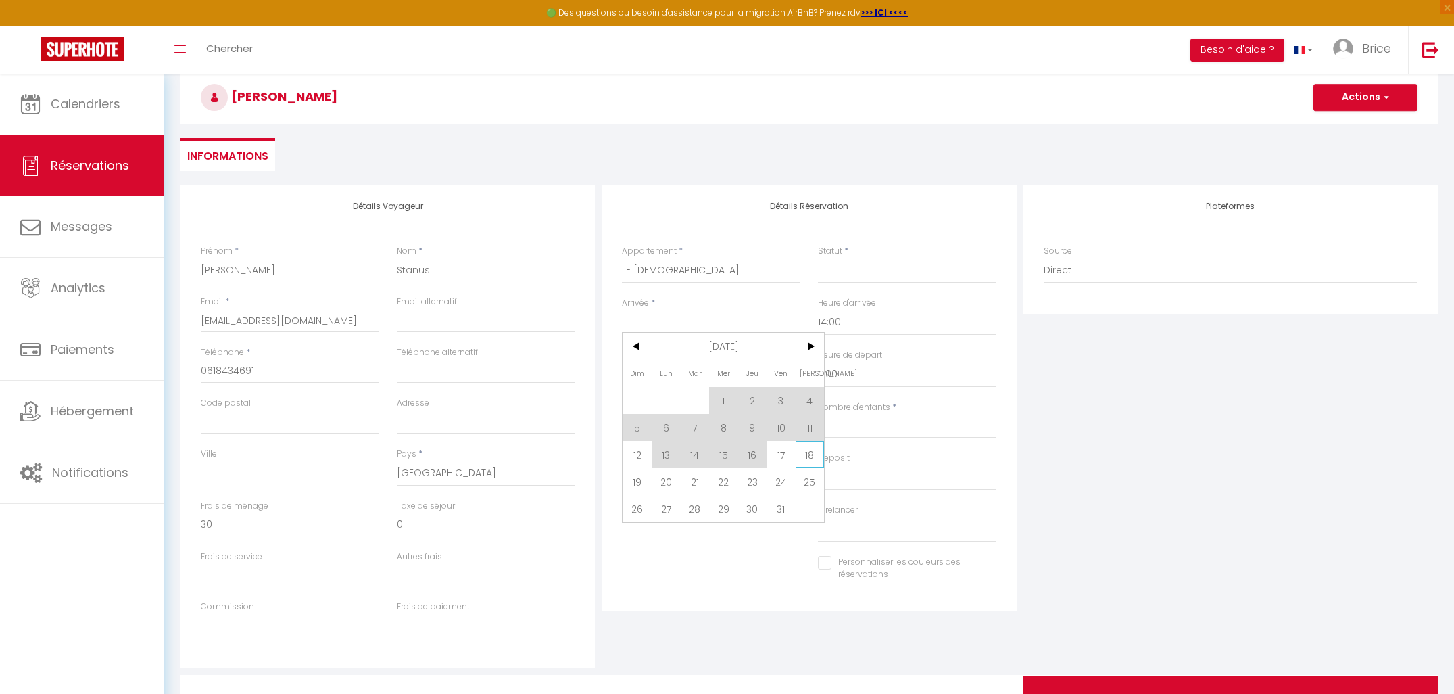
click at [810, 454] on span "18" at bounding box center [810, 454] width 29 height 27
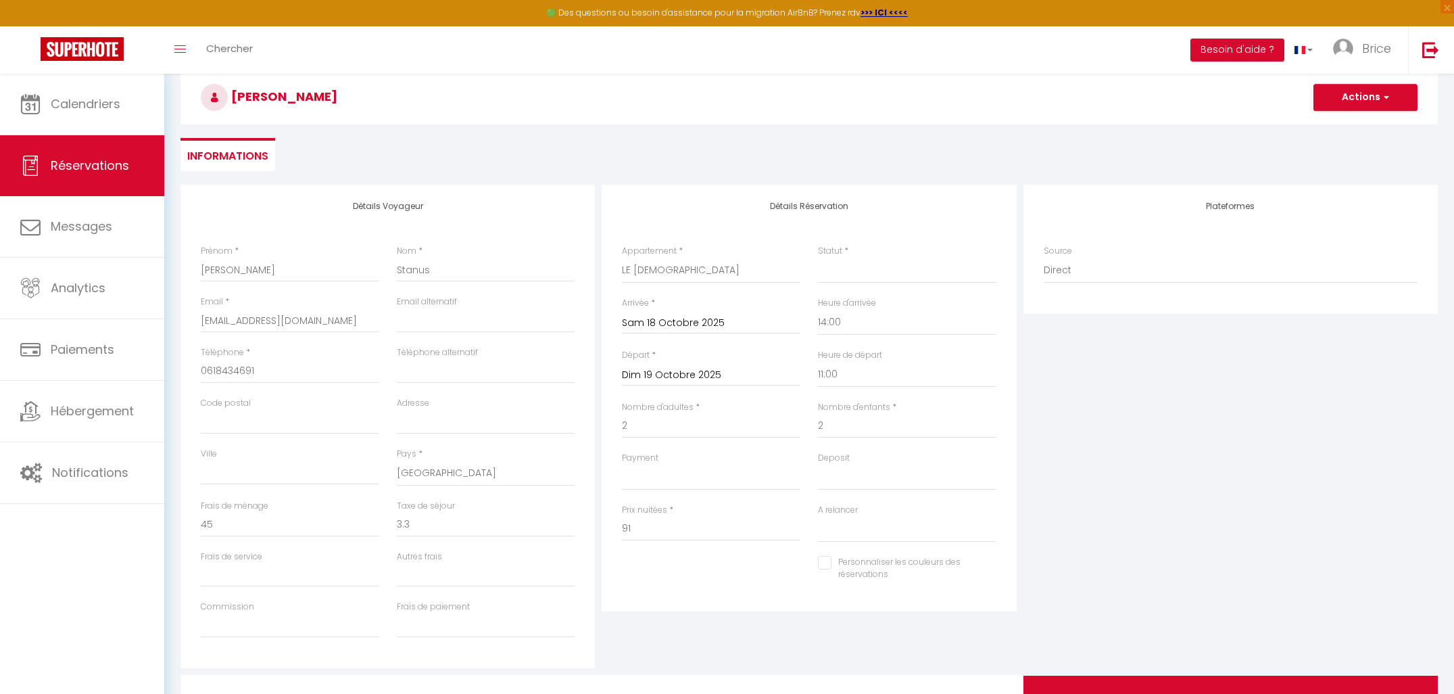
click at [684, 319] on input "Sam 18 Octobre 2025" at bounding box center [711, 323] width 179 height 18
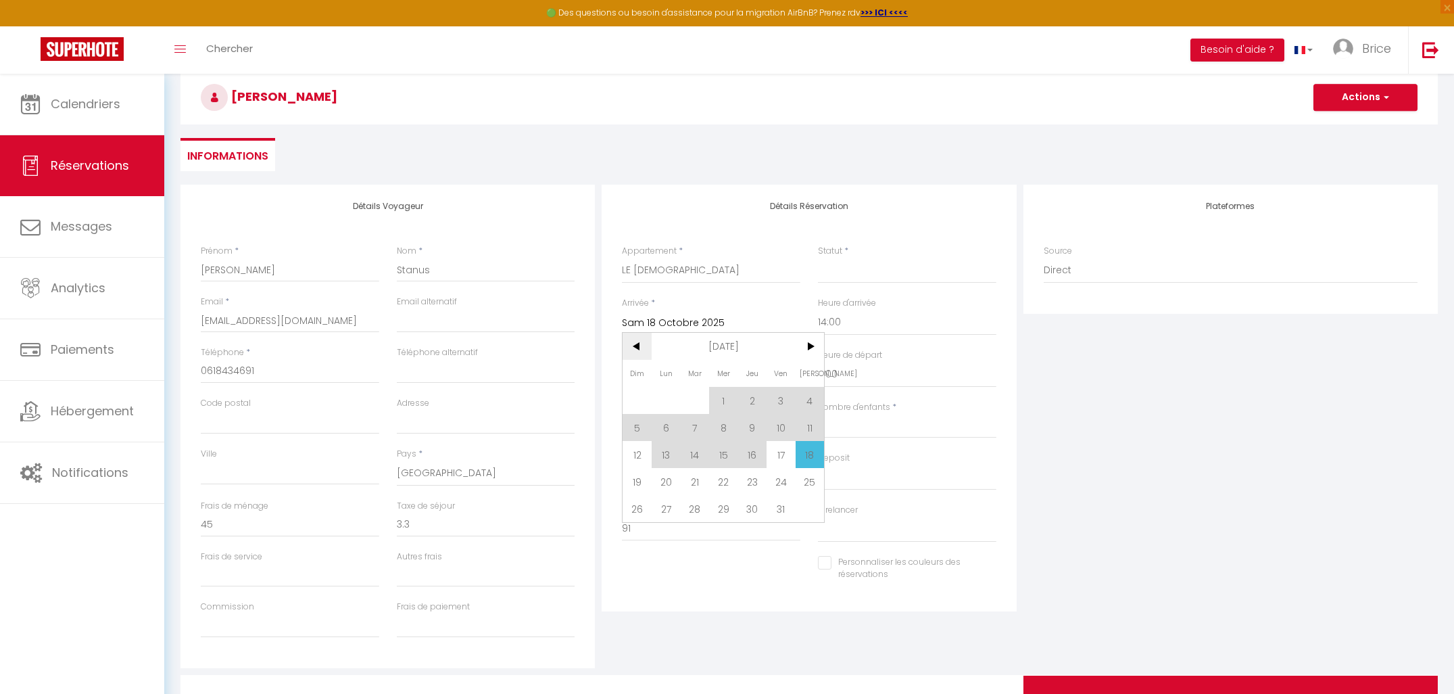
click at [633, 346] on span "<" at bounding box center [637, 346] width 29 height 27
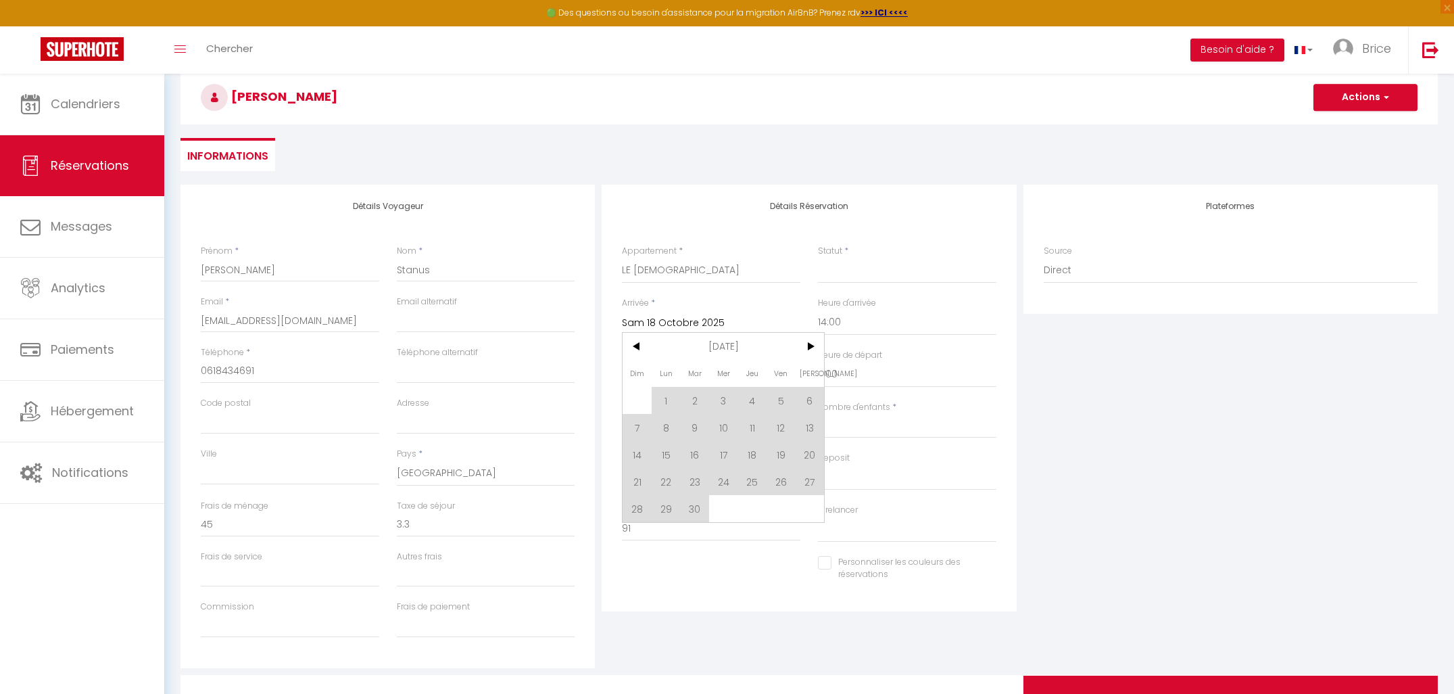
click at [782, 459] on span "19" at bounding box center [781, 454] width 29 height 27
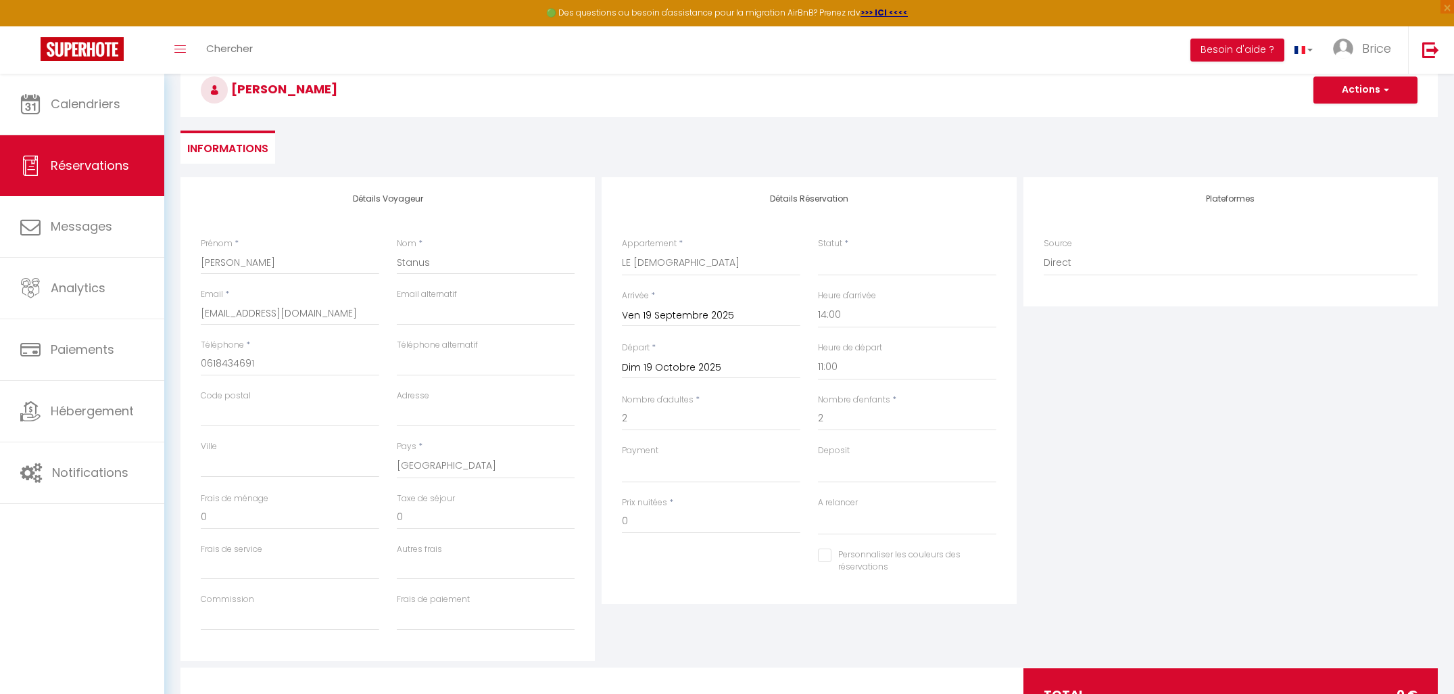
scroll to position [135, 0]
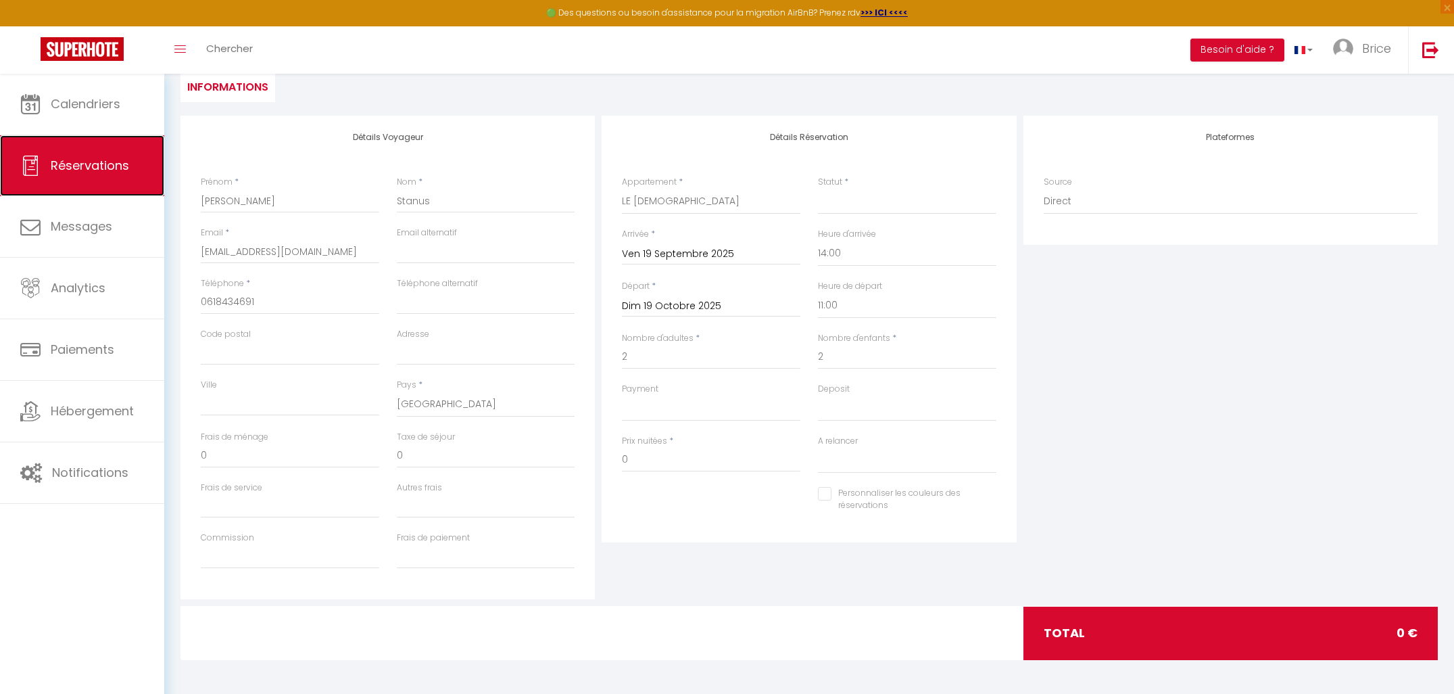
click at [70, 166] on span "Réservations" at bounding box center [90, 165] width 78 height 17
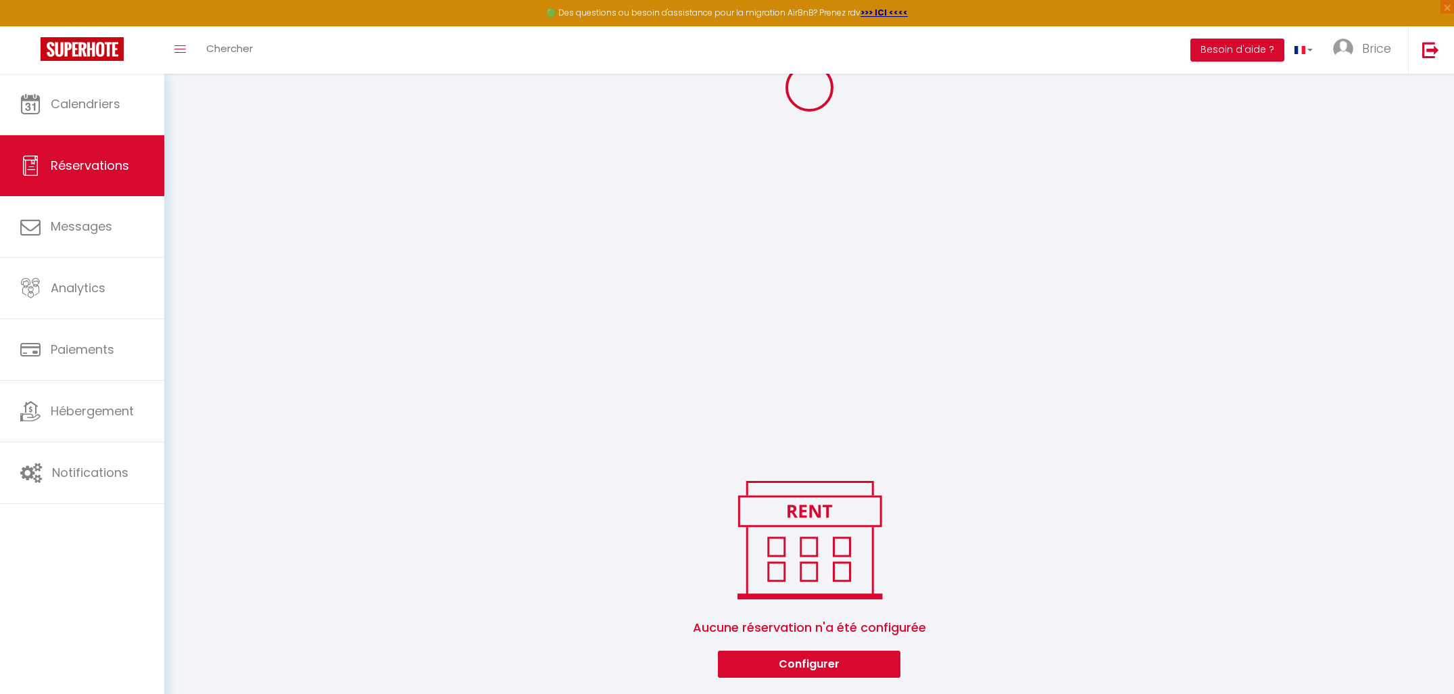
scroll to position [1117, 0]
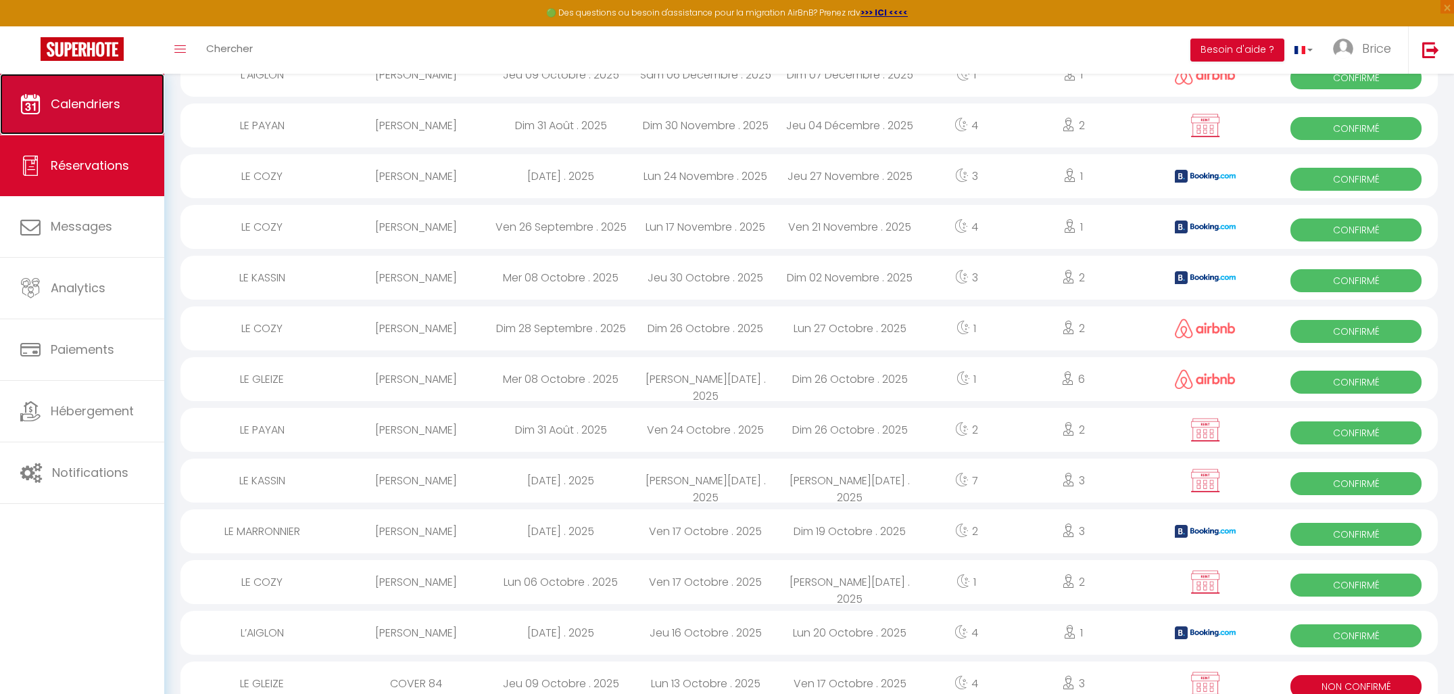
click at [73, 105] on span "Calendriers" at bounding box center [86, 103] width 70 height 17
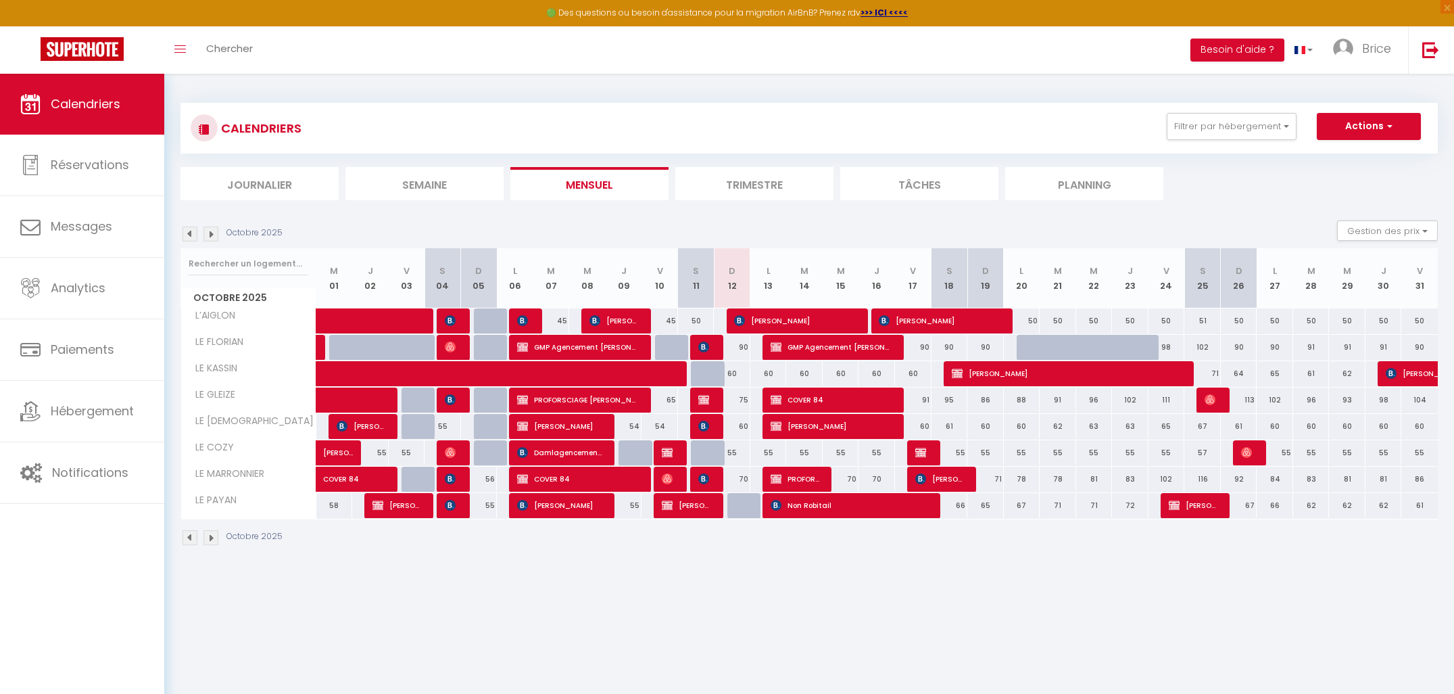
click at [193, 233] on img at bounding box center [190, 234] width 15 height 15
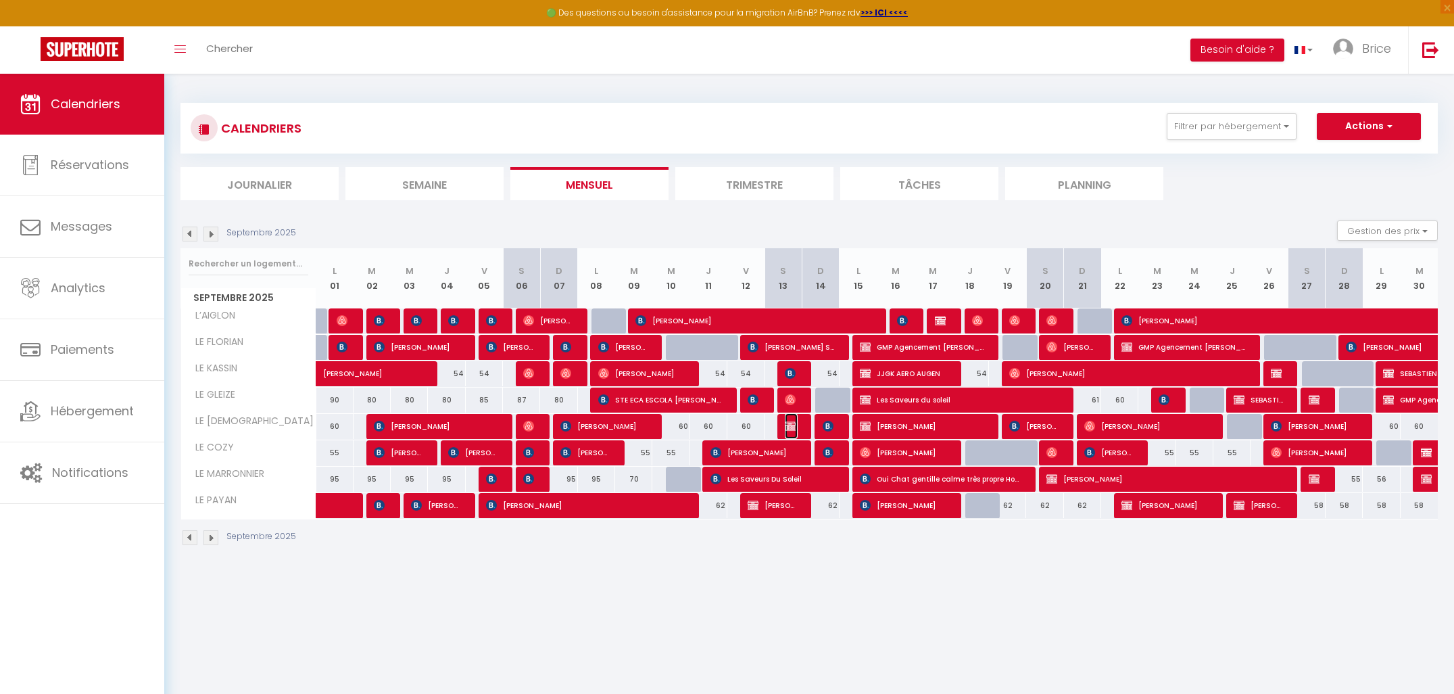
click at [788, 423] on img at bounding box center [790, 426] width 11 height 11
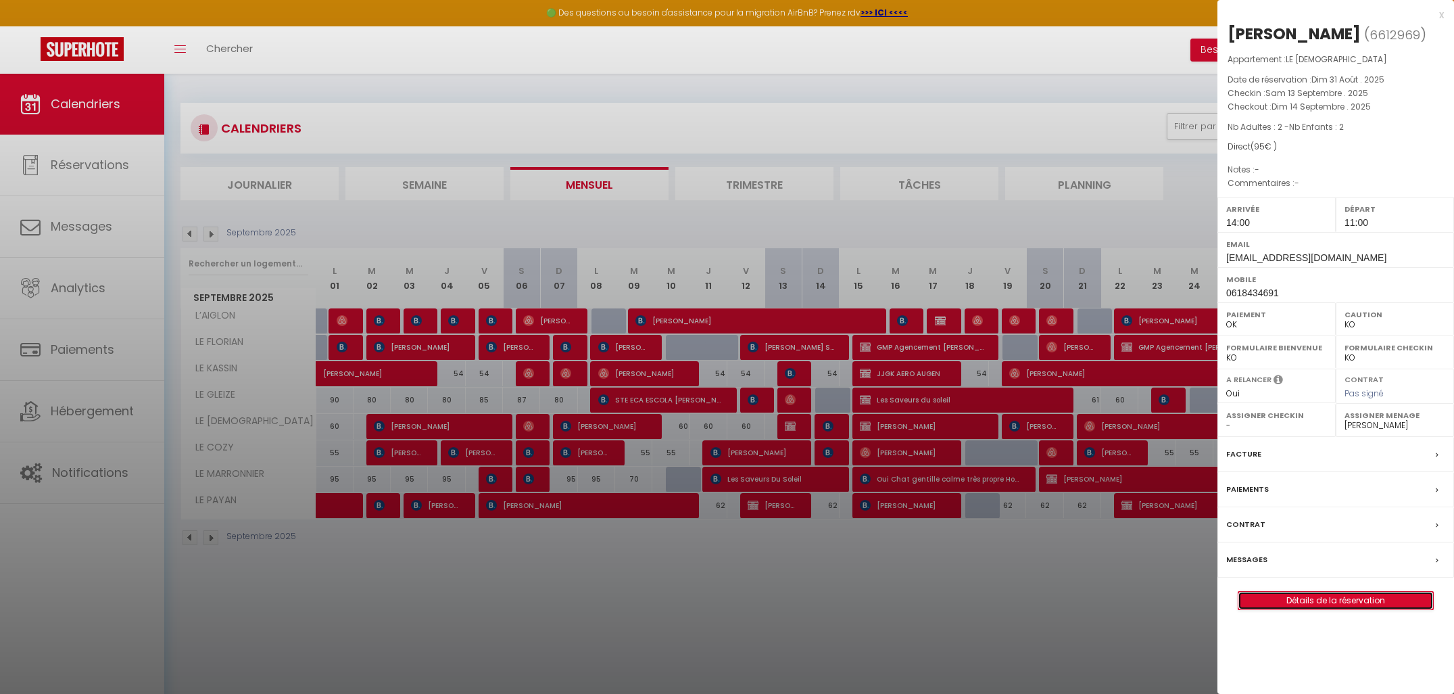
click at [1330, 595] on link "Détails de la réservation" at bounding box center [1336, 601] width 195 height 18
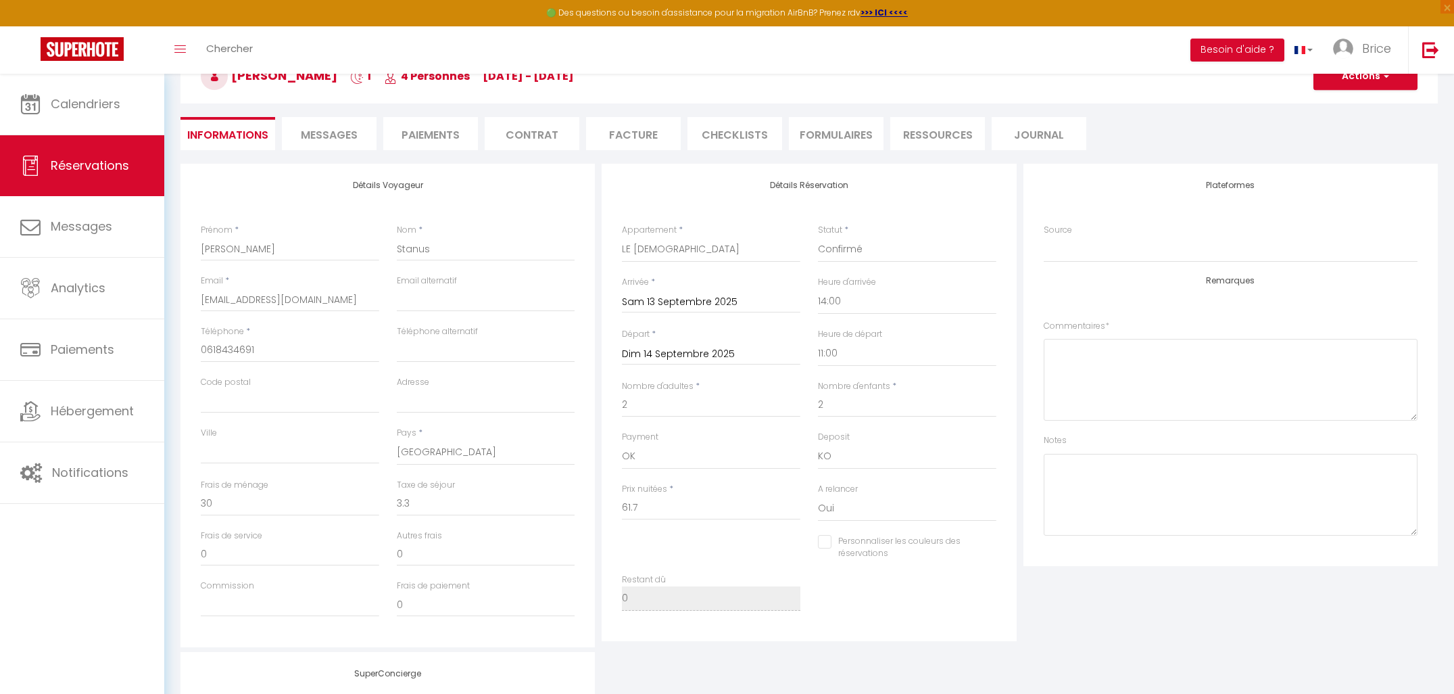
scroll to position [94, 0]
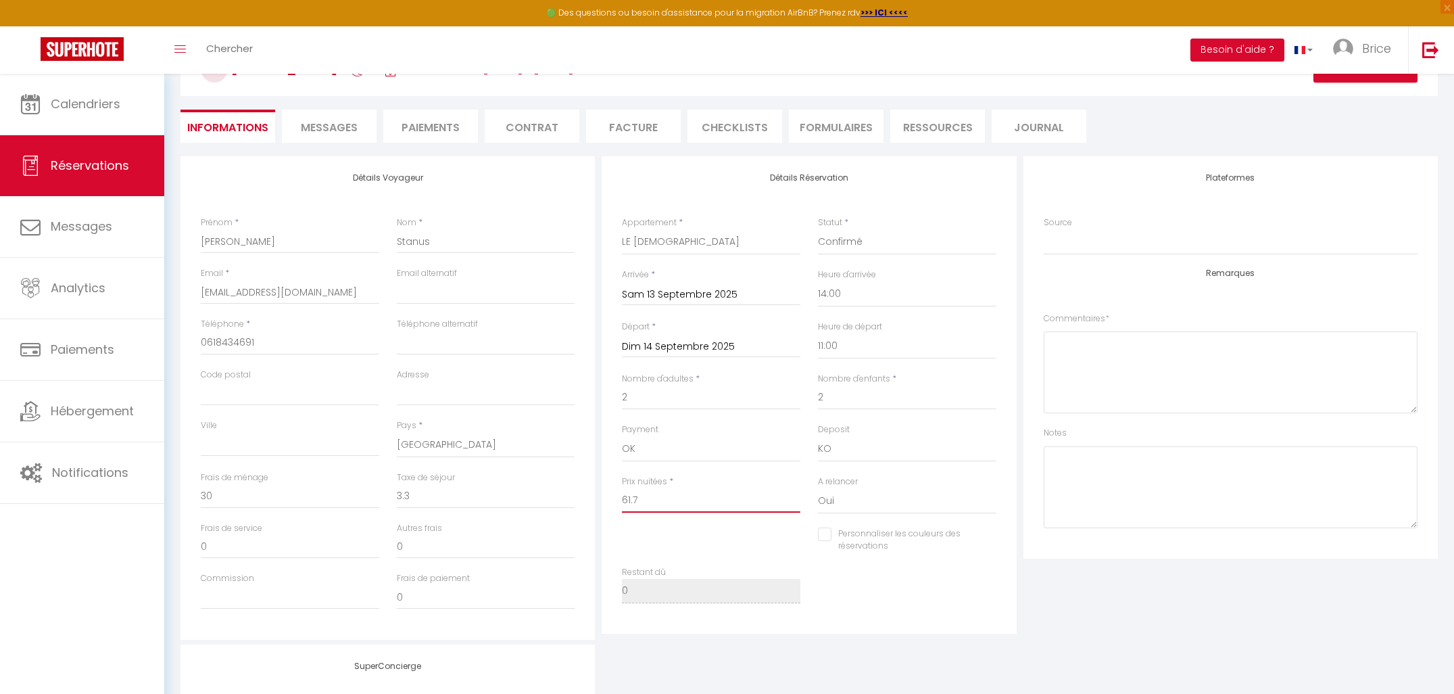
click at [649, 502] on input "61.7" at bounding box center [711, 500] width 179 height 24
click at [575, 541] on div "Autres frais 0" at bounding box center [486, 547] width 196 height 51
click at [434, 496] on input "0" at bounding box center [486, 496] width 179 height 24
click at [1273, 598] on div "Plateformes Source Direct [DOMAIN_NAME] [DOMAIN_NAME] Chalet montagne Expedia G…" at bounding box center [1230, 397] width 421 height 483
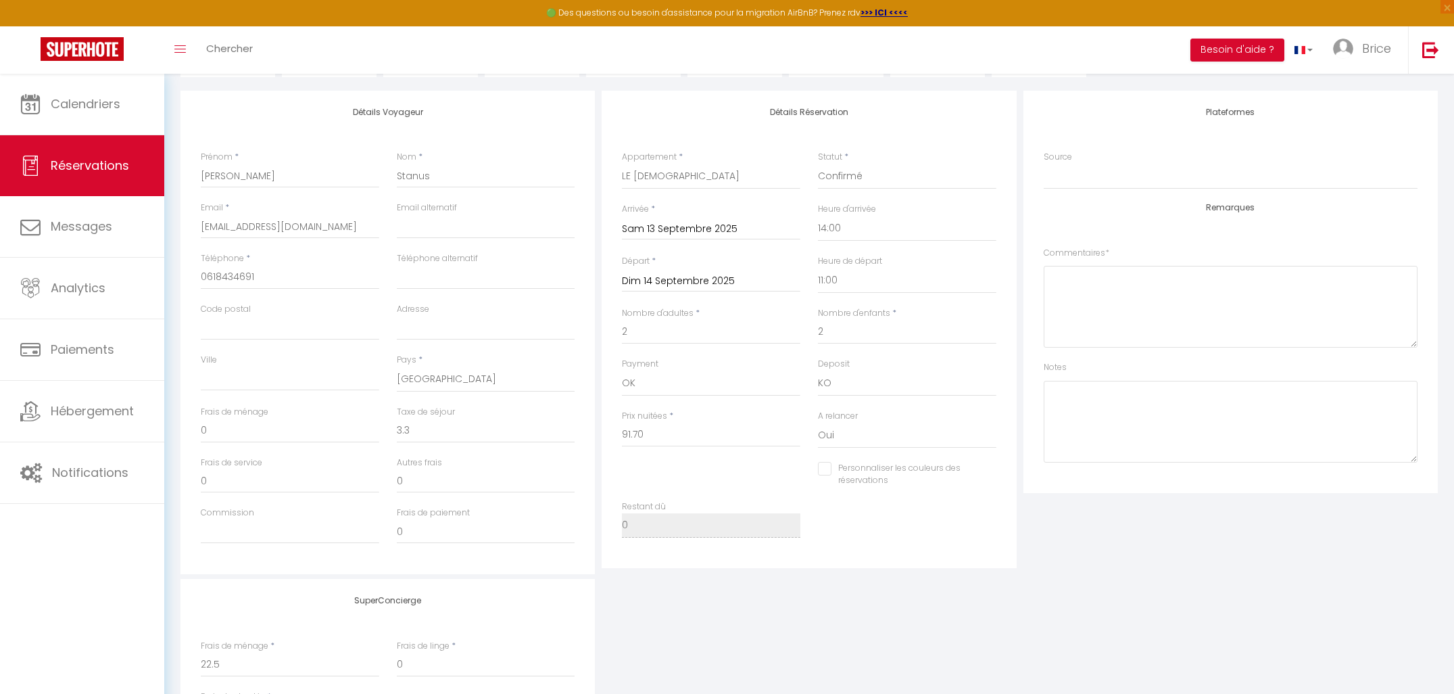
scroll to position [0, 0]
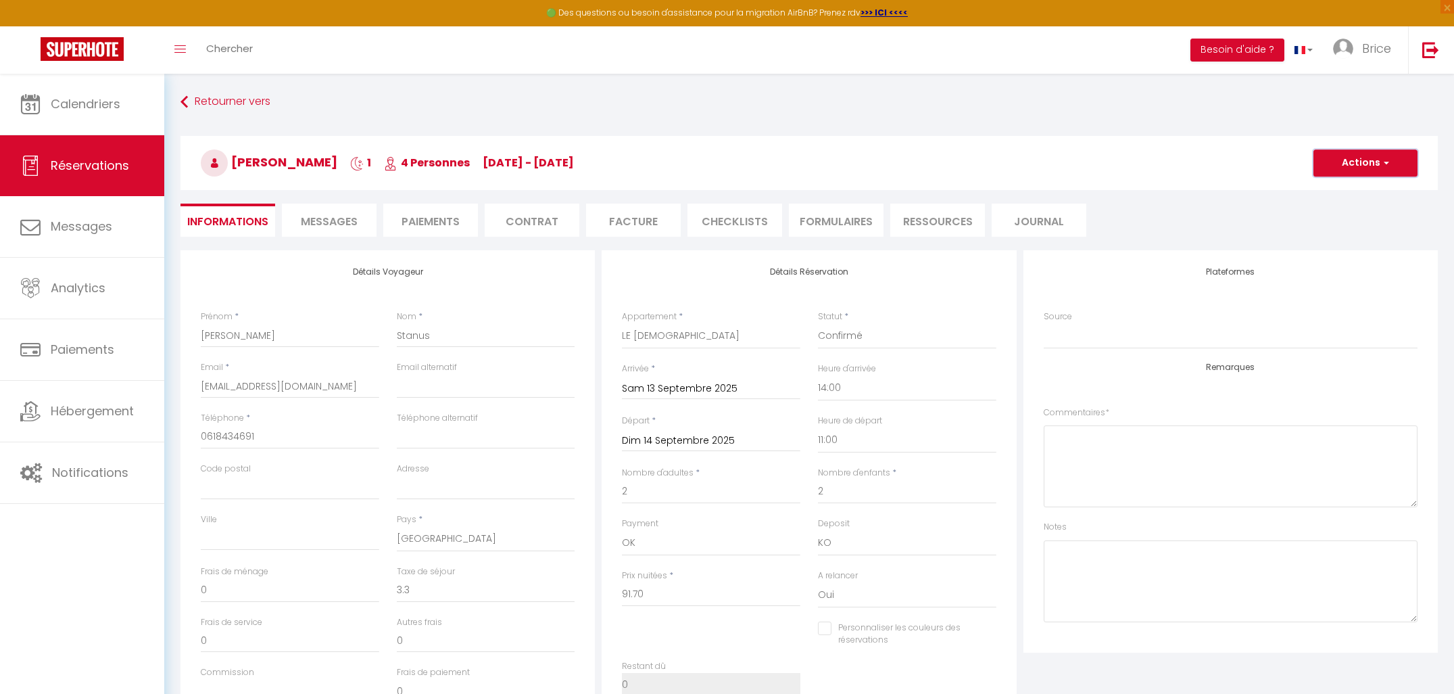
click at [1363, 162] on button "Actions" at bounding box center [1366, 162] width 104 height 27
click at [1342, 192] on link "Enregistrer" at bounding box center [1352, 193] width 107 height 18
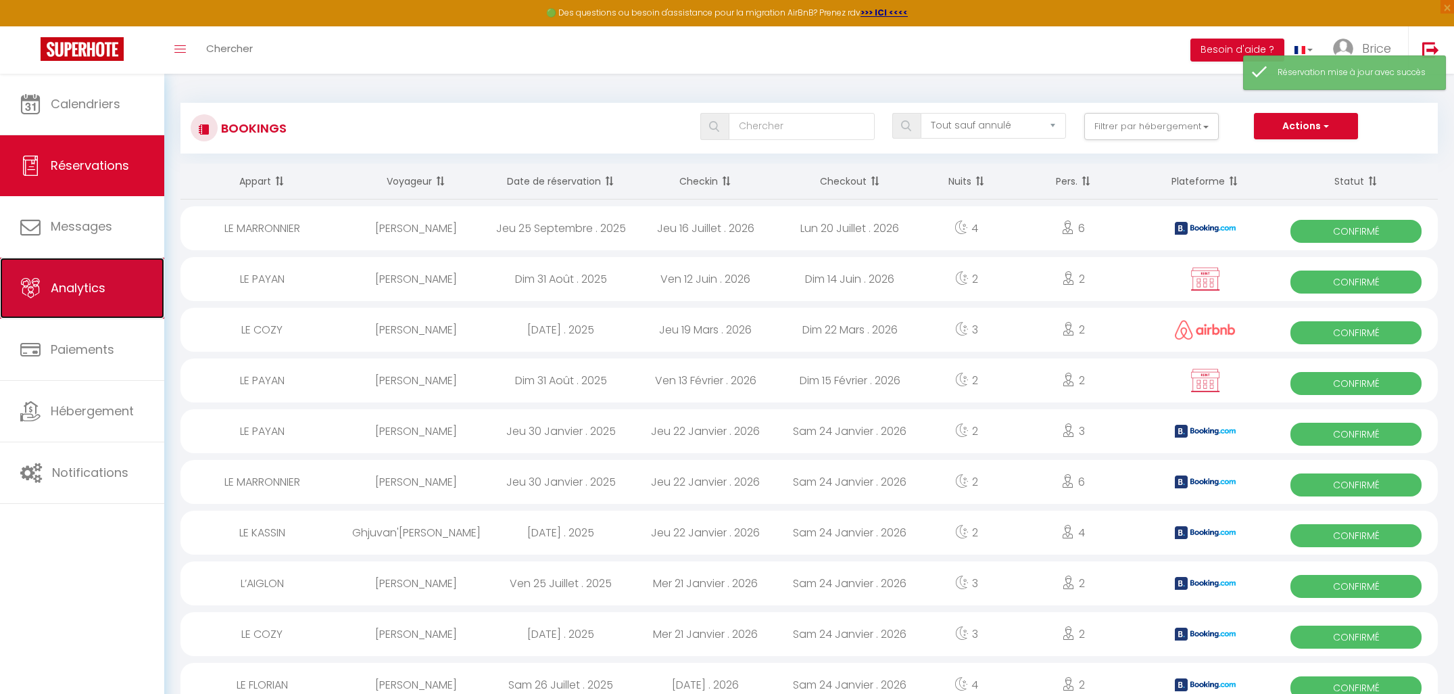
click at [62, 279] on span "Analytics" at bounding box center [78, 287] width 55 height 17
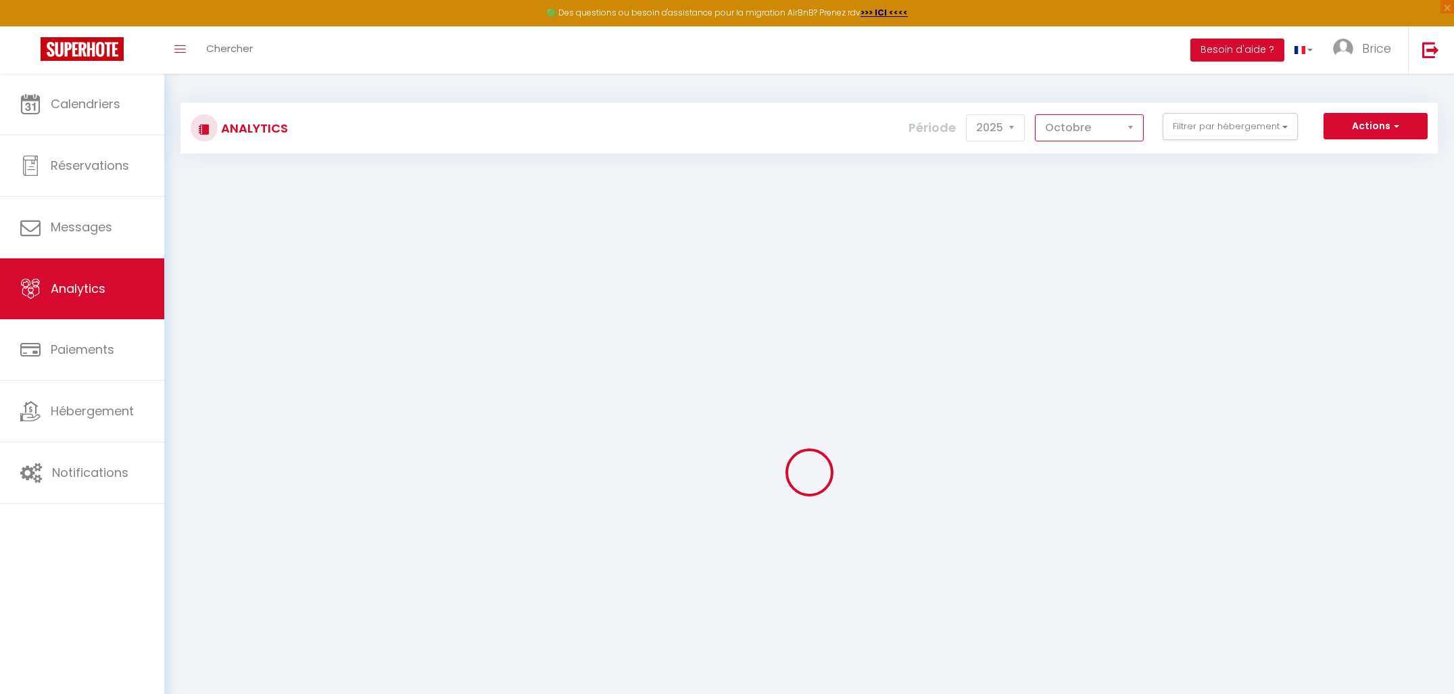
click at [1075, 133] on select "[PERSON_NAME] Mars Avril Mai Juin Juillet Août Septembre Octobre Novembre Décem…" at bounding box center [1089, 127] width 109 height 27
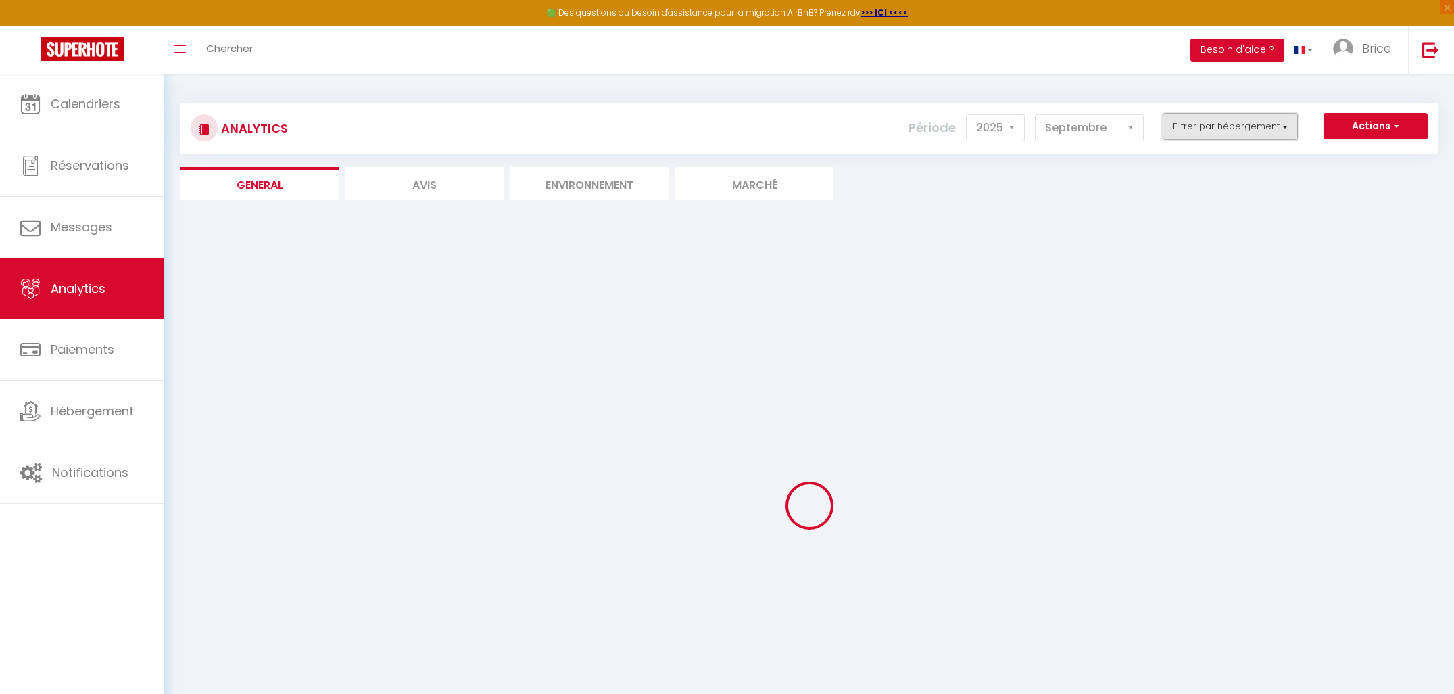
click at [1201, 129] on button "Filtrer par hébergement" at bounding box center [1230, 126] width 135 height 27
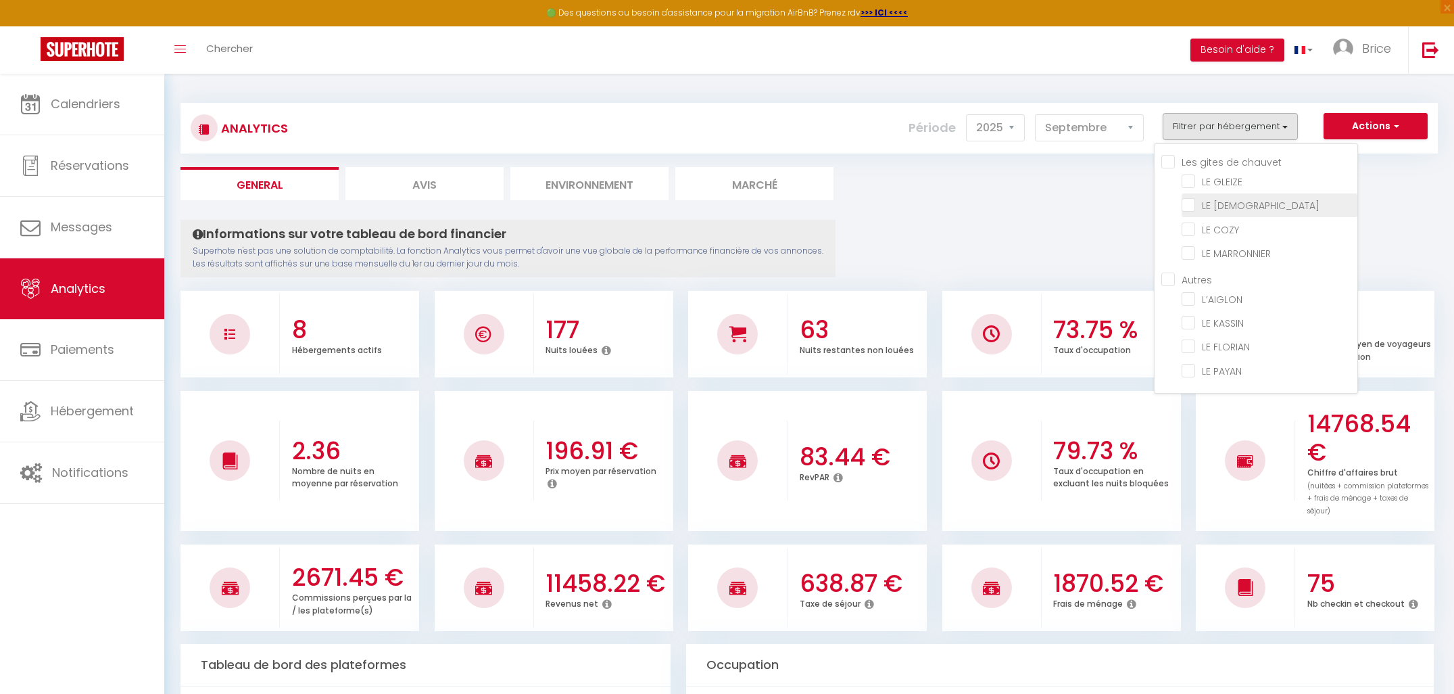
click at [1197, 206] on ZEN "checkbox" at bounding box center [1270, 204] width 176 height 14
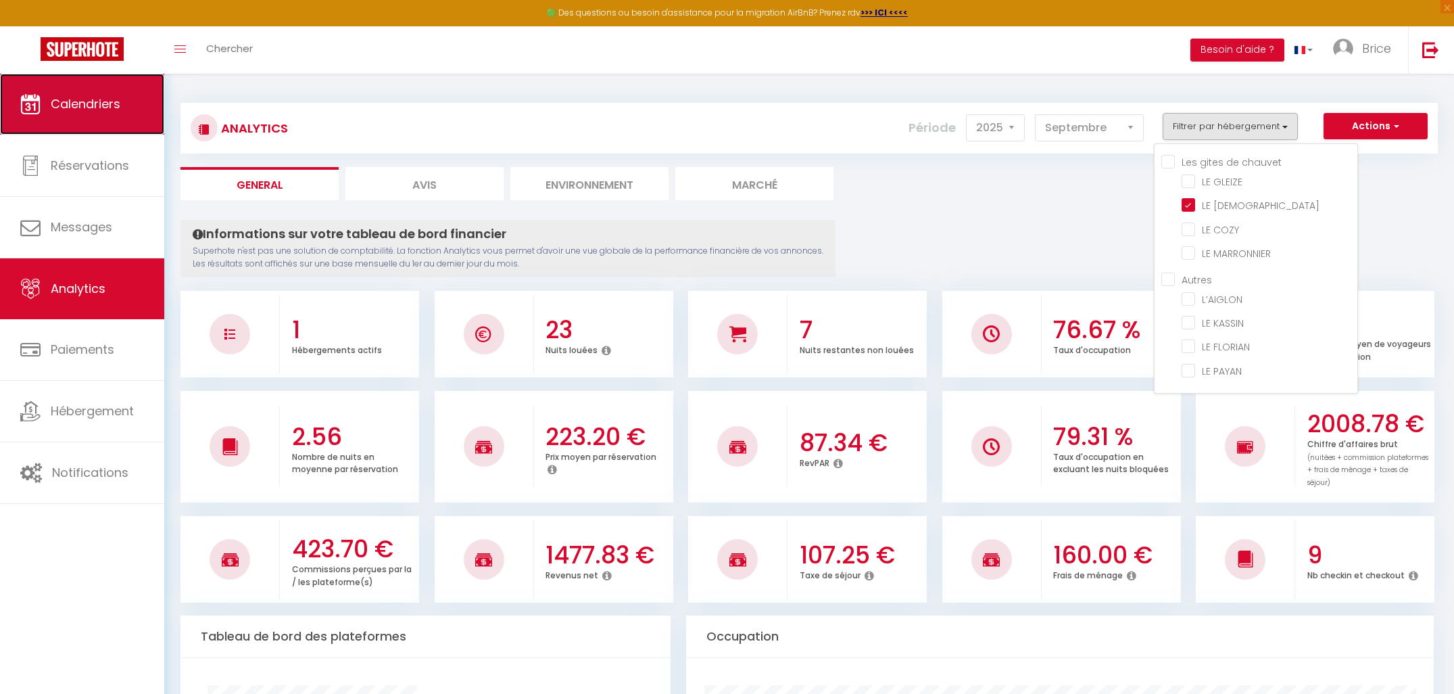
click at [83, 111] on span "Calendriers" at bounding box center [86, 103] width 70 height 17
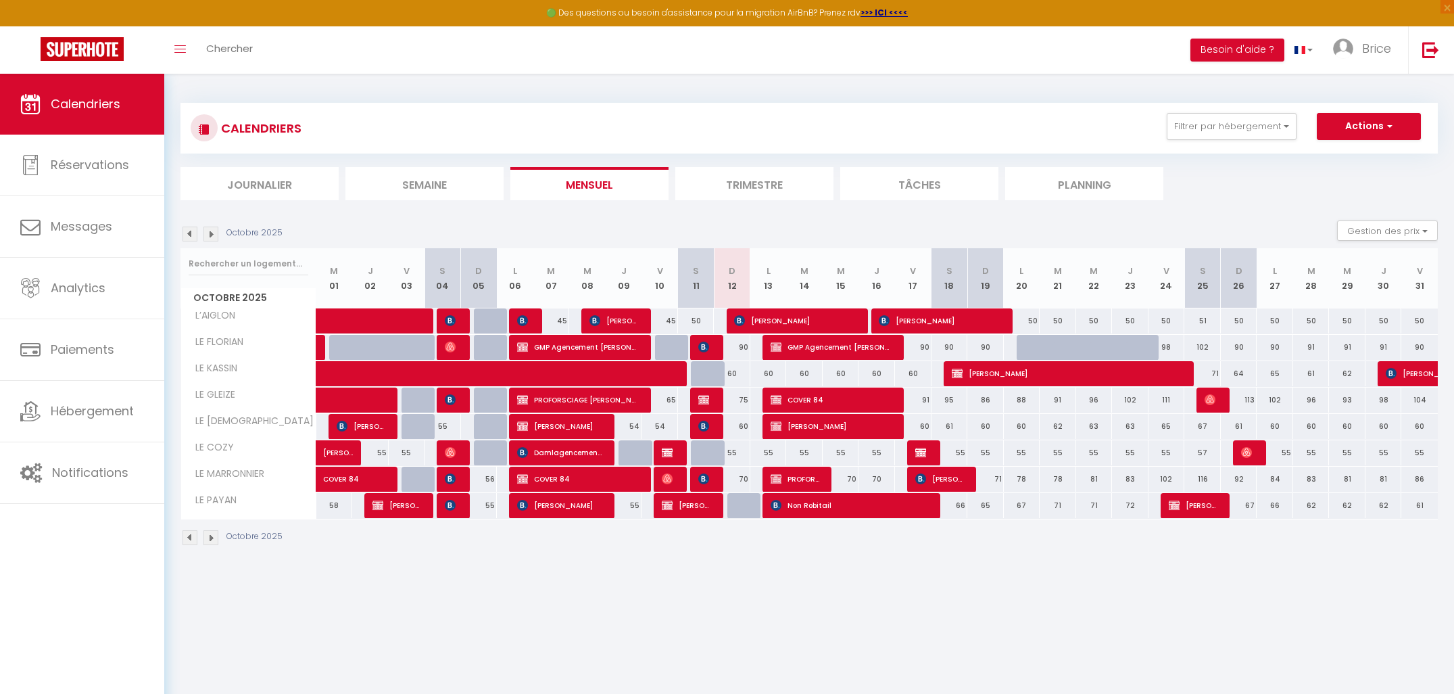
click at [193, 233] on img at bounding box center [190, 234] width 15 height 15
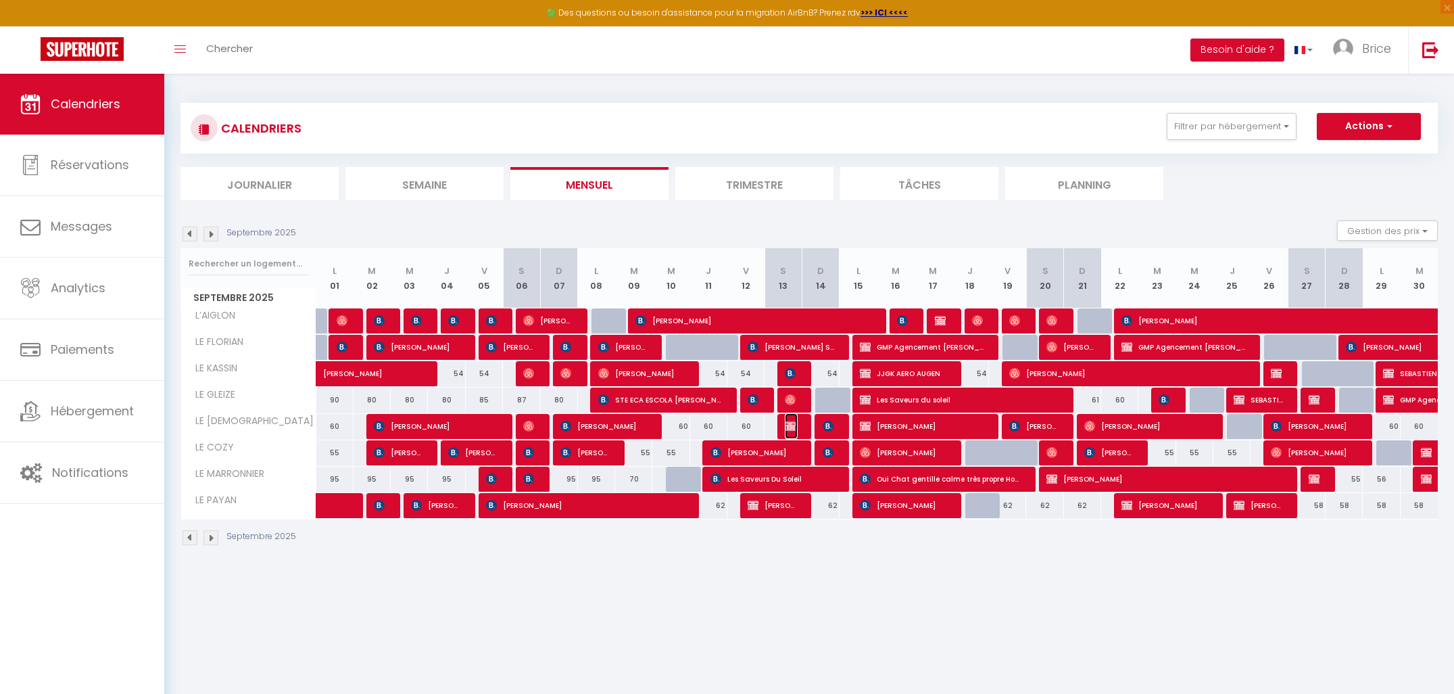
click at [788, 429] on img at bounding box center [790, 426] width 11 height 11
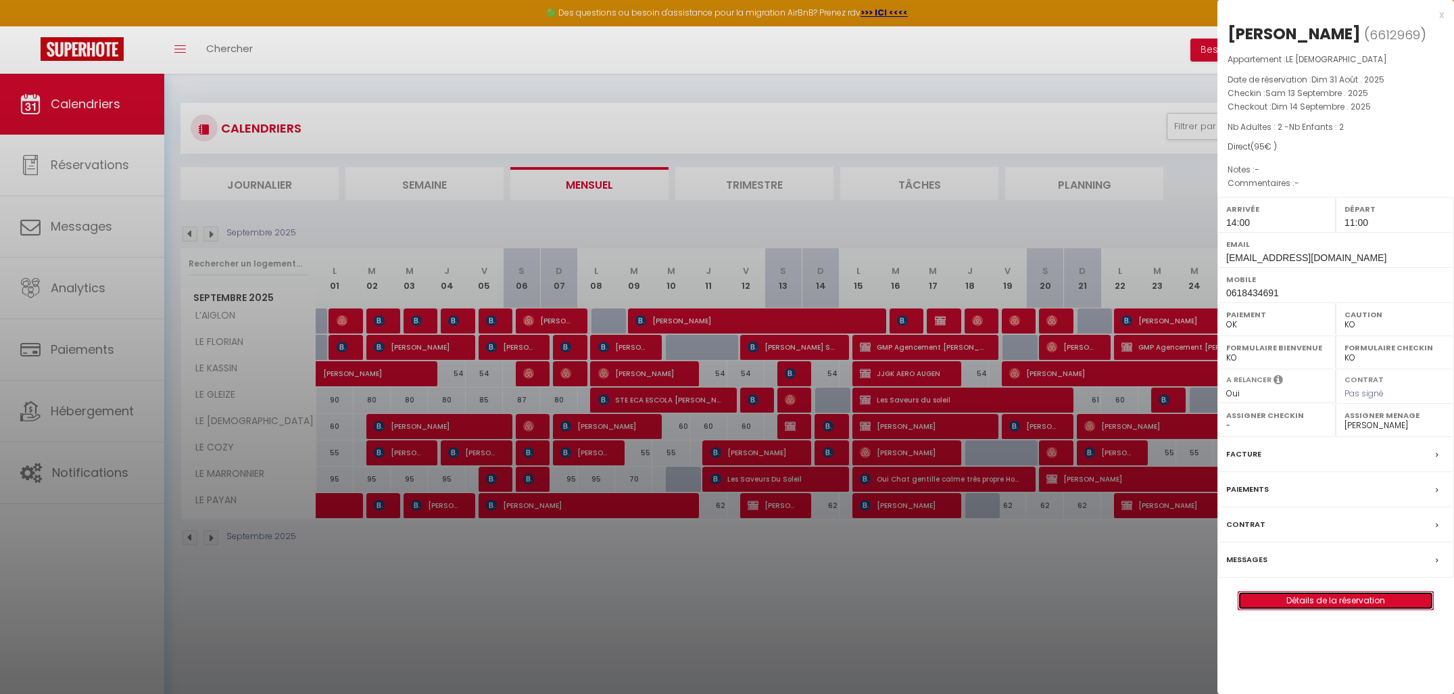
click at [1318, 607] on link "Détails de la réservation" at bounding box center [1336, 601] width 195 height 18
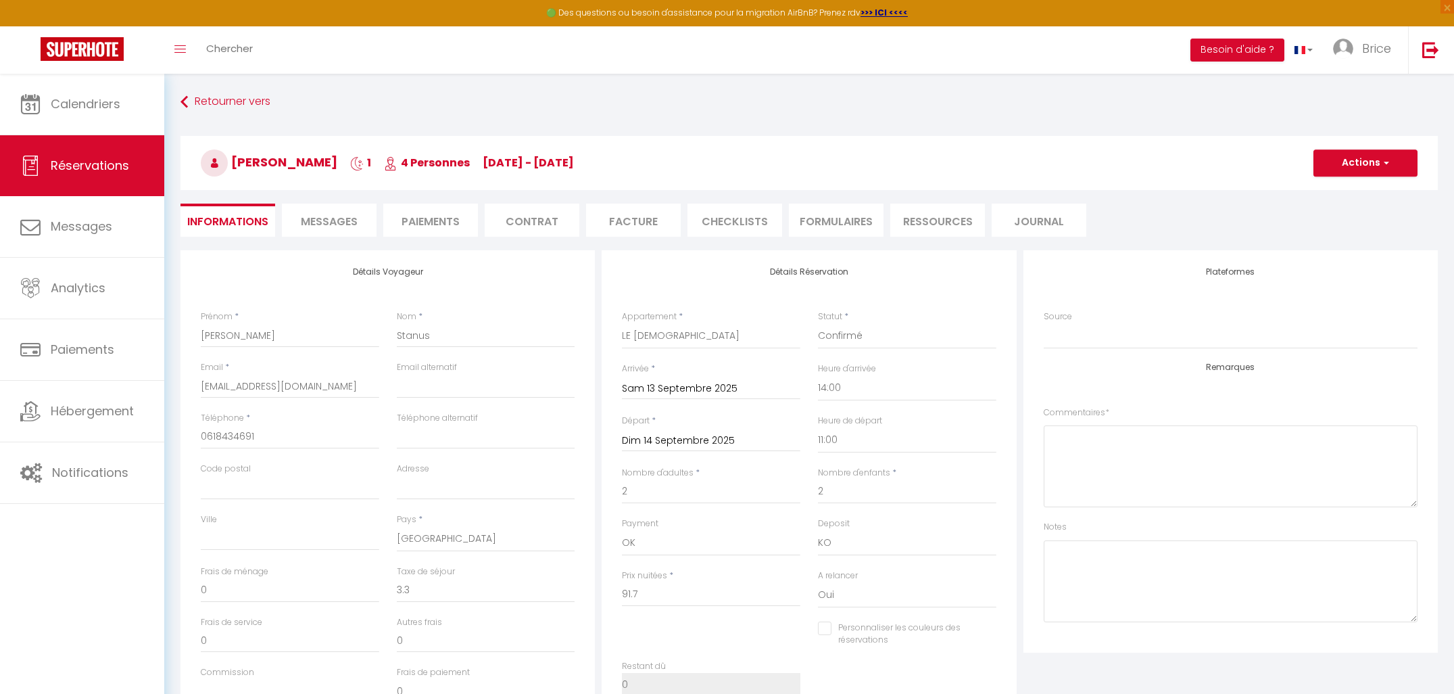
click at [445, 220] on li "Paiements" at bounding box center [430, 220] width 95 height 33
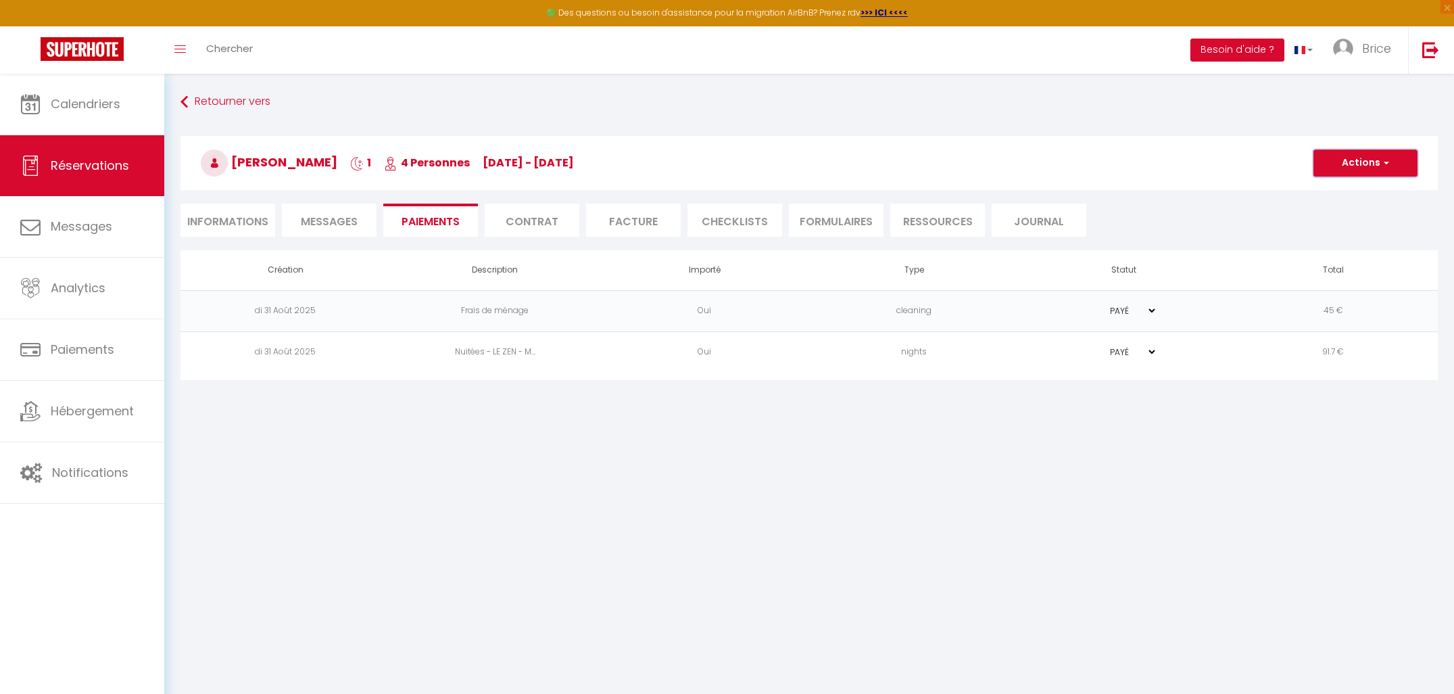
click at [1341, 156] on button "Actions" at bounding box center [1366, 162] width 104 height 27
click at [212, 224] on li "Informations" at bounding box center [228, 220] width 95 height 33
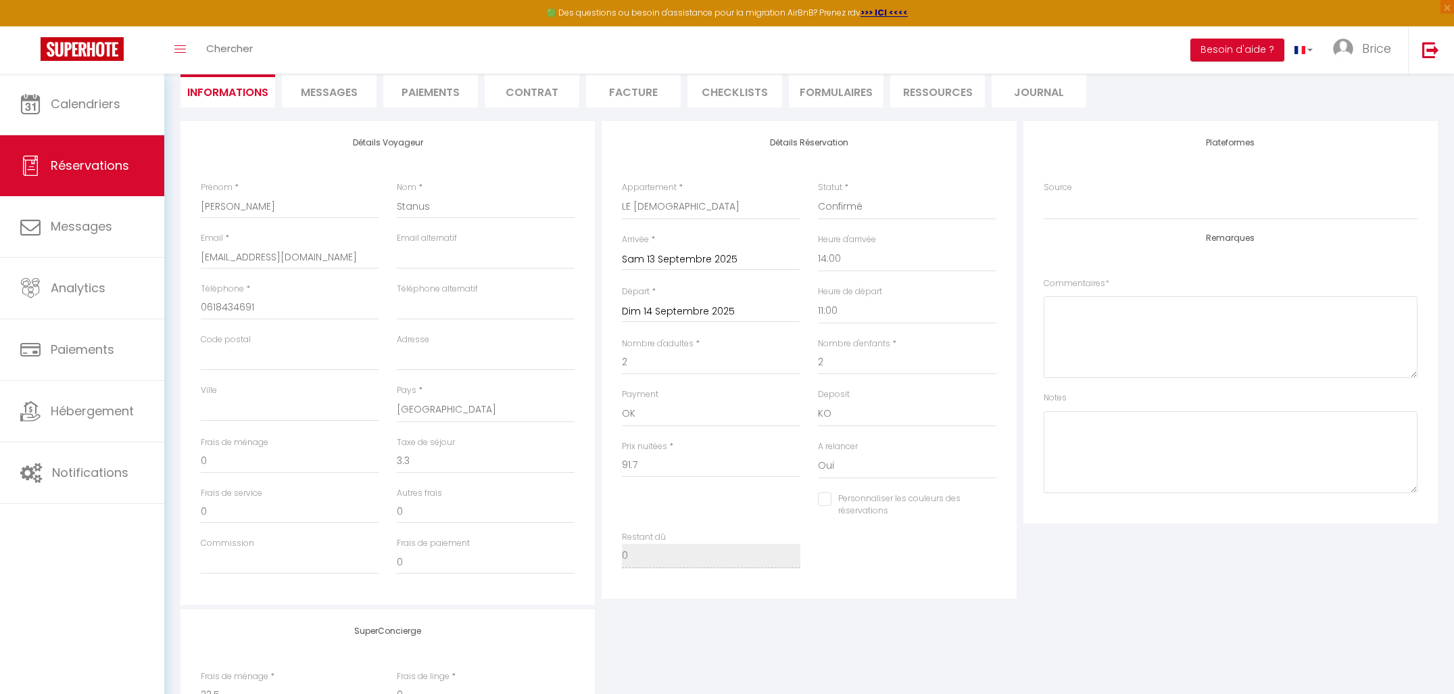
scroll to position [133, 0]
drag, startPoint x: 649, startPoint y: 462, endPoint x: 600, endPoint y: 460, distance: 48.7
click at [600, 460] on div "Détails Réservation Appartement * L’AIGLON LE KASSIN LE FLORIAN LE GLEIZE LE [D…" at bounding box center [808, 359] width 421 height 483
click at [453, 92] on li "Paiements" at bounding box center [430, 87] width 95 height 33
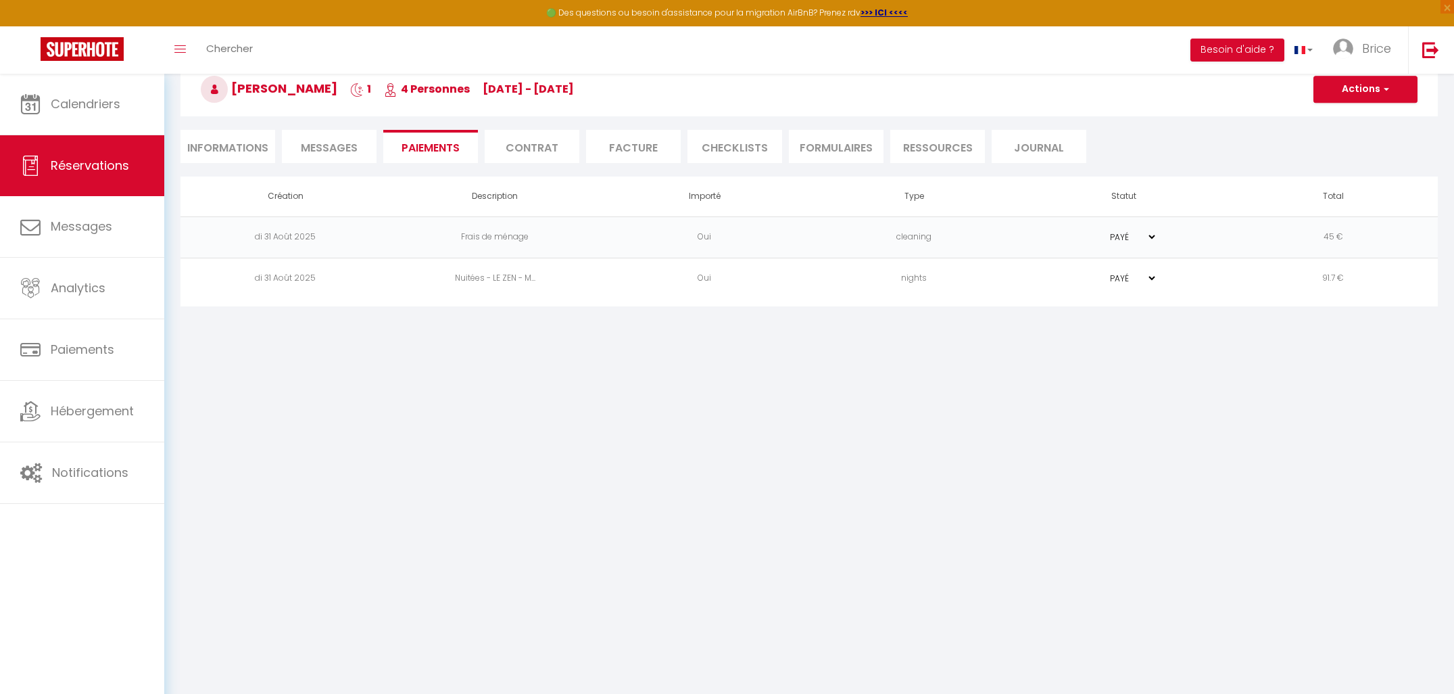
scroll to position [74, 0]
click at [249, 145] on li "Informations" at bounding box center [228, 146] width 95 height 33
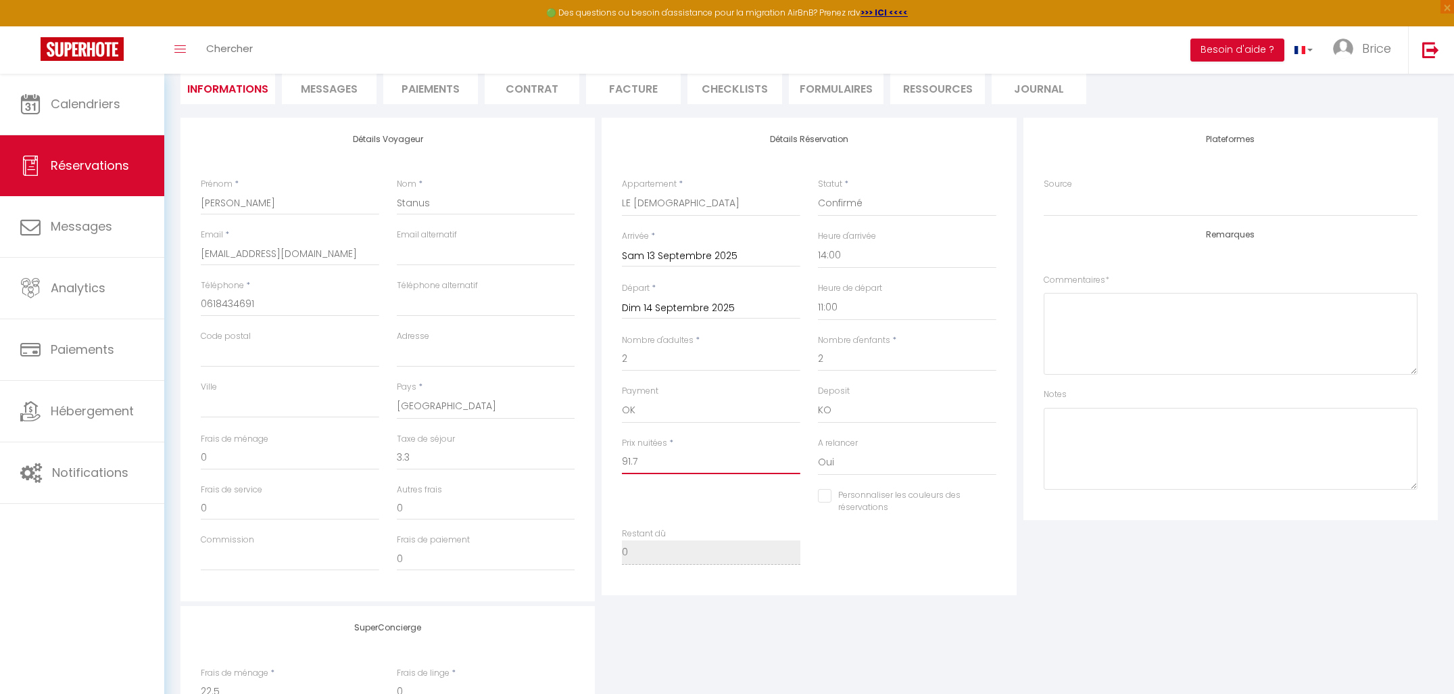
drag, startPoint x: 656, startPoint y: 461, endPoint x: 597, endPoint y: 457, distance: 59.0
click at [597, 457] on div "Détails Voyageur Prénom * [PERSON_NAME] * Stanus Email * [EMAIL_ADDRESS][DOMAIN…" at bounding box center [809, 359] width 1264 height 483
click at [490, 464] on input "0" at bounding box center [486, 458] width 179 height 24
click at [299, 458] on input "0" at bounding box center [290, 458] width 179 height 24
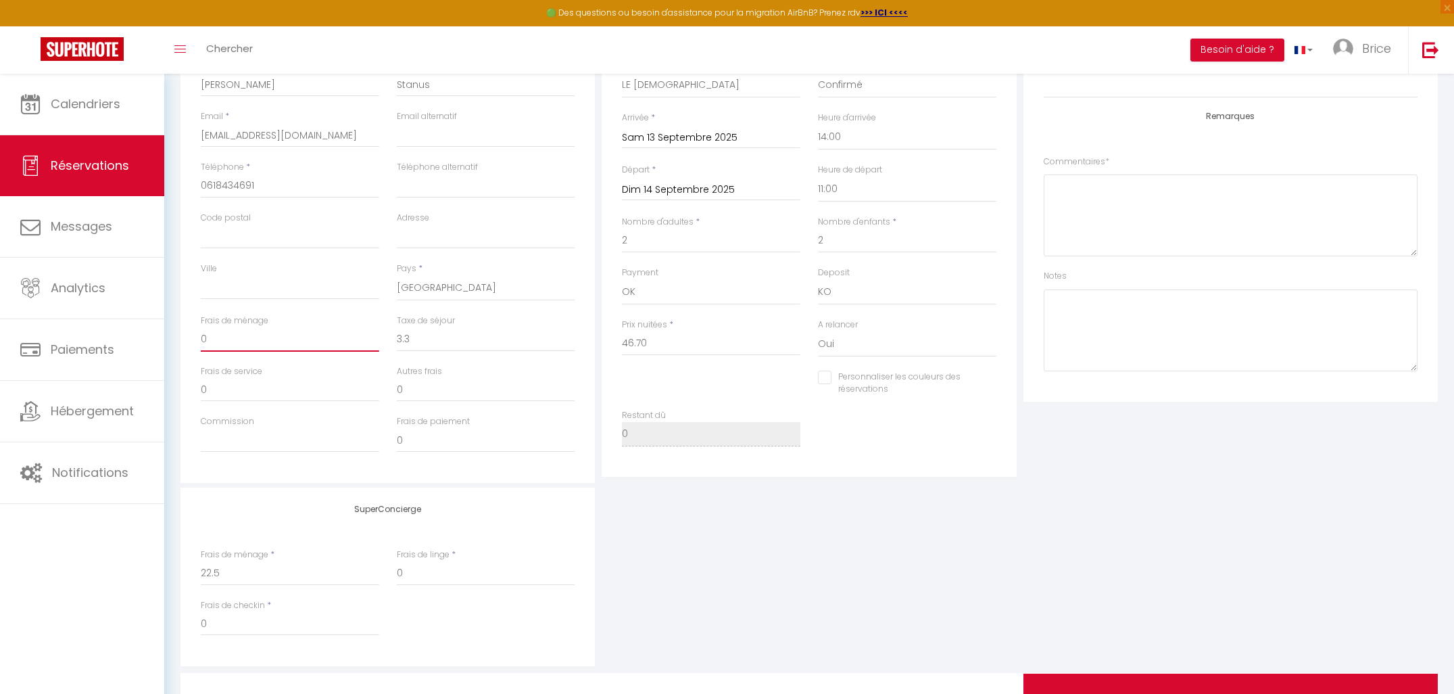
scroll to position [318, 0]
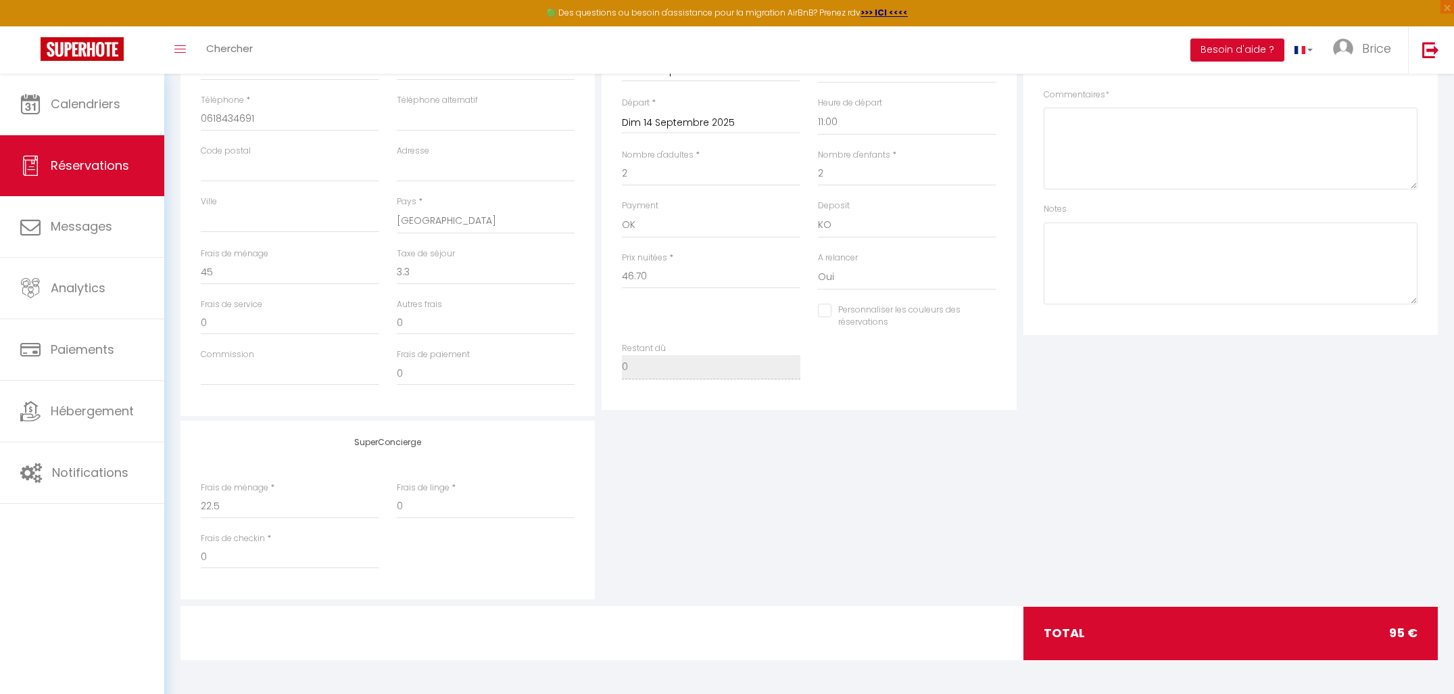
click at [1015, 524] on div "SuperConcierge Frais de ménage * 22.5 Frais de linge * 0 Frais de checkin * 0" at bounding box center [809, 510] width 1264 height 179
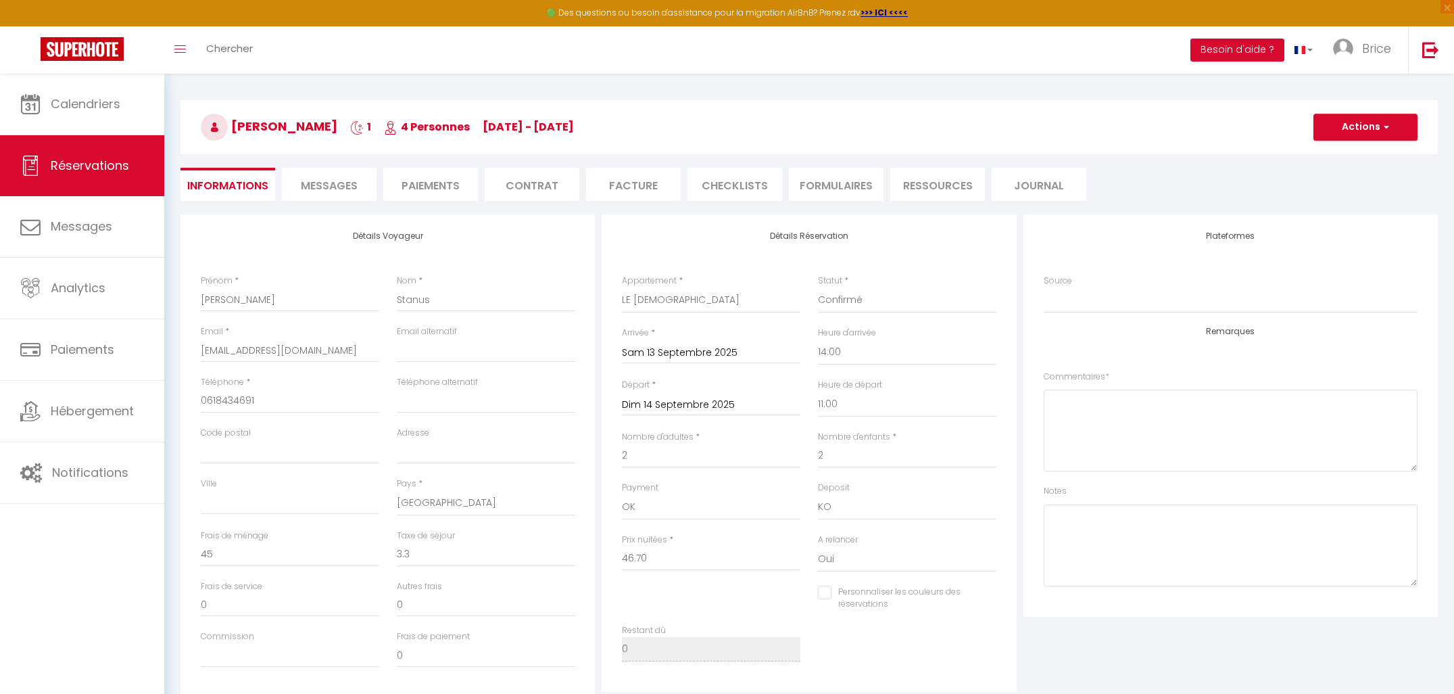
scroll to position [0, 0]
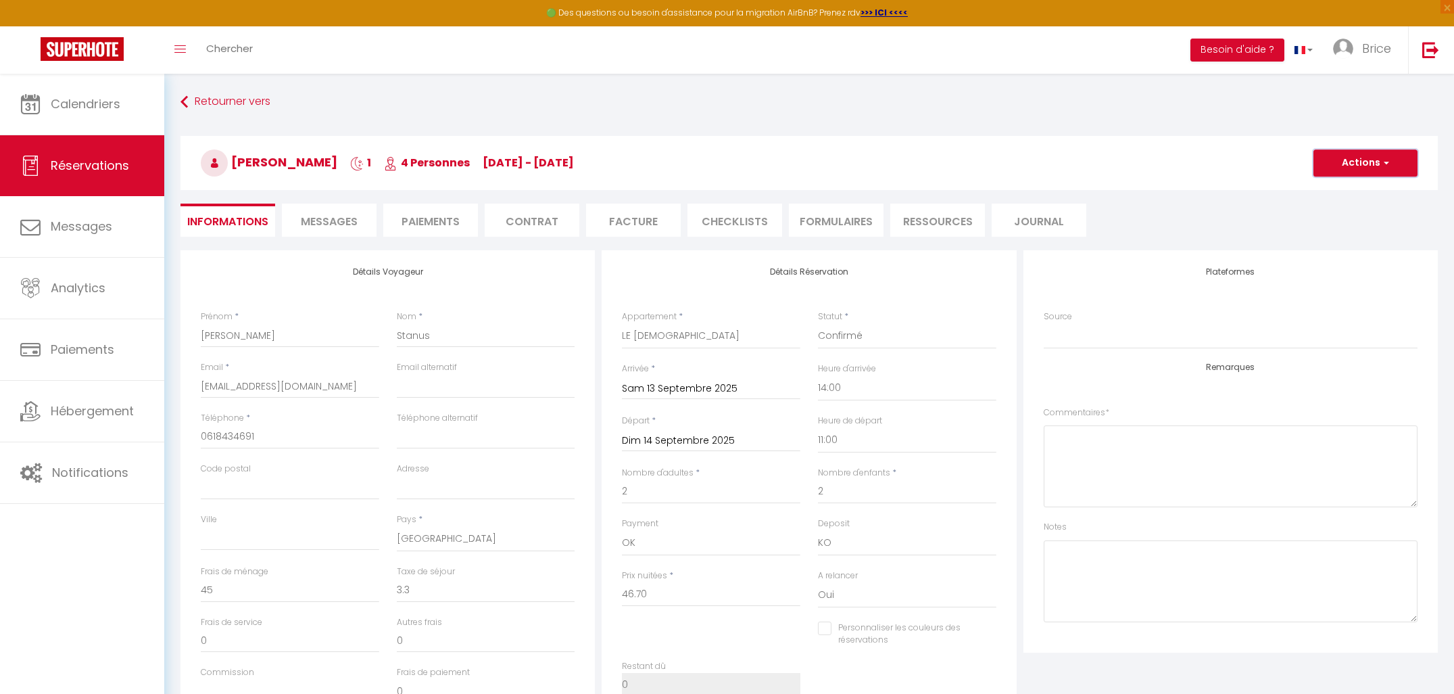
click at [1377, 171] on button "Actions" at bounding box center [1366, 162] width 104 height 27
click at [1355, 195] on link "Enregistrer" at bounding box center [1352, 193] width 107 height 18
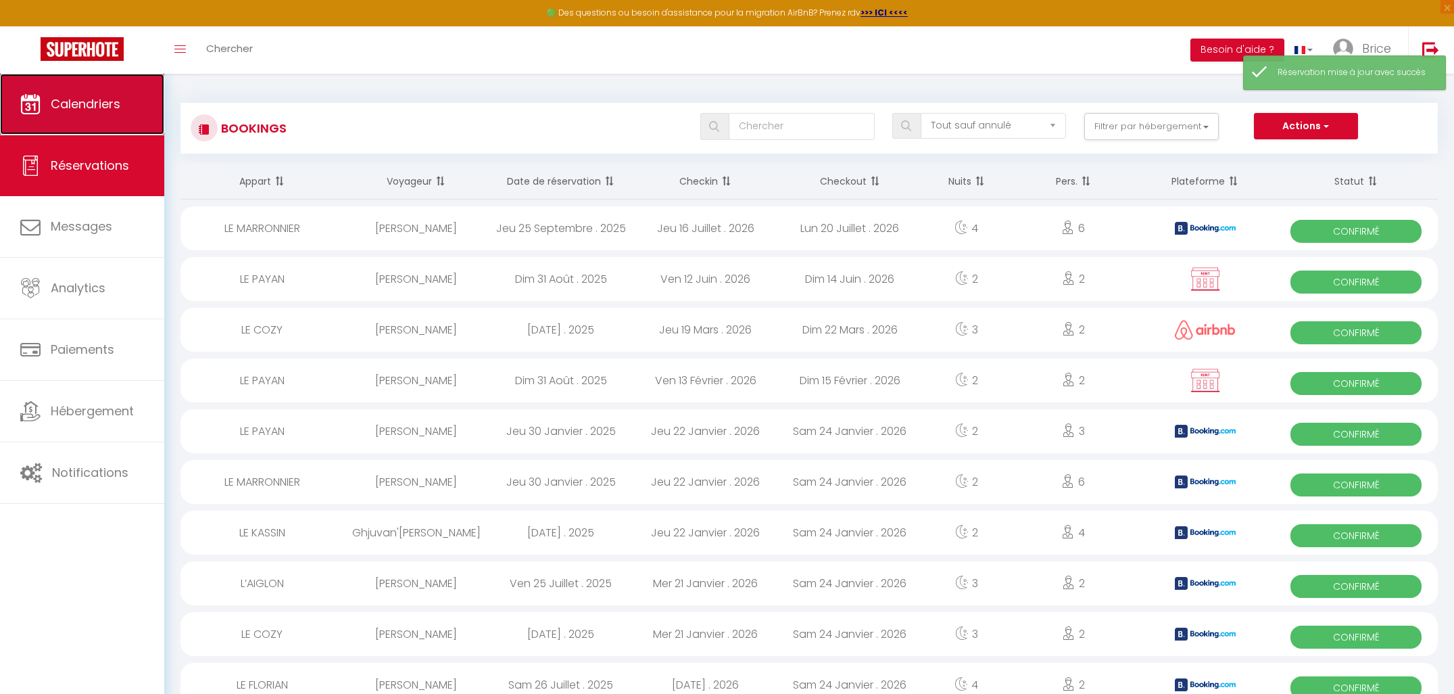
click at [64, 109] on span "Calendriers" at bounding box center [86, 103] width 70 height 17
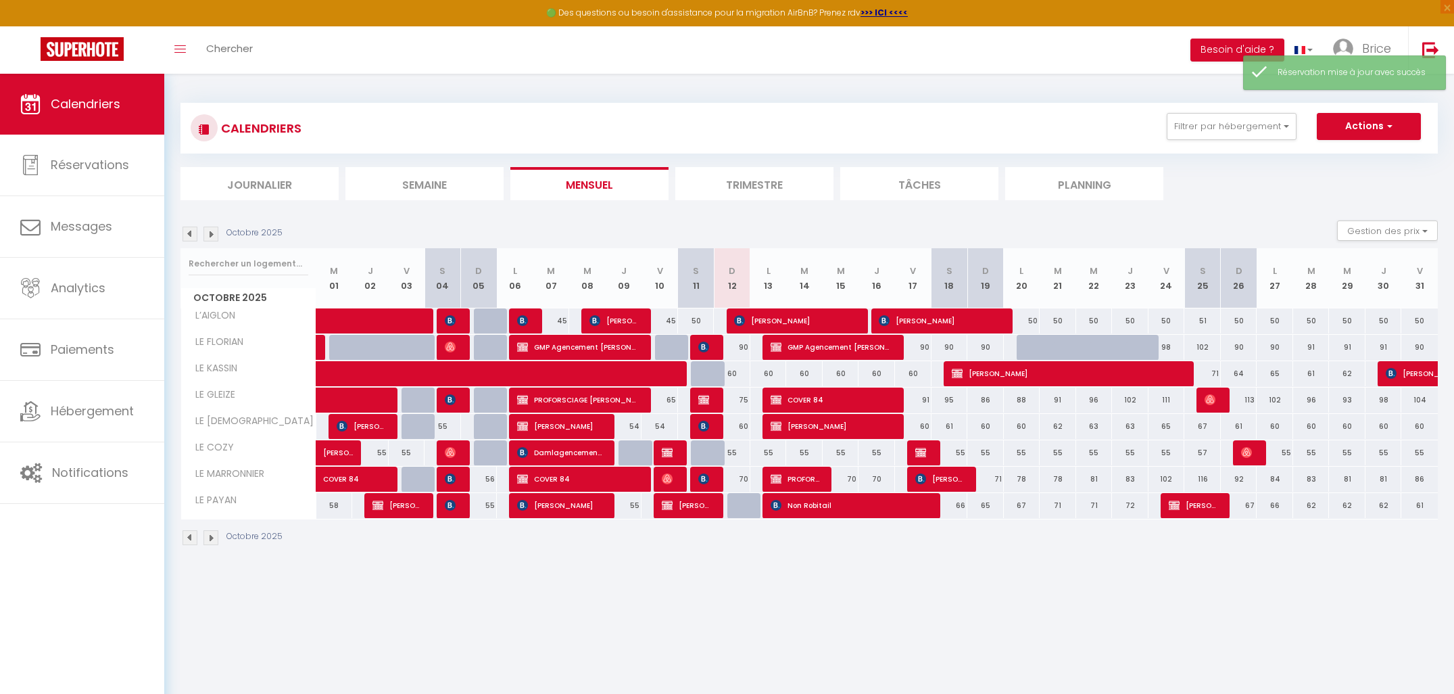
click at [193, 240] on img at bounding box center [190, 234] width 15 height 15
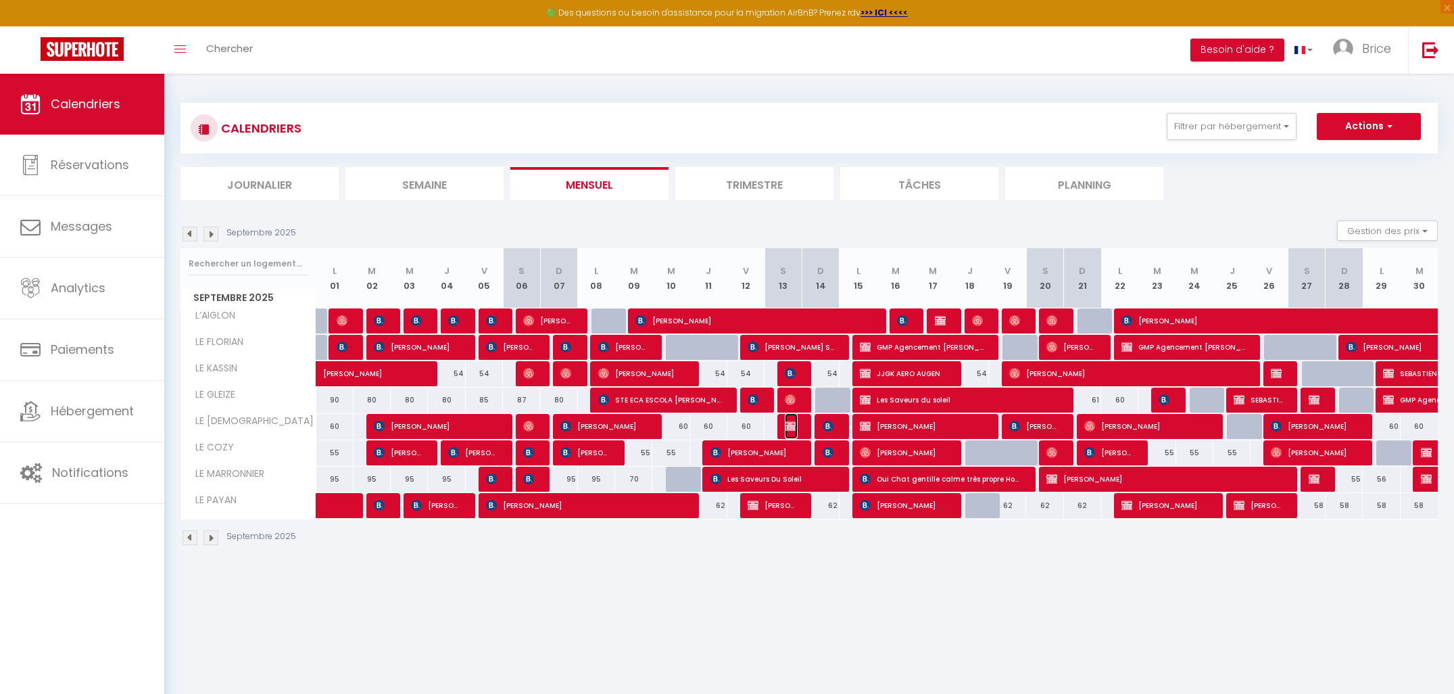
click at [789, 425] on img at bounding box center [790, 426] width 11 height 11
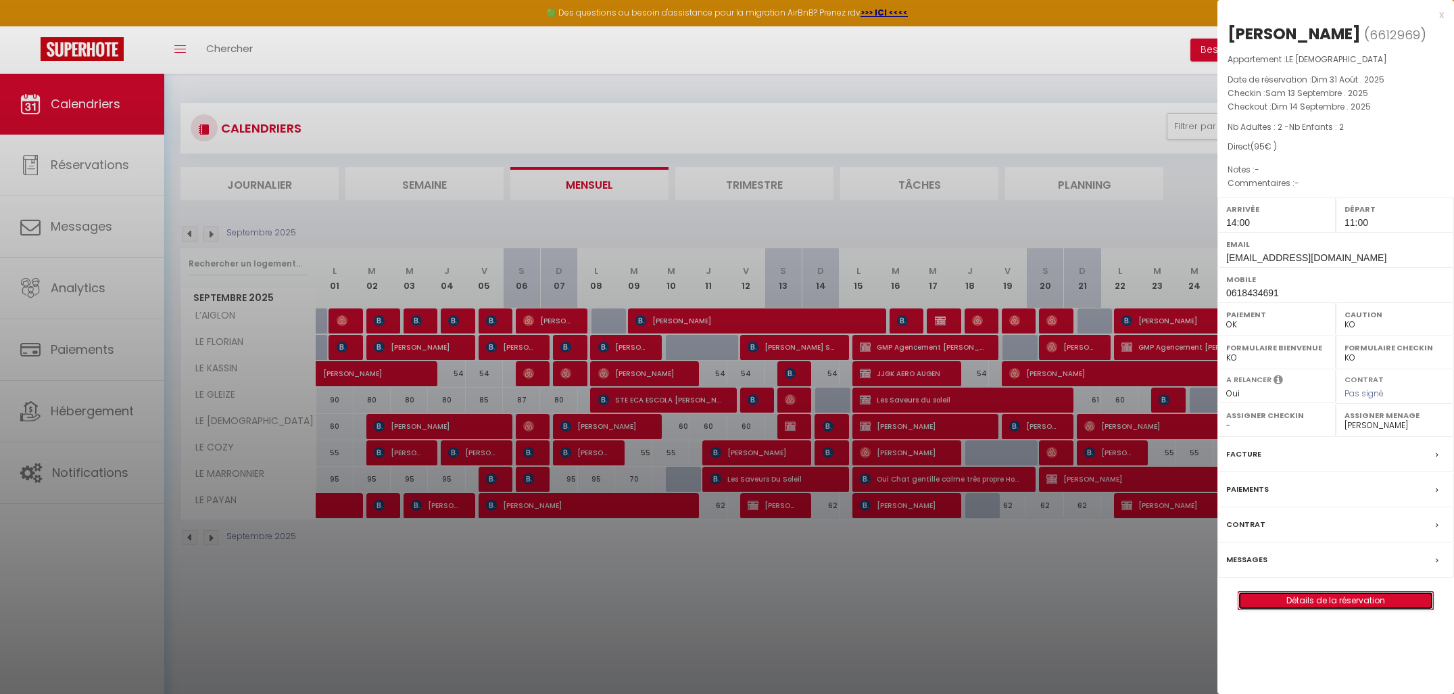
click at [1313, 596] on link "Détails de la réservation" at bounding box center [1336, 601] width 195 height 18
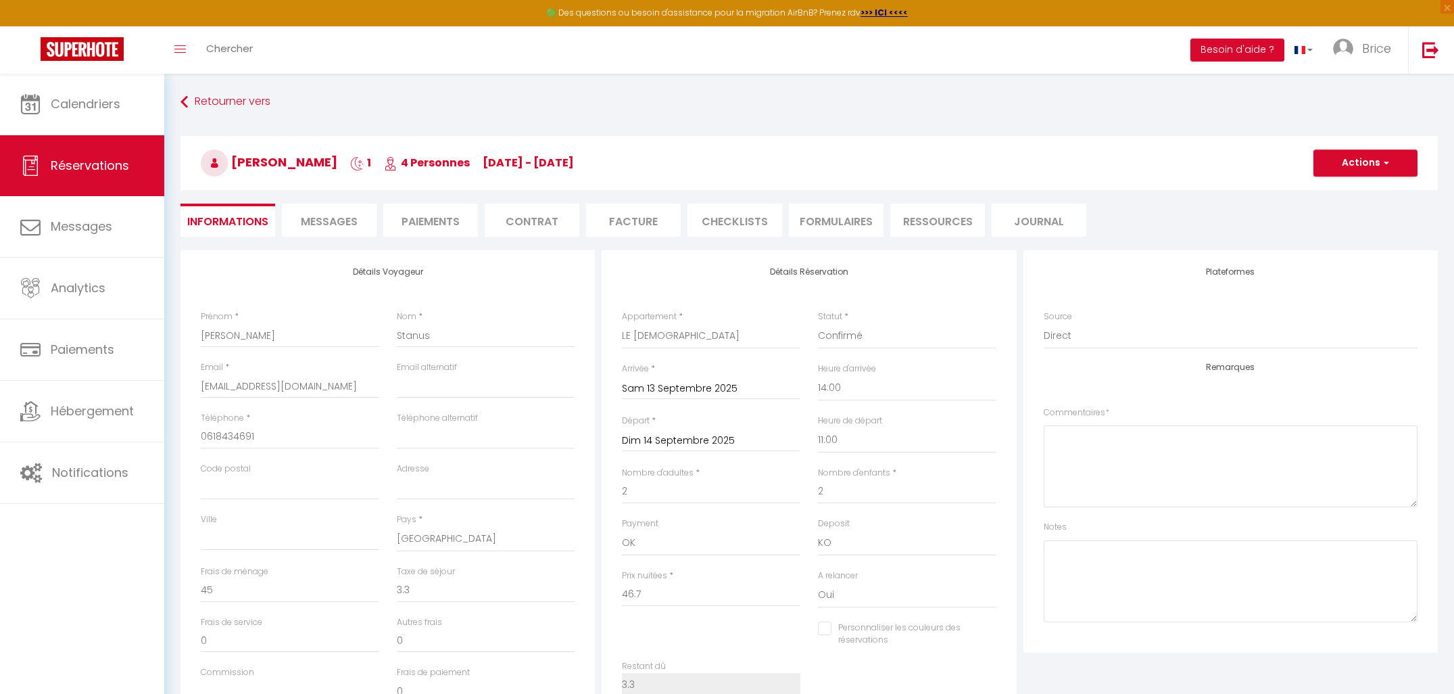
click at [412, 225] on li "Paiements" at bounding box center [430, 220] width 95 height 33
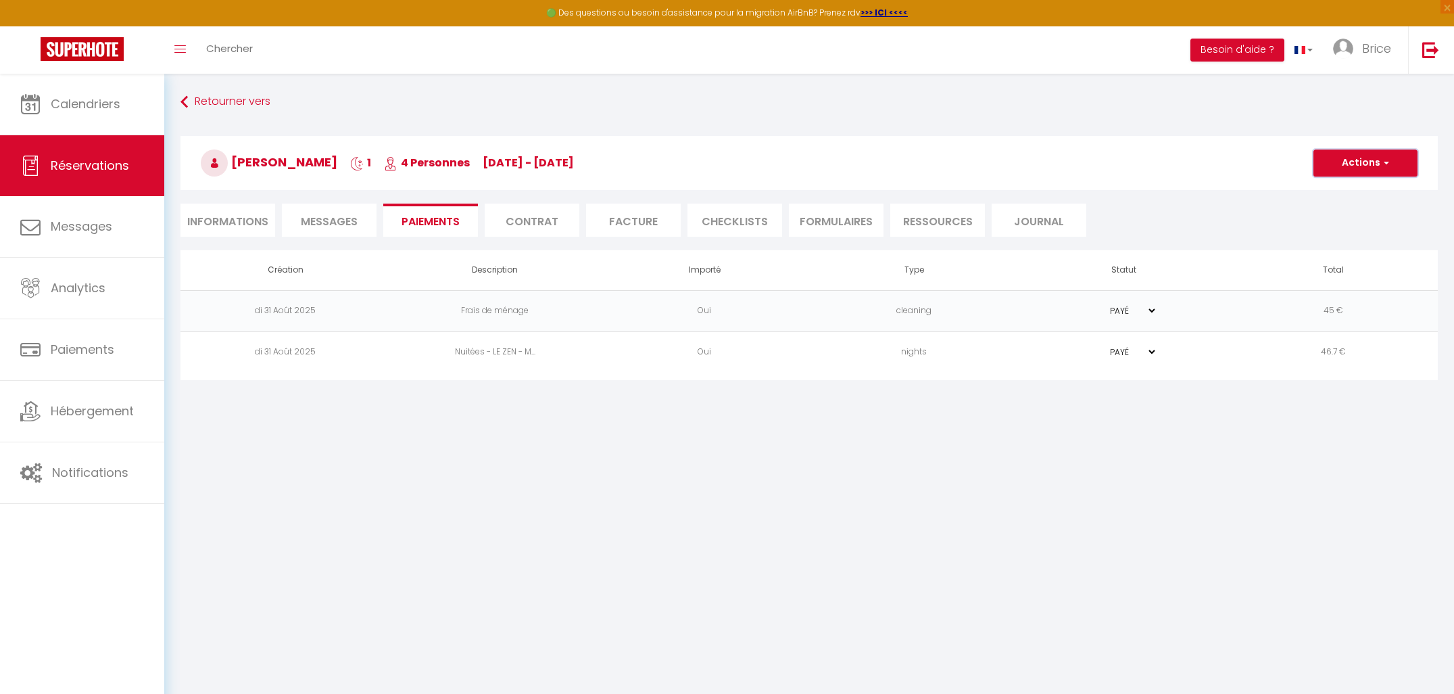
click at [1361, 168] on button "Actions" at bounding box center [1366, 162] width 104 height 27
click at [1371, 192] on link "Encaisser un paiement" at bounding box center [1382, 193] width 166 height 18
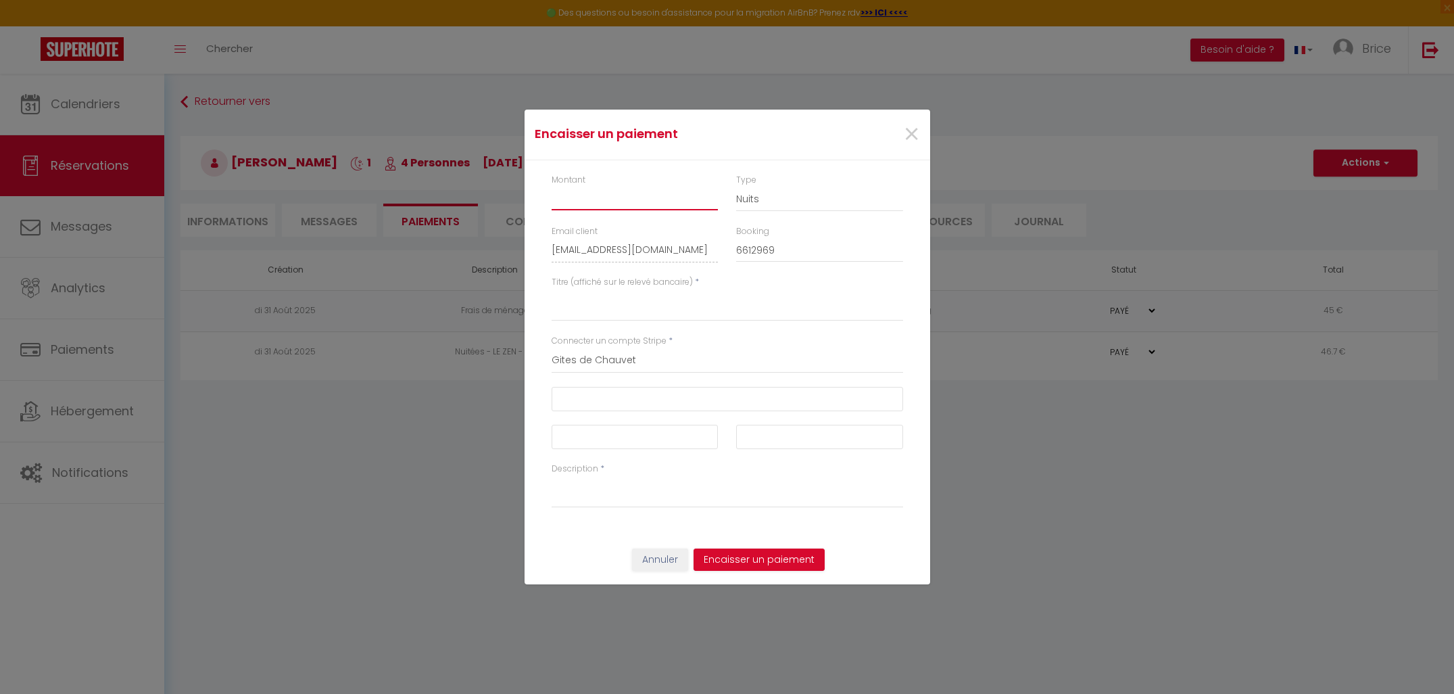
click at [648, 199] on input "Montant" at bounding box center [635, 198] width 167 height 24
click at [784, 202] on select "Nuits Frais de ménage Taxe de séjour [GEOGRAPHIC_DATA]" at bounding box center [819, 199] width 167 height 26
click at [655, 561] on button "Annuler" at bounding box center [660, 559] width 56 height 23
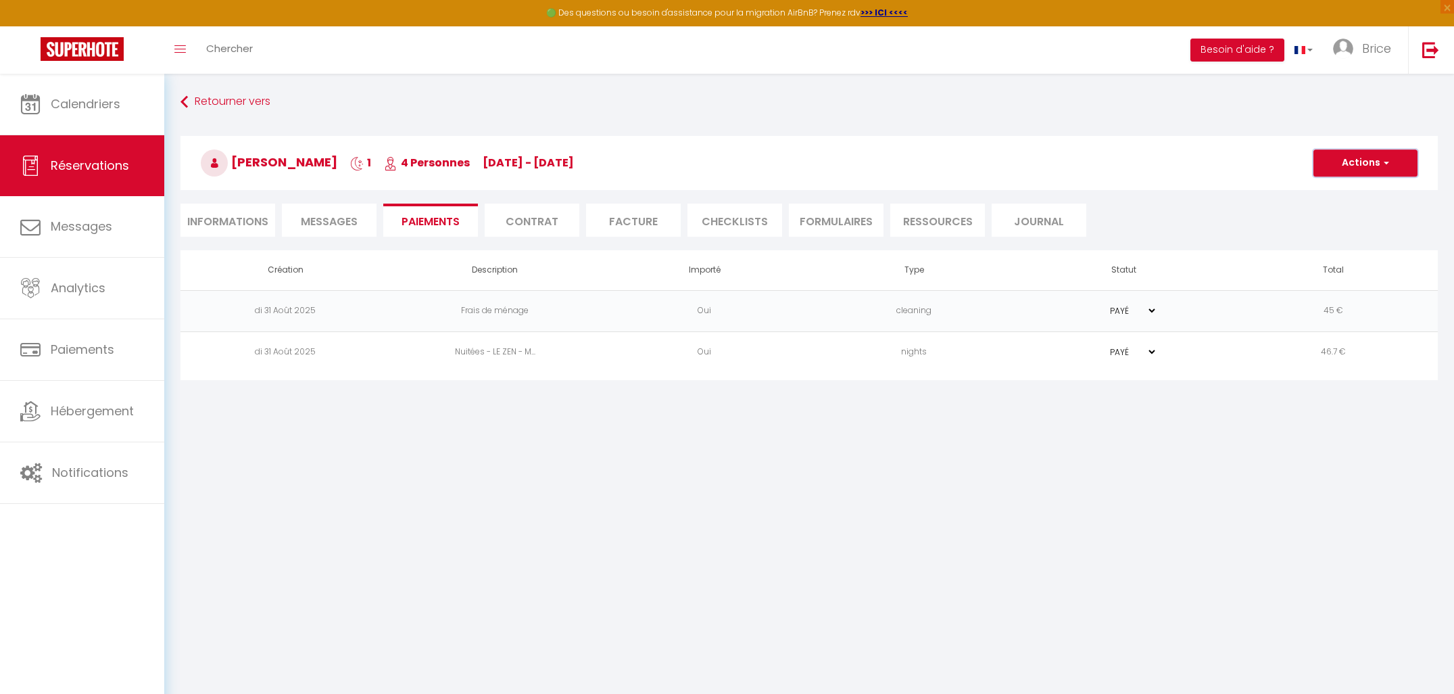
click at [1342, 161] on button "Actions" at bounding box center [1366, 162] width 104 height 27
click at [1299, 162] on h3 "[PERSON_NAME] 1 4 Personnes [DATE] - [DATE]" at bounding box center [810, 163] width 1258 height 54
click at [235, 220] on li "Informations" at bounding box center [228, 220] width 95 height 33
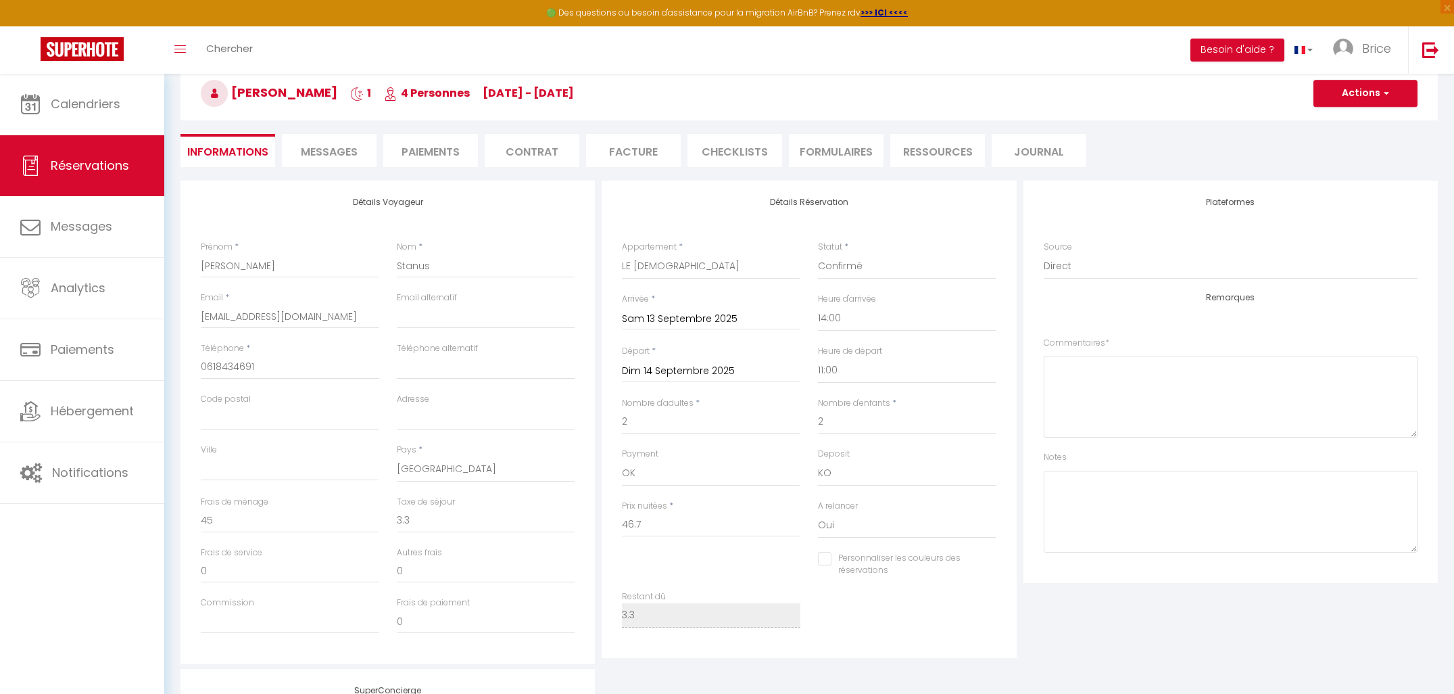
scroll to position [71, 0]
drag, startPoint x: 643, startPoint y: 527, endPoint x: 597, endPoint y: 522, distance: 46.2
click at [597, 522] on div "Détails Voyageur Prénom * [PERSON_NAME] * Stanus Email * [EMAIL_ADDRESS][DOMAIN…" at bounding box center [809, 420] width 1264 height 483
click at [483, 518] on input "0" at bounding box center [486, 519] width 179 height 24
click at [318, 508] on input "0" at bounding box center [290, 519] width 179 height 24
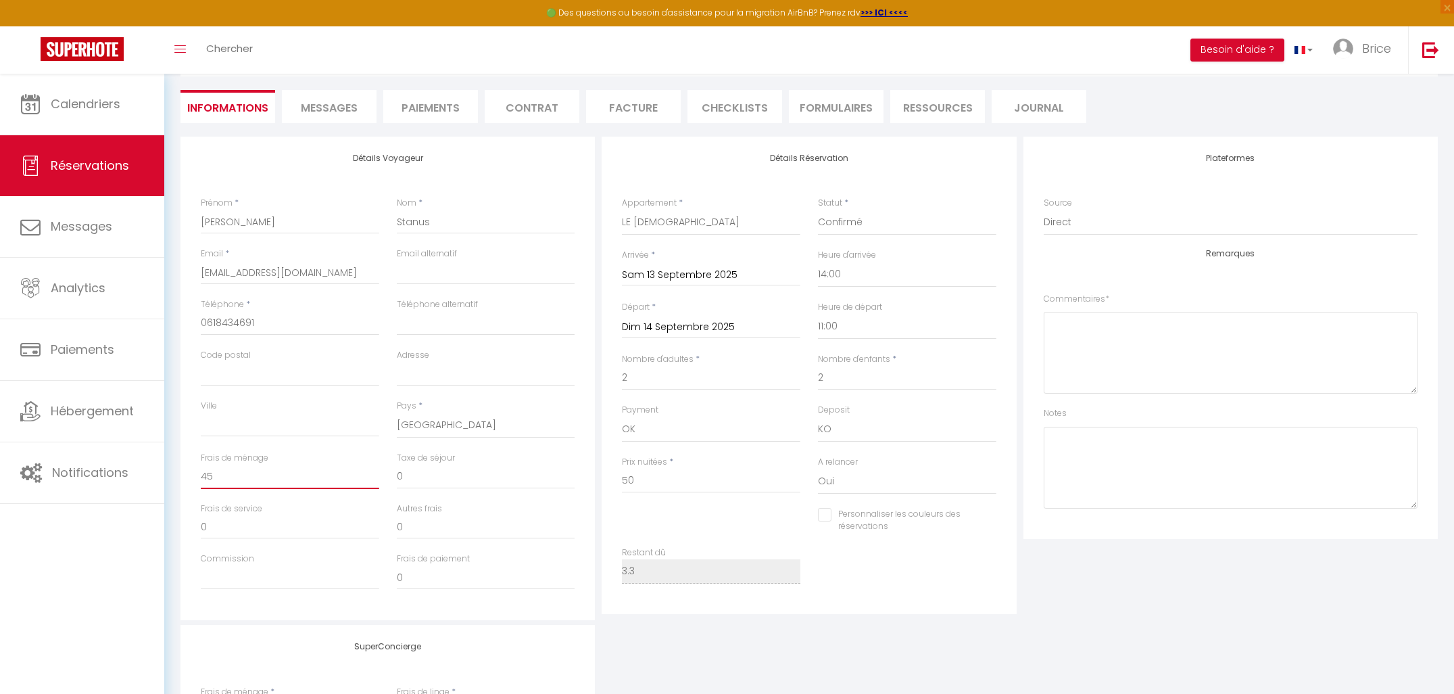
scroll to position [0, 0]
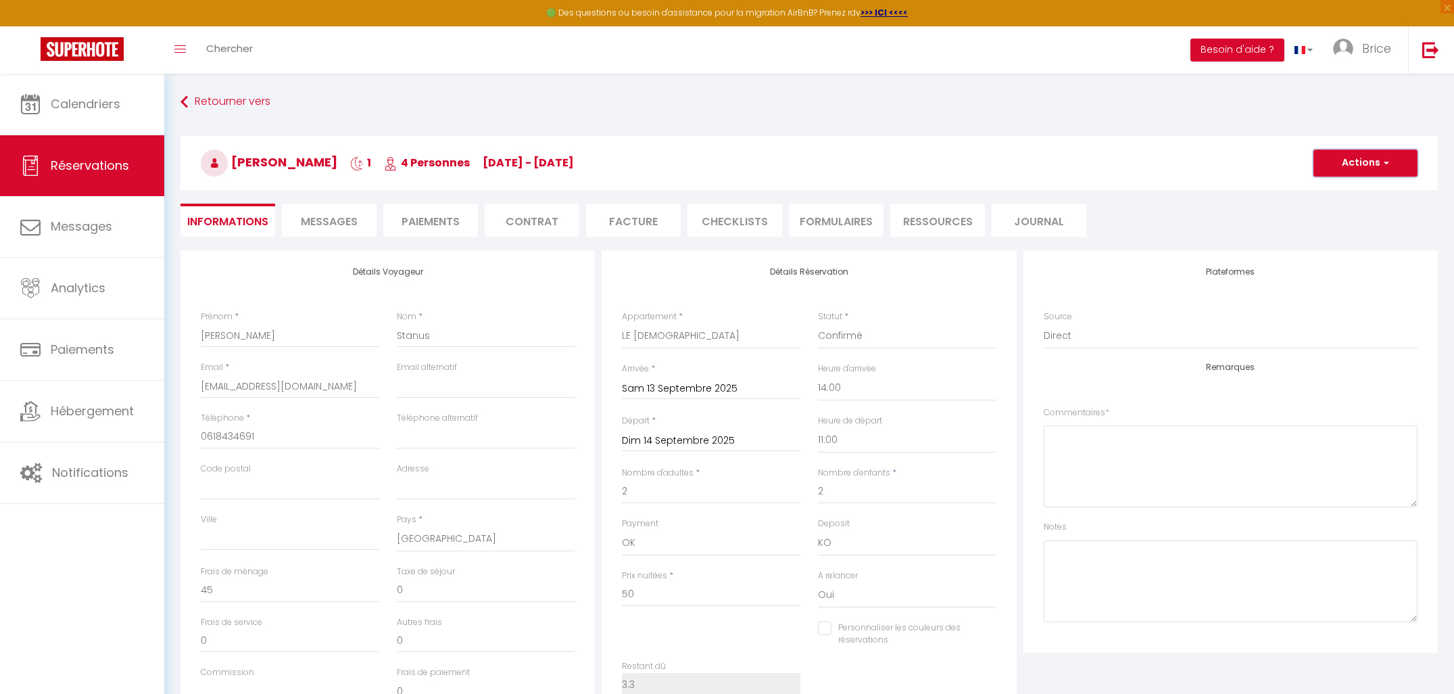
click at [1371, 164] on button "Actions" at bounding box center [1366, 162] width 104 height 27
click at [1360, 189] on link "Enregistrer" at bounding box center [1352, 193] width 107 height 18
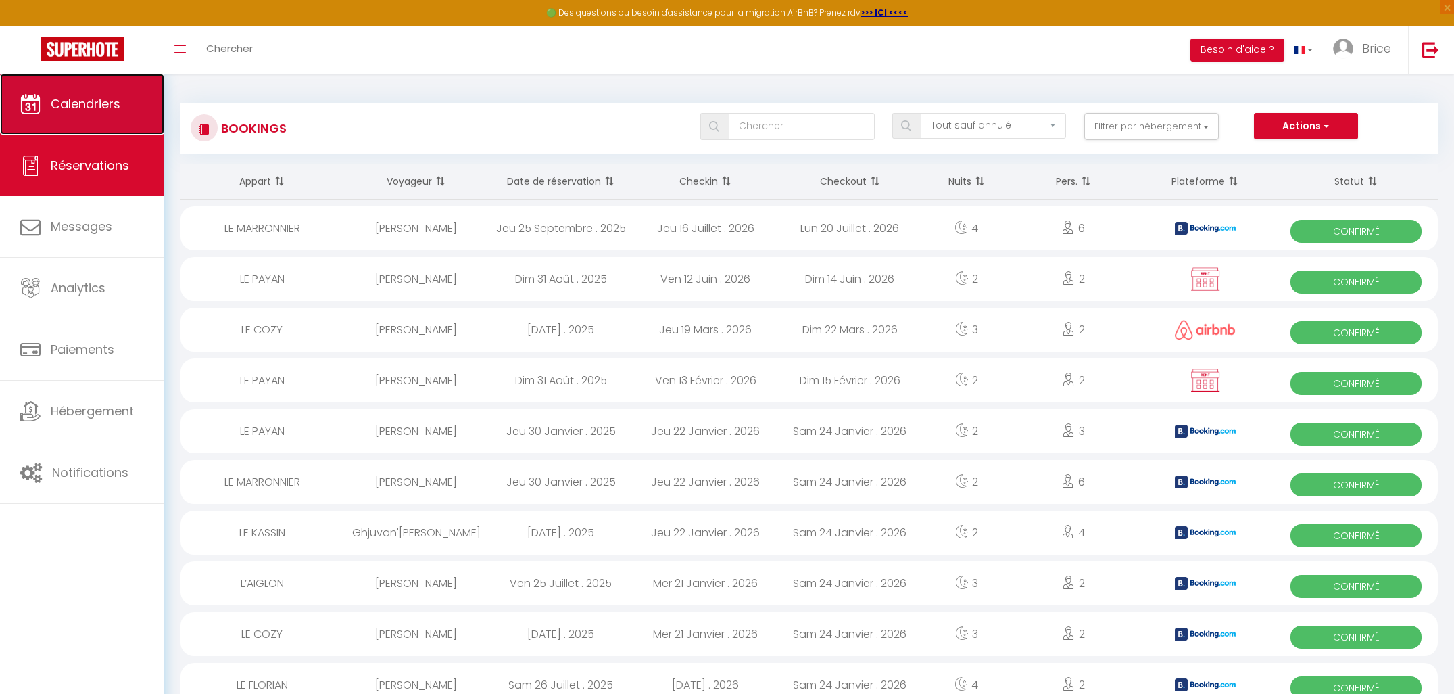
click at [47, 95] on link "Calendriers" at bounding box center [82, 104] width 164 height 61
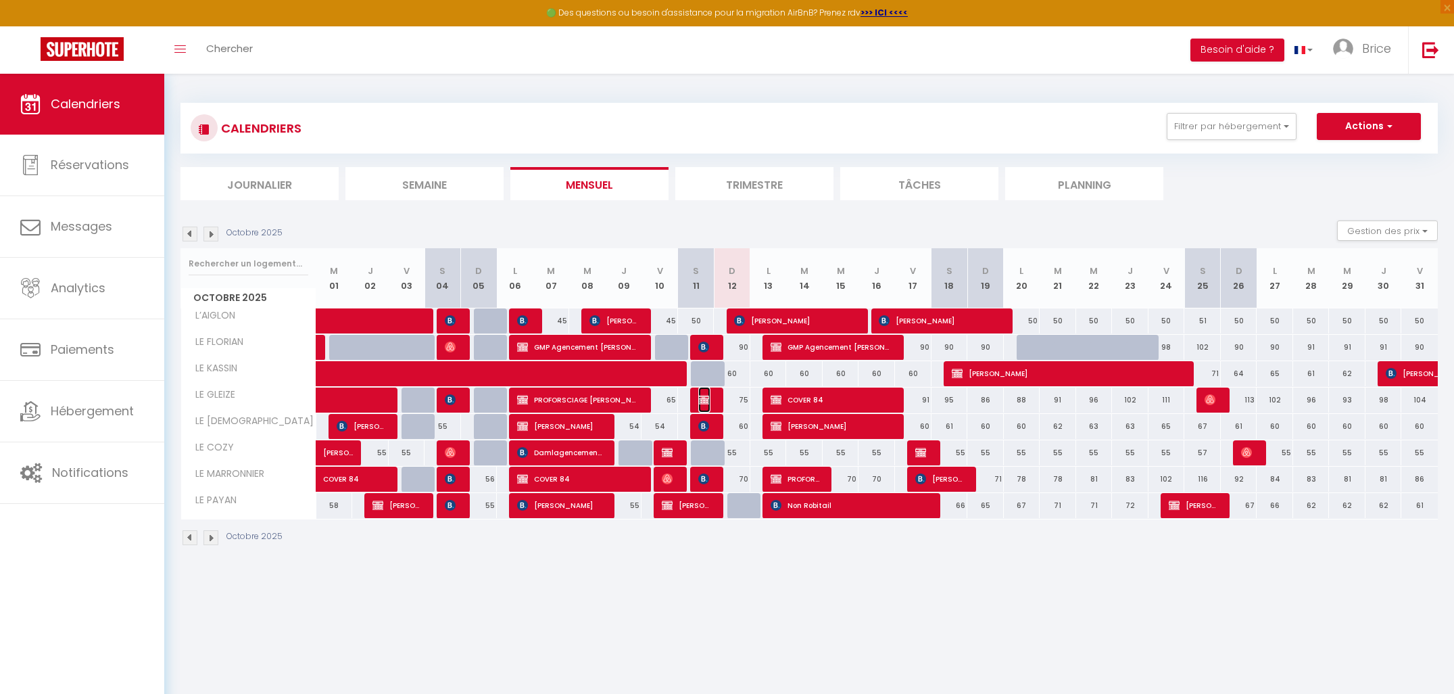
click at [709, 406] on span "[PERSON_NAME]" at bounding box center [704, 400] width 12 height 26
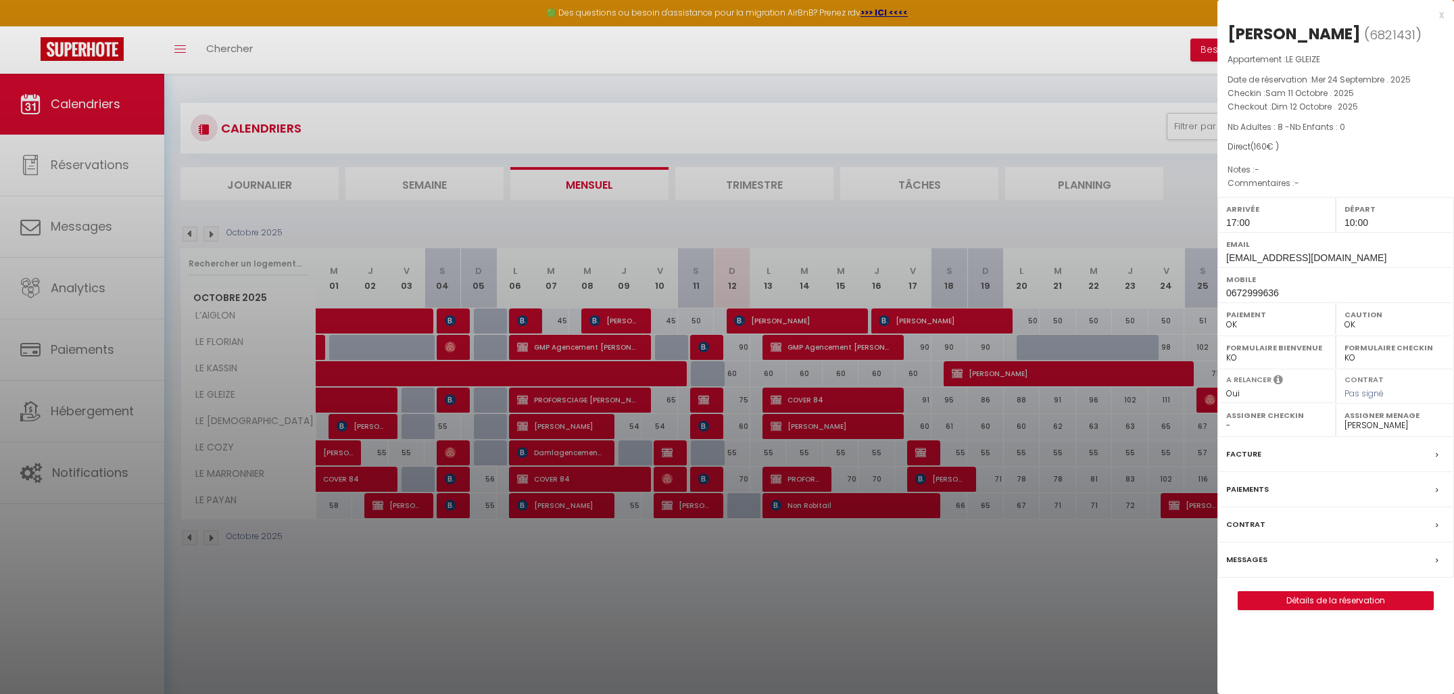
click at [193, 239] on div at bounding box center [727, 347] width 1454 height 694
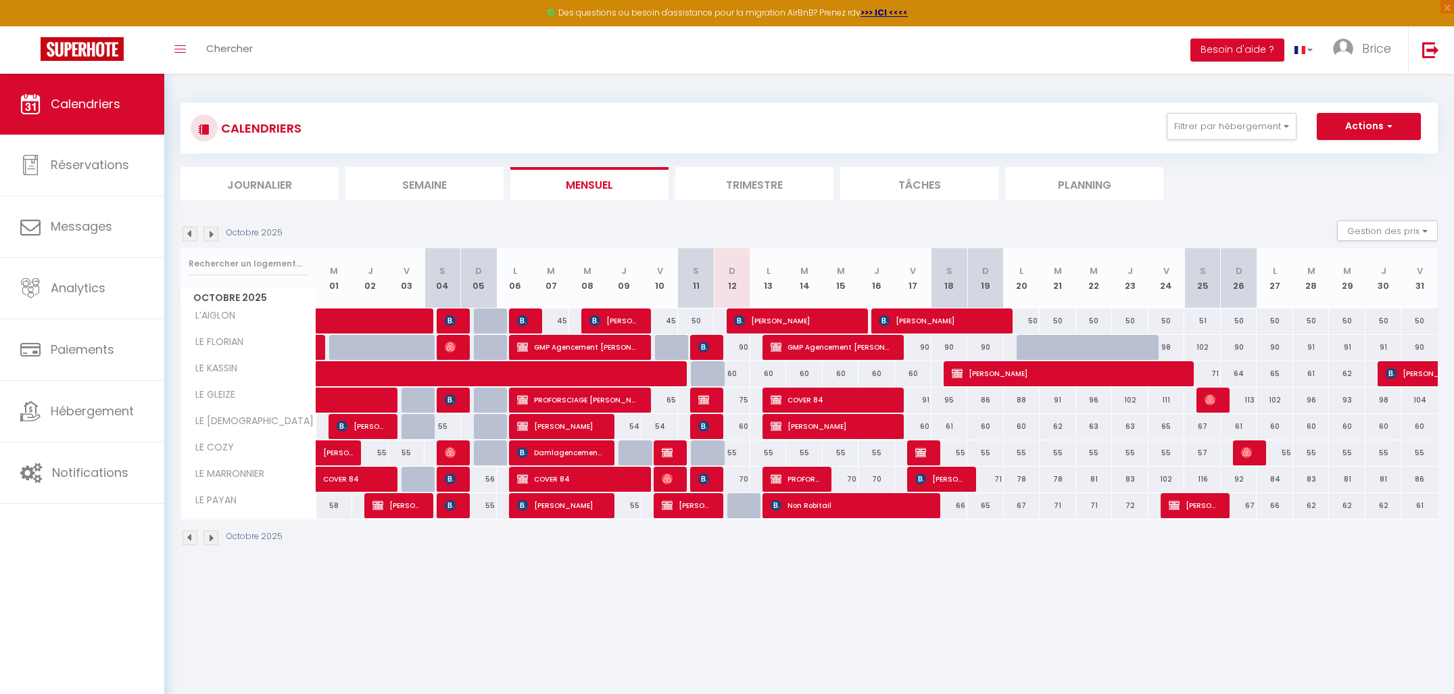
click at [193, 235] on img at bounding box center [190, 234] width 15 height 15
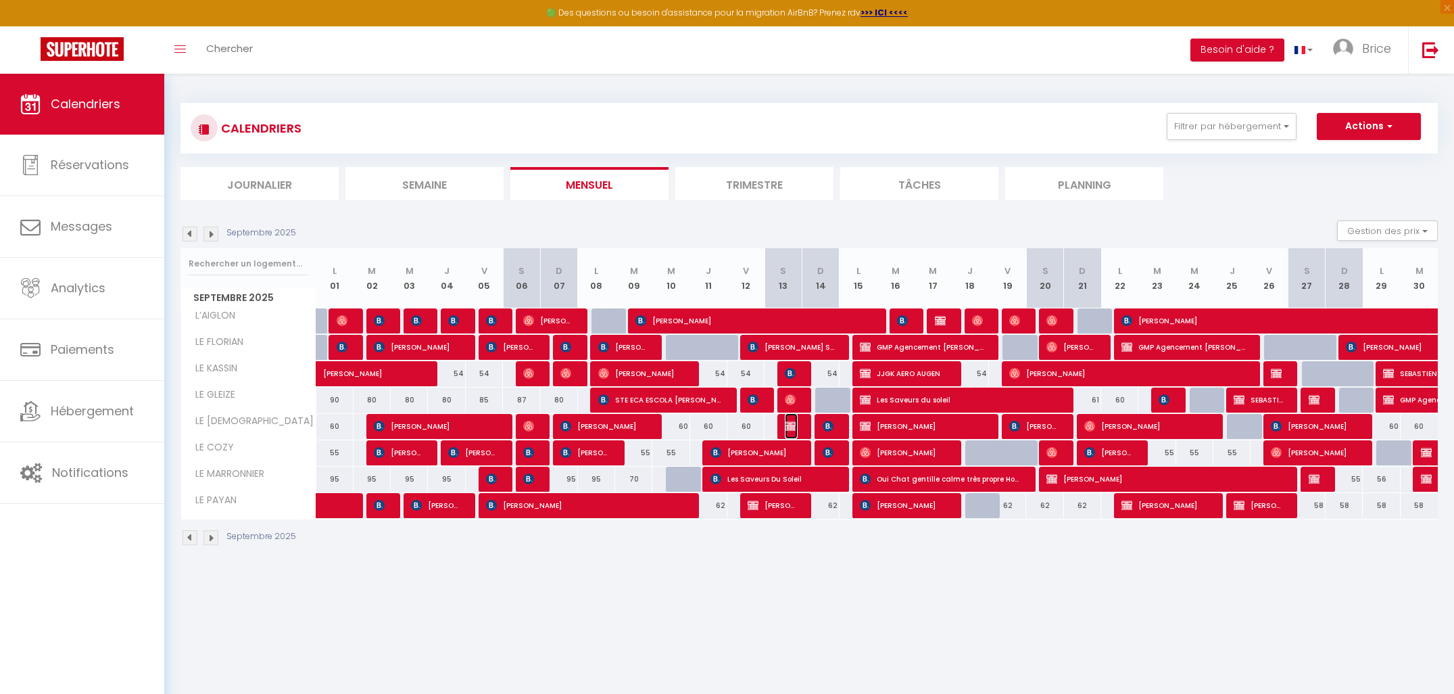
click at [794, 425] on img at bounding box center [790, 426] width 11 height 11
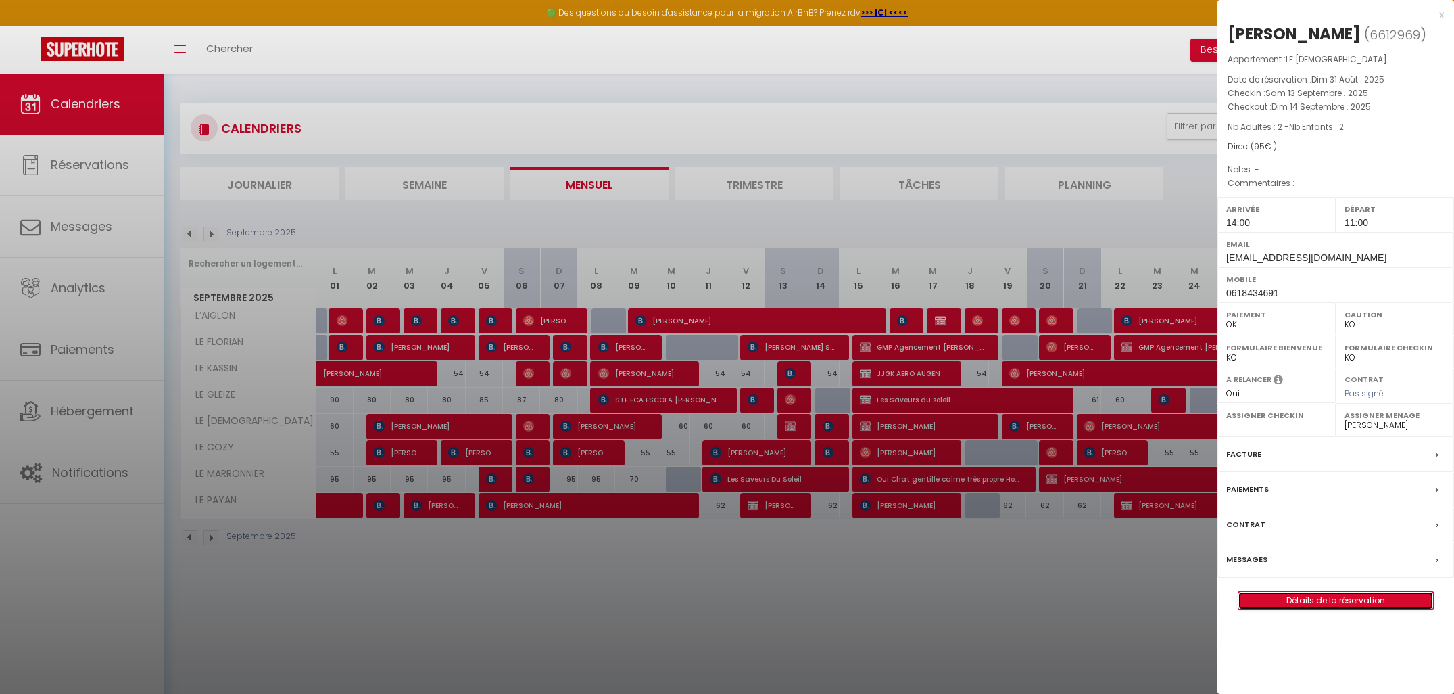
click at [1284, 596] on link "Détails de la réservation" at bounding box center [1336, 601] width 195 height 18
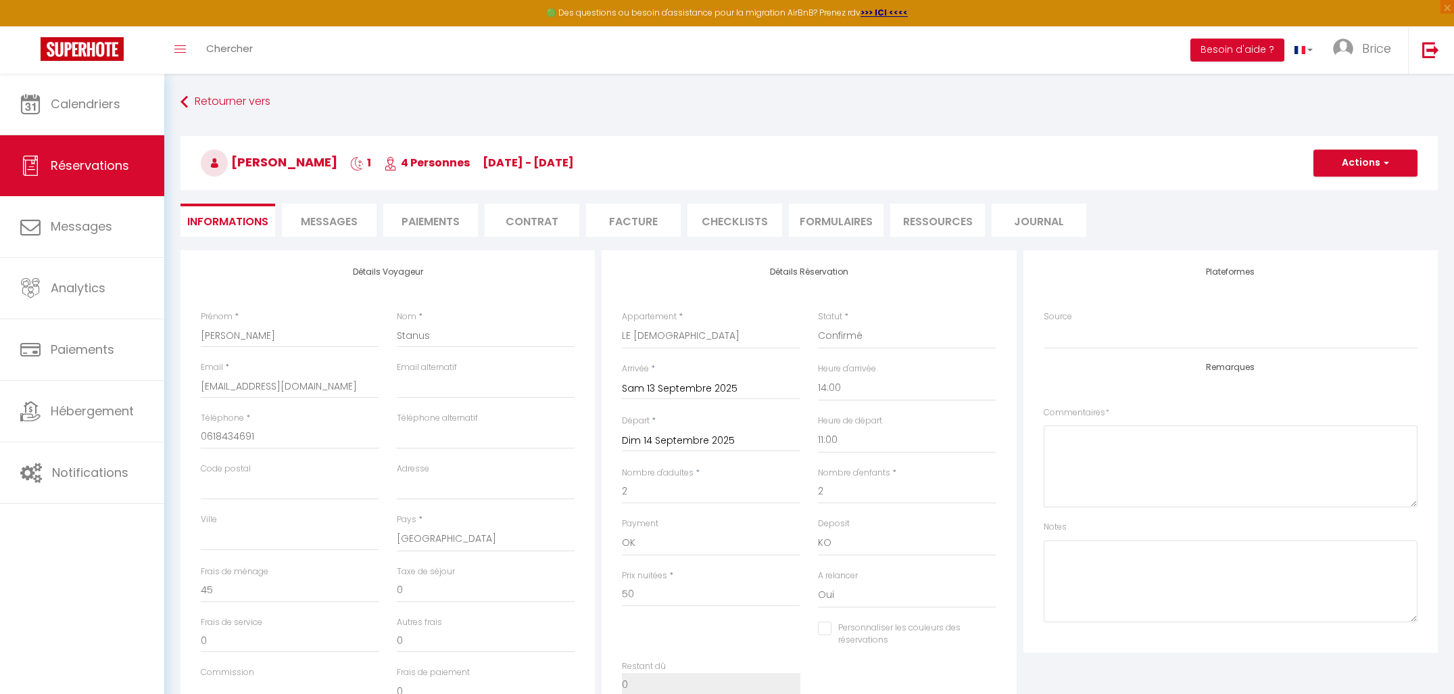
click at [437, 217] on li "Paiements" at bounding box center [430, 220] width 95 height 33
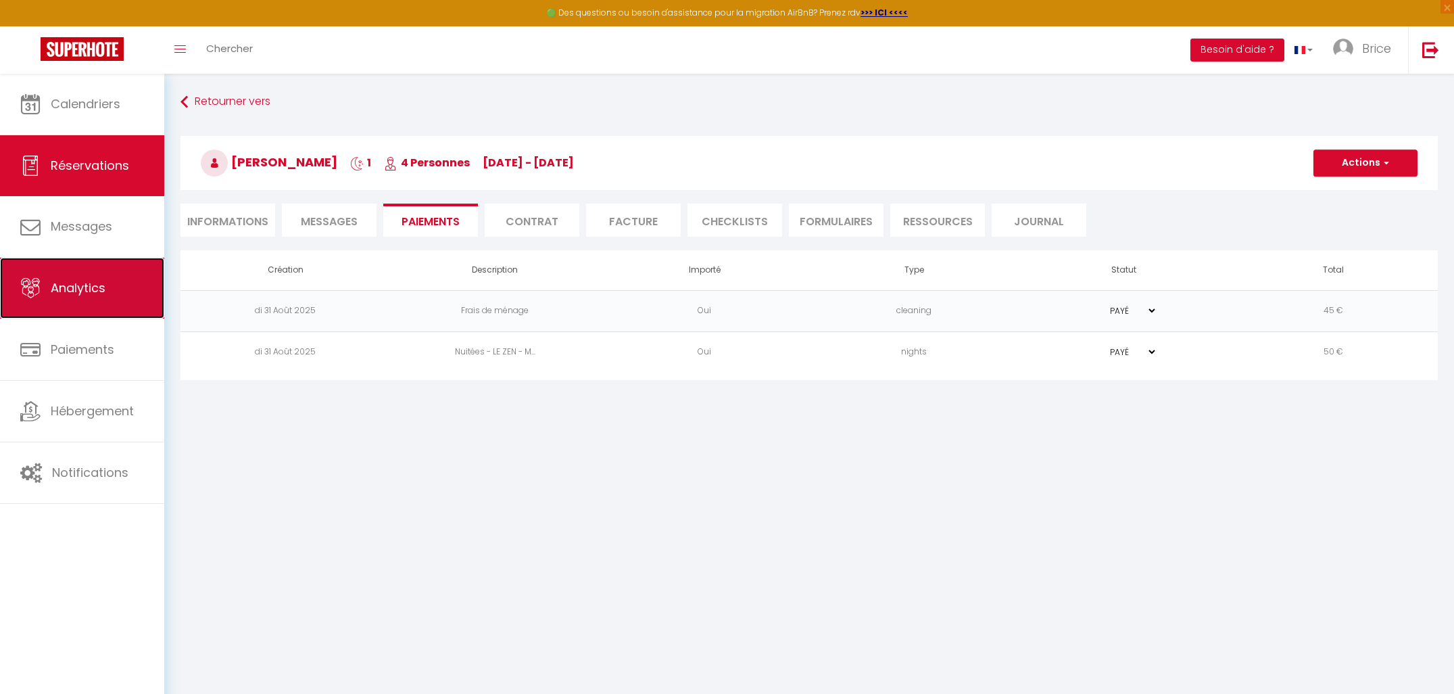
click at [78, 289] on span "Analytics" at bounding box center [78, 287] width 55 height 17
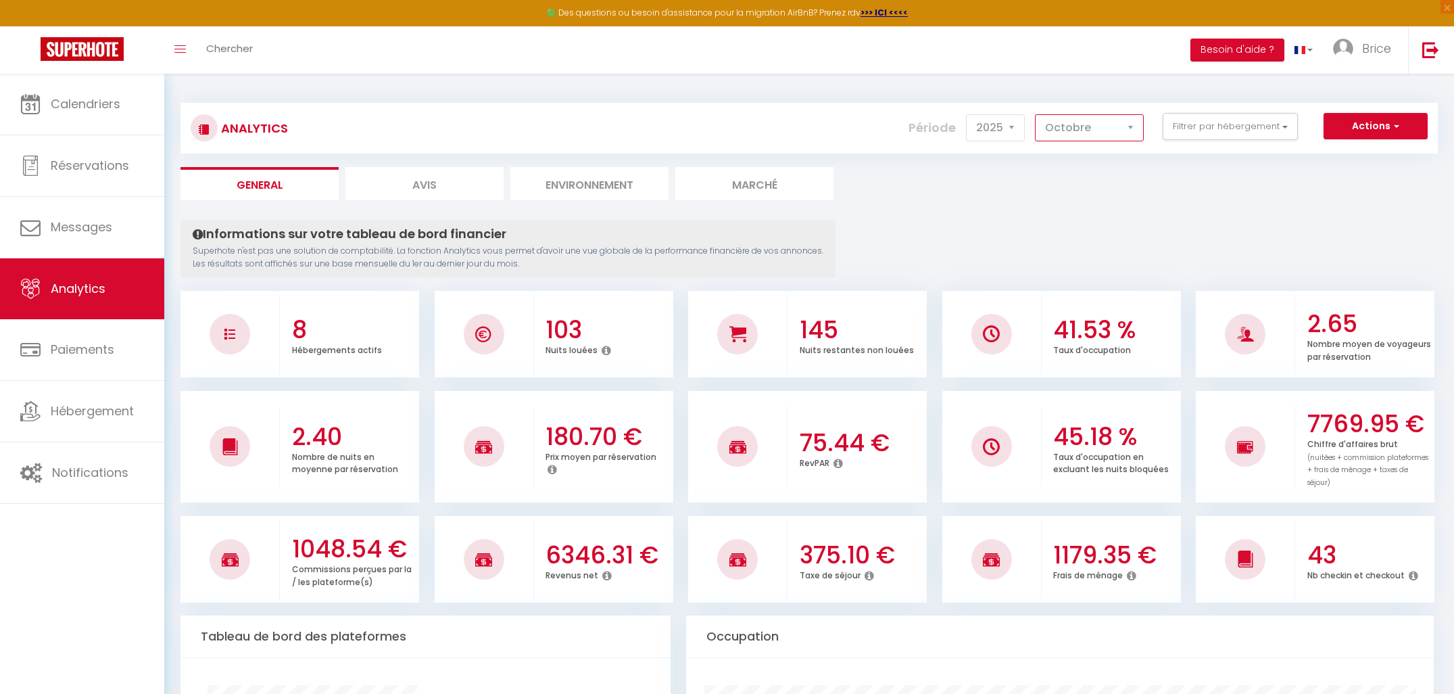
click at [1064, 127] on select "[PERSON_NAME] Mars Avril Mai Juin Juillet Août Septembre Octobre Novembre Décem…" at bounding box center [1089, 127] width 109 height 27
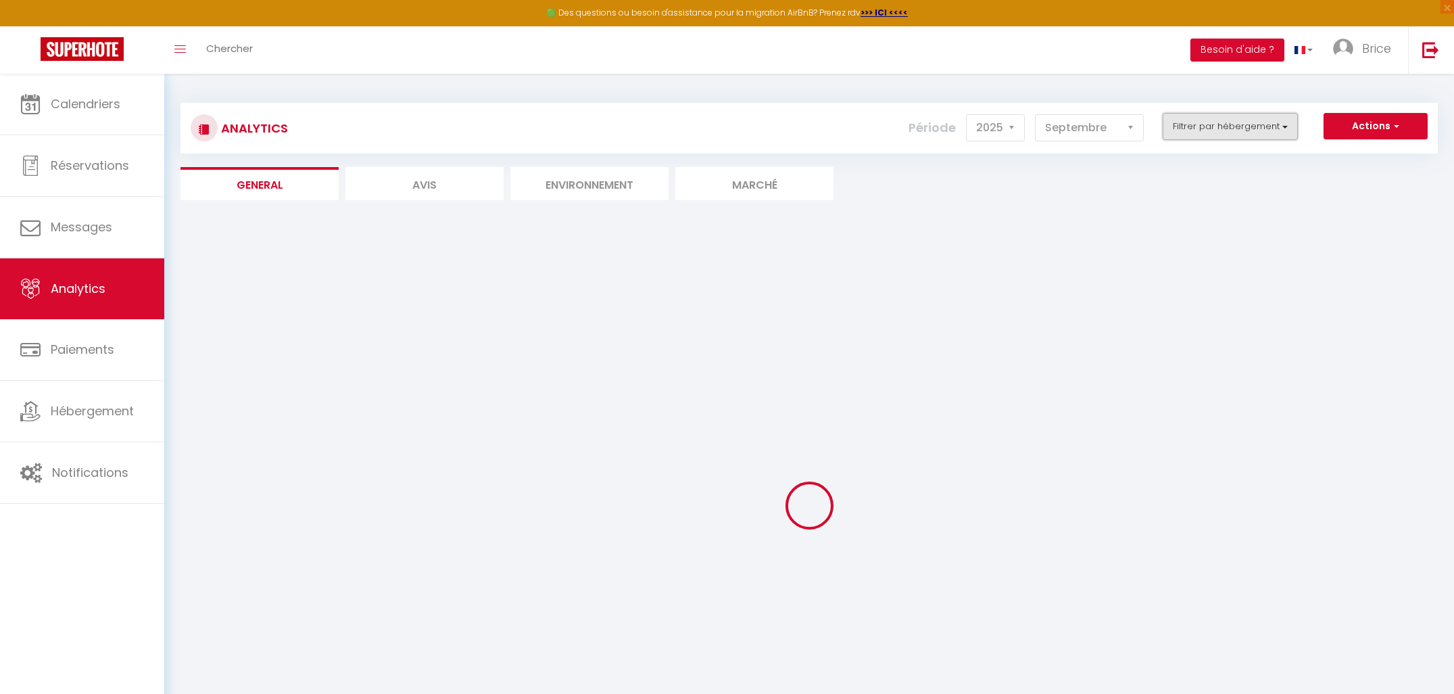
click at [1194, 130] on button "Filtrer par hébergement" at bounding box center [1230, 126] width 135 height 27
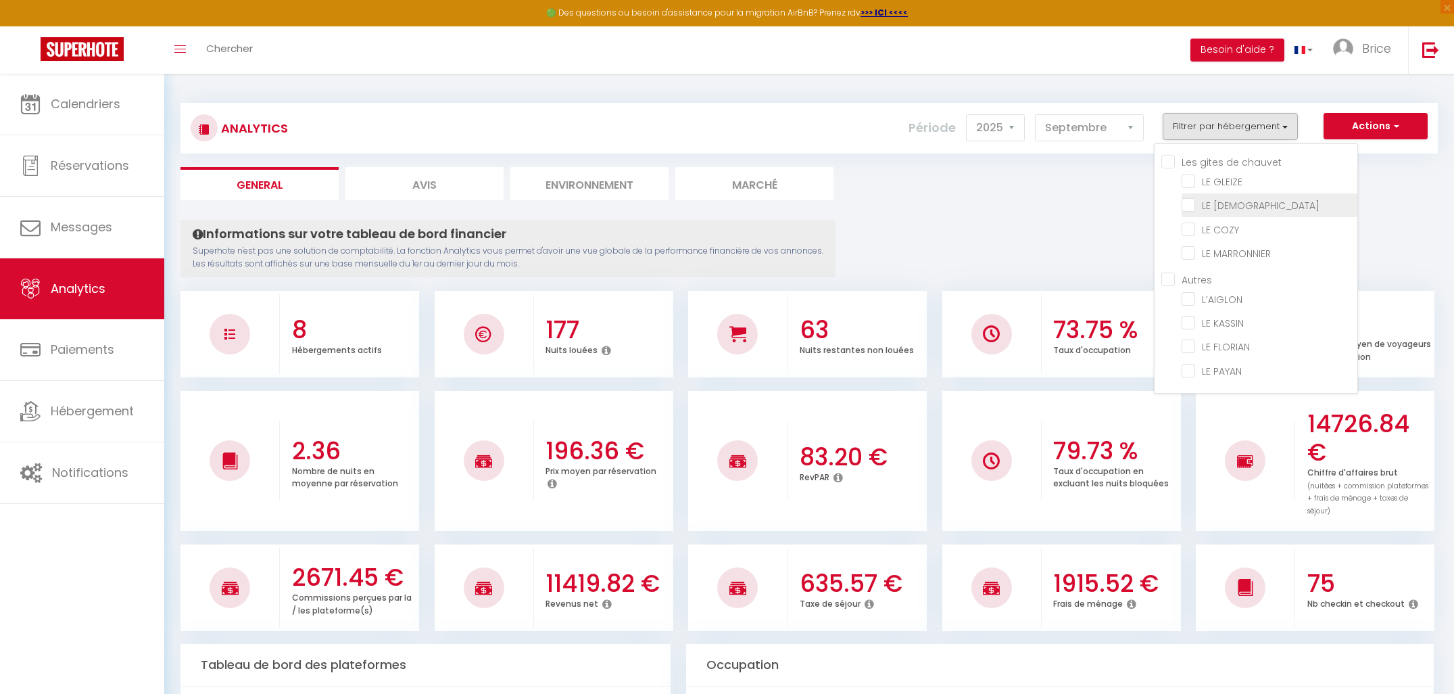
click at [1195, 206] on ZEN "checkbox" at bounding box center [1270, 204] width 176 height 14
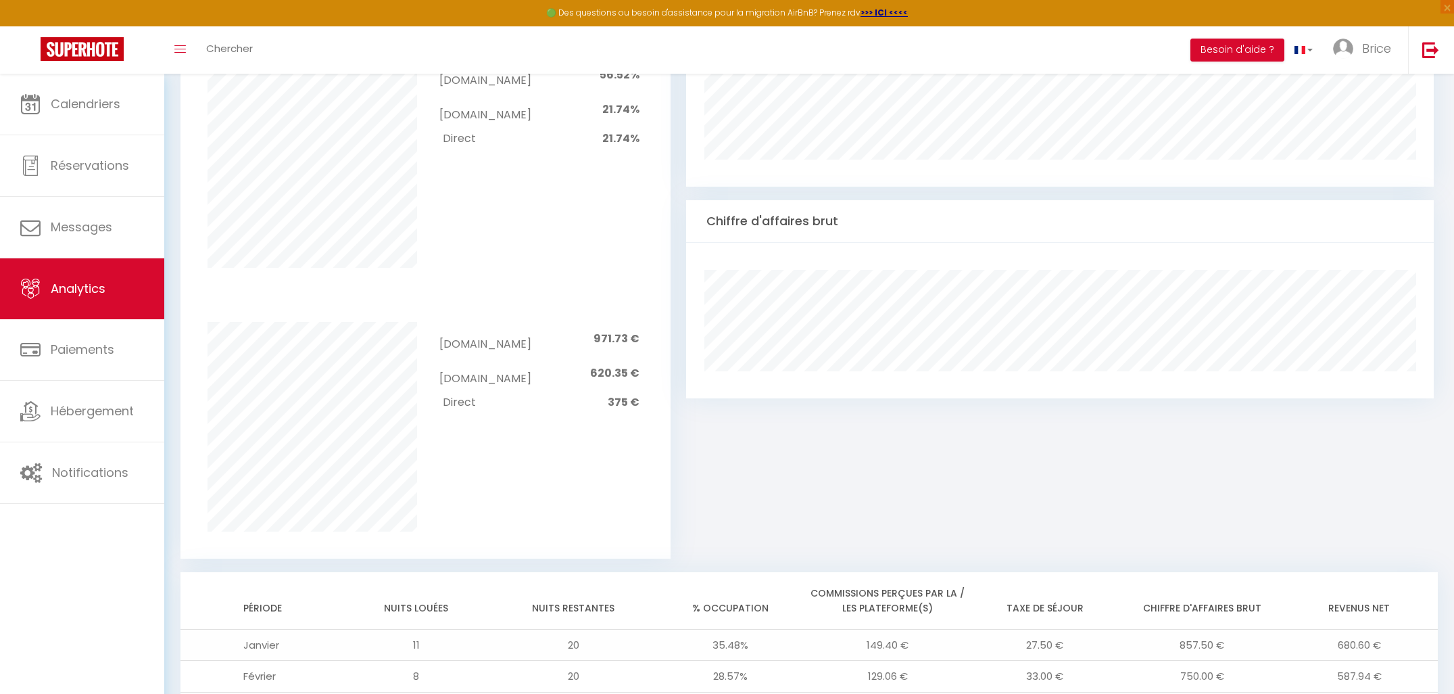
scroll to position [634, 0]
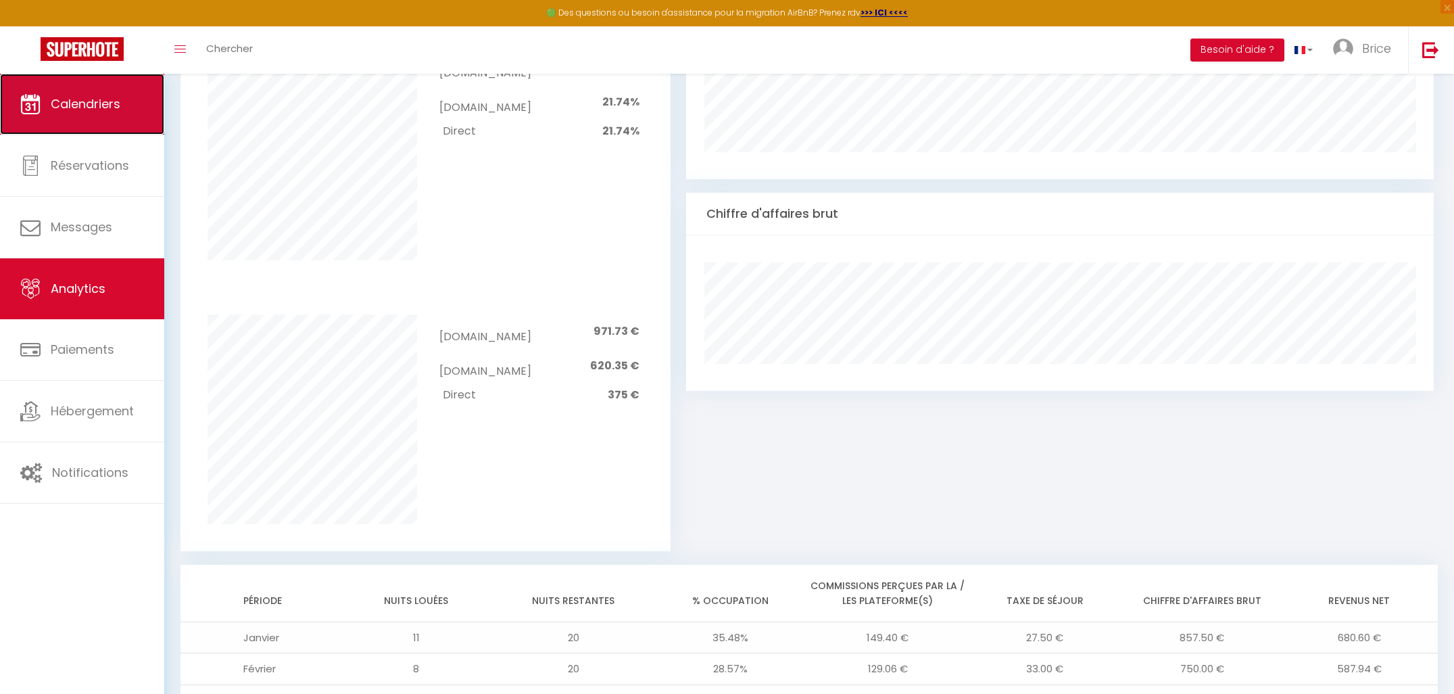
click at [95, 112] on span "Calendriers" at bounding box center [86, 103] width 70 height 17
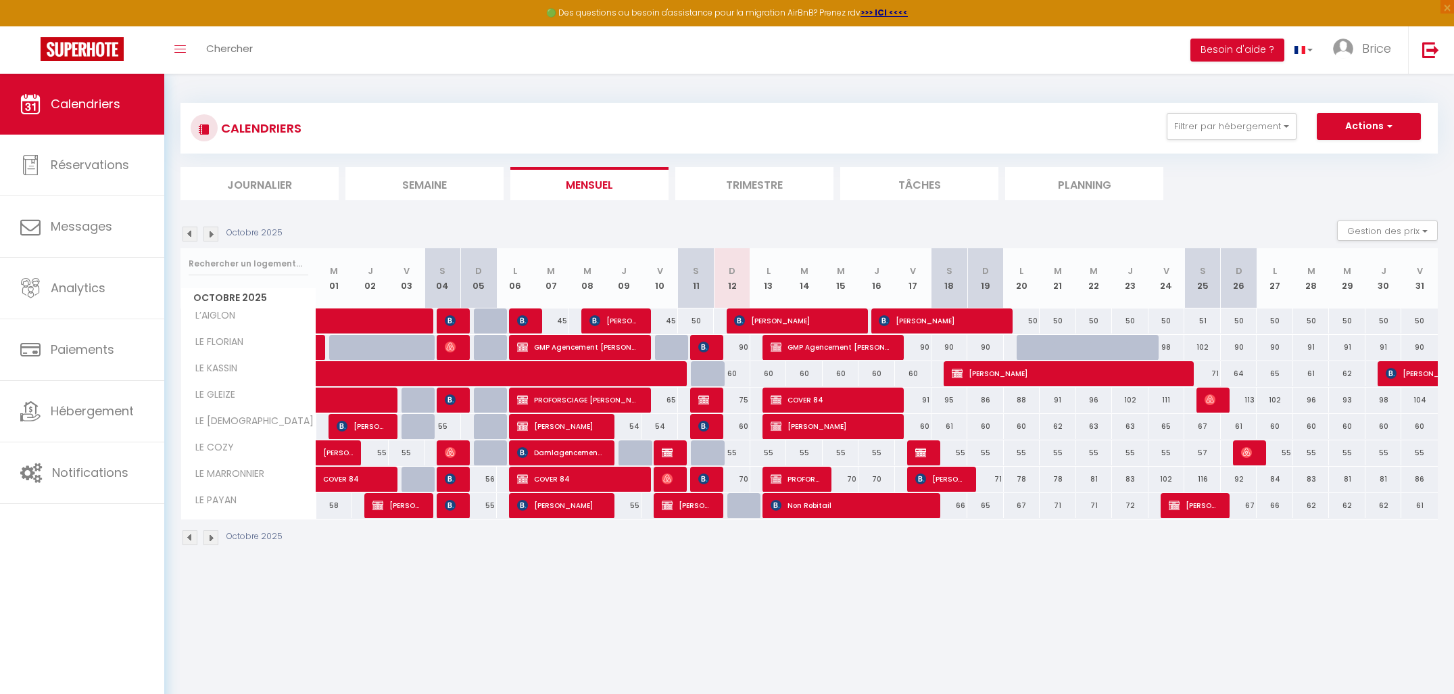
click at [191, 231] on img at bounding box center [190, 234] width 15 height 15
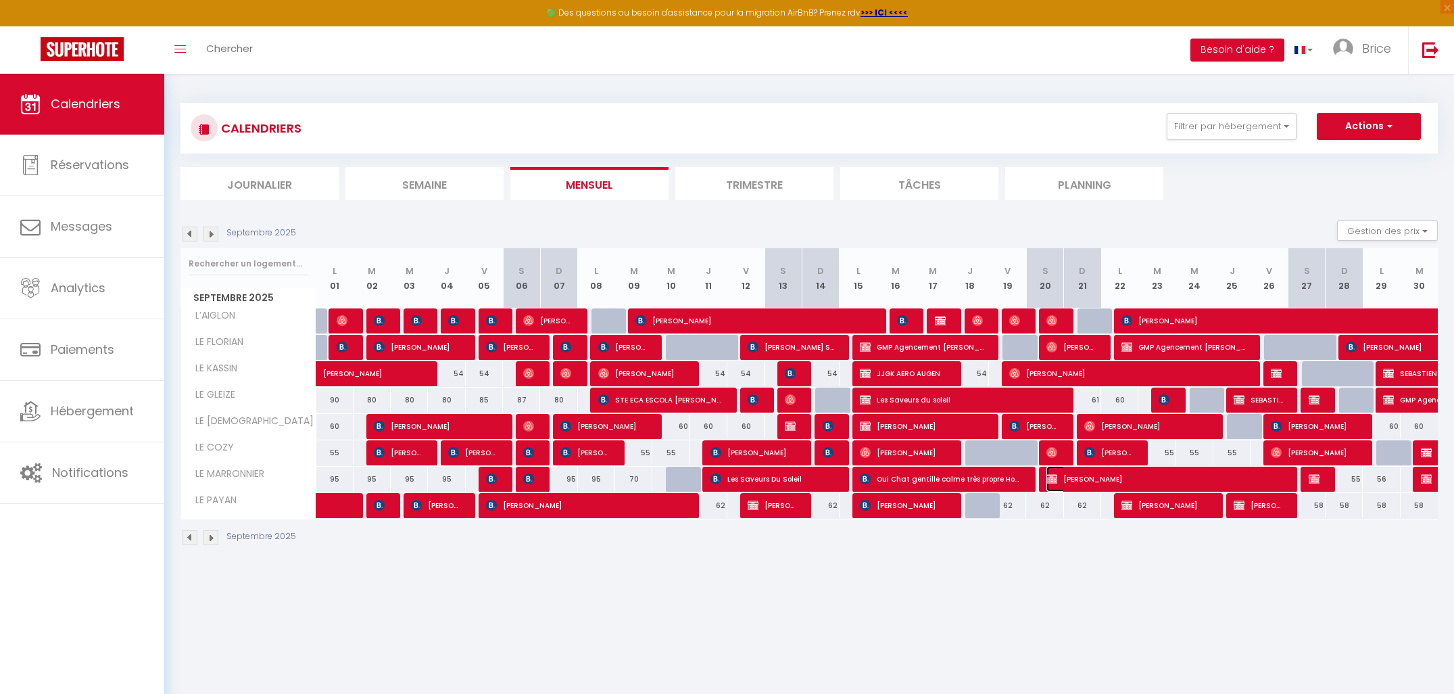
click at [1083, 477] on span "[PERSON_NAME]" at bounding box center [1164, 479] width 235 height 26
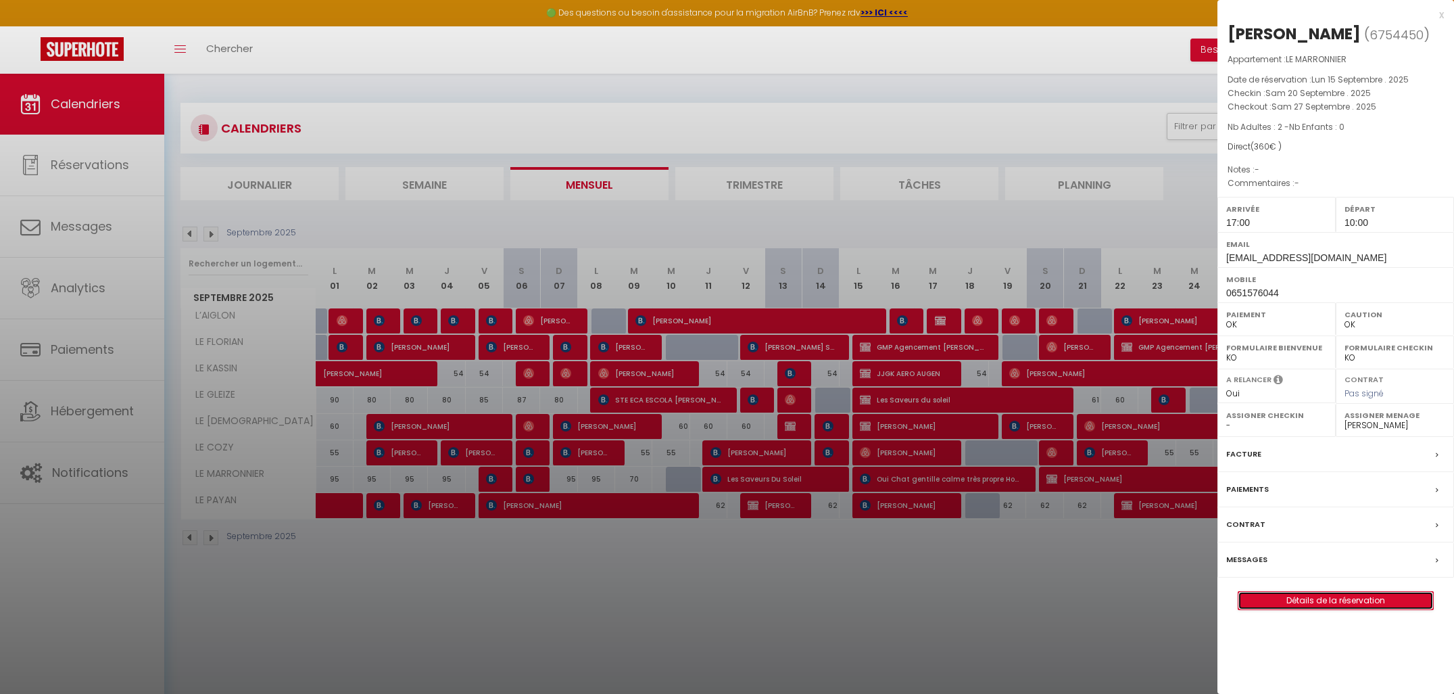
click at [1375, 596] on link "Détails de la réservation" at bounding box center [1336, 601] width 195 height 18
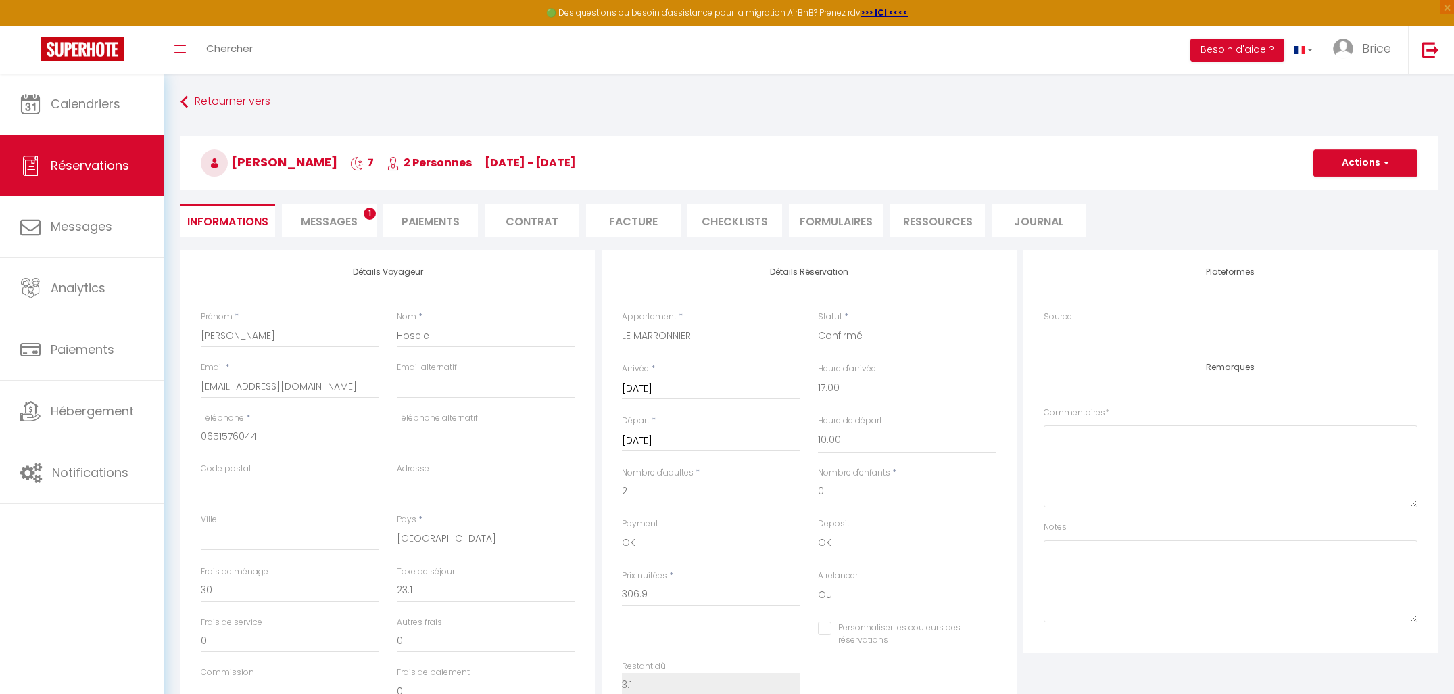
click at [352, 220] on span "Messages" at bounding box center [329, 222] width 57 height 16
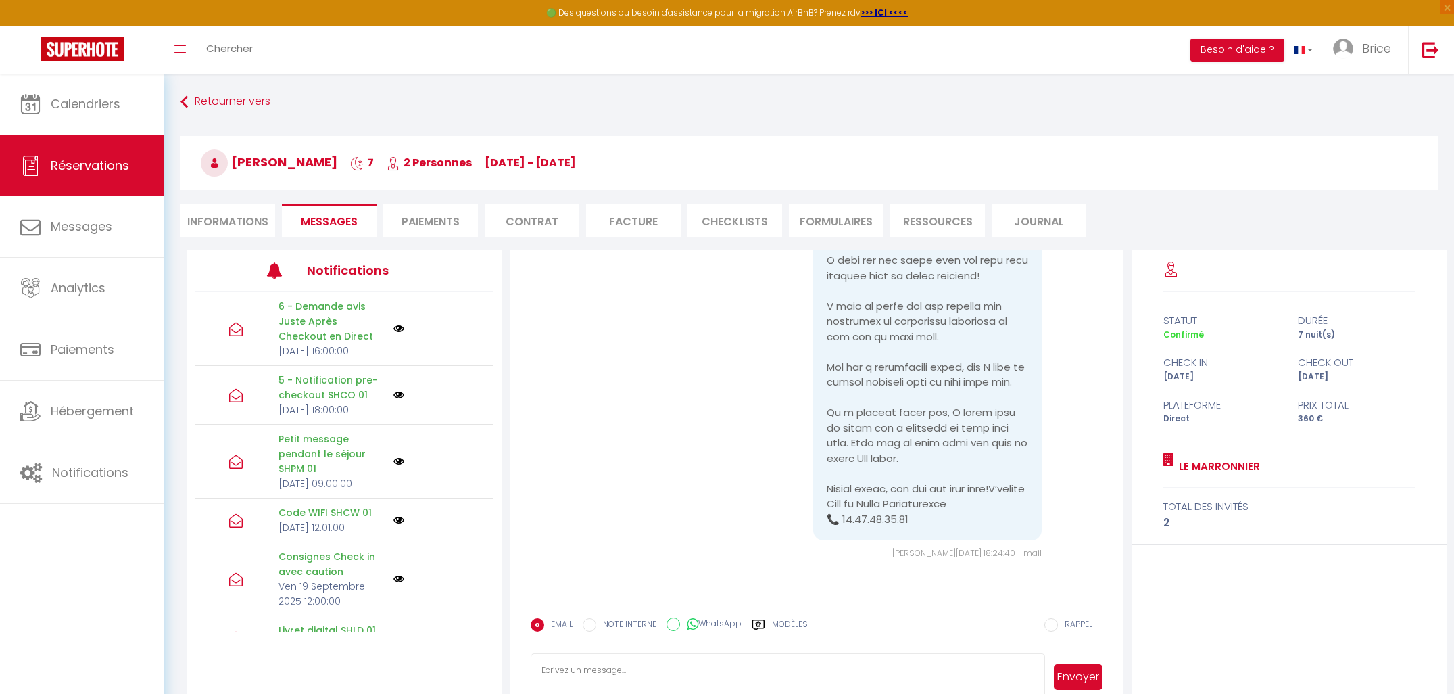
scroll to position [8814, 0]
drag, startPoint x: 443, startPoint y: 224, endPoint x: 434, endPoint y: 222, distance: 9.0
click at [443, 224] on li "Paiements" at bounding box center [430, 220] width 95 height 33
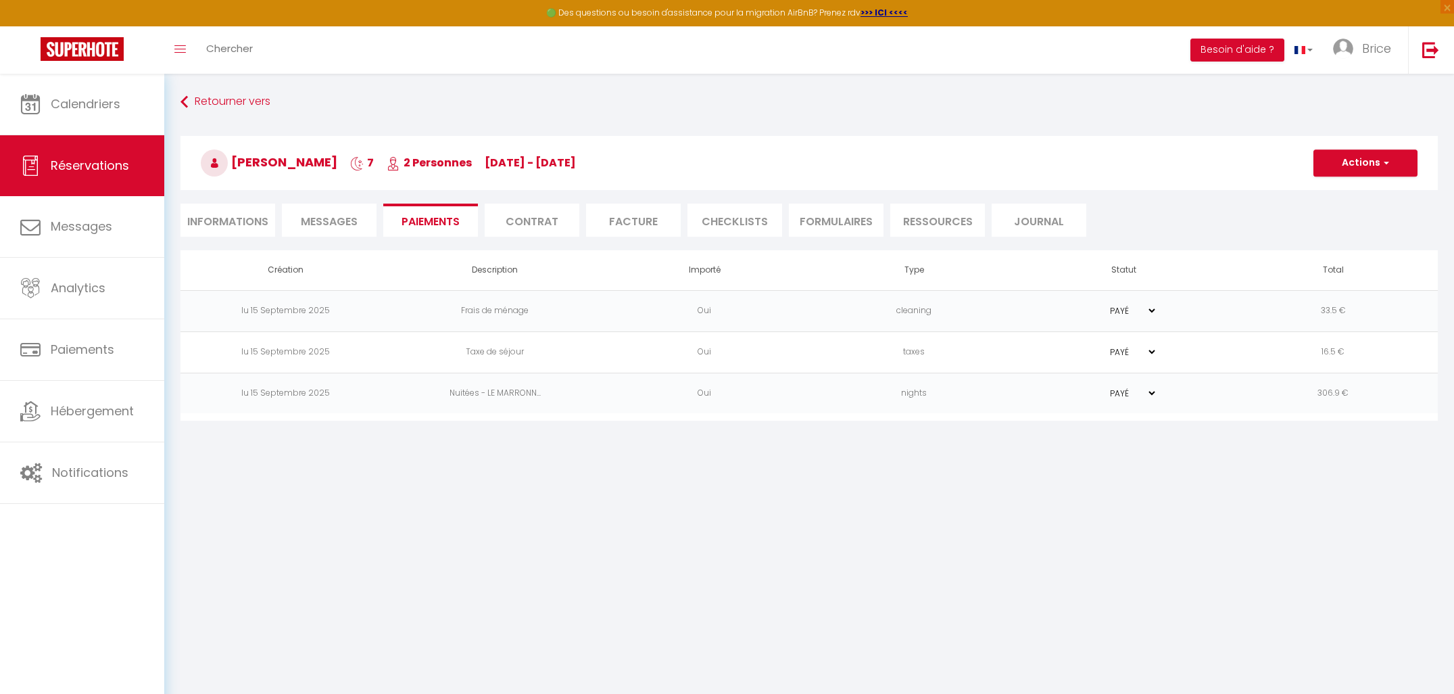
click at [247, 226] on li "Informations" at bounding box center [228, 220] width 95 height 33
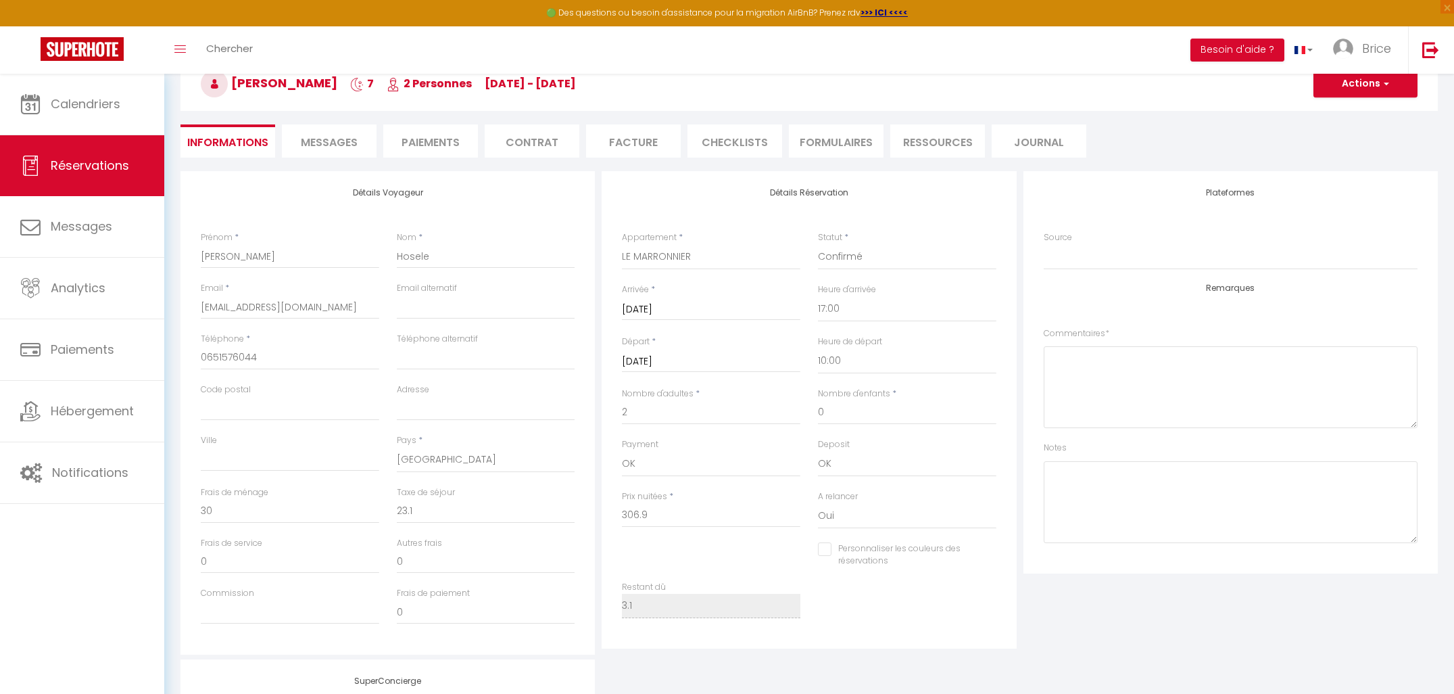
scroll to position [87, 0]
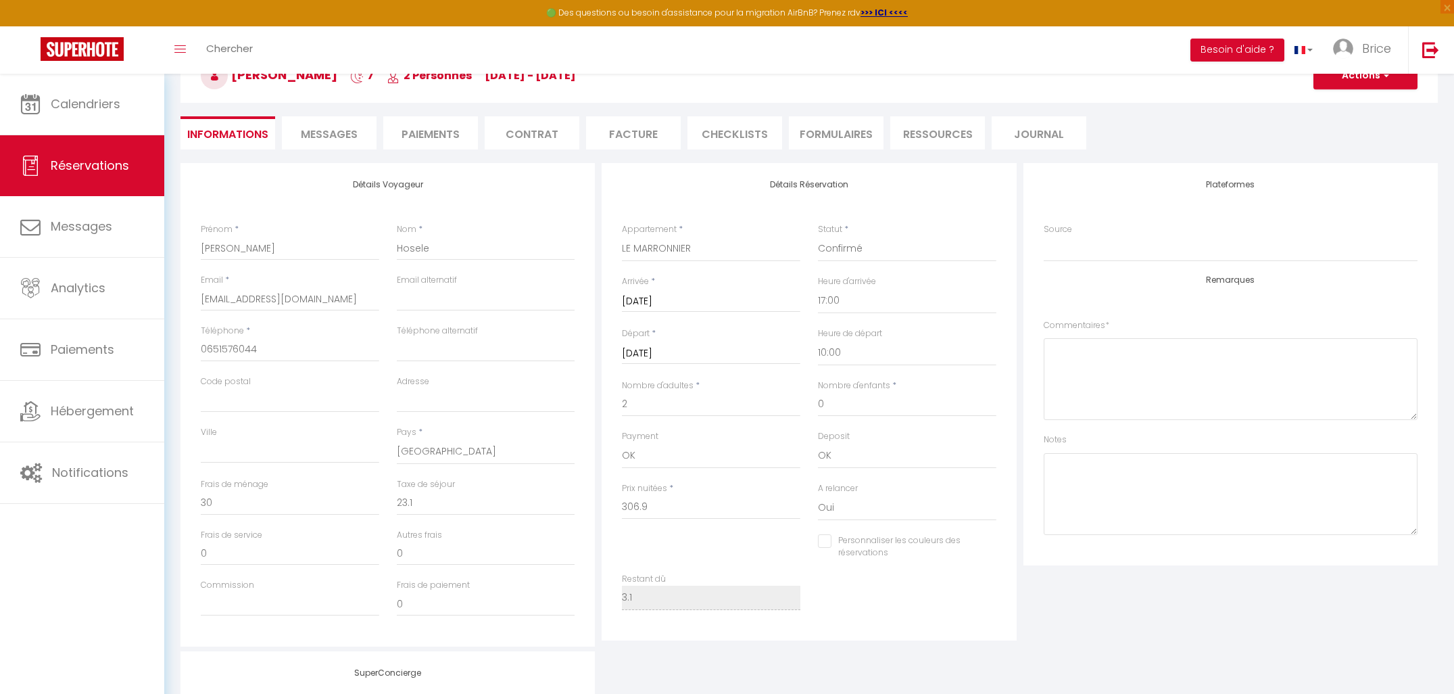
click at [450, 142] on li "Paiements" at bounding box center [430, 132] width 95 height 33
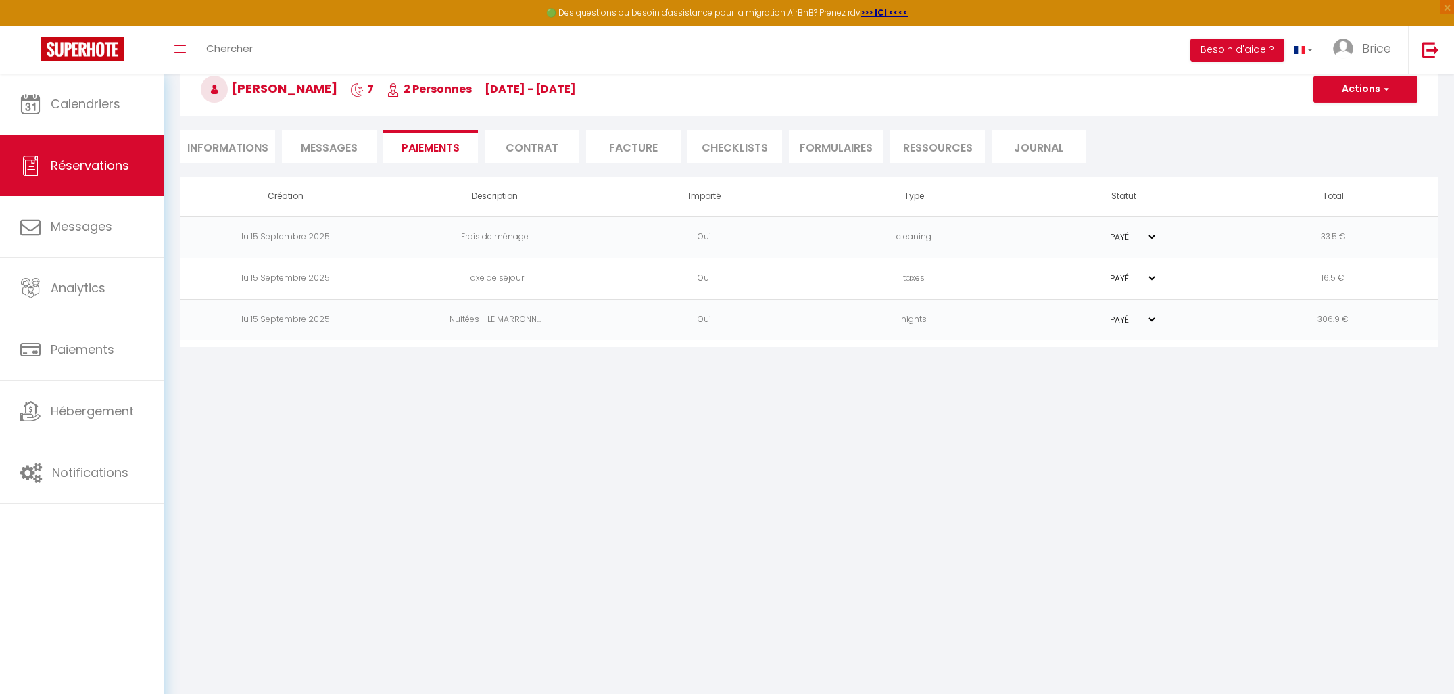
scroll to position [74, 0]
click at [254, 147] on li "Informations" at bounding box center [228, 146] width 95 height 33
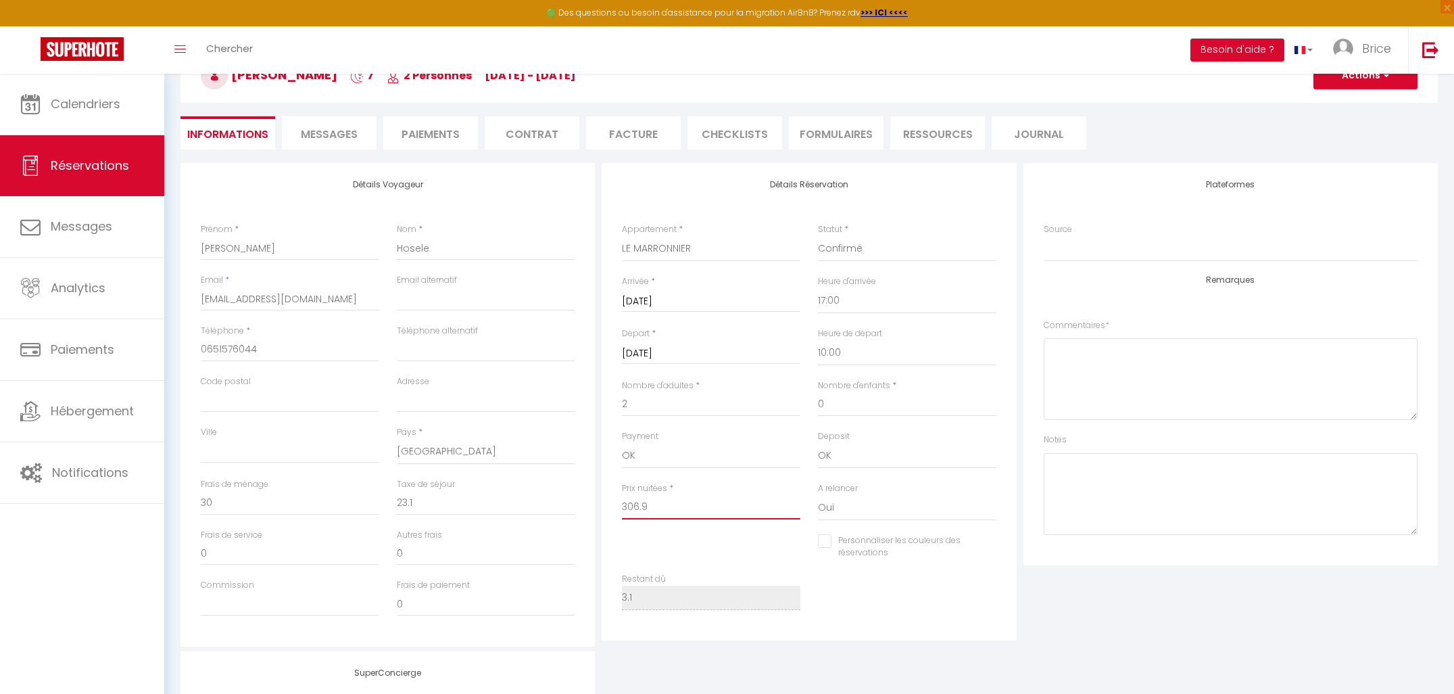
drag, startPoint x: 665, startPoint y: 508, endPoint x: 591, endPoint y: 506, distance: 74.4
click at [591, 506] on div "Détails Voyageur Prénom * [PERSON_NAME] * Hosele Email * [EMAIL_ADDRESS][DOMAIN…" at bounding box center [809, 404] width 1264 height 483
click at [306, 504] on input "0" at bounding box center [290, 503] width 179 height 24
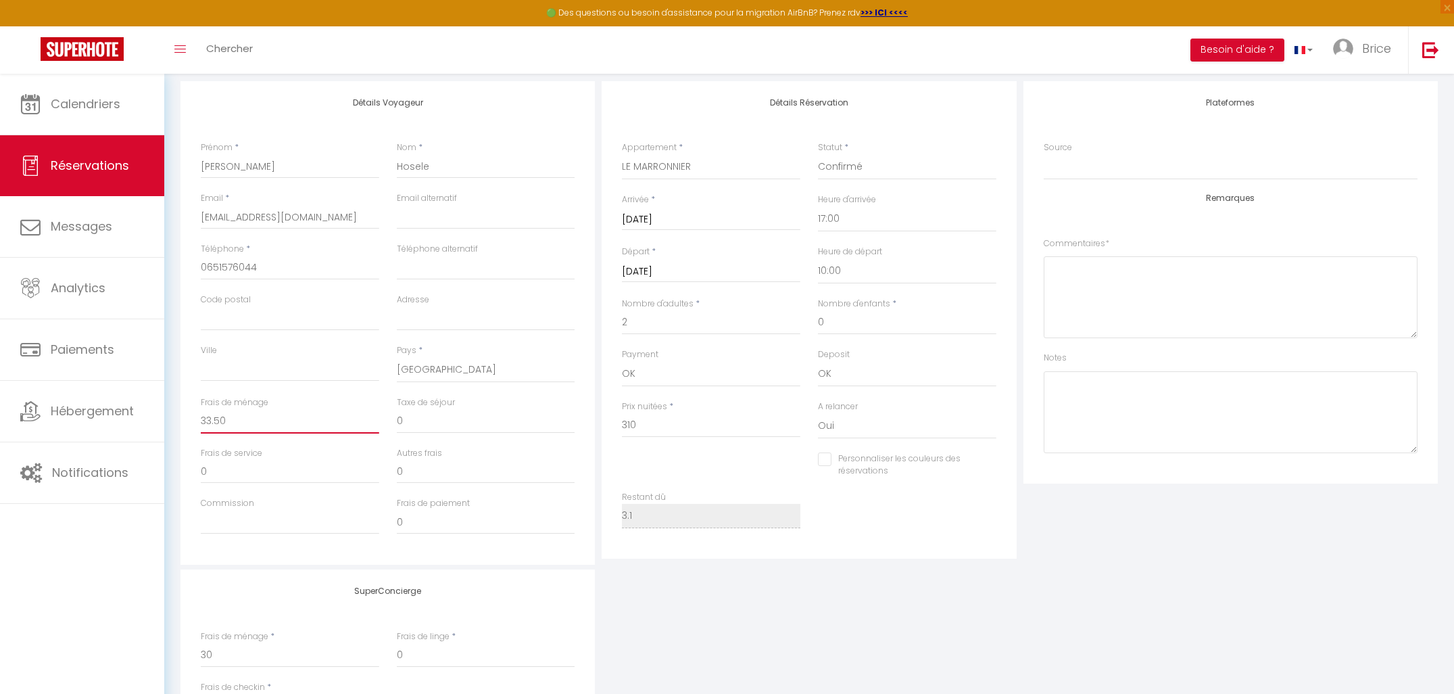
scroll to position [175, 0]
click at [406, 416] on input "0" at bounding box center [486, 415] width 179 height 24
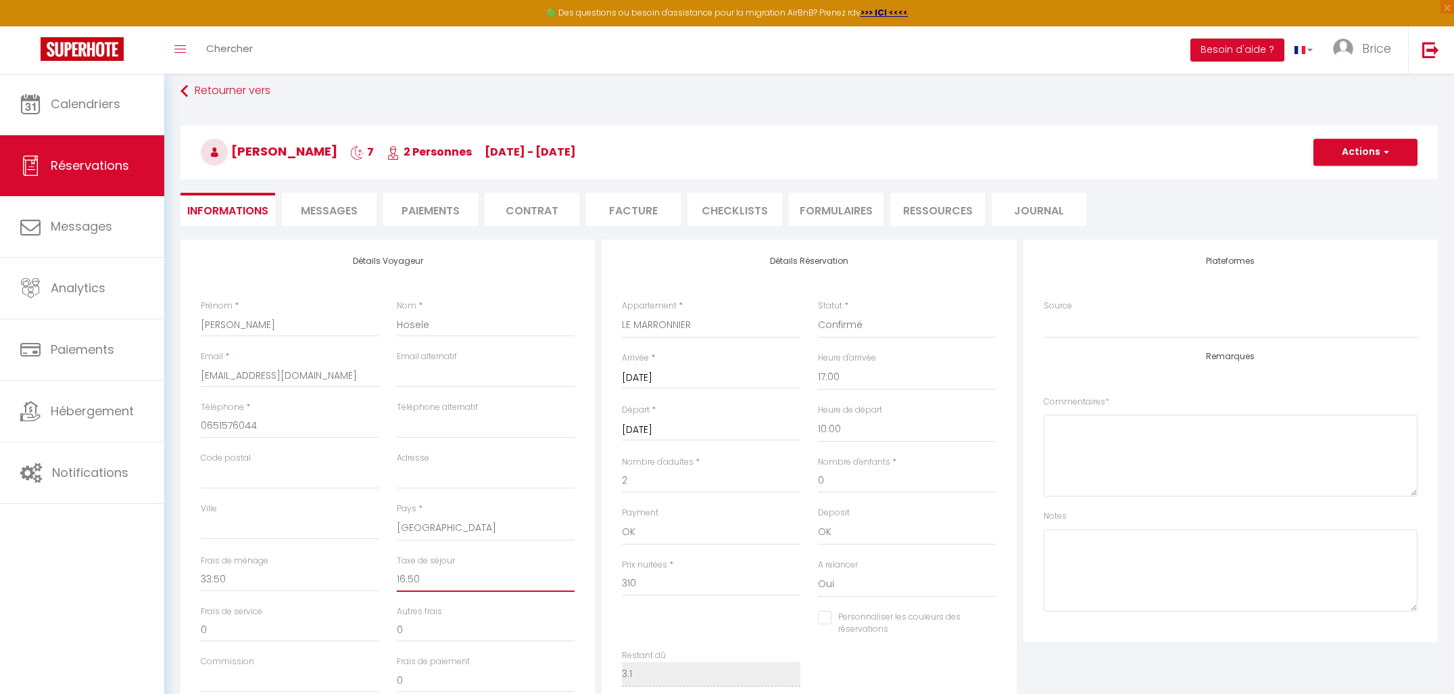
scroll to position [0, 0]
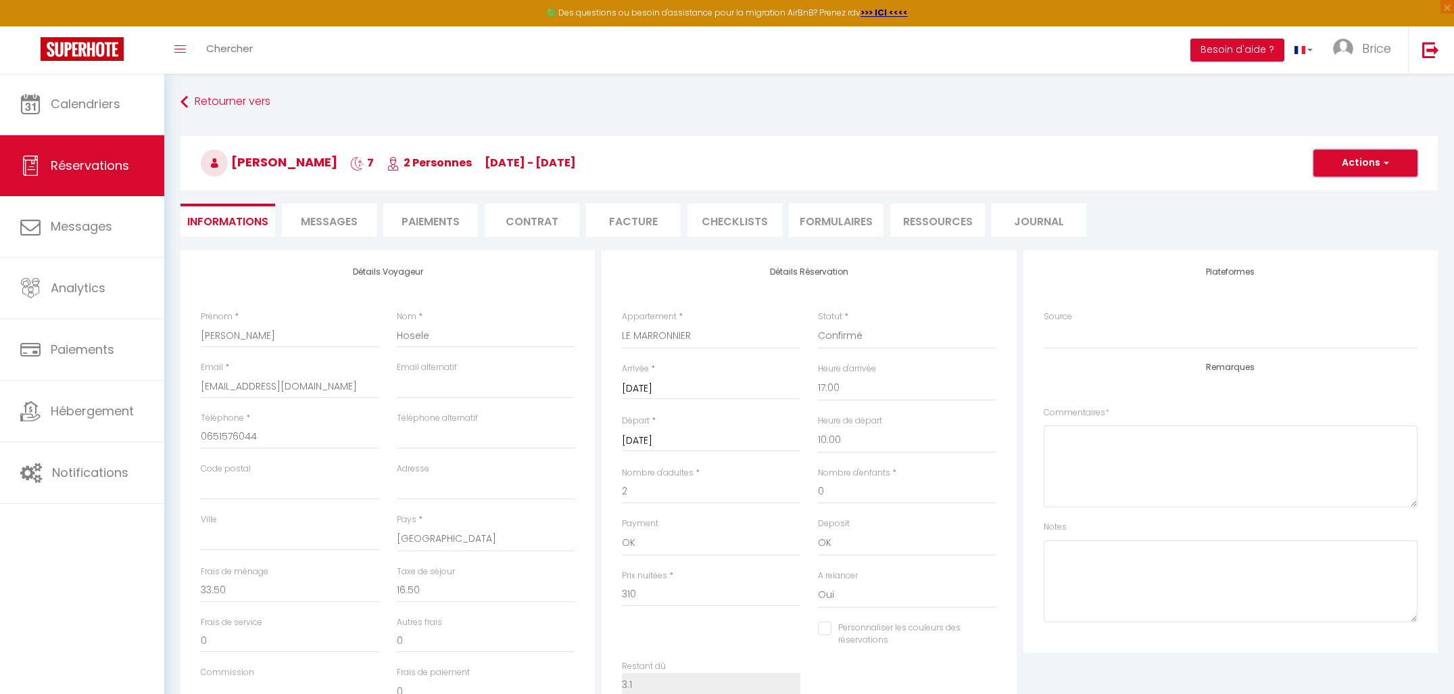
click at [1350, 166] on button "Actions" at bounding box center [1366, 162] width 104 height 27
click at [1344, 199] on link "Enregistrer" at bounding box center [1352, 193] width 107 height 18
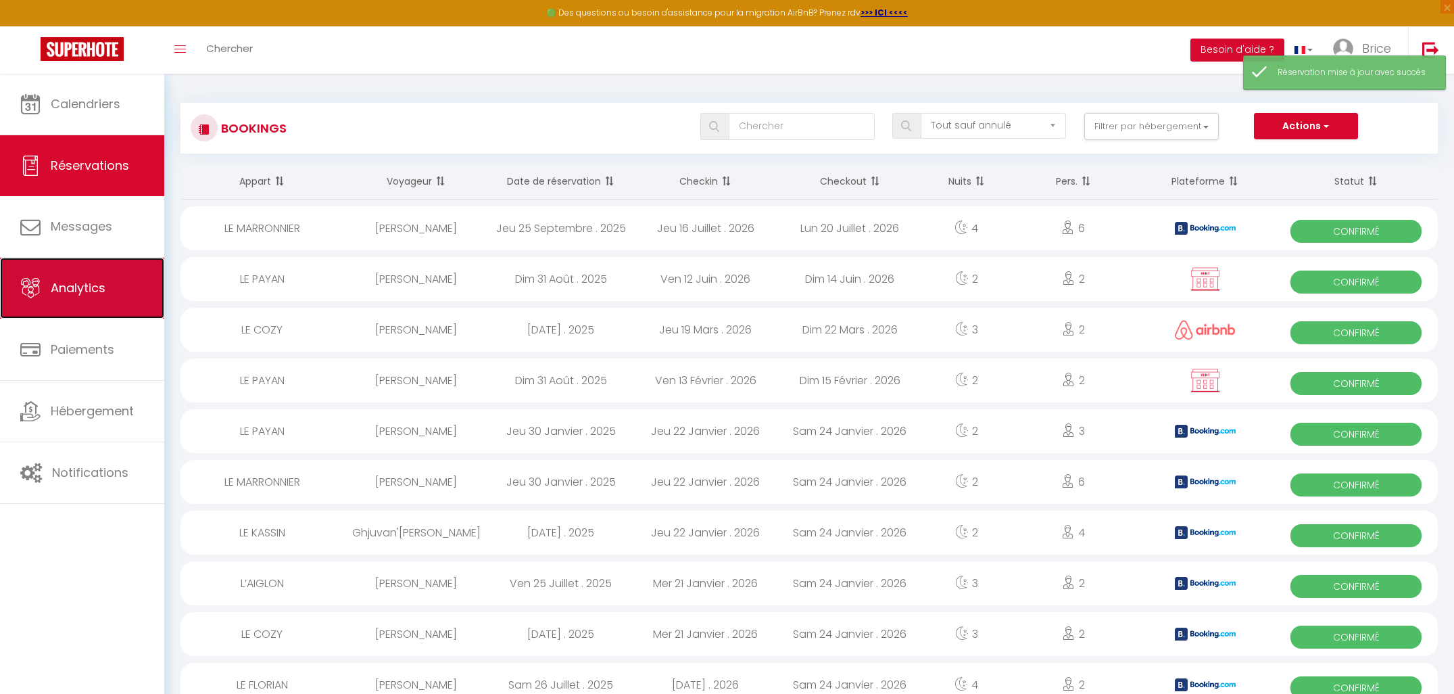
click at [91, 295] on span "Analytics" at bounding box center [78, 287] width 55 height 17
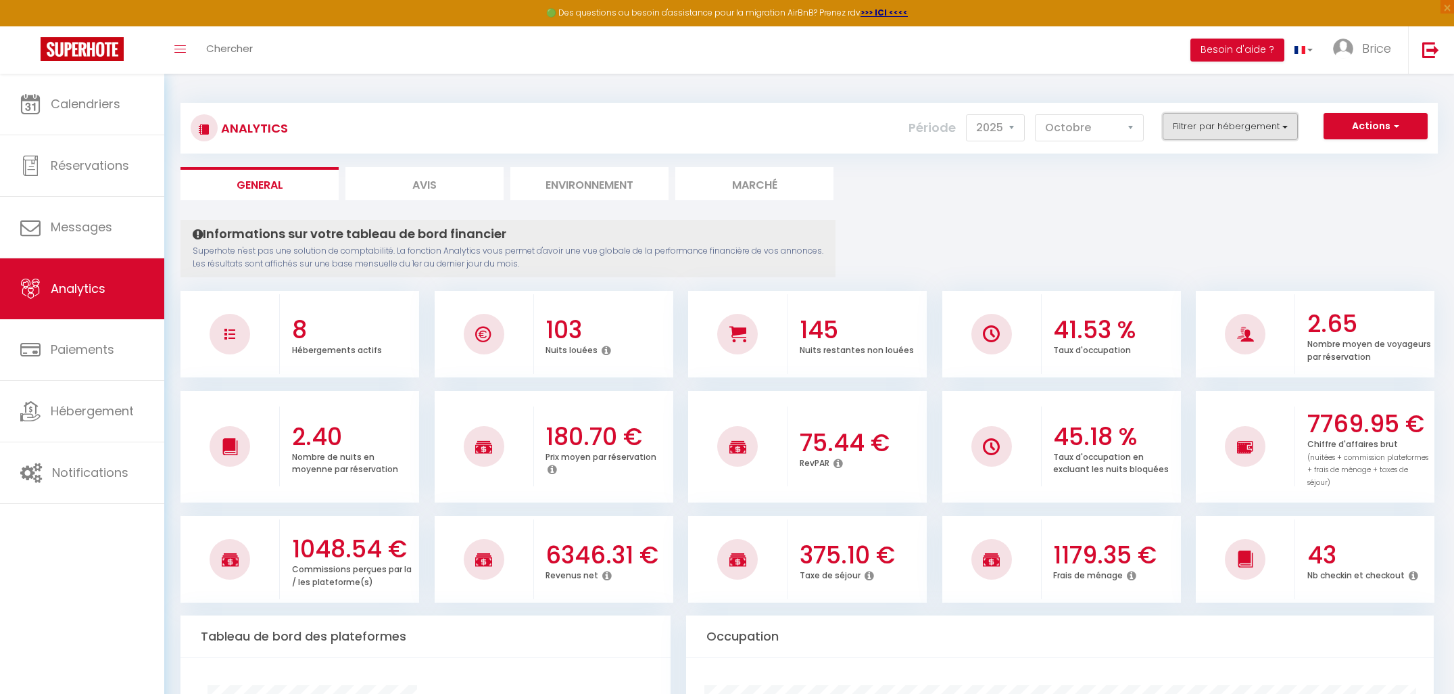
click at [1250, 122] on button "Filtrer par hébergement" at bounding box center [1230, 126] width 135 height 27
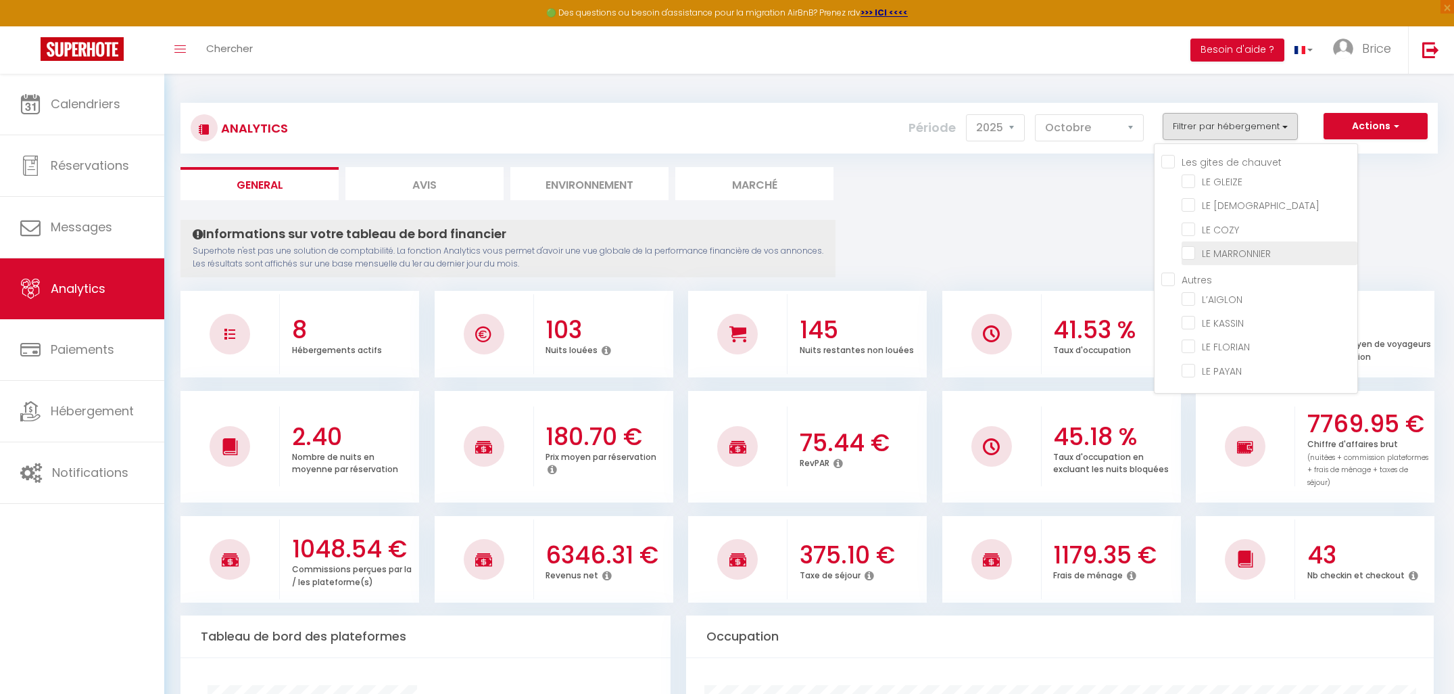
click at [1193, 256] on MARRONNIER "checkbox" at bounding box center [1270, 252] width 176 height 14
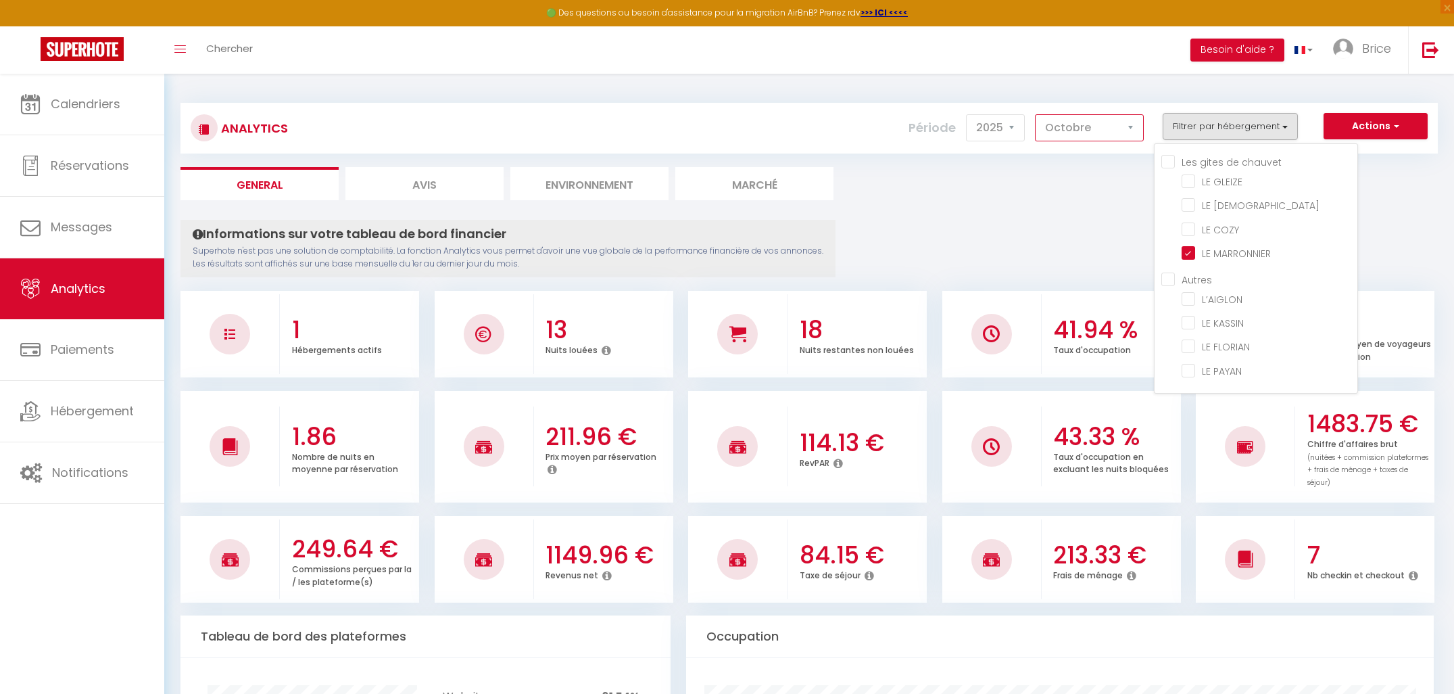
click at [1097, 136] on select "[PERSON_NAME] Mars Avril Mai Juin Juillet Août Septembre Octobre Novembre Décem…" at bounding box center [1089, 127] width 109 height 27
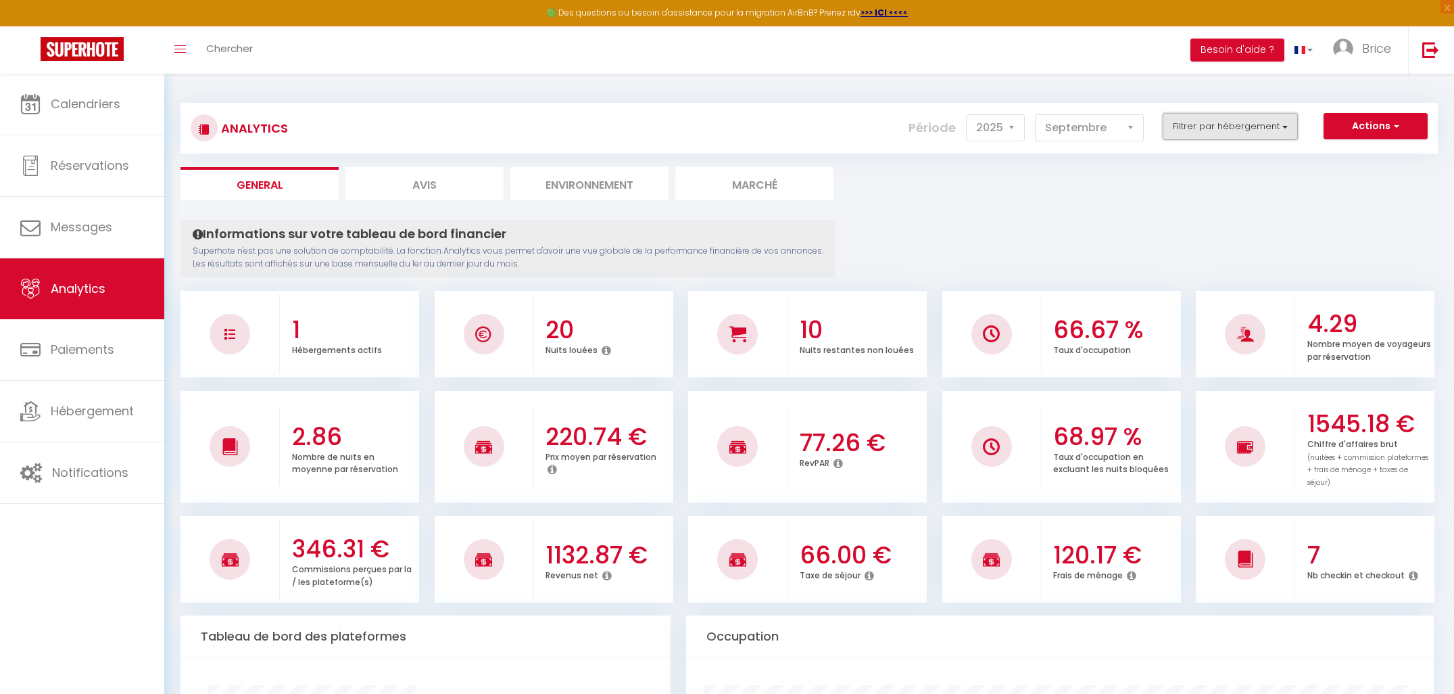
click at [1272, 127] on button "Filtrer par hébergement" at bounding box center [1230, 126] width 135 height 27
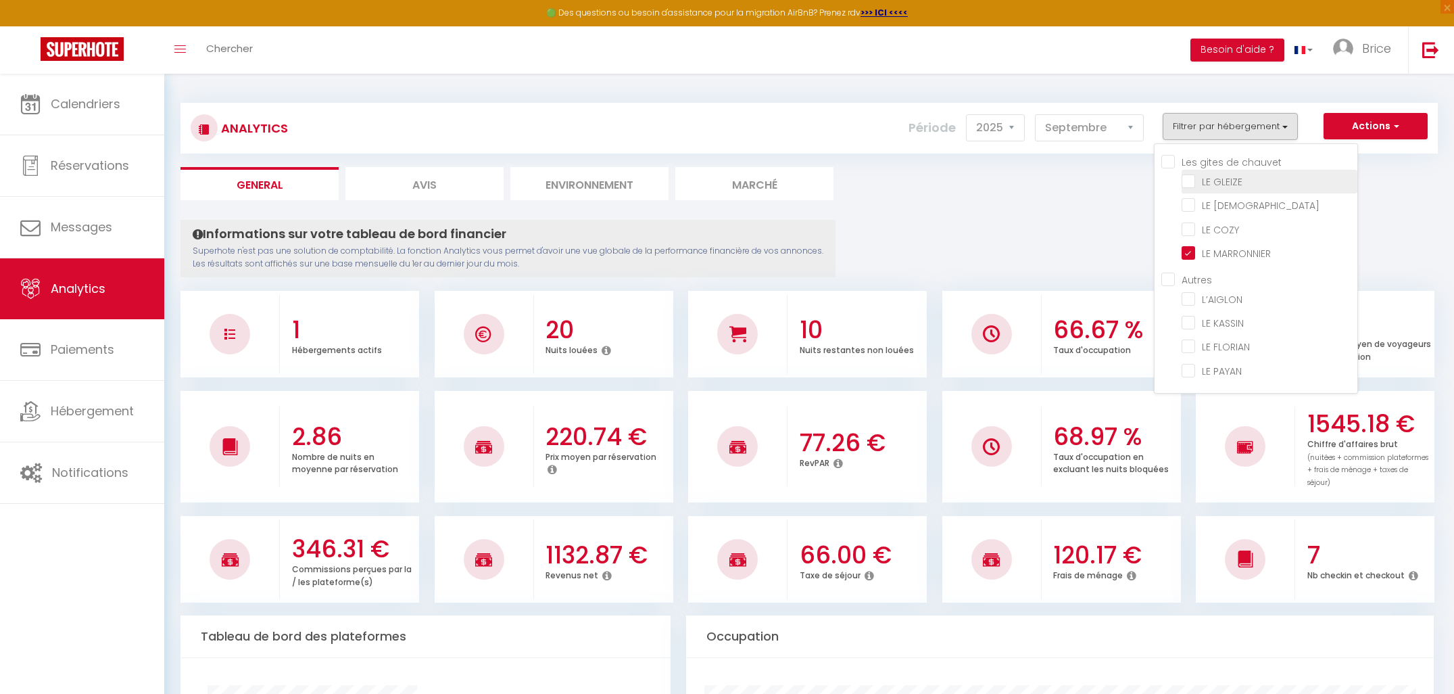
click at [1187, 176] on GLEIZE "checkbox" at bounding box center [1270, 181] width 176 height 14
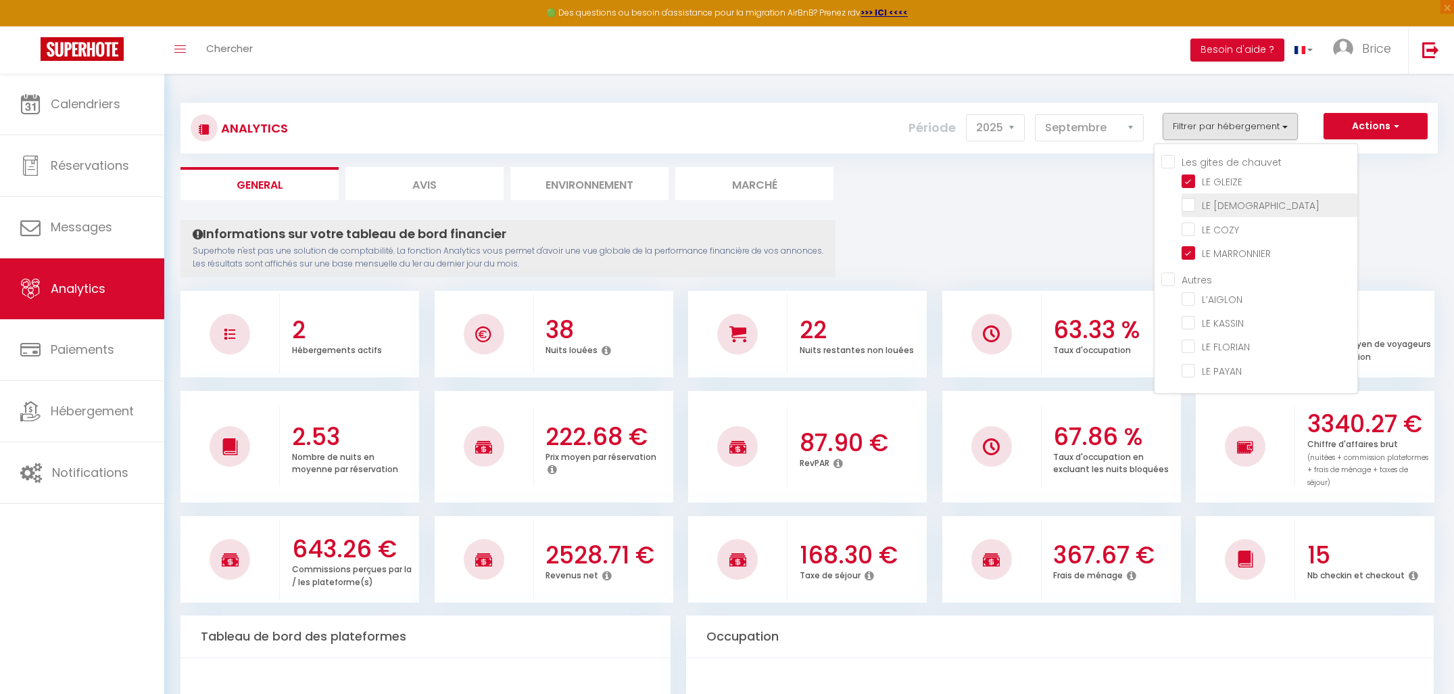
click at [1187, 201] on ZEN "checkbox" at bounding box center [1270, 204] width 176 height 14
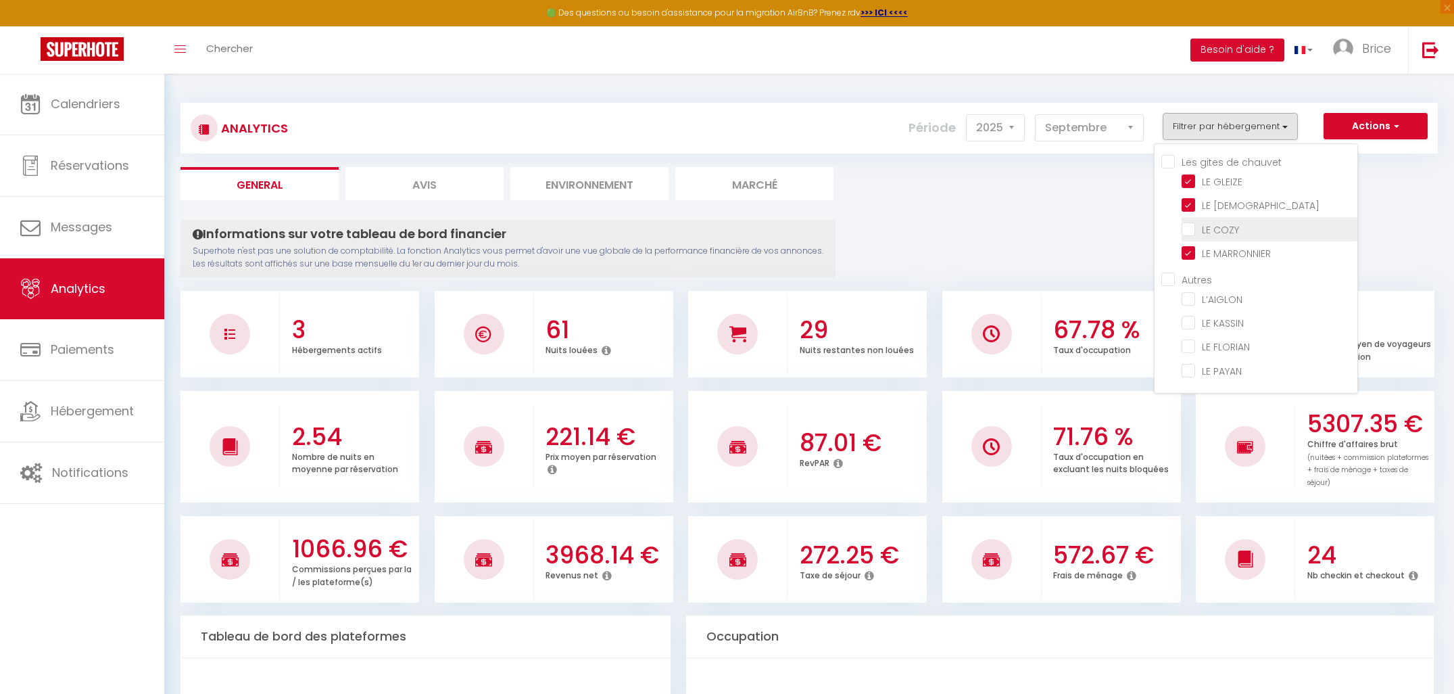
click at [1187, 229] on COZY "checkbox" at bounding box center [1270, 228] width 176 height 14
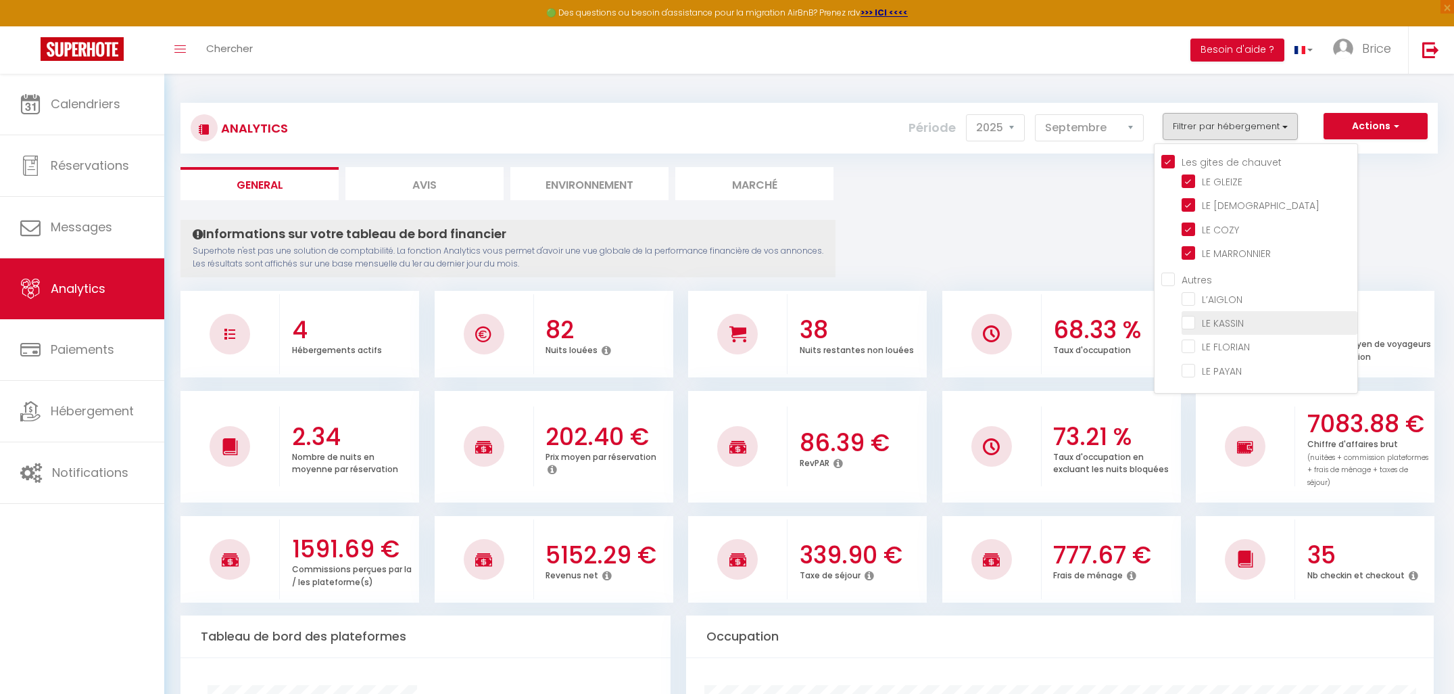
click at [1189, 323] on KASSIN "checkbox" at bounding box center [1270, 322] width 176 height 14
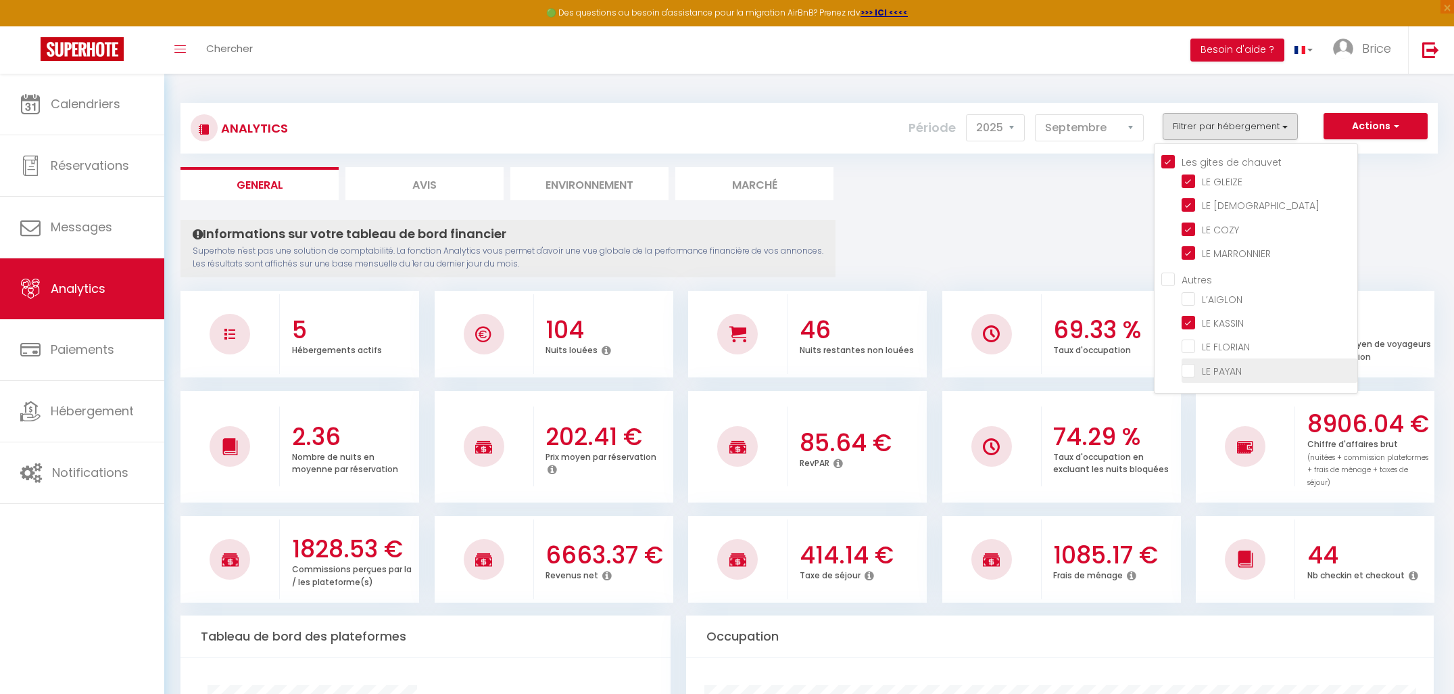
click at [1193, 366] on PAYAN "checkbox" at bounding box center [1270, 369] width 176 height 14
click at [1164, 157] on chauvet "Les gites de chauvet" at bounding box center [1260, 161] width 196 height 14
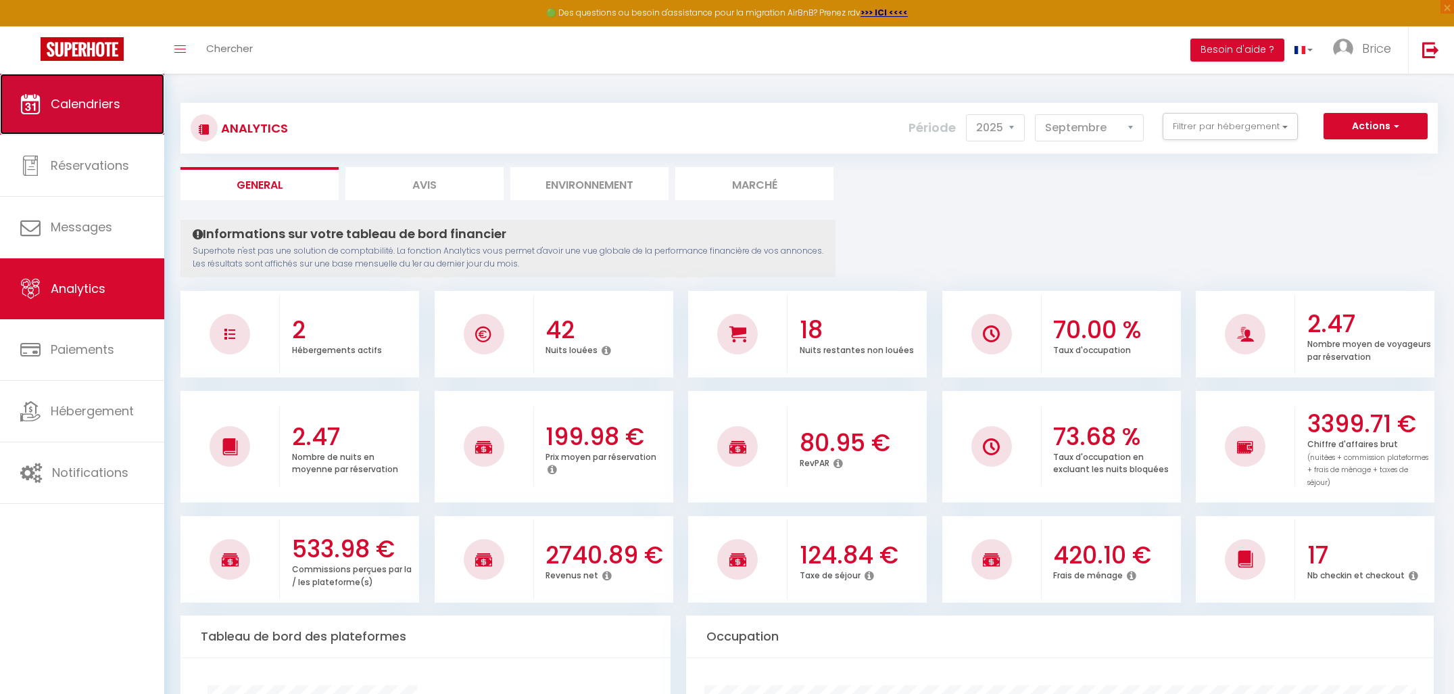
click at [106, 103] on span "Calendriers" at bounding box center [86, 103] width 70 height 17
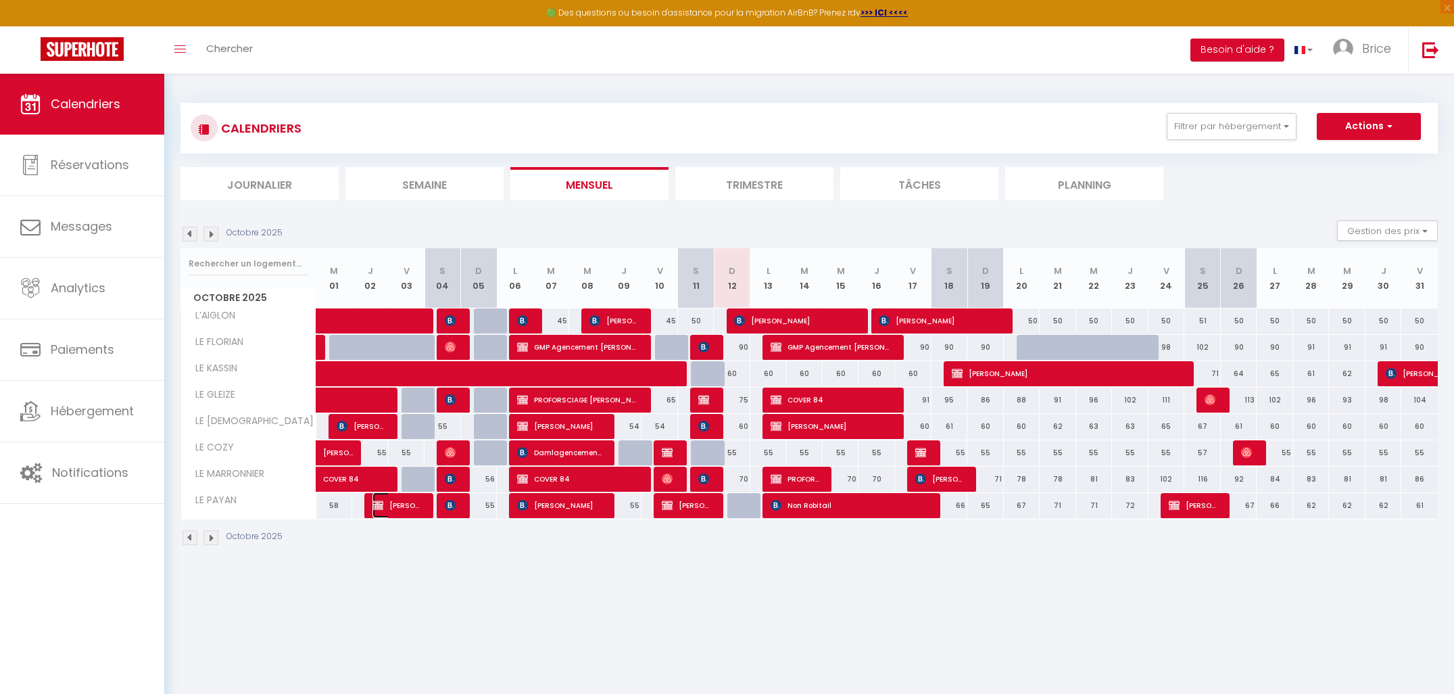
click at [381, 509] on img at bounding box center [378, 505] width 11 height 11
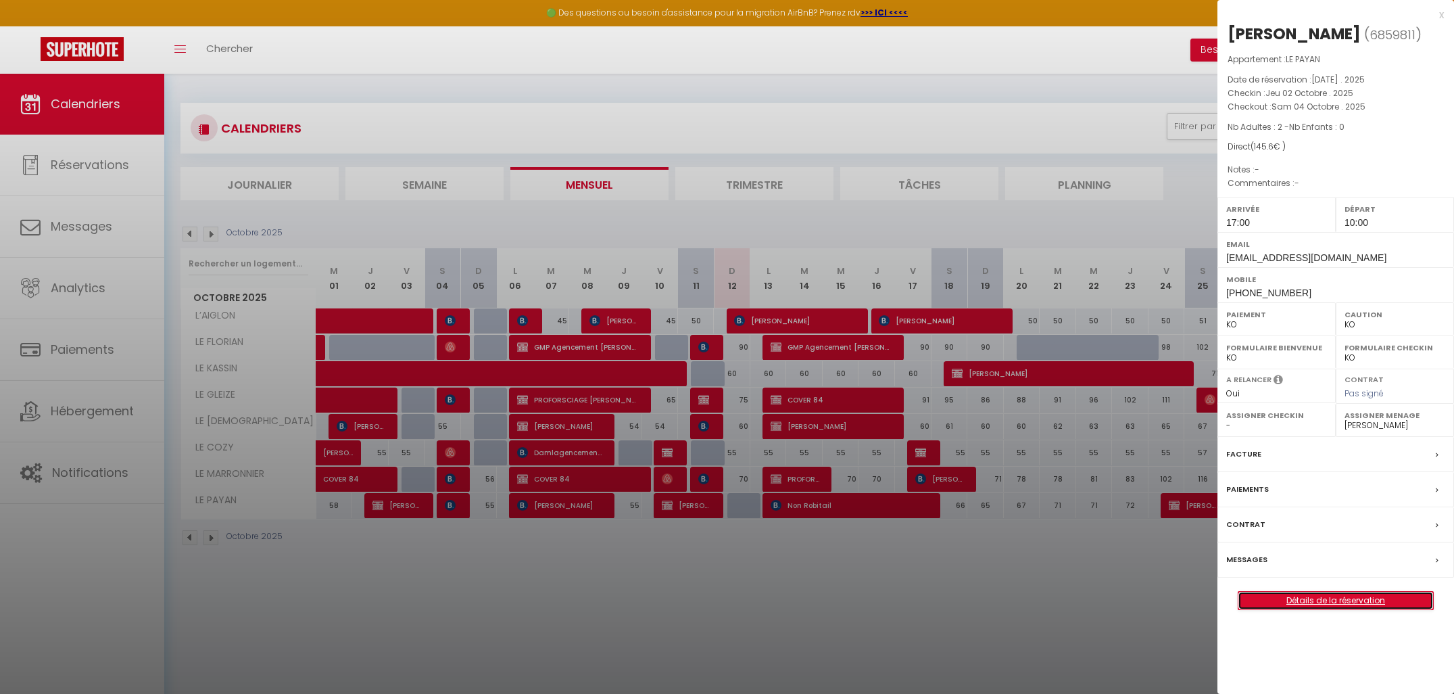
drag, startPoint x: 1364, startPoint y: 600, endPoint x: 1103, endPoint y: 277, distance: 414.9
click at [1364, 600] on link "Détails de la réservation" at bounding box center [1336, 601] width 195 height 18
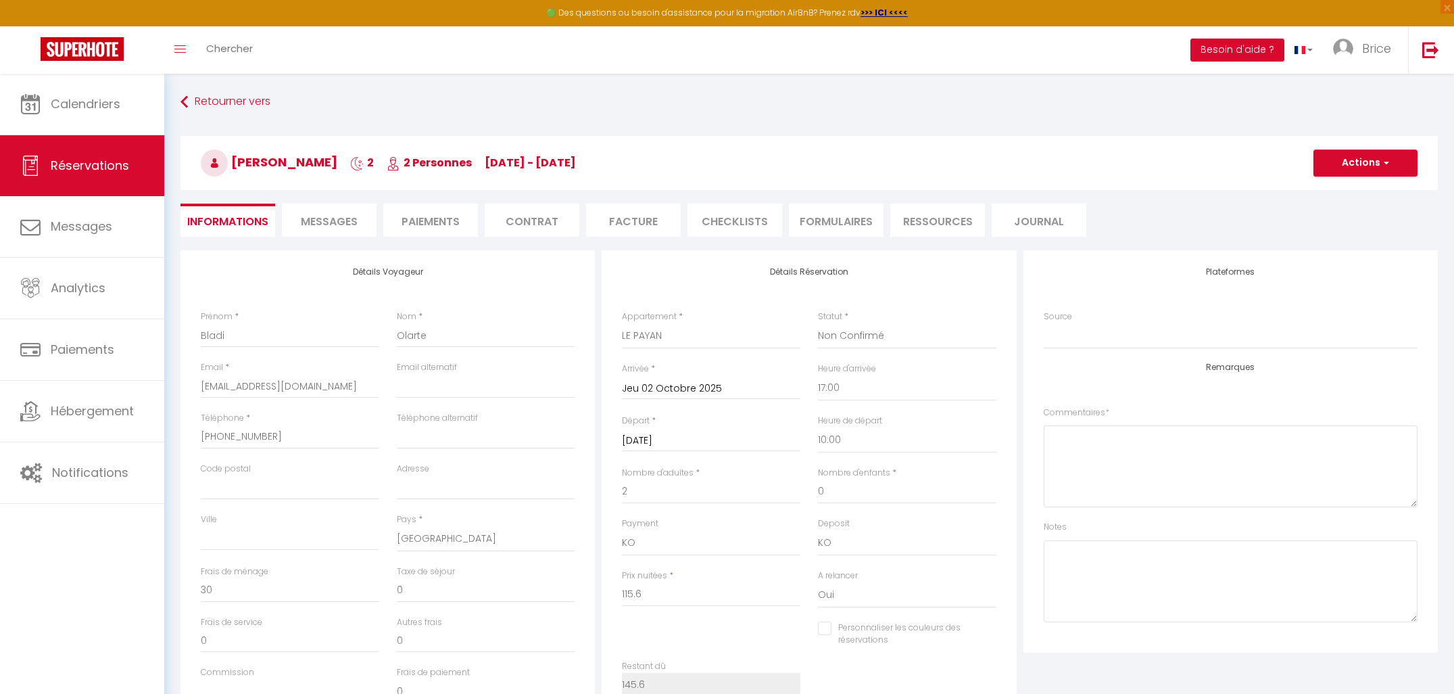
click at [442, 218] on li "Paiements" at bounding box center [430, 220] width 95 height 33
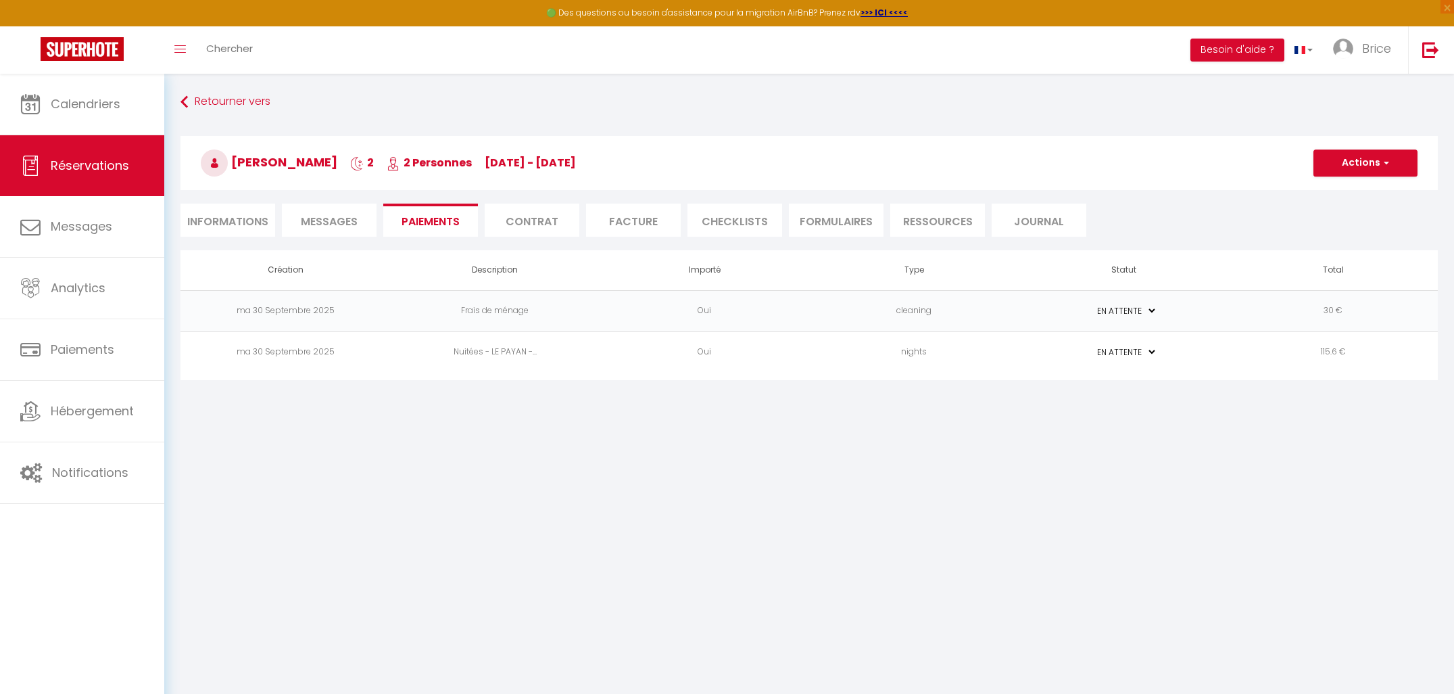
click at [256, 224] on li "Informations" at bounding box center [228, 220] width 95 height 33
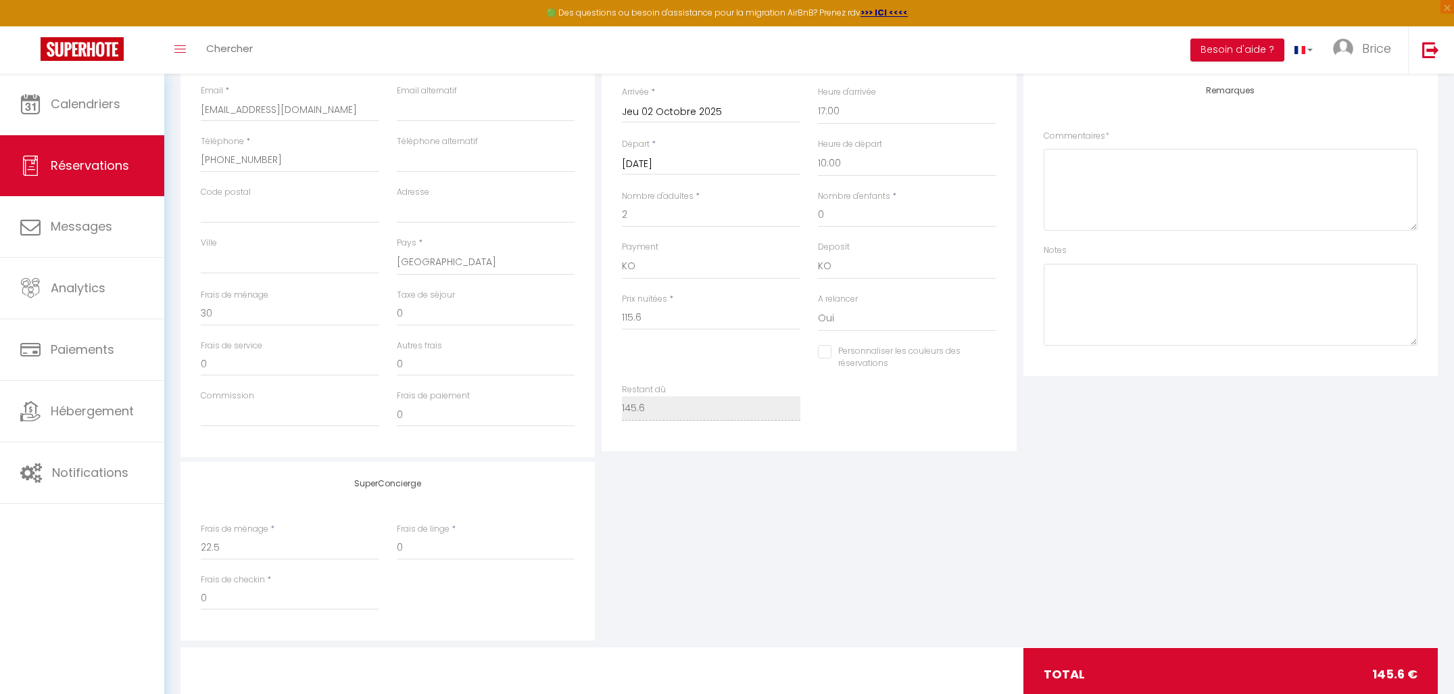
scroll to position [288, 0]
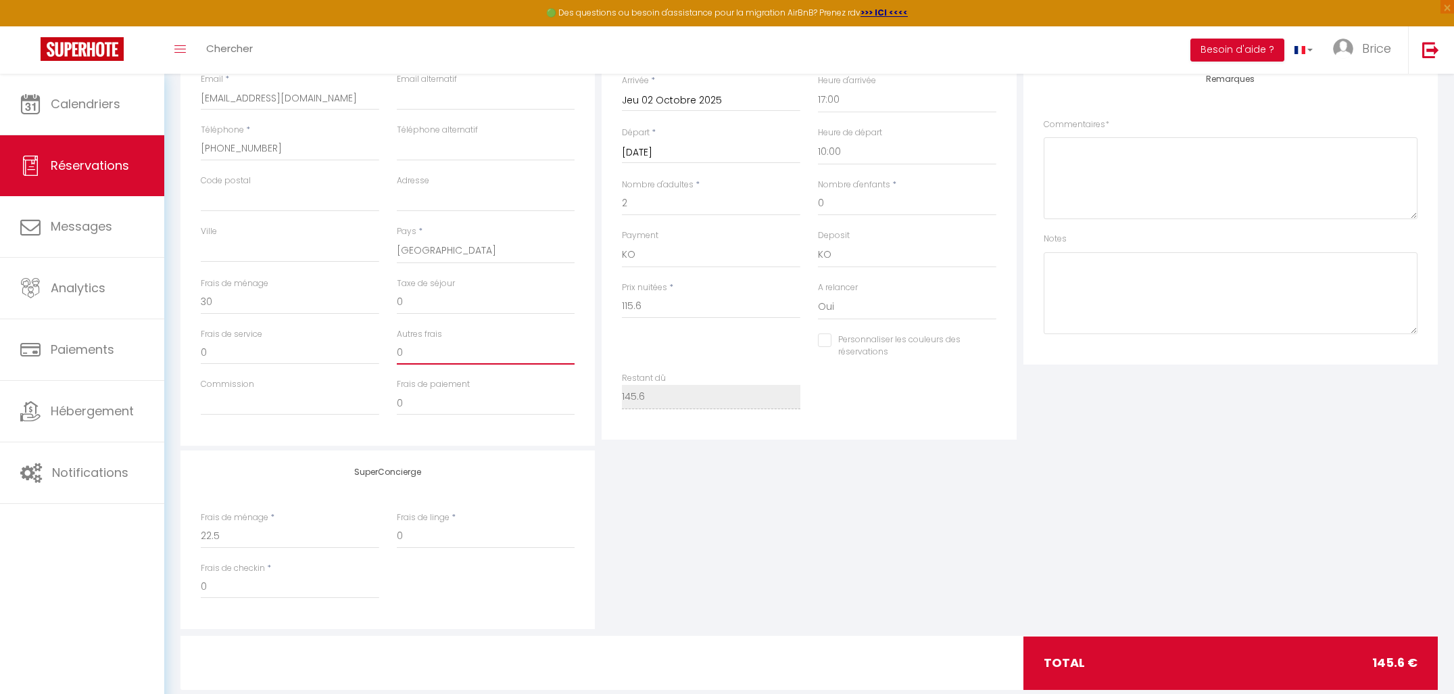
click at [405, 354] on input "0" at bounding box center [486, 352] width 179 height 24
click at [1144, 429] on div "Plateformes Source Direct [DOMAIN_NAME] [DOMAIN_NAME] Chalet montagne Expedia G…" at bounding box center [1230, 203] width 421 height 483
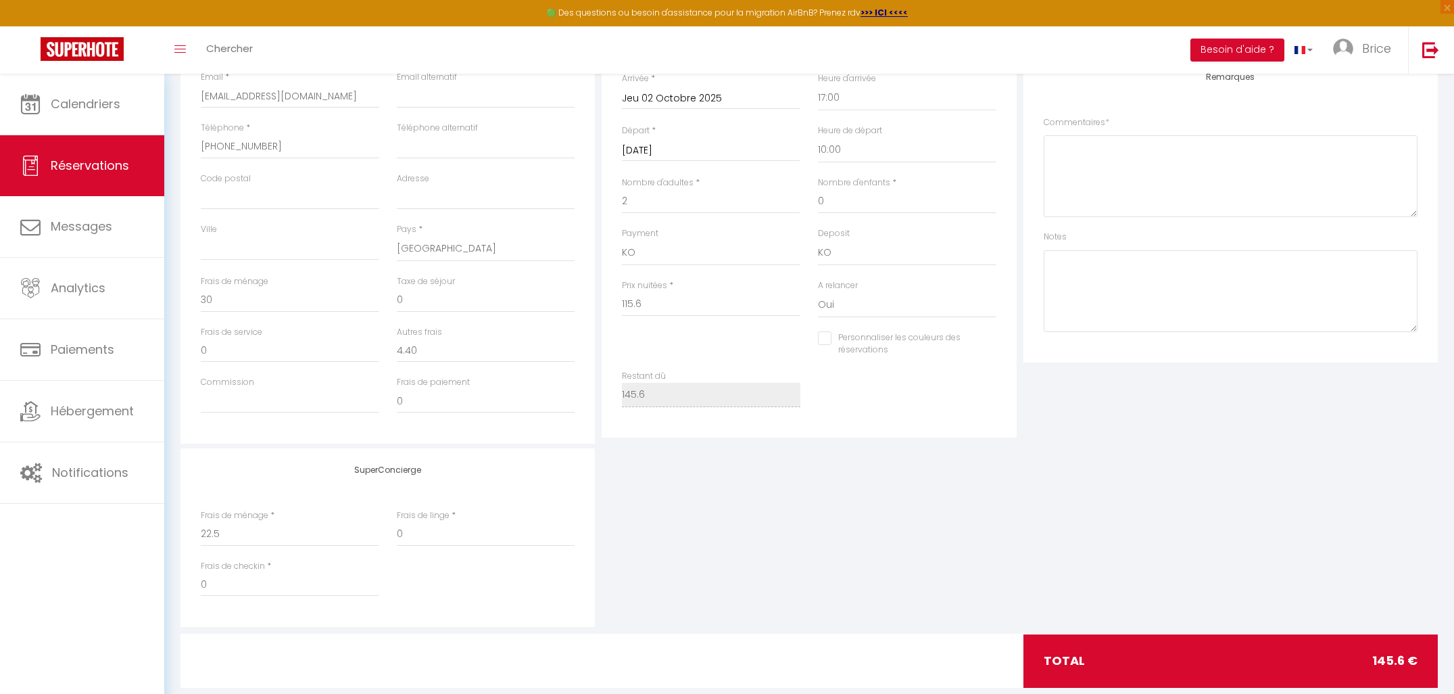
click at [914, 509] on div "SuperConcierge Frais de ménage * 22.5 Frais de linge * 0 Frais de checkin * 0" at bounding box center [809, 537] width 1264 height 179
drag, startPoint x: 425, startPoint y: 349, endPoint x: 348, endPoint y: 346, distance: 77.1
click at [348, 346] on div "Frais de service 0 Autres frais 4.40" at bounding box center [388, 351] width 392 height 51
drag, startPoint x: 411, startPoint y: 298, endPoint x: 365, endPoint y: 294, distance: 46.2
click at [365, 294] on div "Frais de ménage 30 Taxe de séjour 0" at bounding box center [388, 300] width 392 height 51
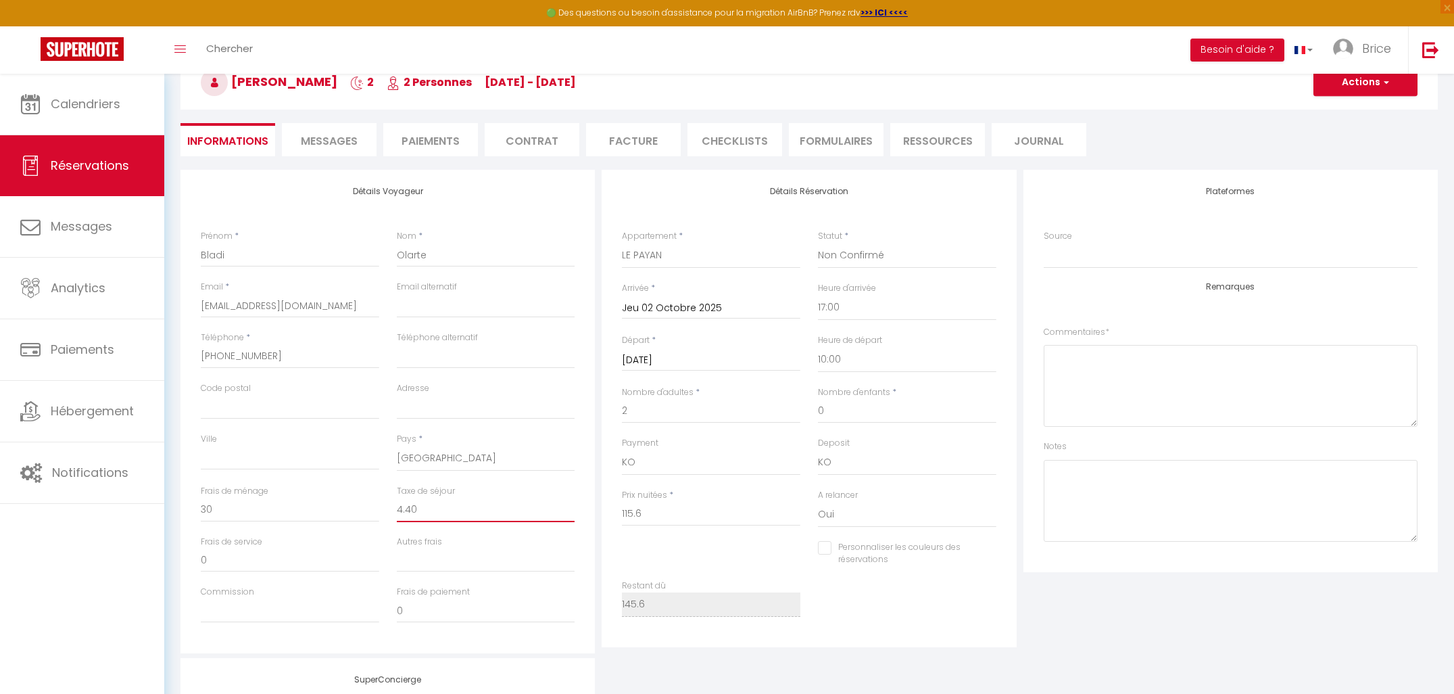
scroll to position [0, 0]
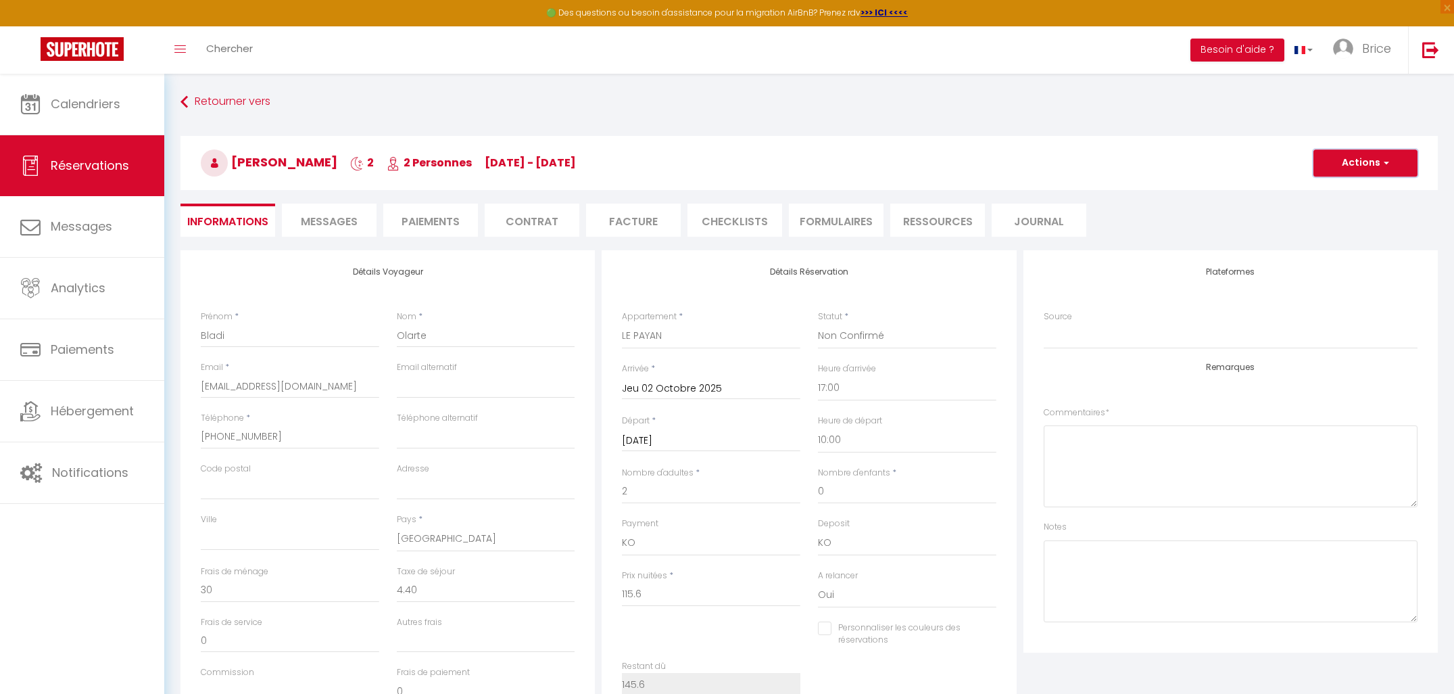
click at [1364, 166] on button "Actions" at bounding box center [1366, 162] width 104 height 27
click at [1354, 189] on link "Enregistrer" at bounding box center [1352, 193] width 107 height 18
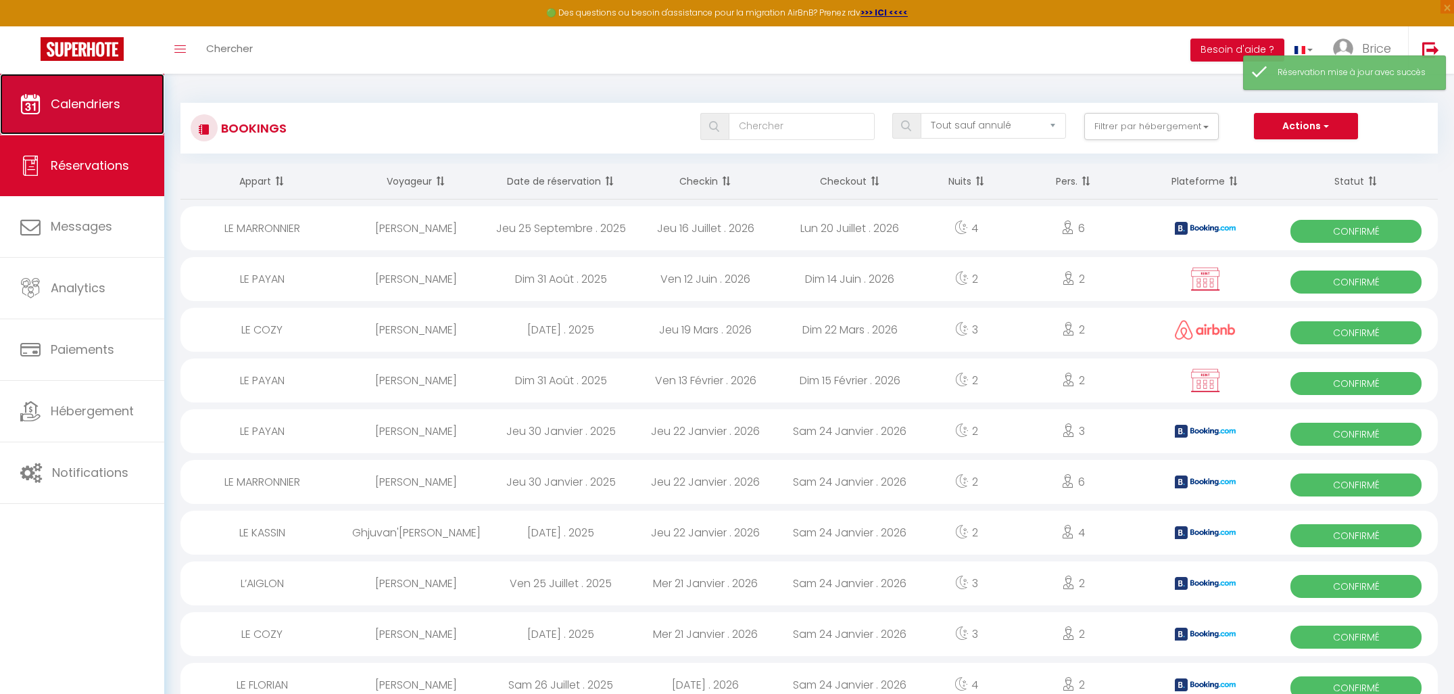
click at [107, 104] on span "Calendriers" at bounding box center [86, 103] width 70 height 17
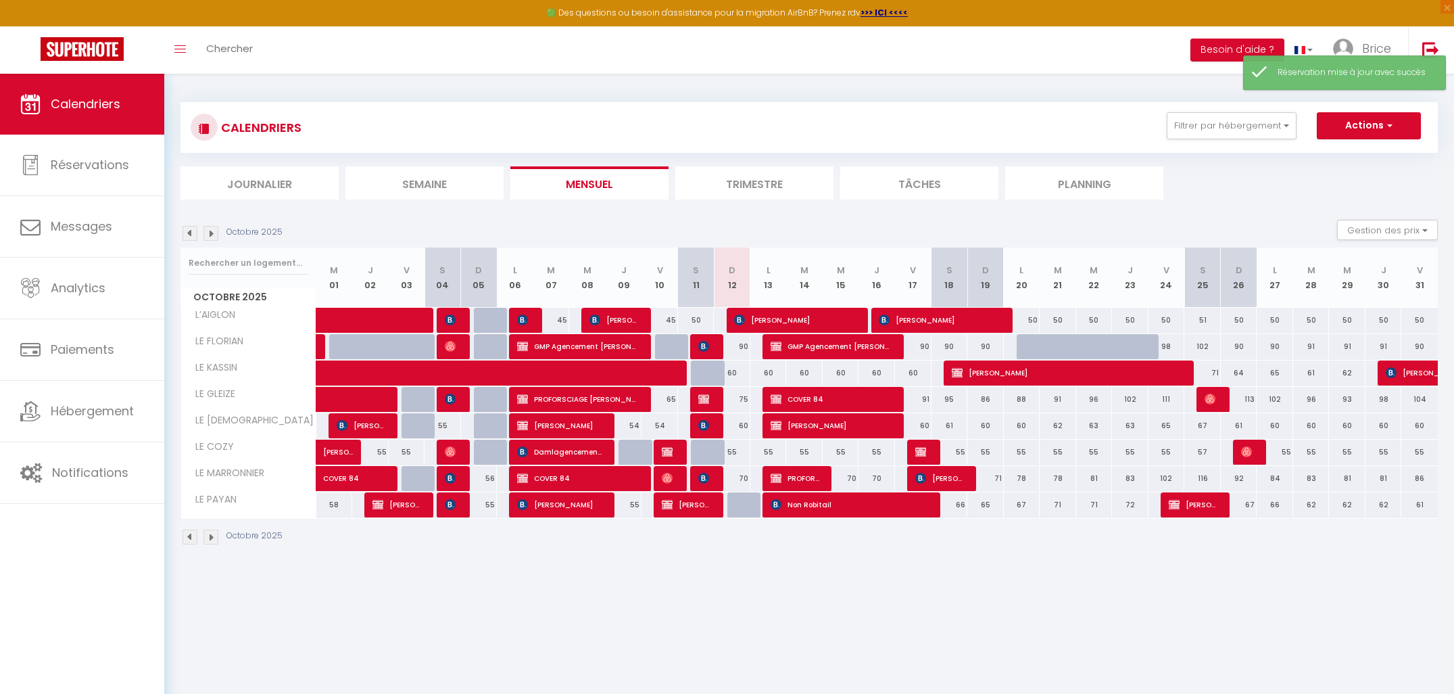
scroll to position [74, 0]
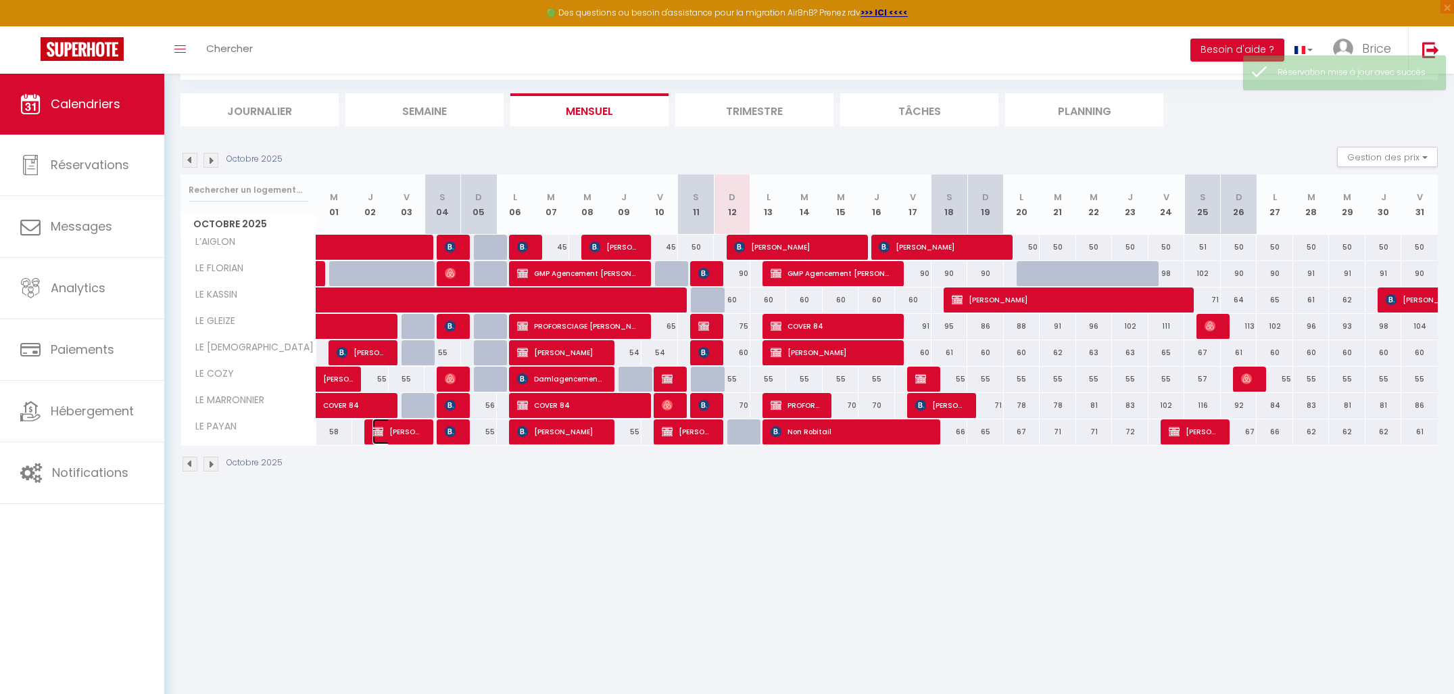
click at [396, 430] on span "[PERSON_NAME]" at bounding box center [397, 432] width 49 height 26
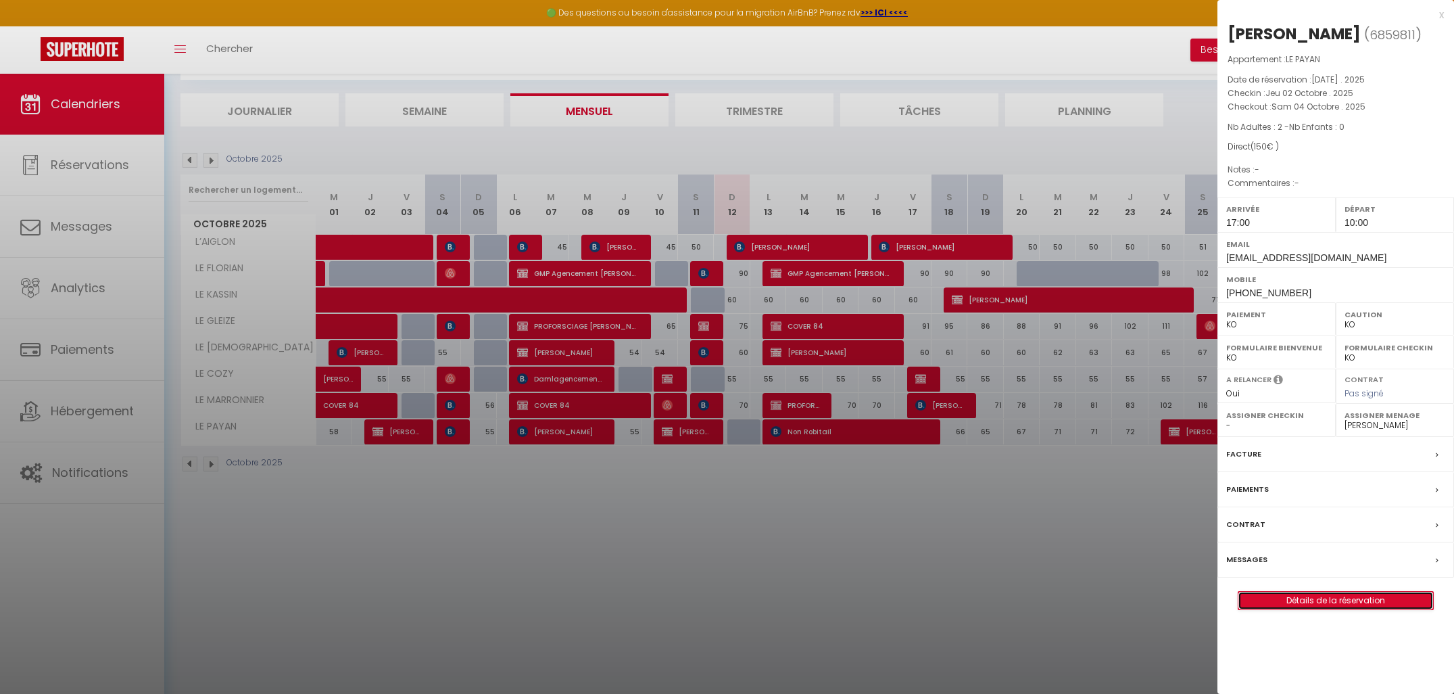
click at [1318, 600] on link "Détails de la réservation" at bounding box center [1336, 601] width 195 height 18
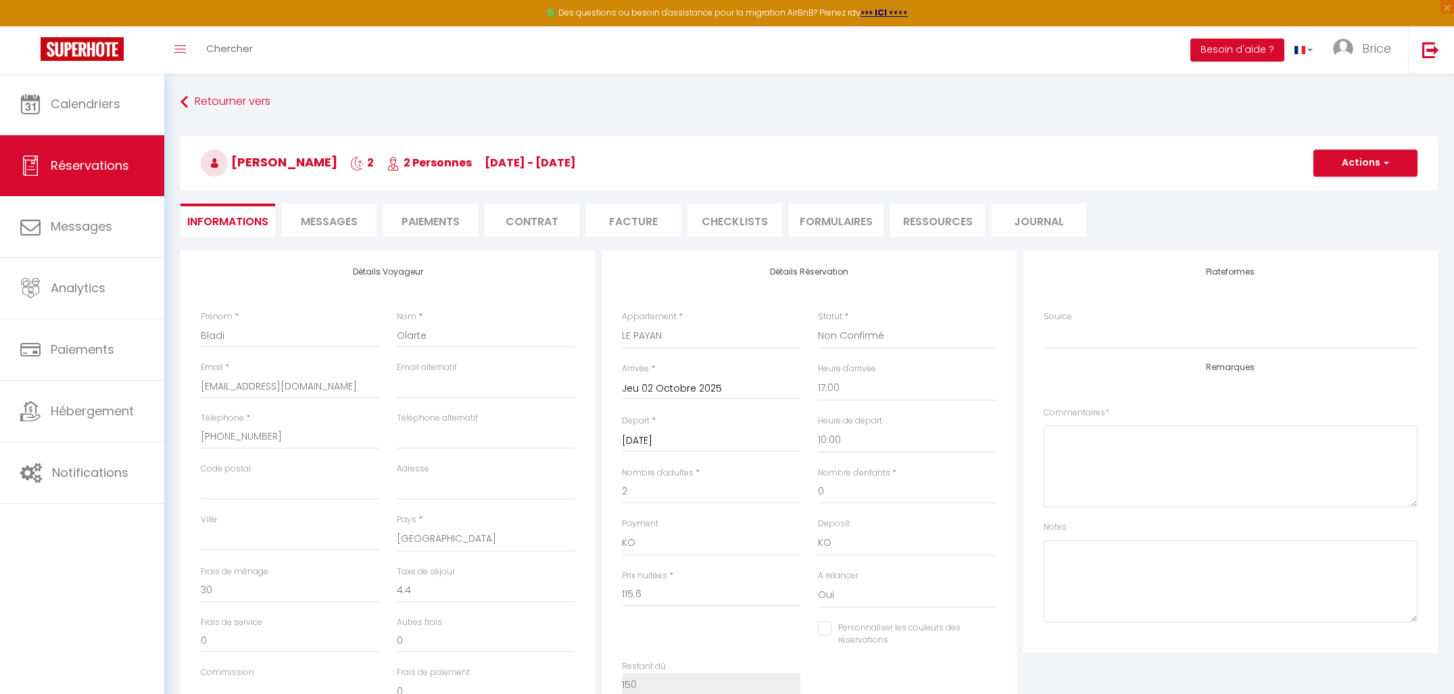
click at [414, 224] on li "Paiements" at bounding box center [430, 220] width 95 height 33
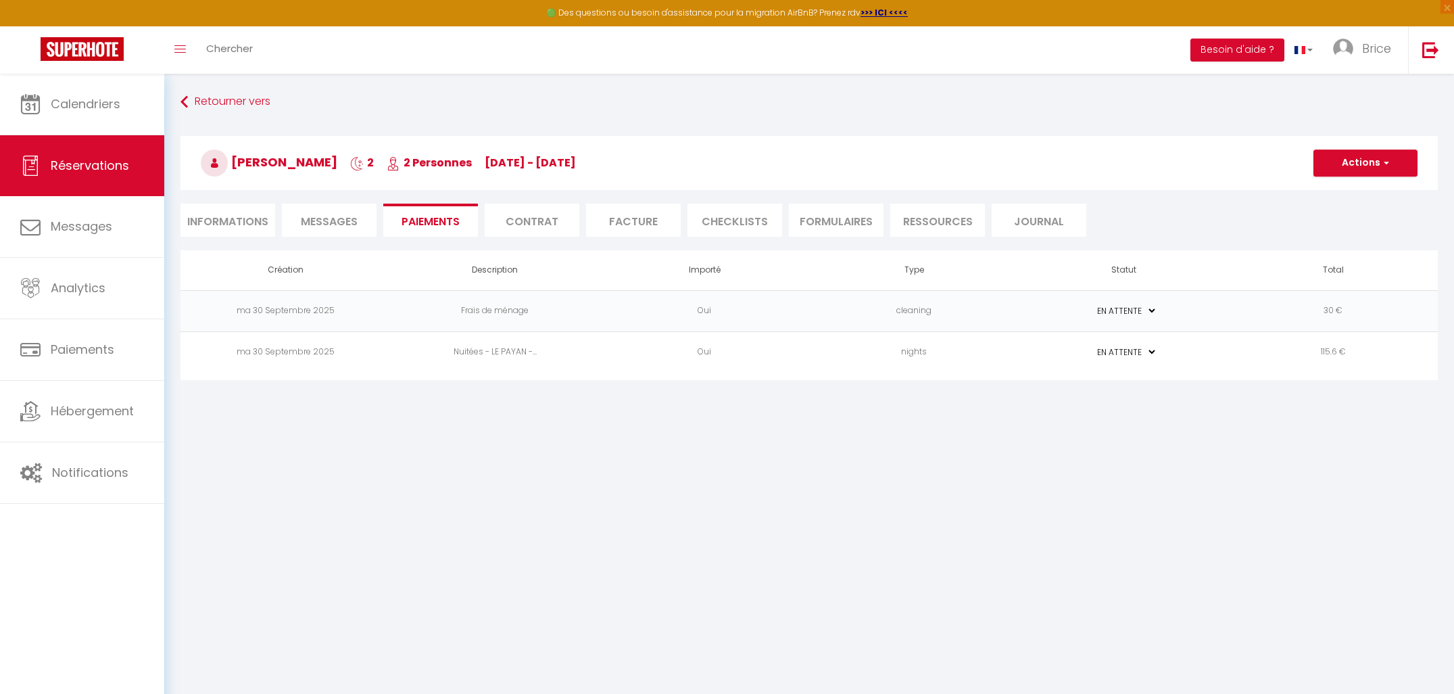
click at [1154, 312] on select "PAYÉ EN ATTENTE" at bounding box center [1124, 310] width 68 height 13
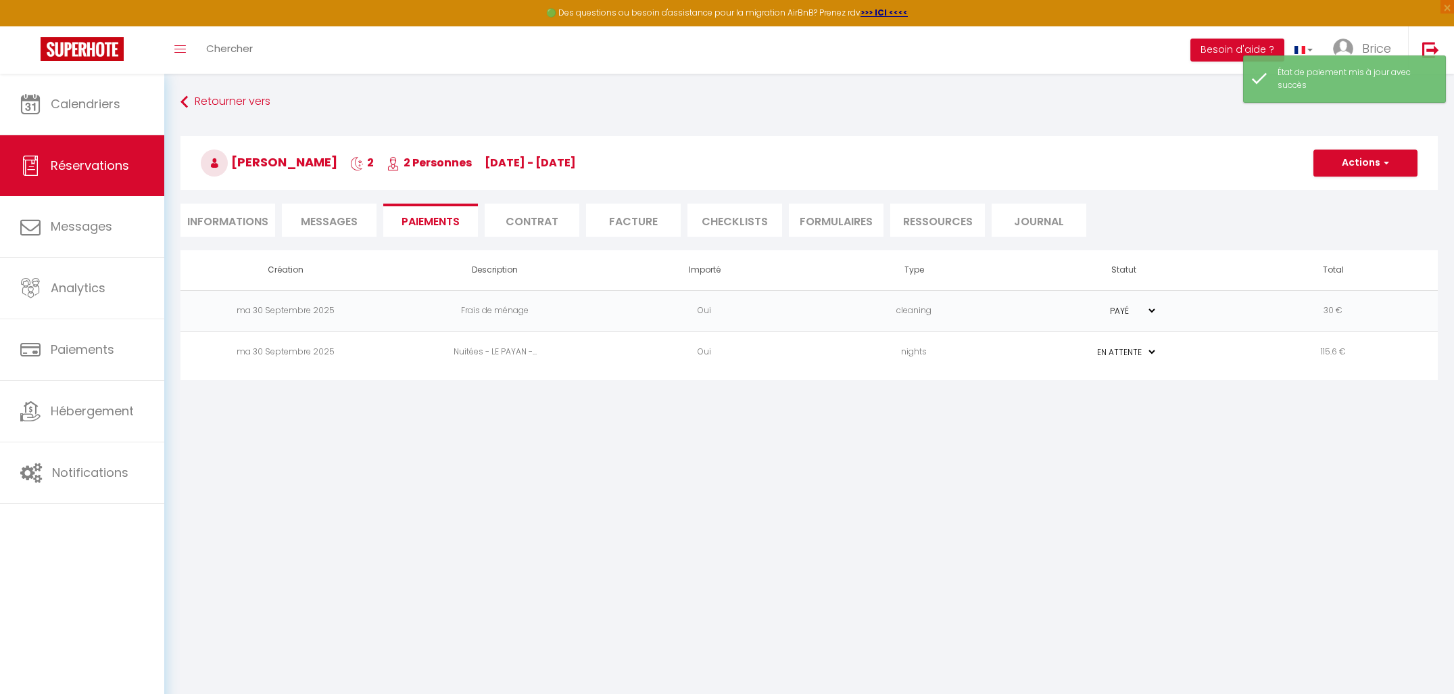
click at [1149, 352] on select "PAYÉ EN ATTENTE" at bounding box center [1124, 352] width 68 height 13
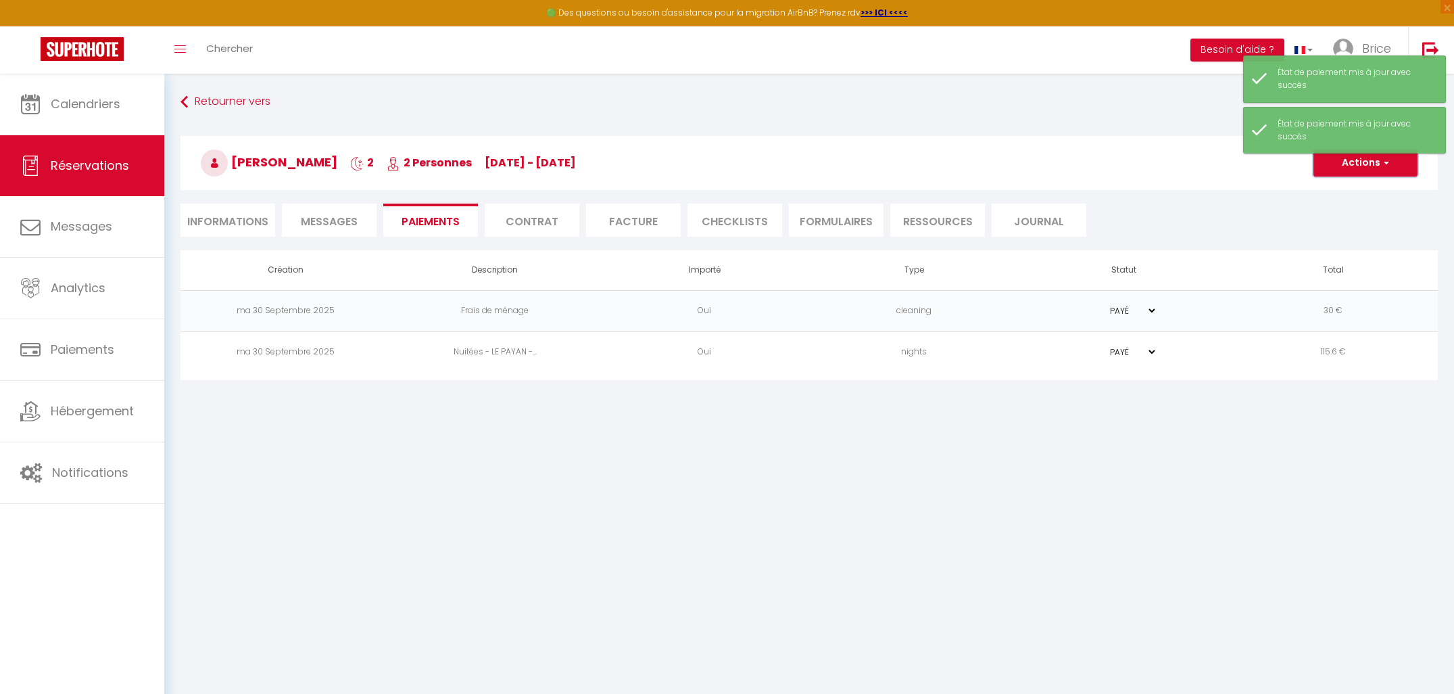
click at [1344, 163] on button "Actions" at bounding box center [1366, 162] width 104 height 27
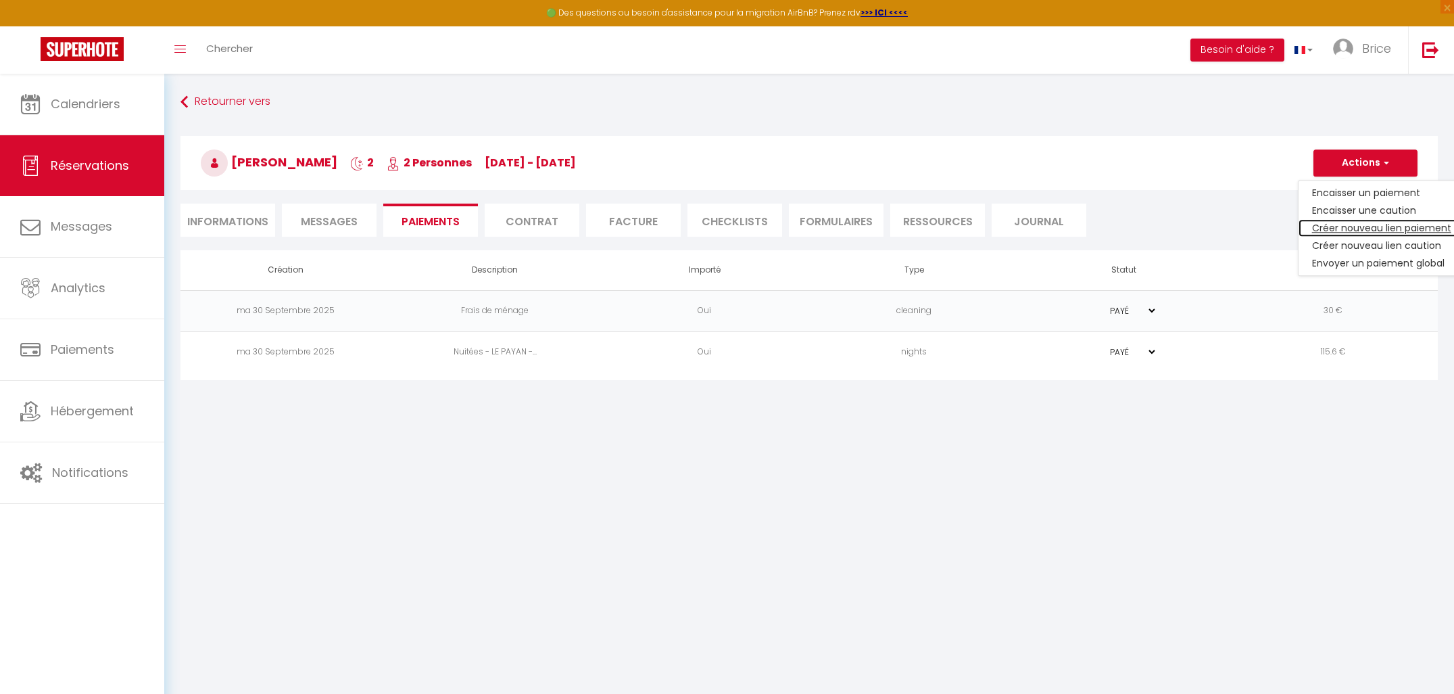
click at [1345, 229] on link "Créer nouveau lien paiement" at bounding box center [1382, 228] width 166 height 18
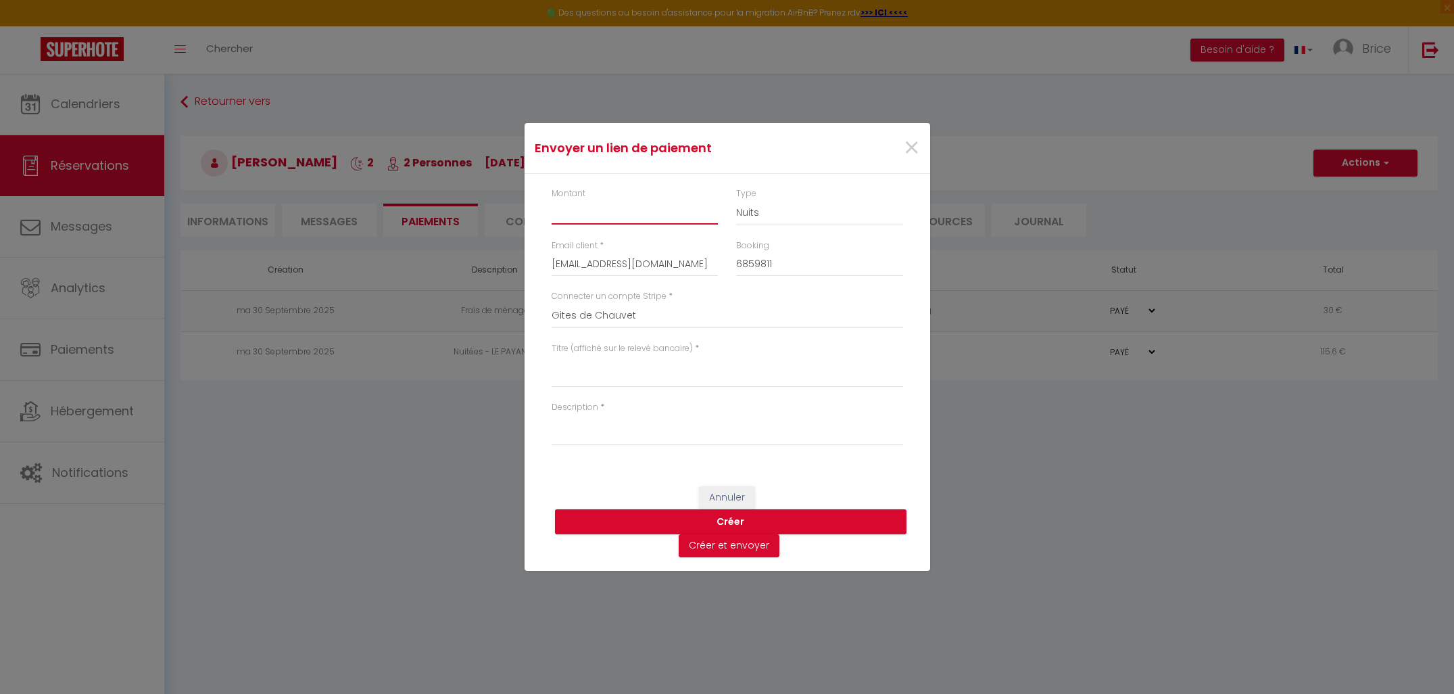
click at [636, 219] on input "Montant" at bounding box center [635, 212] width 167 height 24
click at [757, 215] on select "Nuits Frais de ménage Taxe de séjour [GEOGRAPHIC_DATA]" at bounding box center [819, 213] width 167 height 26
click at [644, 382] on textarea "Titre (affiché sur le relevé bancaire)" at bounding box center [728, 371] width 352 height 32
click at [657, 436] on textarea "Description" at bounding box center [728, 429] width 352 height 32
click at [738, 519] on button "Créer" at bounding box center [731, 522] width 352 height 26
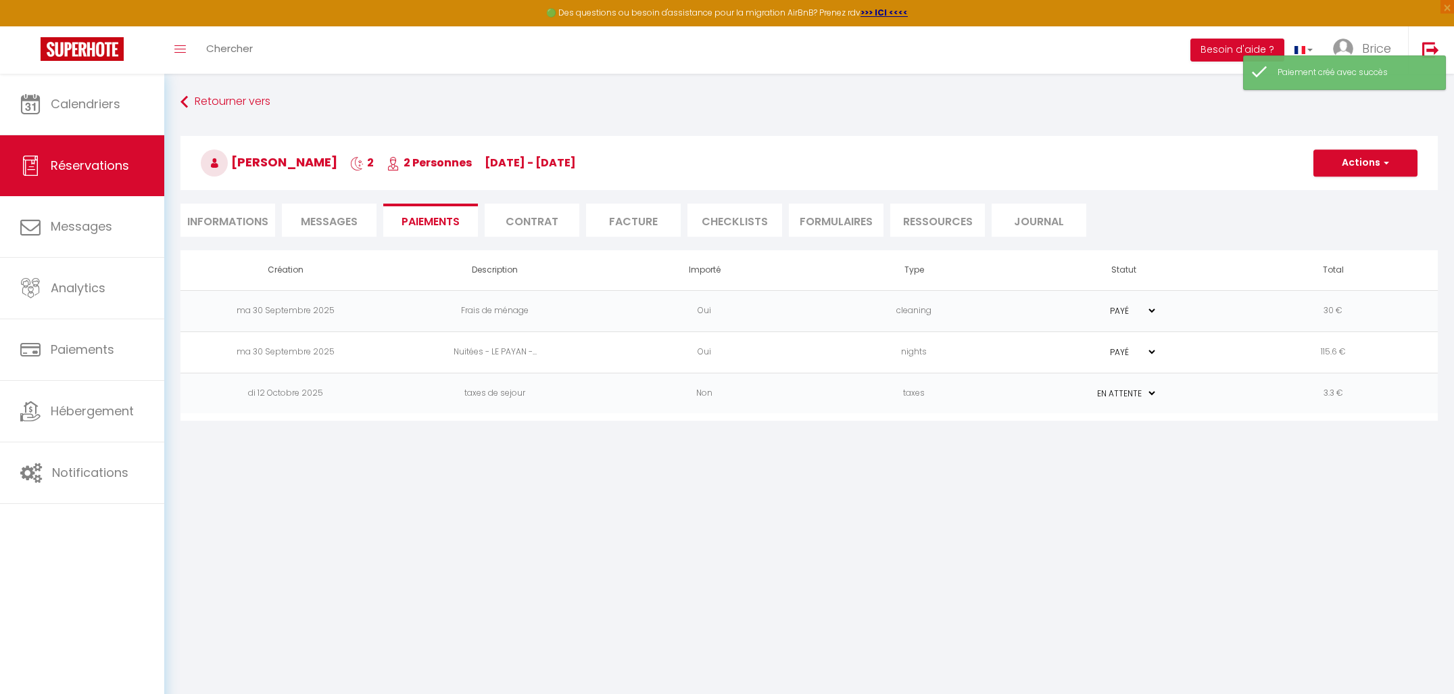
click at [1133, 392] on select "PAYÉ EN ATTENTE" at bounding box center [1124, 393] width 68 height 13
click at [1329, 393] on td "3.3 €" at bounding box center [1334, 393] width 210 height 41
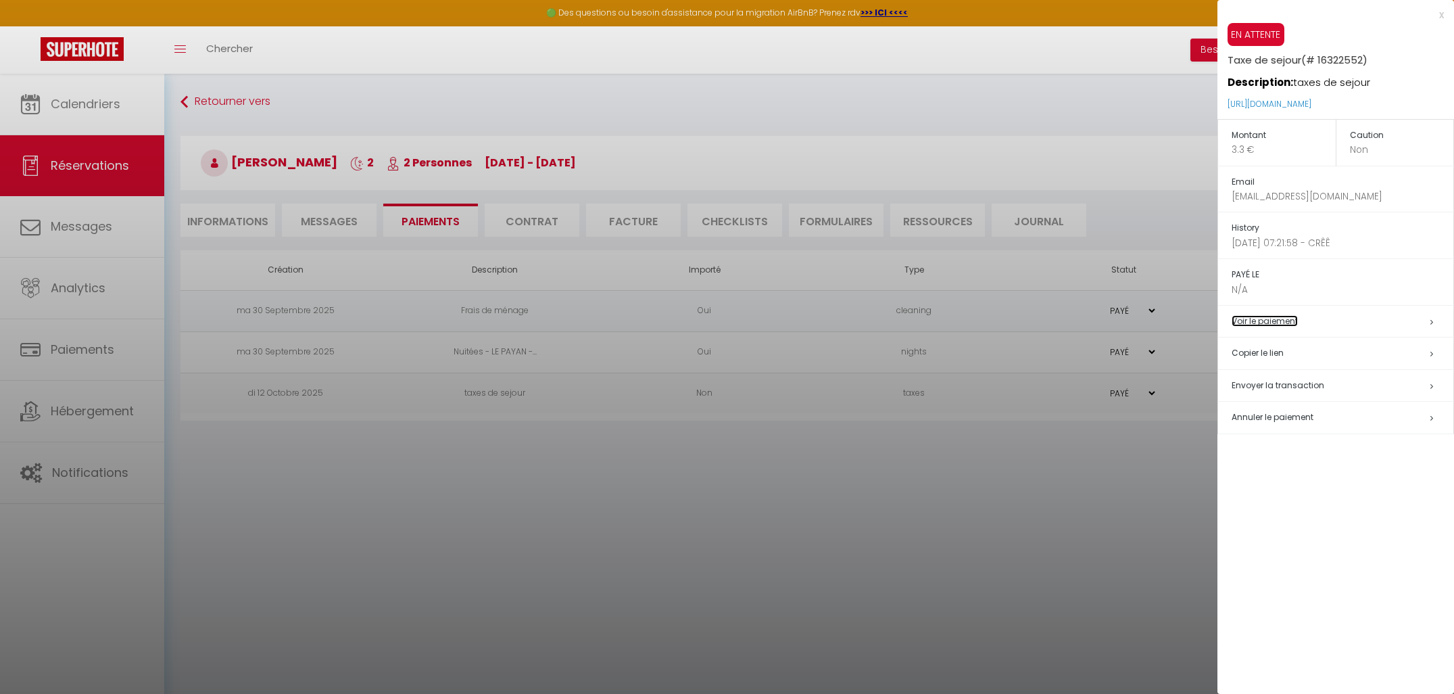
click at [1289, 320] on link "Voir le paiement" at bounding box center [1265, 320] width 66 height 11
click at [1260, 412] on span "Annuler le paiement" at bounding box center [1273, 416] width 82 height 11
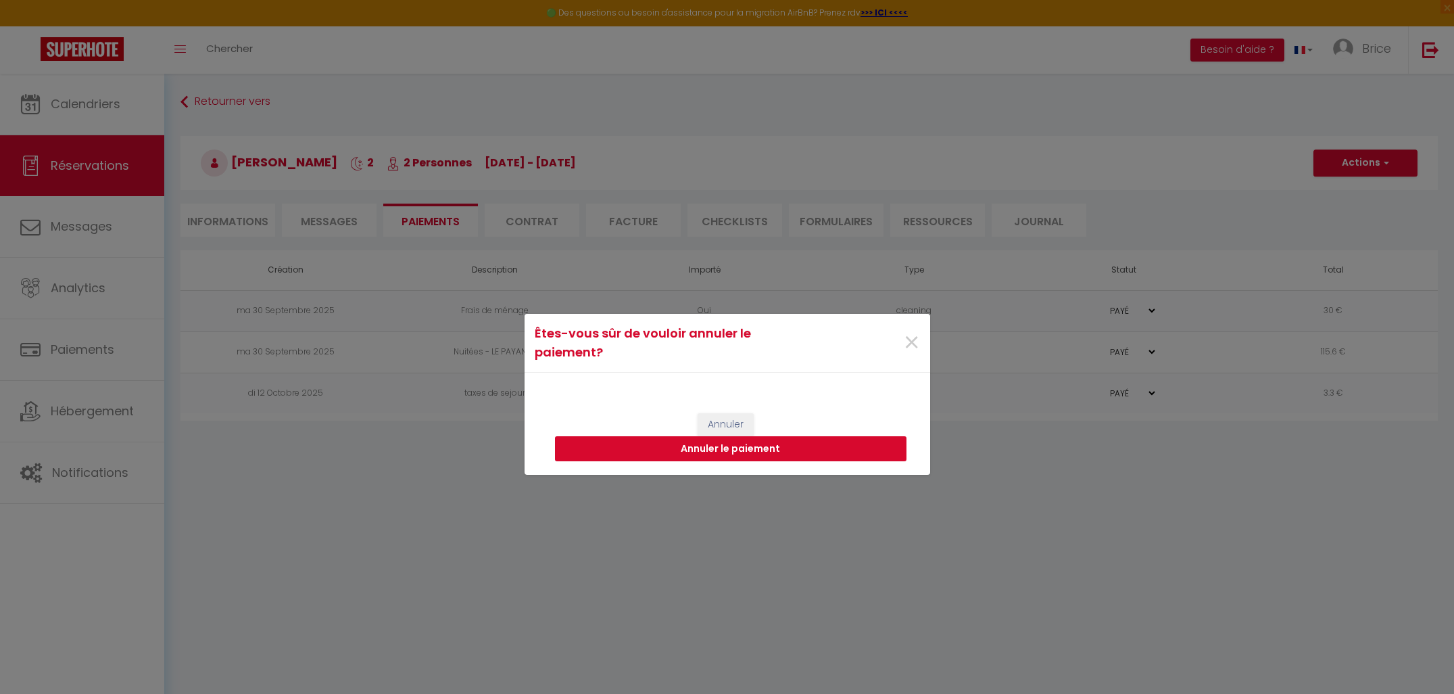
click at [698, 445] on button "Annuler le paiement" at bounding box center [731, 449] width 352 height 26
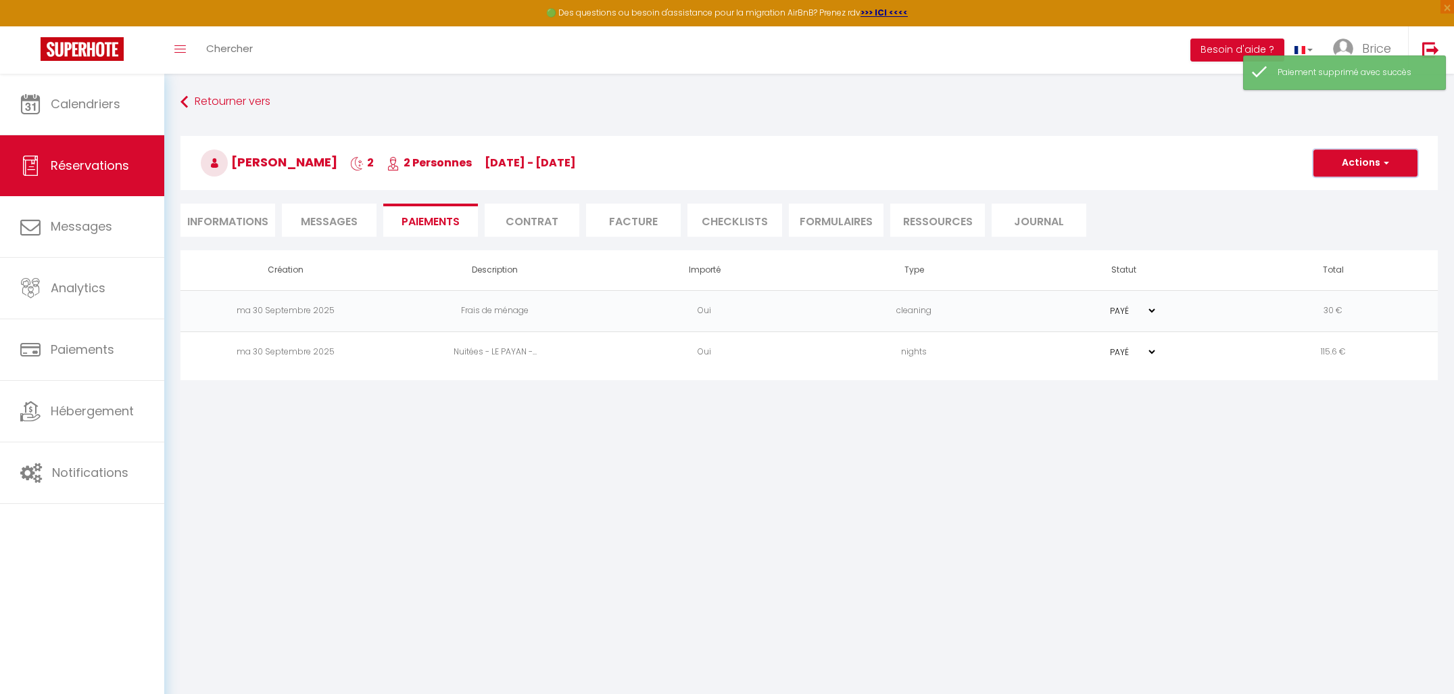
click at [1333, 168] on button "Actions" at bounding box center [1366, 162] width 104 height 27
click at [1337, 225] on link "Créer nouveau lien paiement" at bounding box center [1382, 228] width 166 height 18
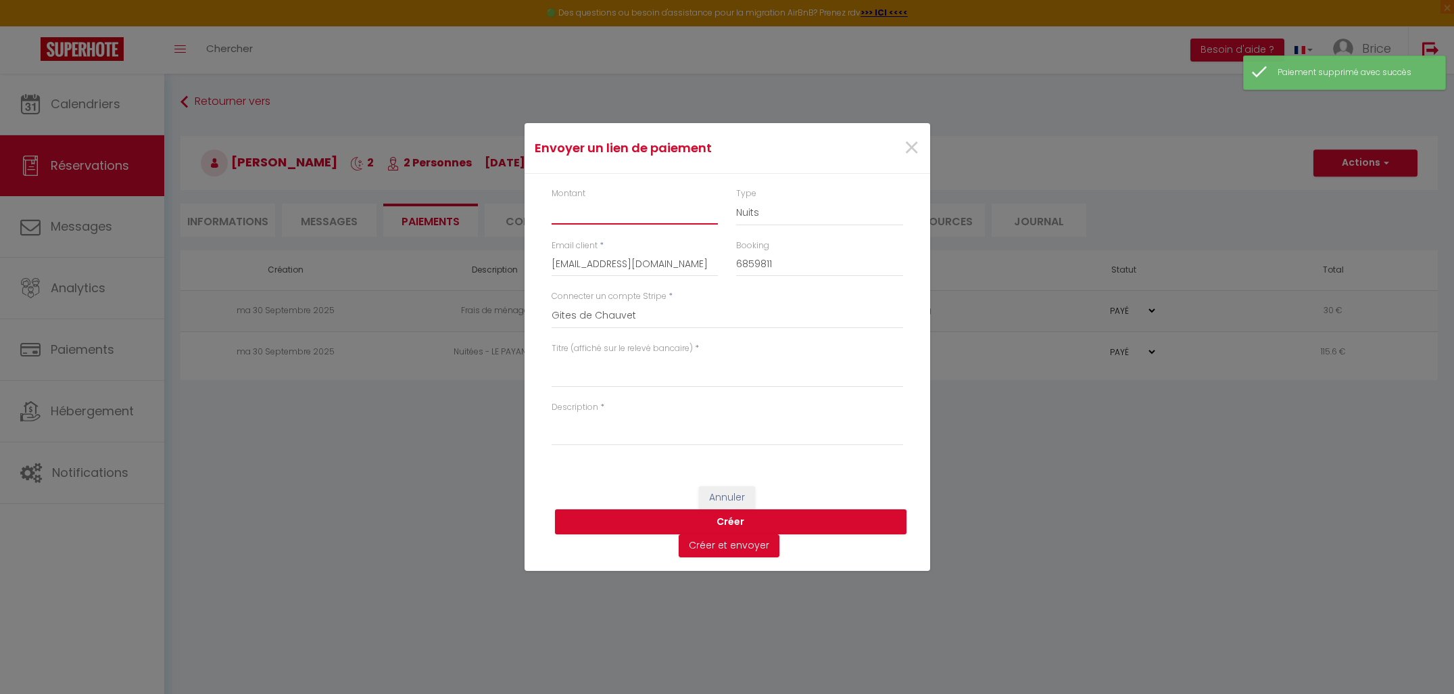
click at [612, 218] on input "Montant" at bounding box center [635, 212] width 167 height 24
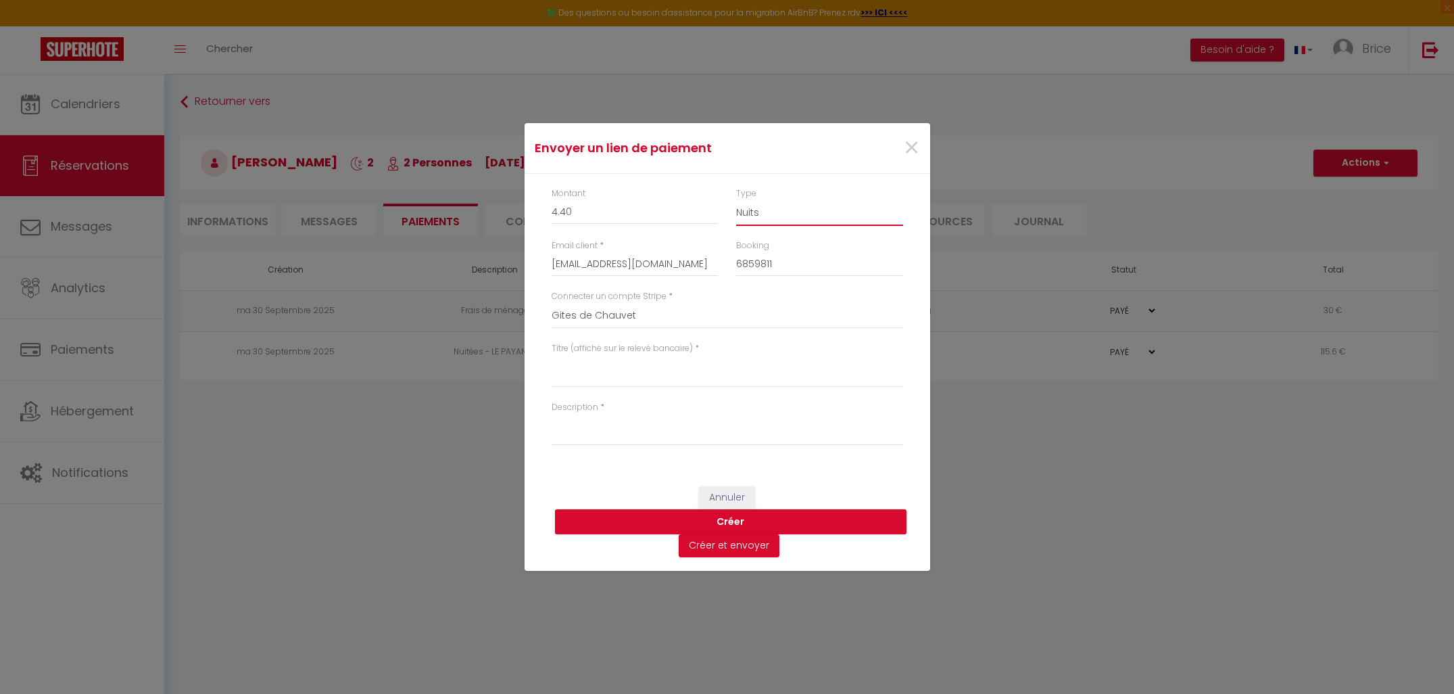
click at [759, 221] on select "Nuits Frais de ménage Taxe de séjour [GEOGRAPHIC_DATA]" at bounding box center [819, 213] width 167 height 26
click at [577, 378] on textarea "Titre (affiché sur le relevé bancaire)" at bounding box center [728, 371] width 352 height 32
click at [583, 433] on textarea "Description" at bounding box center [728, 429] width 352 height 32
click at [716, 518] on button "Créer" at bounding box center [731, 522] width 352 height 26
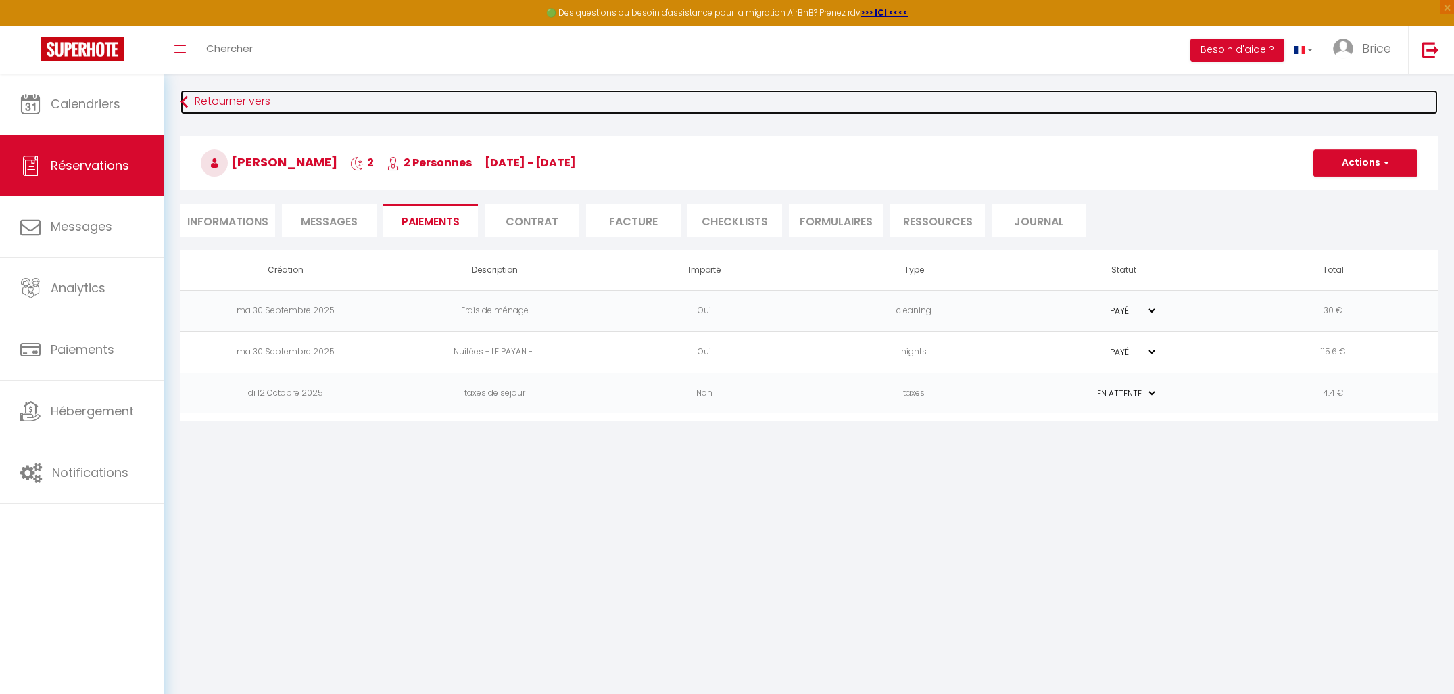
click at [258, 100] on link "Retourner vers" at bounding box center [810, 102] width 1258 height 24
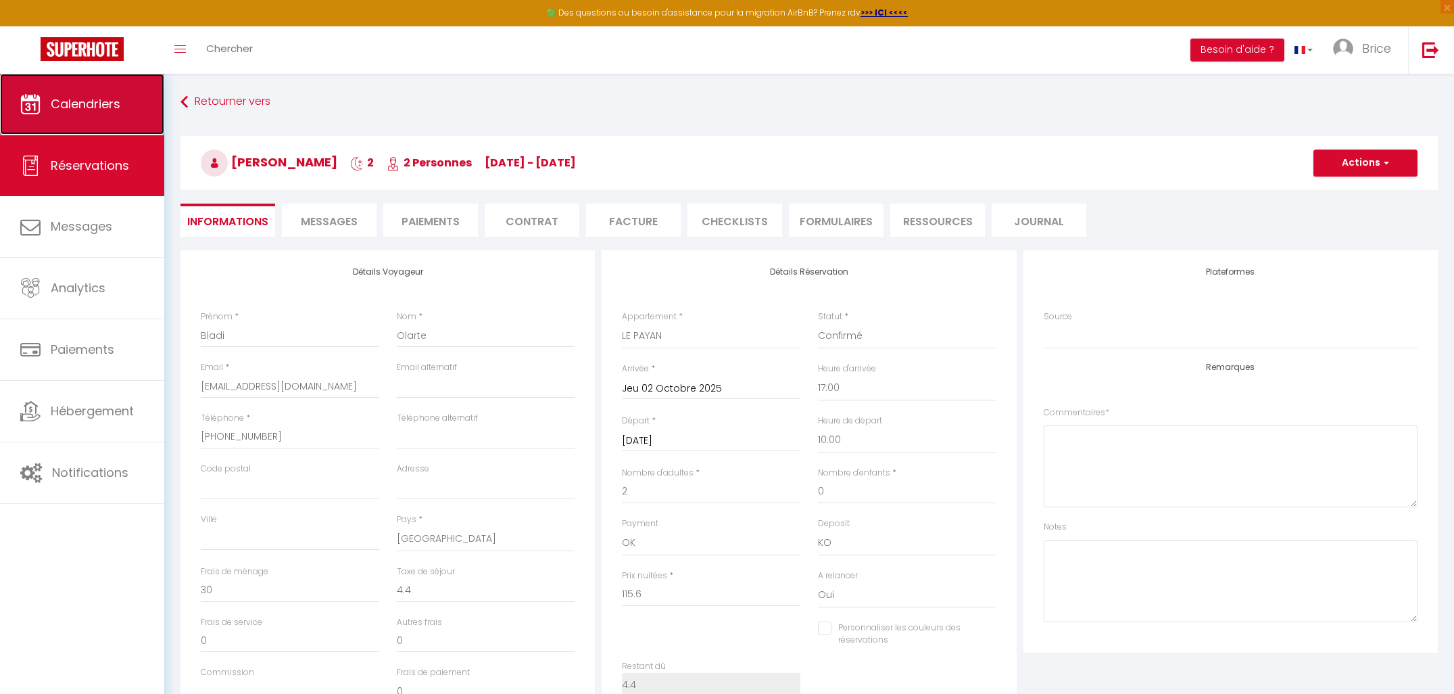
click at [78, 101] on span "Calendriers" at bounding box center [86, 103] width 70 height 17
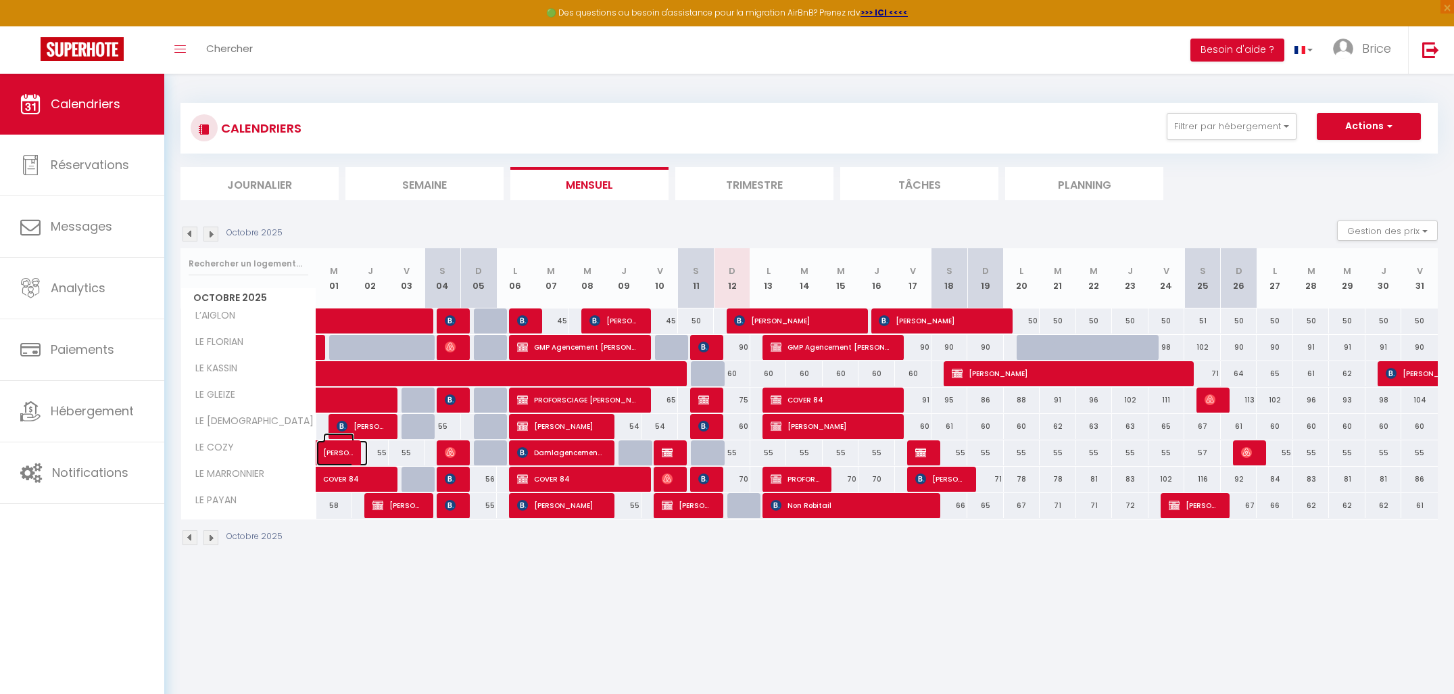
click at [341, 450] on span "[PERSON_NAME]" at bounding box center [338, 446] width 31 height 26
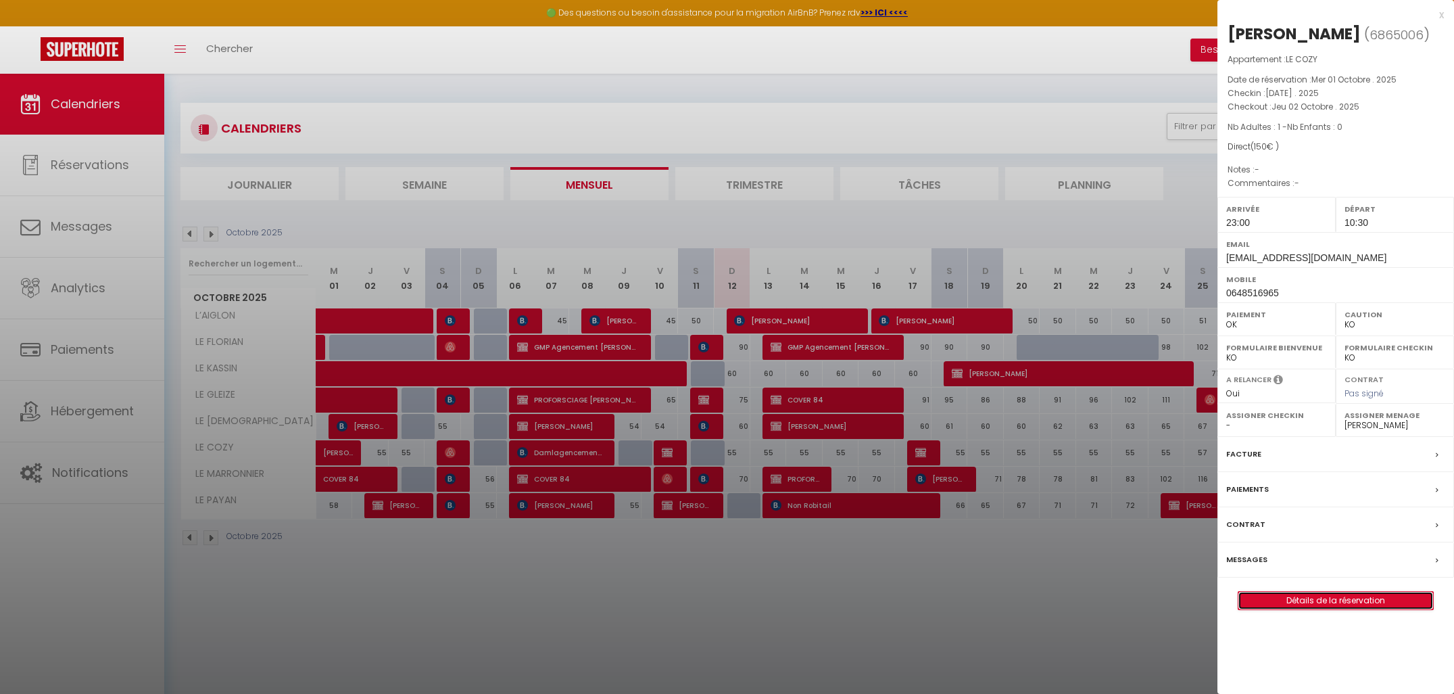
click at [1291, 600] on link "Détails de la réservation" at bounding box center [1336, 601] width 195 height 18
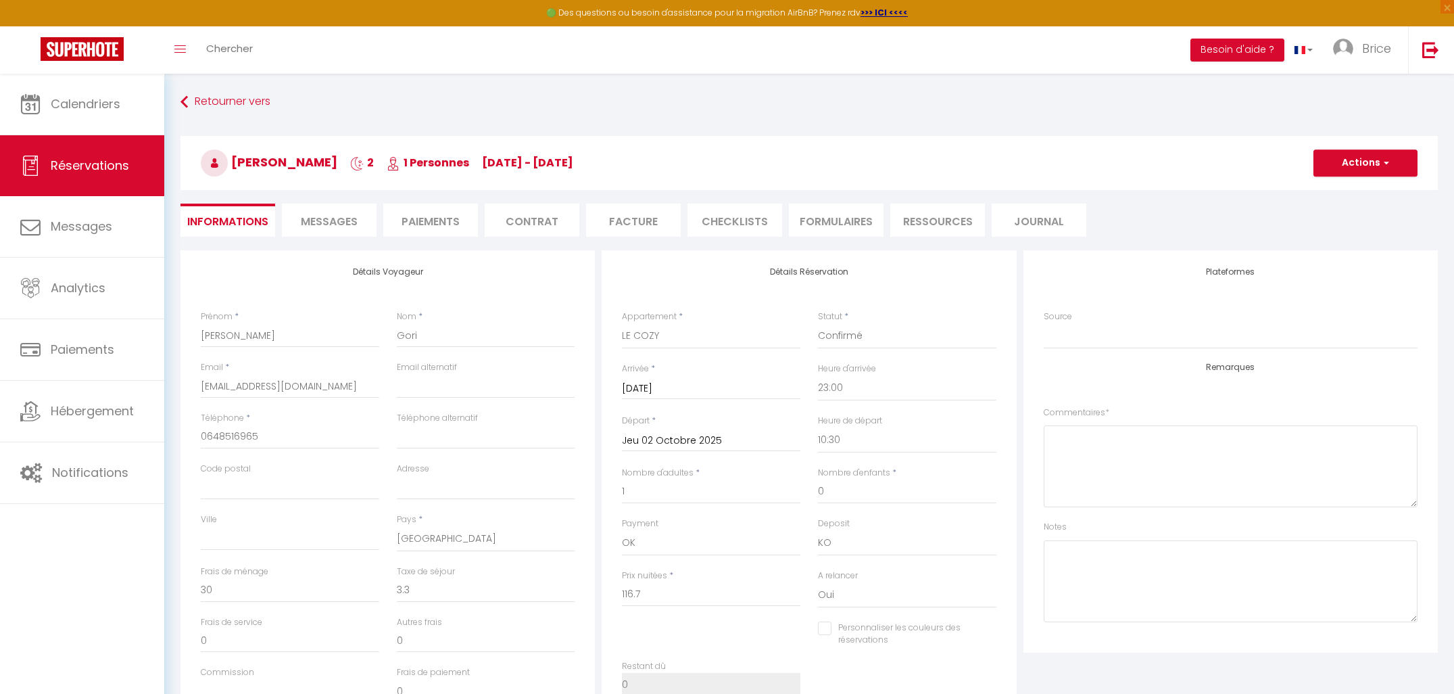
click at [428, 217] on li "Paiements" at bounding box center [430, 220] width 95 height 33
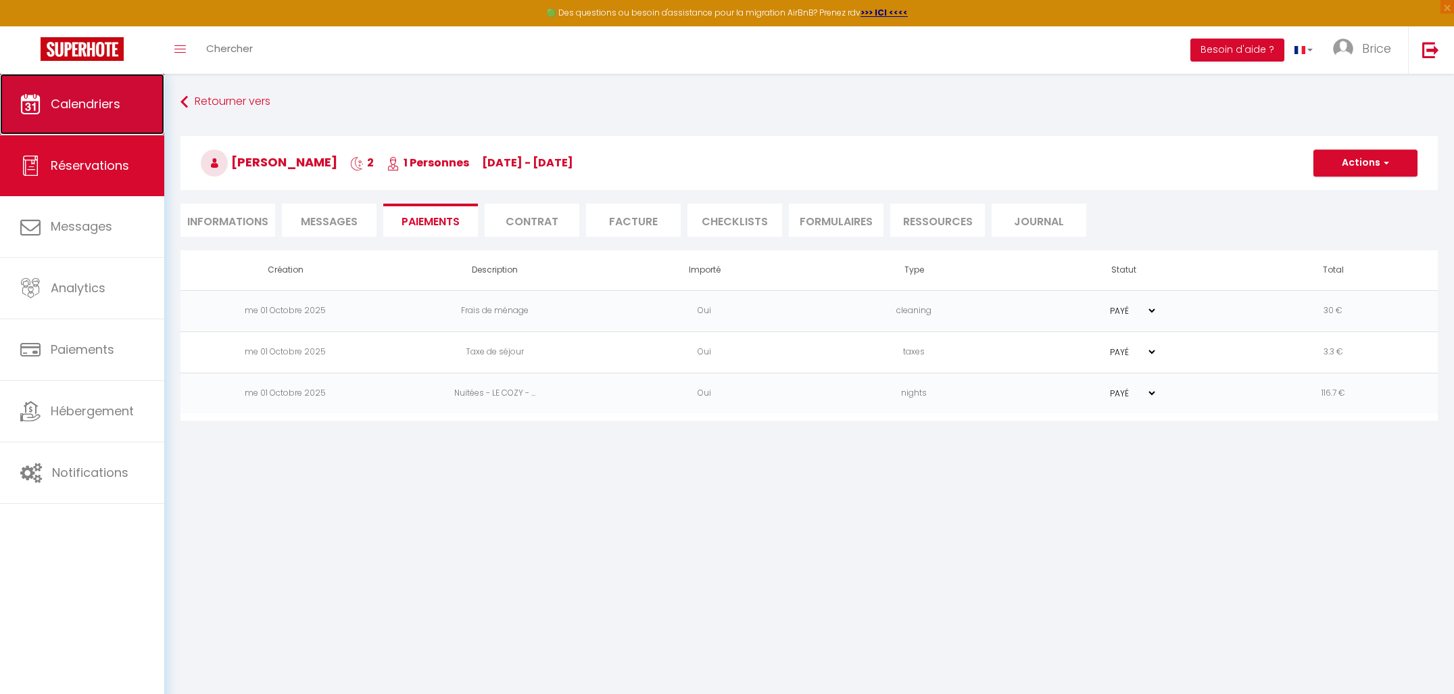
click at [118, 114] on link "Calendriers" at bounding box center [82, 104] width 164 height 61
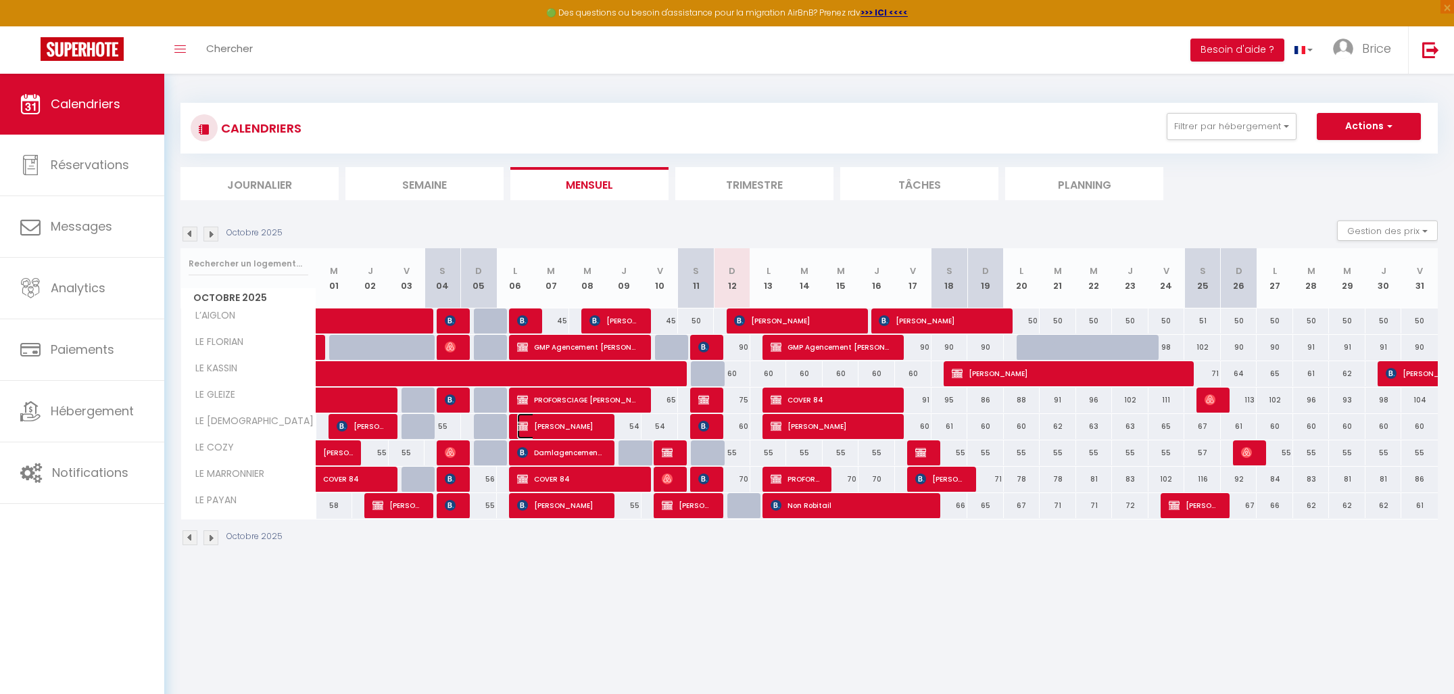
drag, startPoint x: 544, startPoint y: 429, endPoint x: 544, endPoint y: 420, distance: 8.8
click at [544, 429] on span "[PERSON_NAME]" at bounding box center [559, 426] width 85 height 26
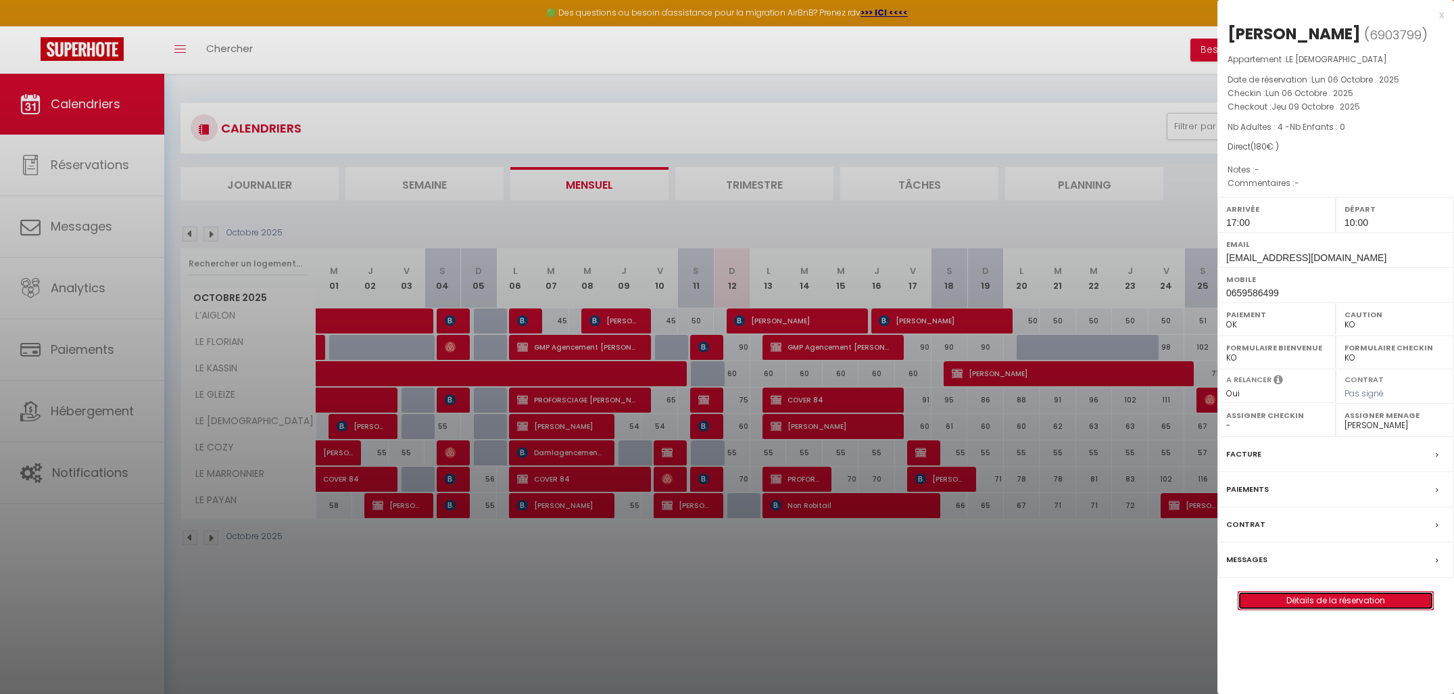
click at [1319, 599] on link "Détails de la réservation" at bounding box center [1336, 601] width 195 height 18
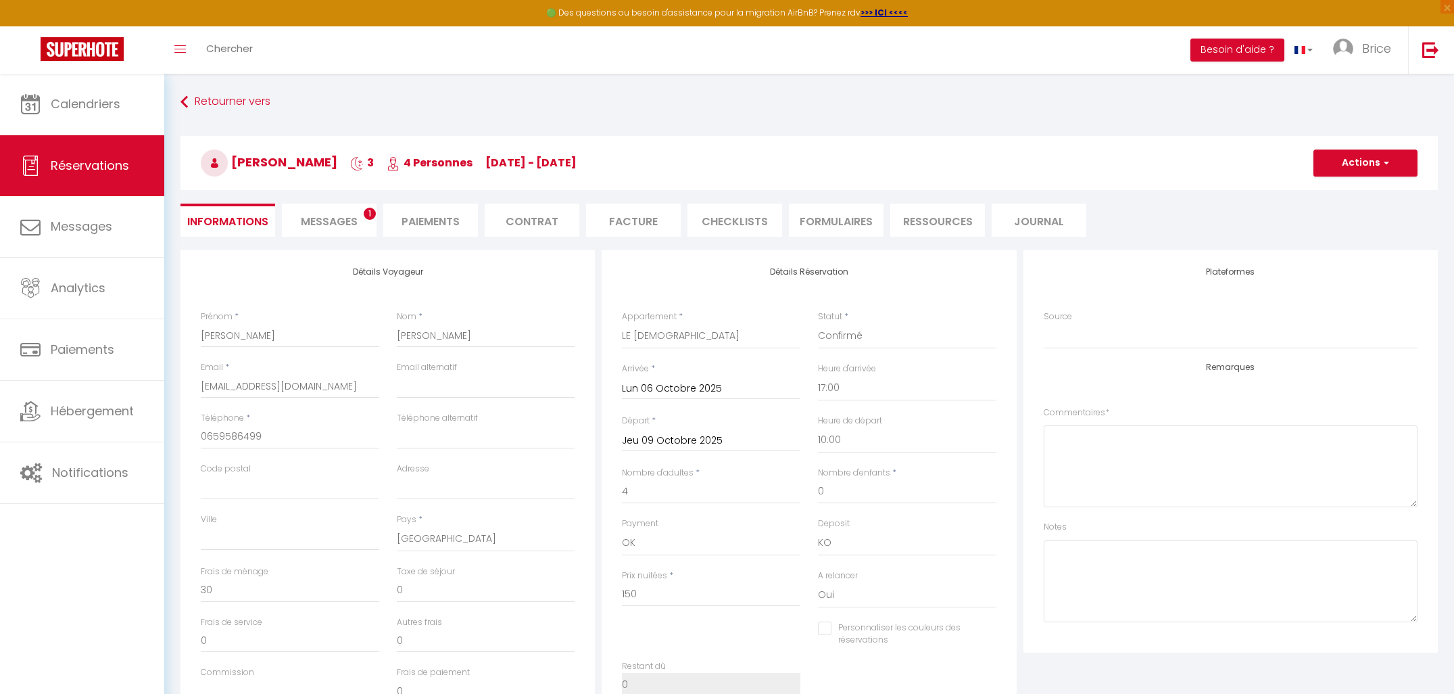
click at [327, 219] on span "Messages" at bounding box center [329, 222] width 57 height 16
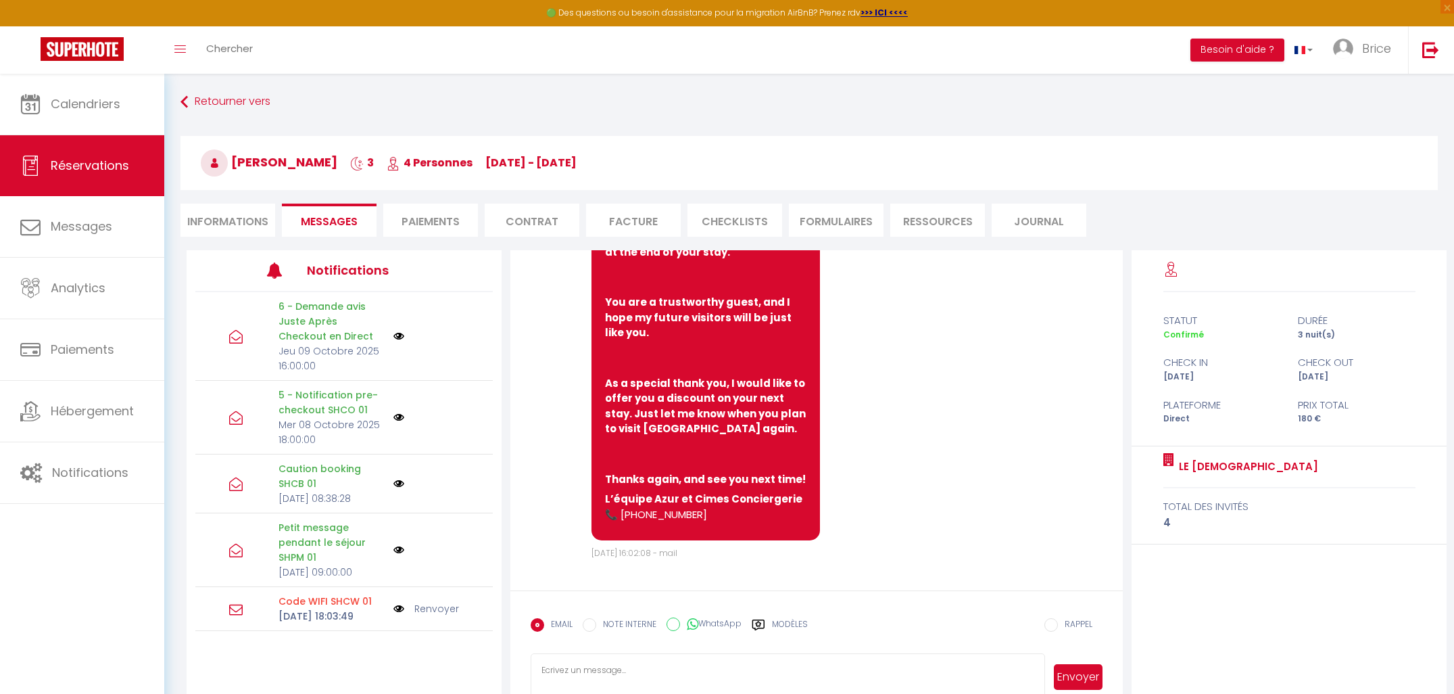
scroll to position [74, 0]
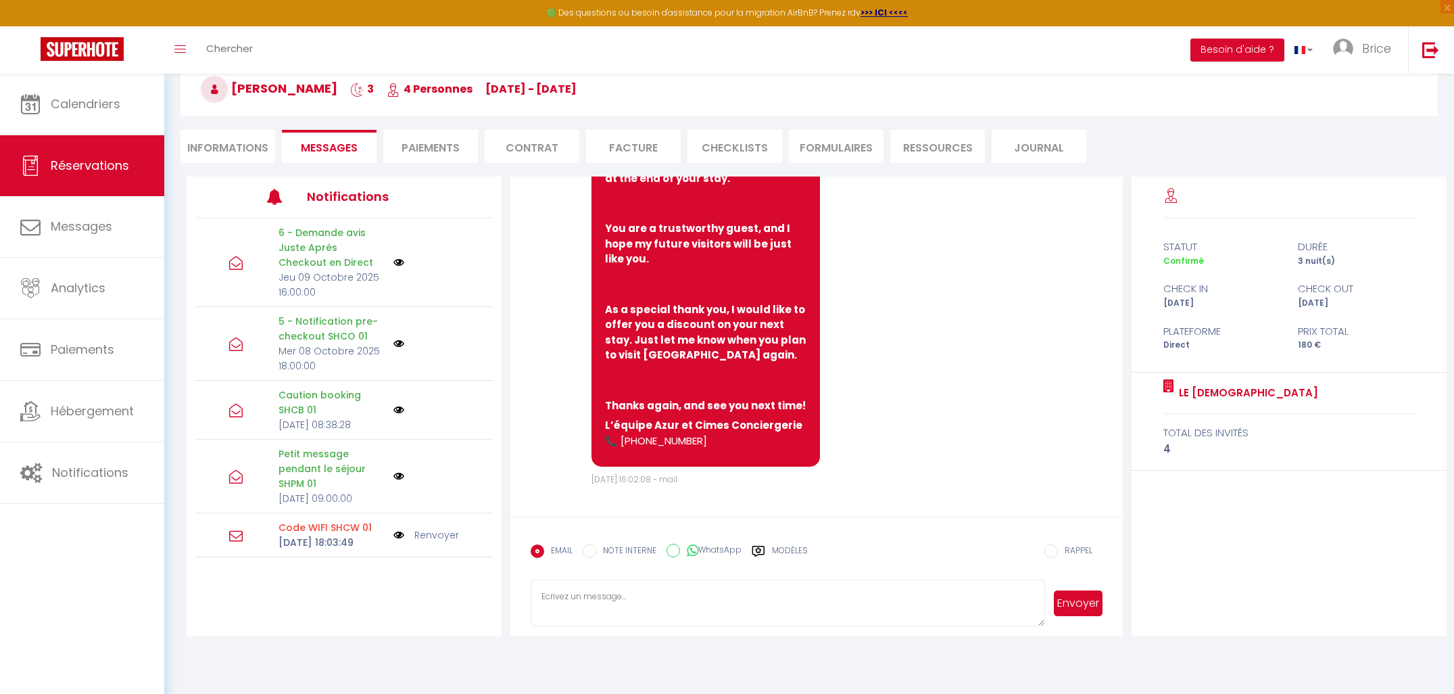
click at [421, 149] on li "Paiements" at bounding box center [430, 146] width 95 height 33
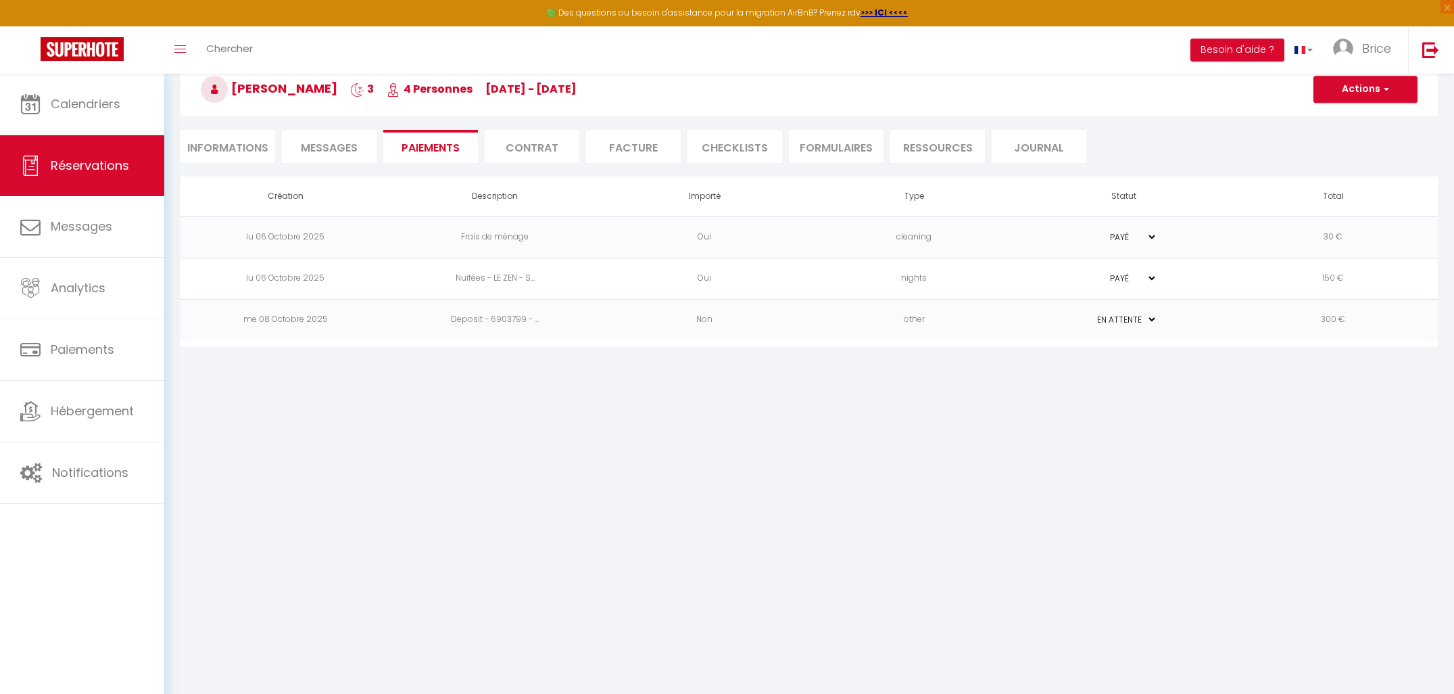
click at [233, 143] on li "Informations" at bounding box center [228, 146] width 95 height 33
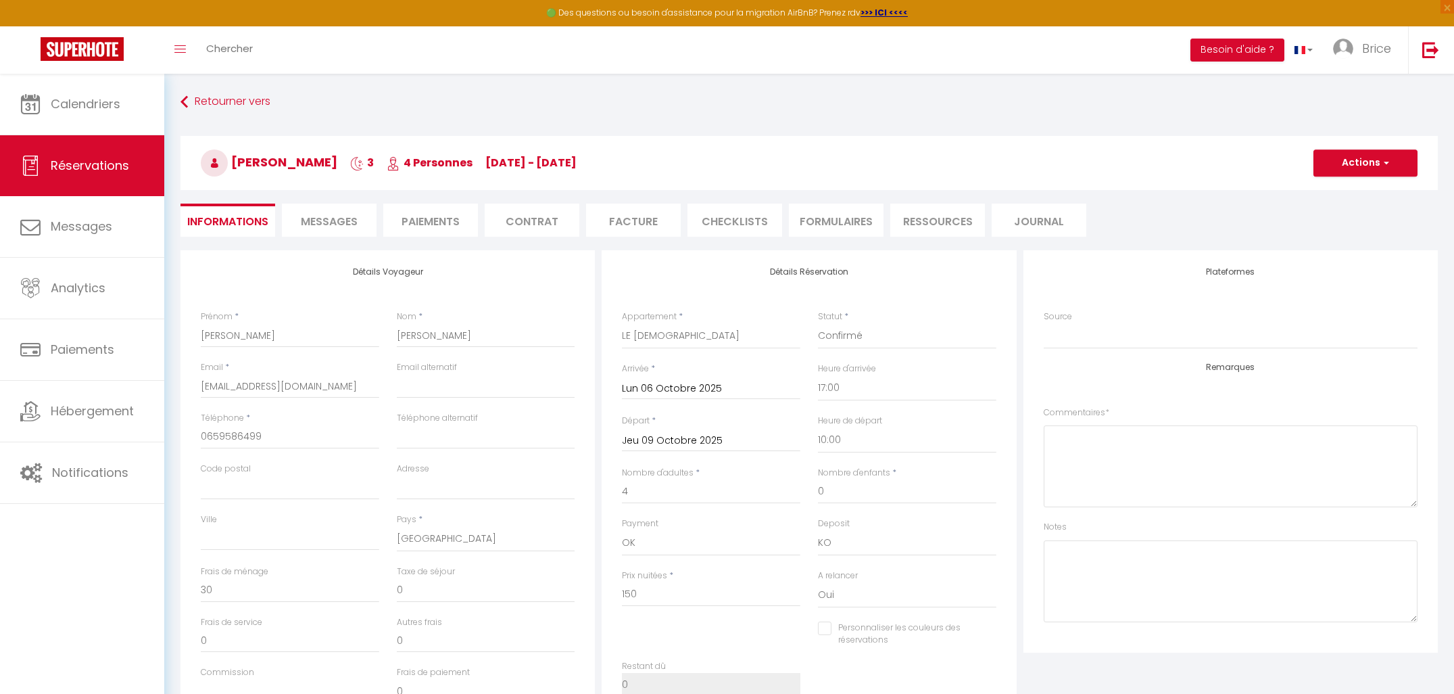
click at [444, 220] on li "Paiements" at bounding box center [430, 220] width 95 height 33
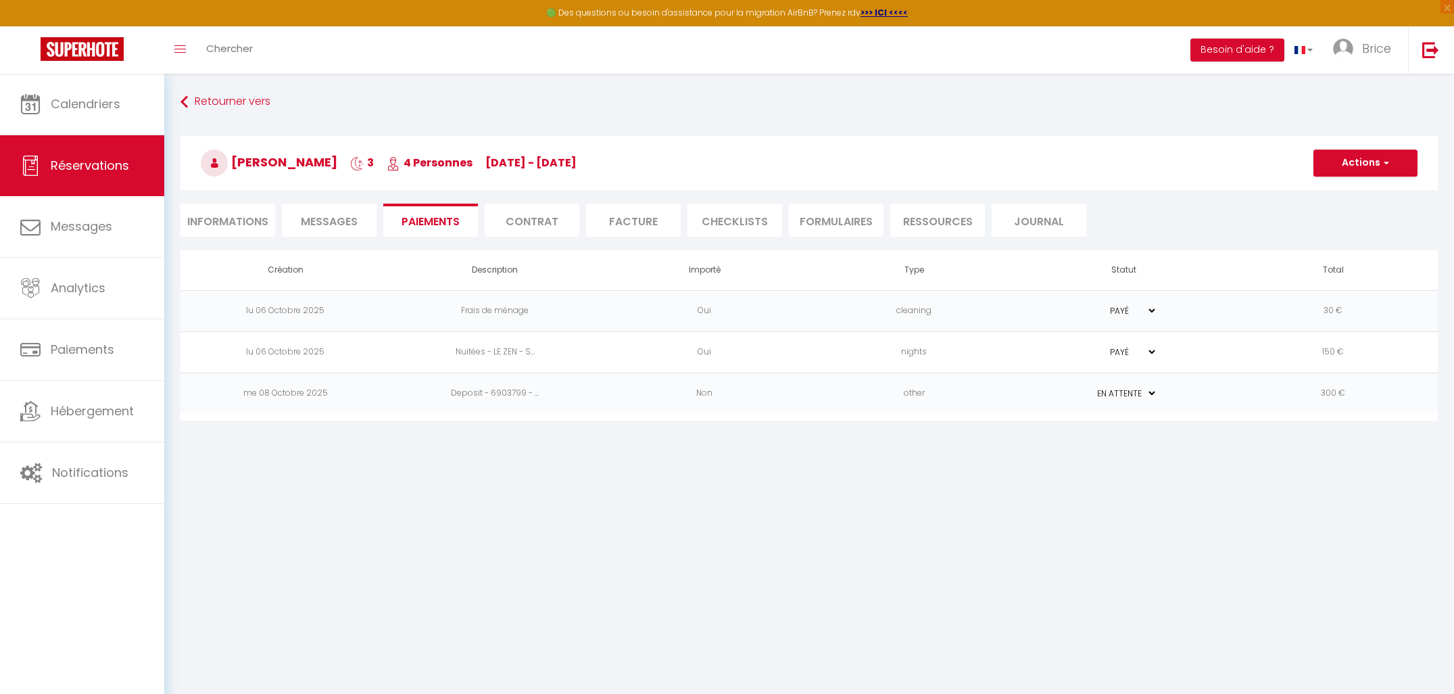
click at [229, 216] on li "Informations" at bounding box center [228, 220] width 95 height 33
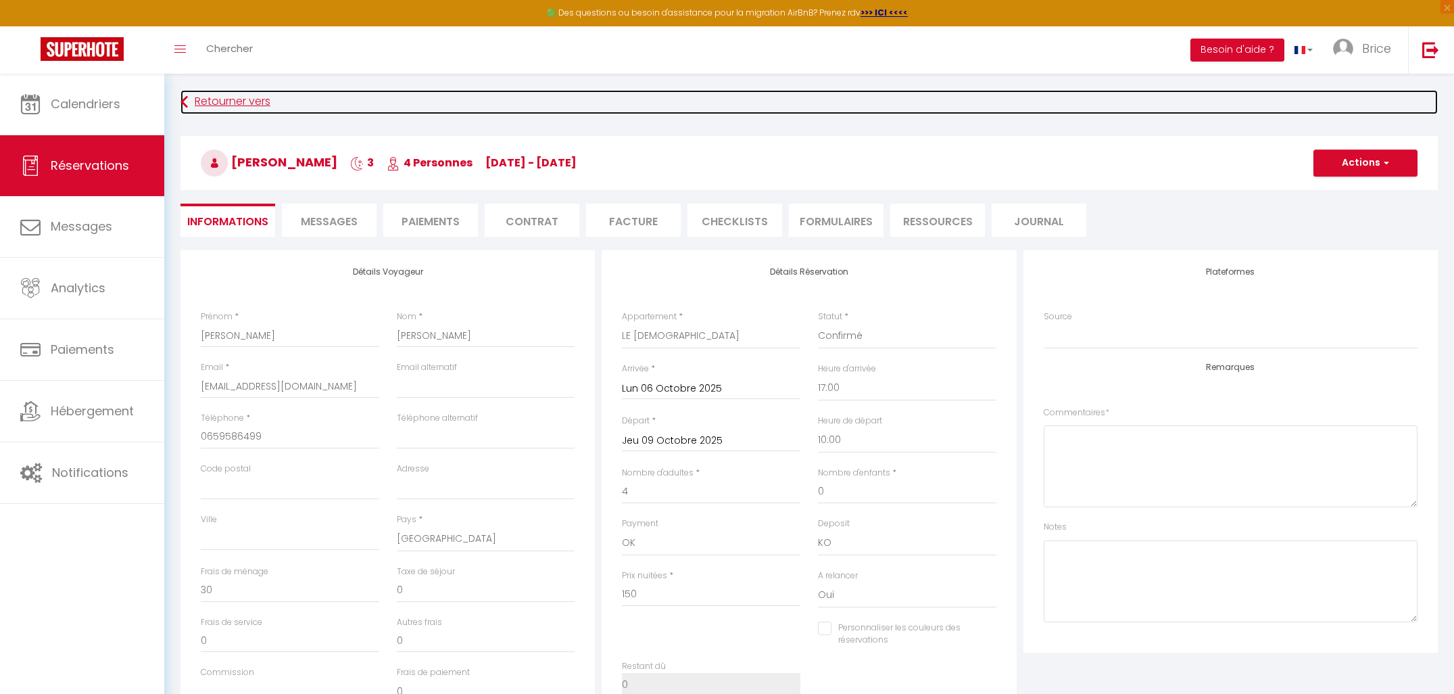
click at [201, 104] on link "Retourner vers" at bounding box center [810, 102] width 1258 height 24
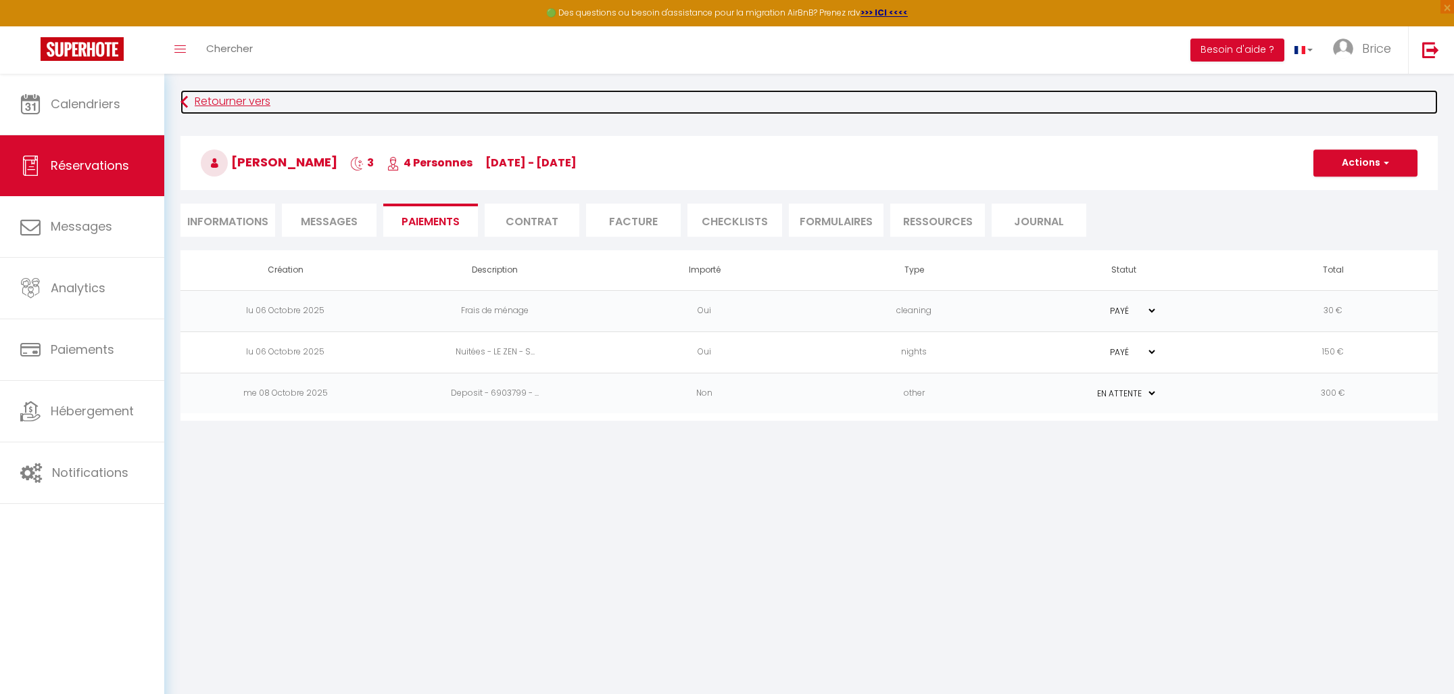
click at [227, 98] on link "Retourner vers" at bounding box center [810, 102] width 1258 height 24
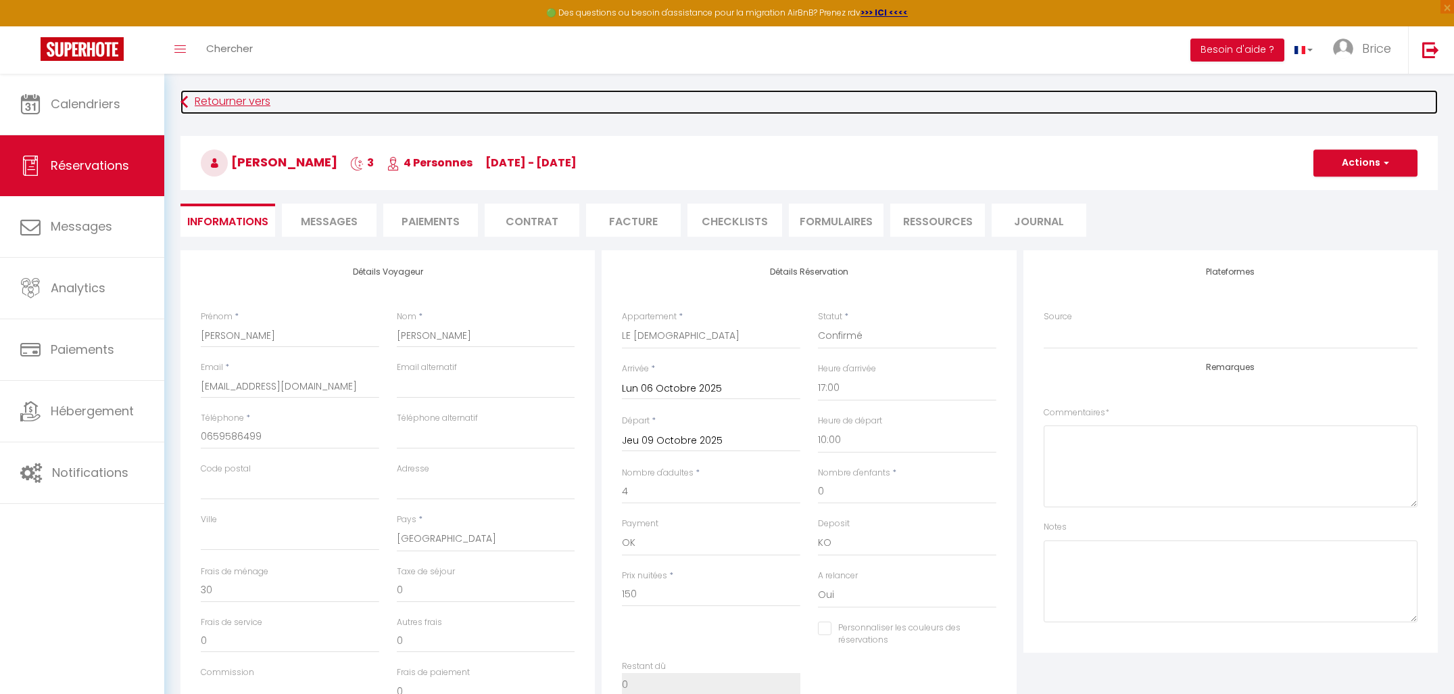
click at [227, 98] on link "Retourner vers" at bounding box center [810, 102] width 1258 height 24
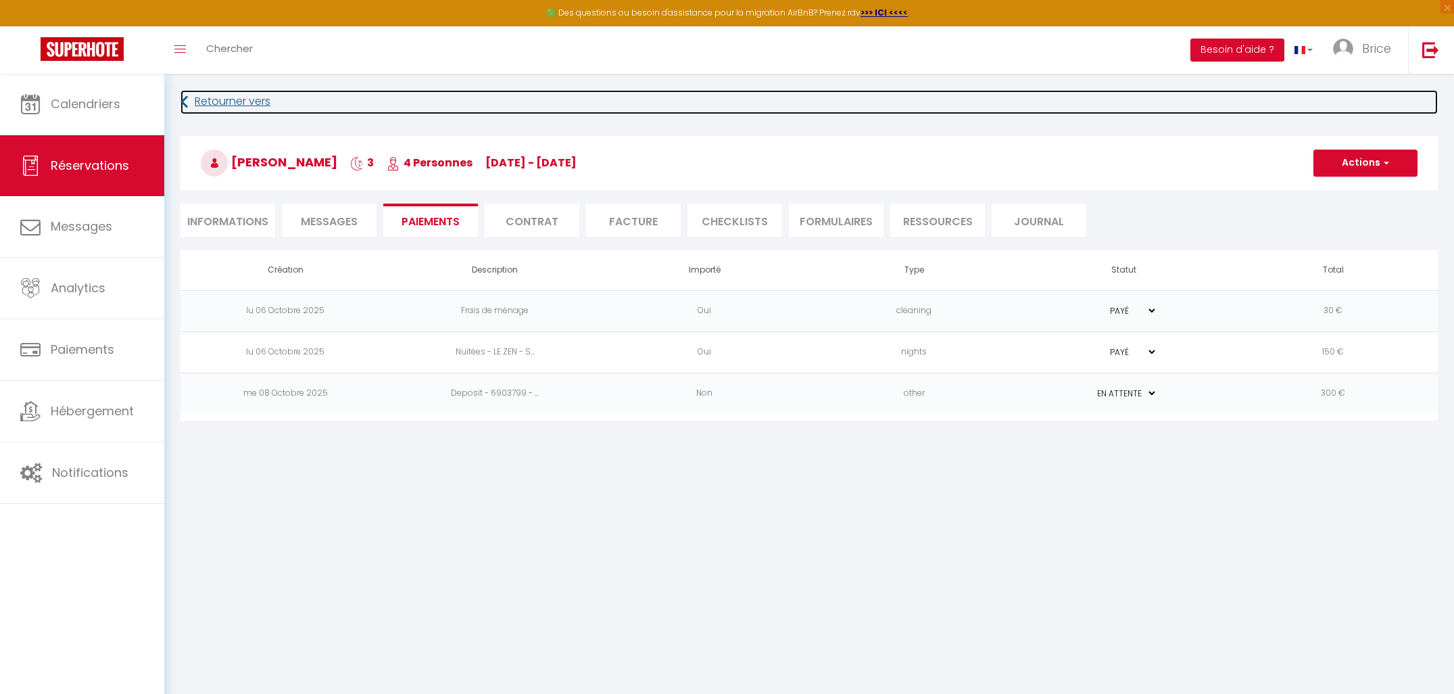
scroll to position [74, 0]
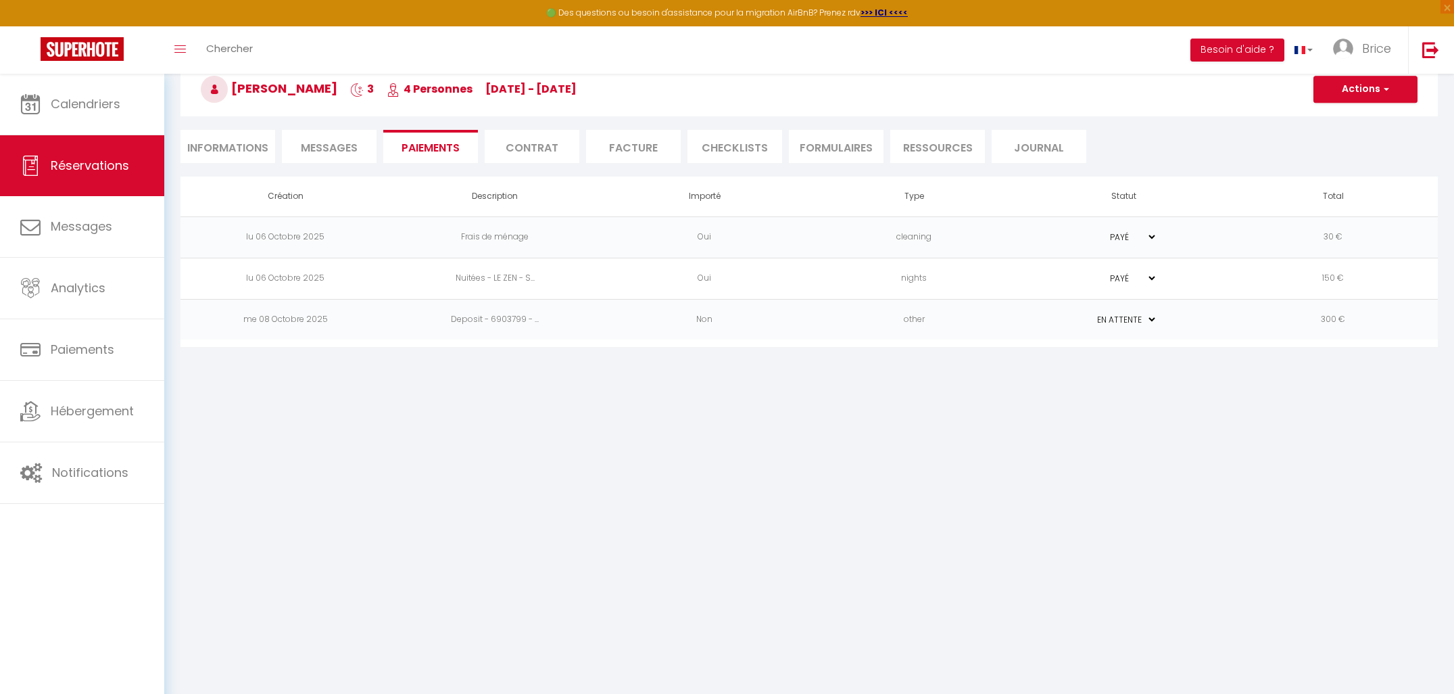
click at [227, 98] on h3 "[PERSON_NAME] 3 4 Personnes [DATE] - [DATE]" at bounding box center [810, 89] width 1258 height 54
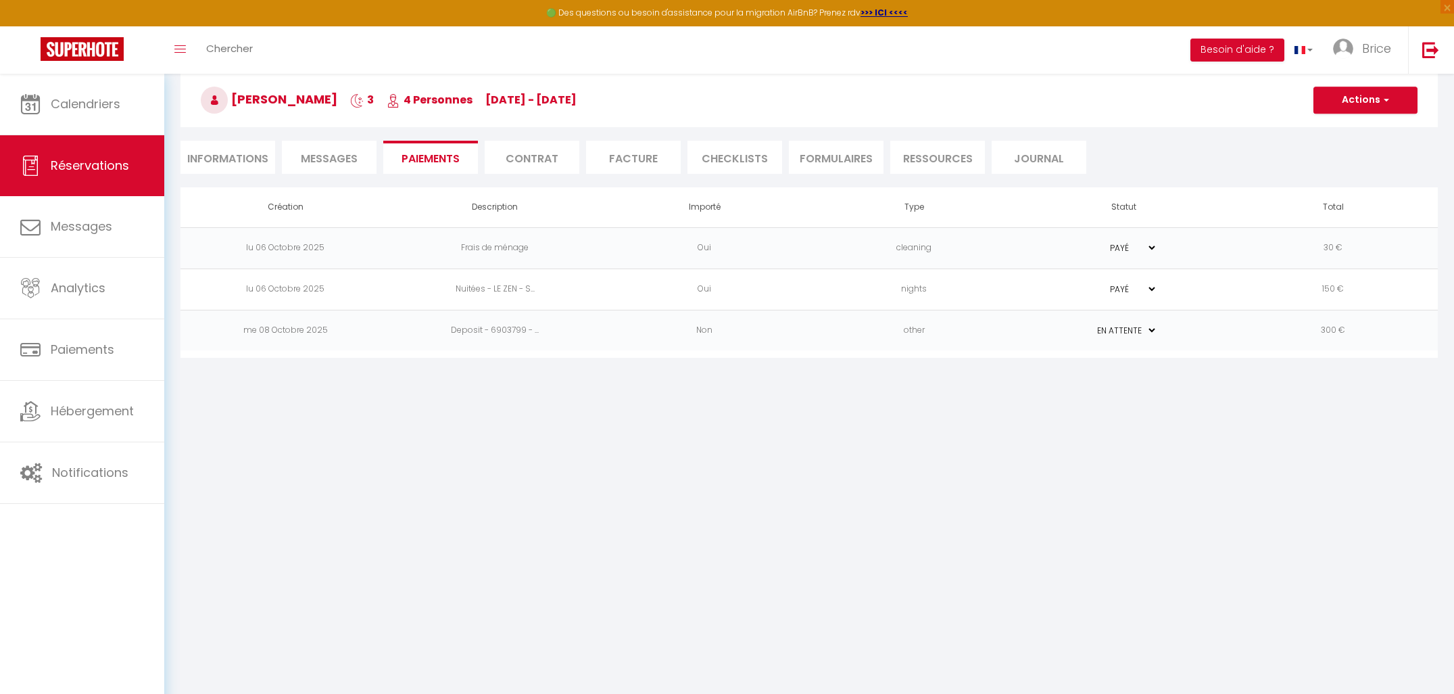
scroll to position [0, 0]
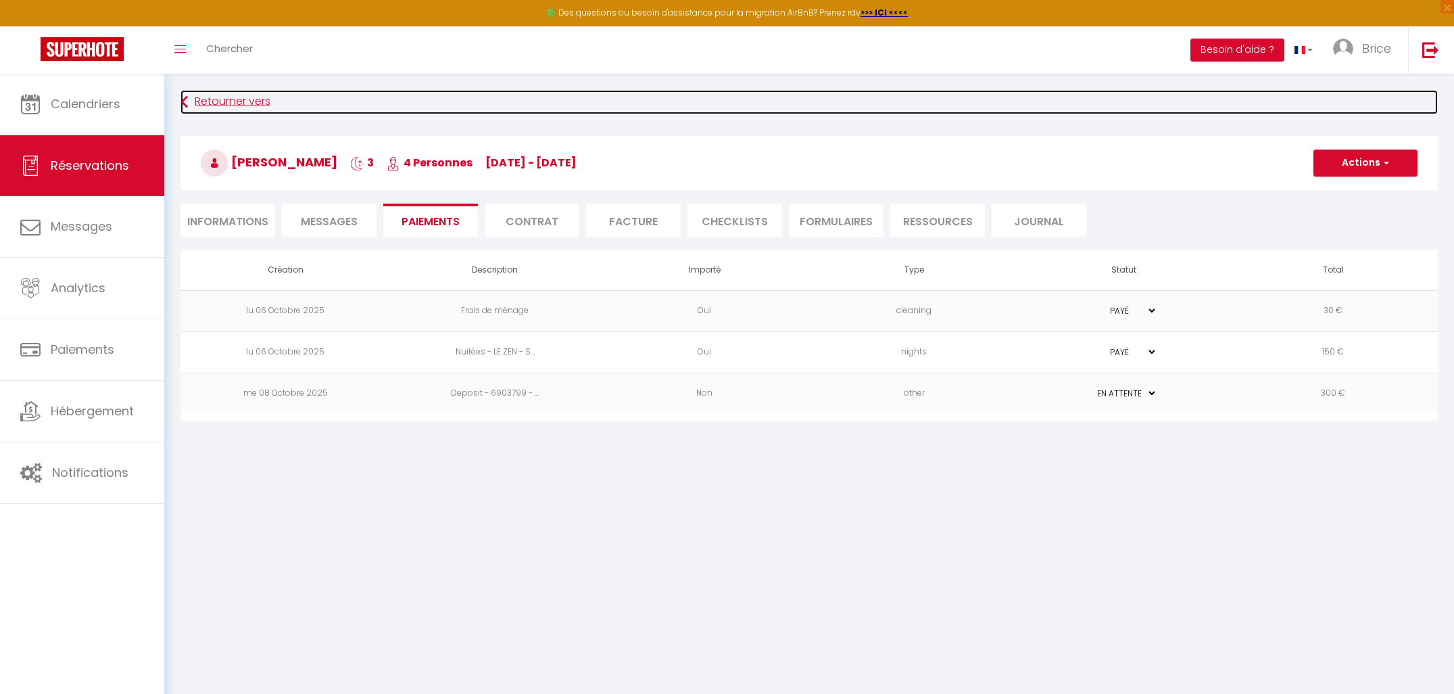
click at [224, 101] on link "Retourner vers" at bounding box center [810, 102] width 1258 height 24
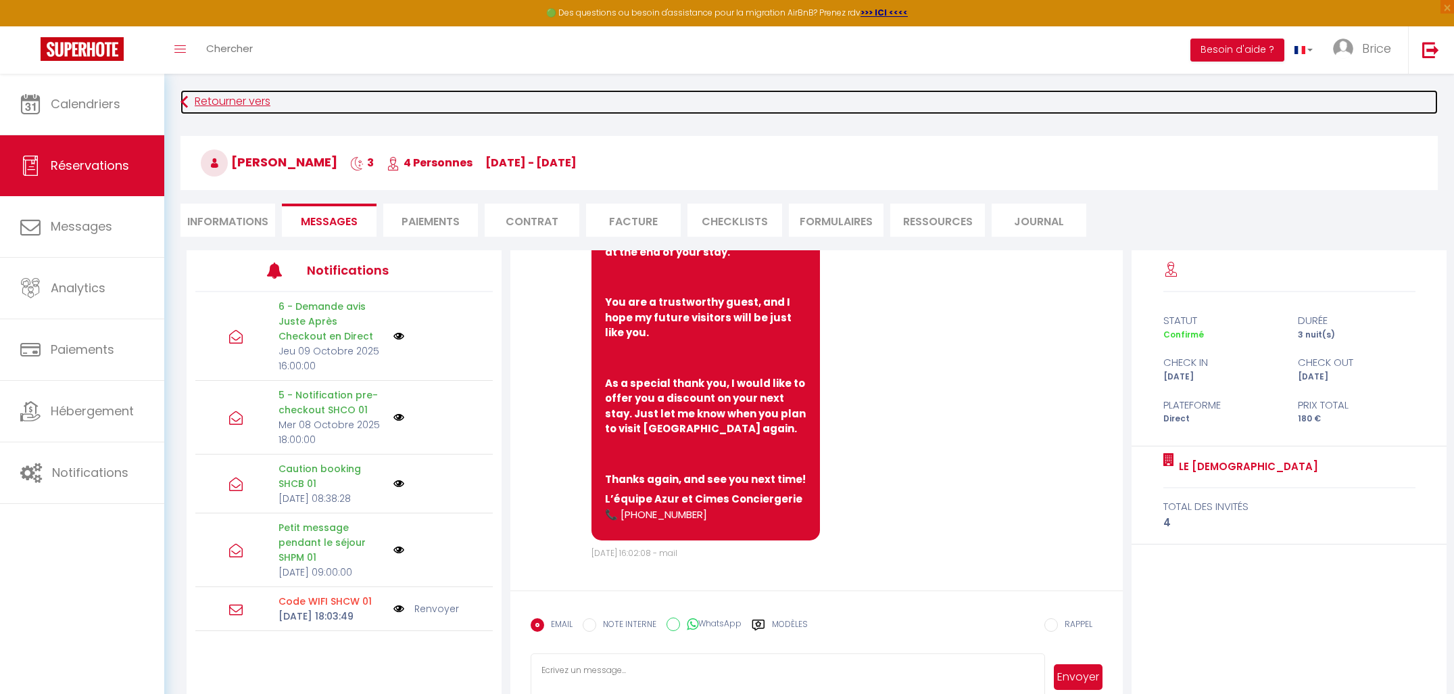
click at [223, 99] on link "Retourner vers" at bounding box center [810, 102] width 1258 height 24
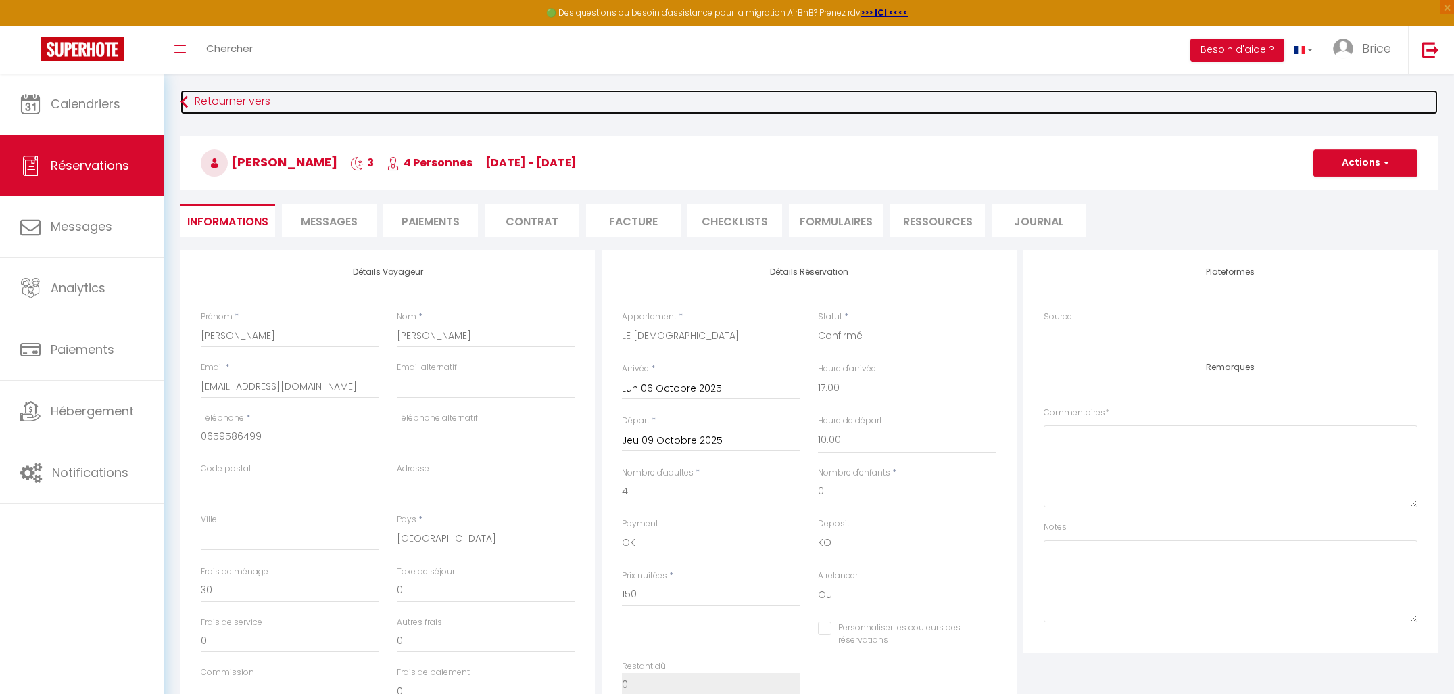
click at [223, 99] on link "Retourner vers" at bounding box center [810, 102] width 1258 height 24
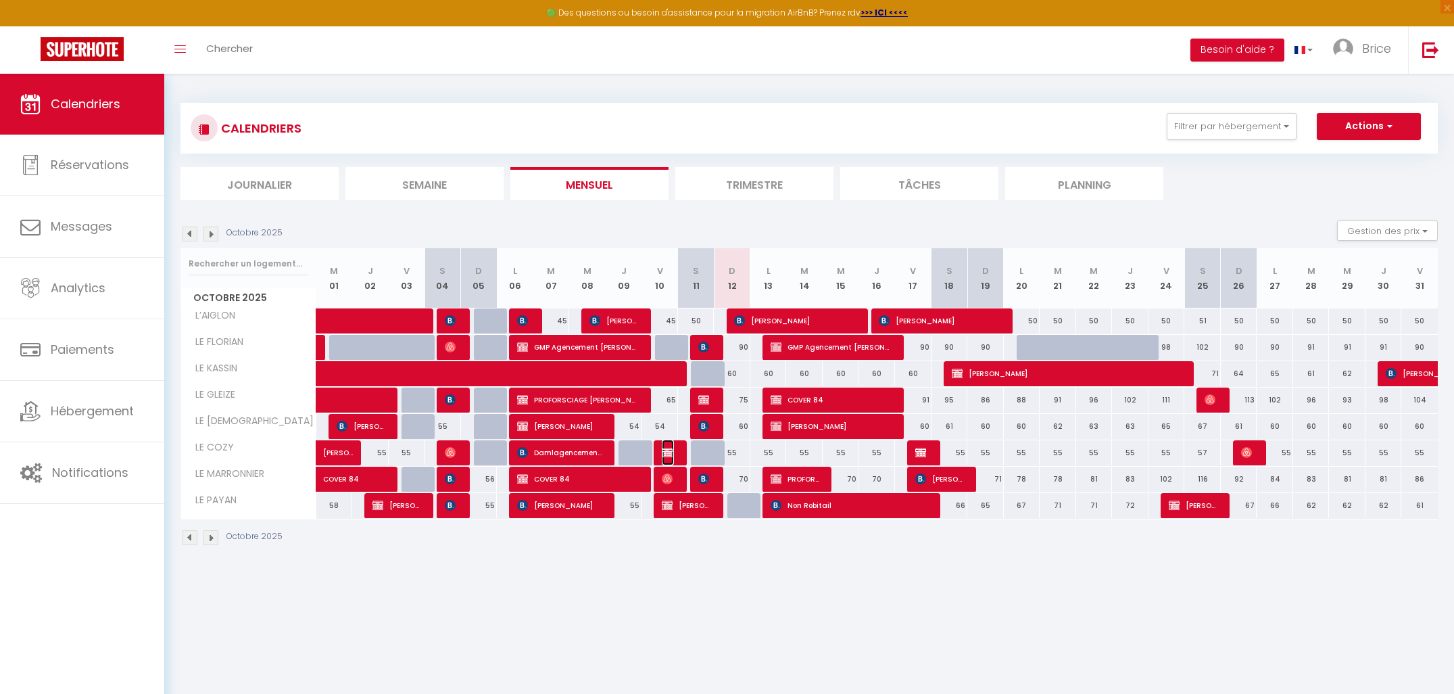
click at [667, 455] on img at bounding box center [667, 452] width 11 height 11
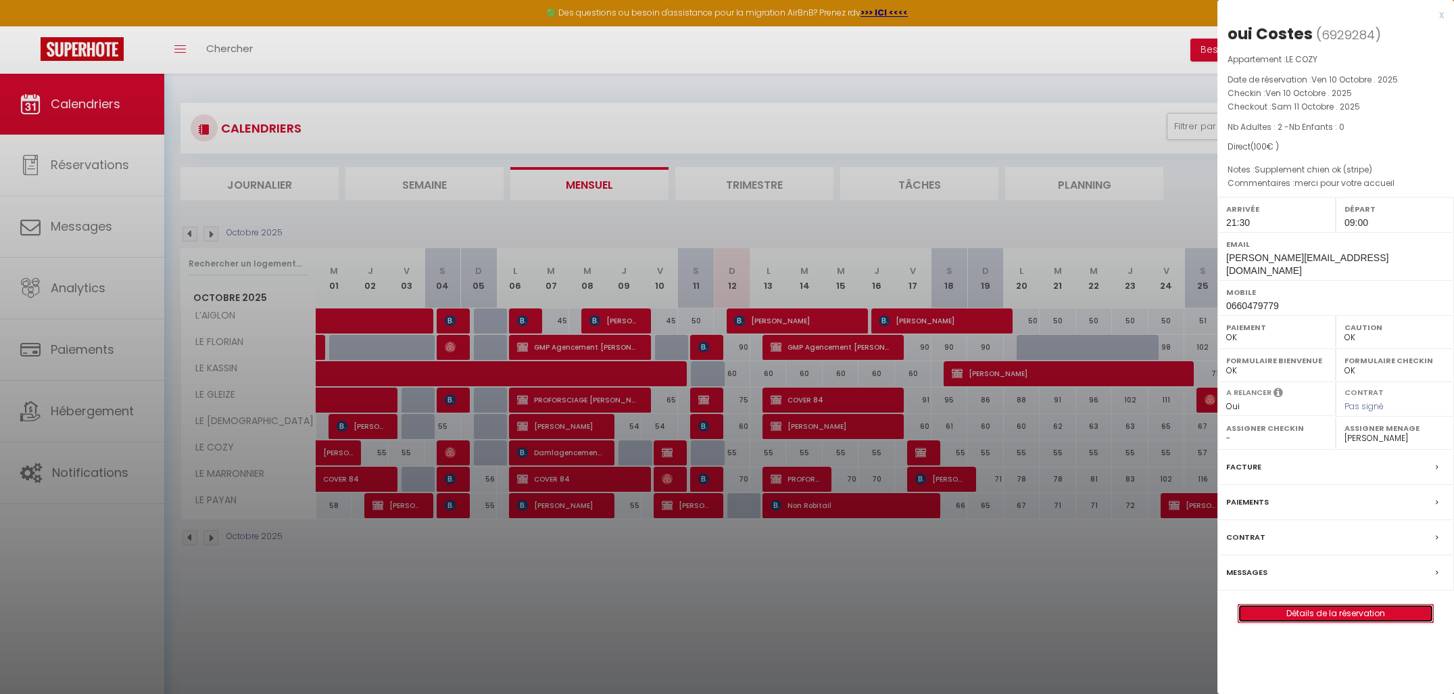
click at [1311, 604] on link "Détails de la réservation" at bounding box center [1336, 613] width 195 height 18
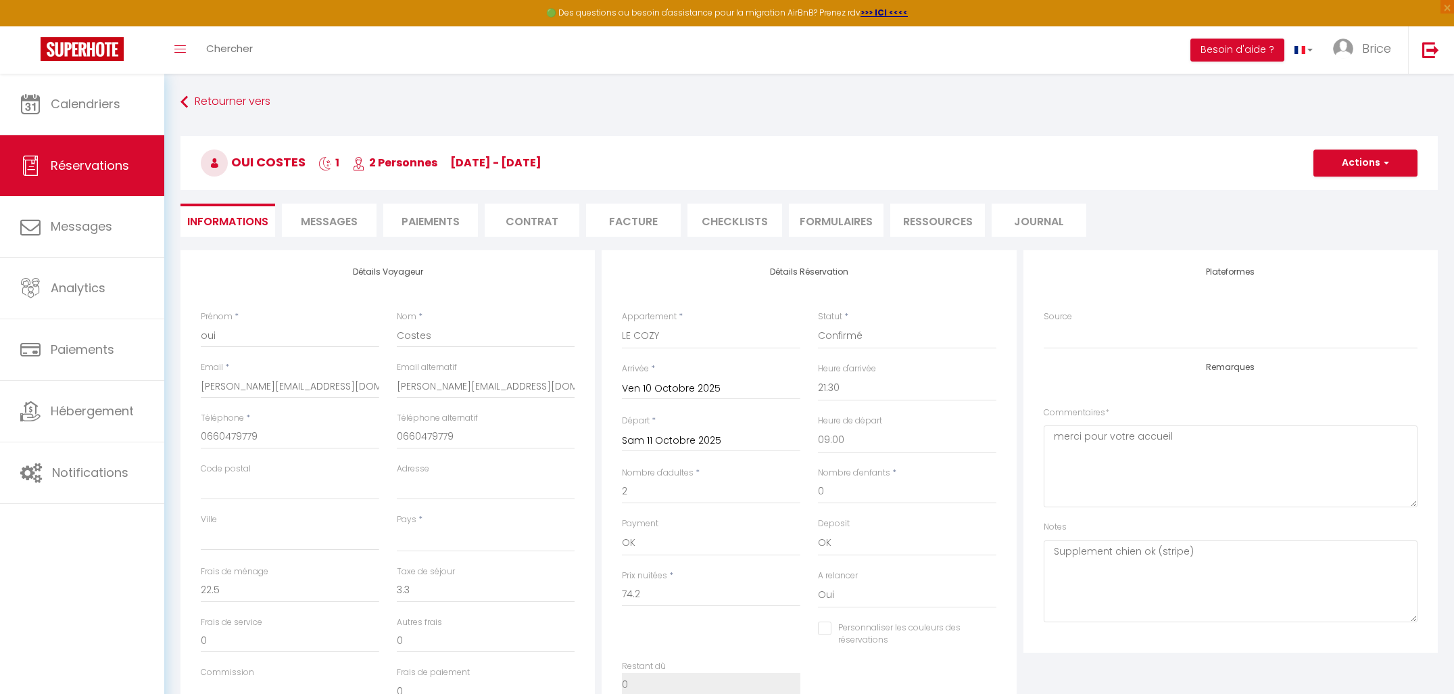
click at [434, 220] on li "Paiements" at bounding box center [430, 220] width 95 height 33
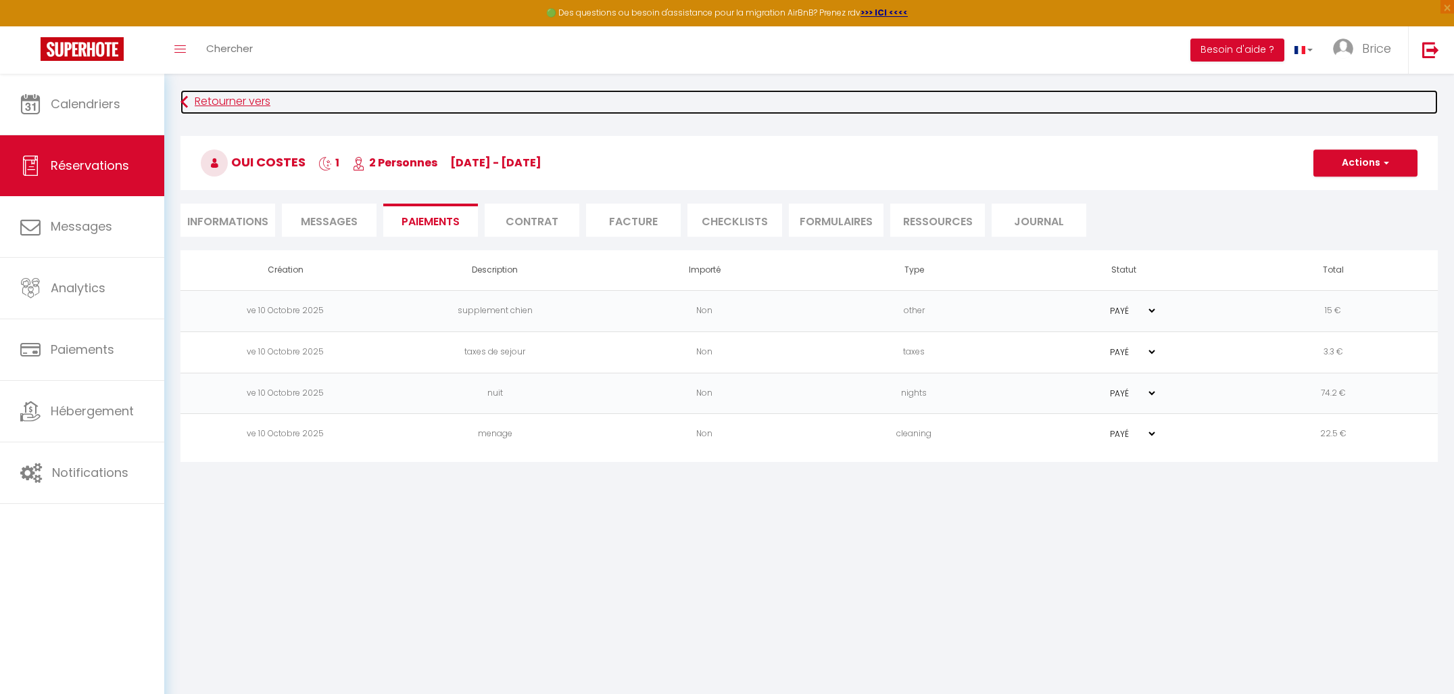
click at [208, 98] on link "Retourner vers" at bounding box center [810, 102] width 1258 height 24
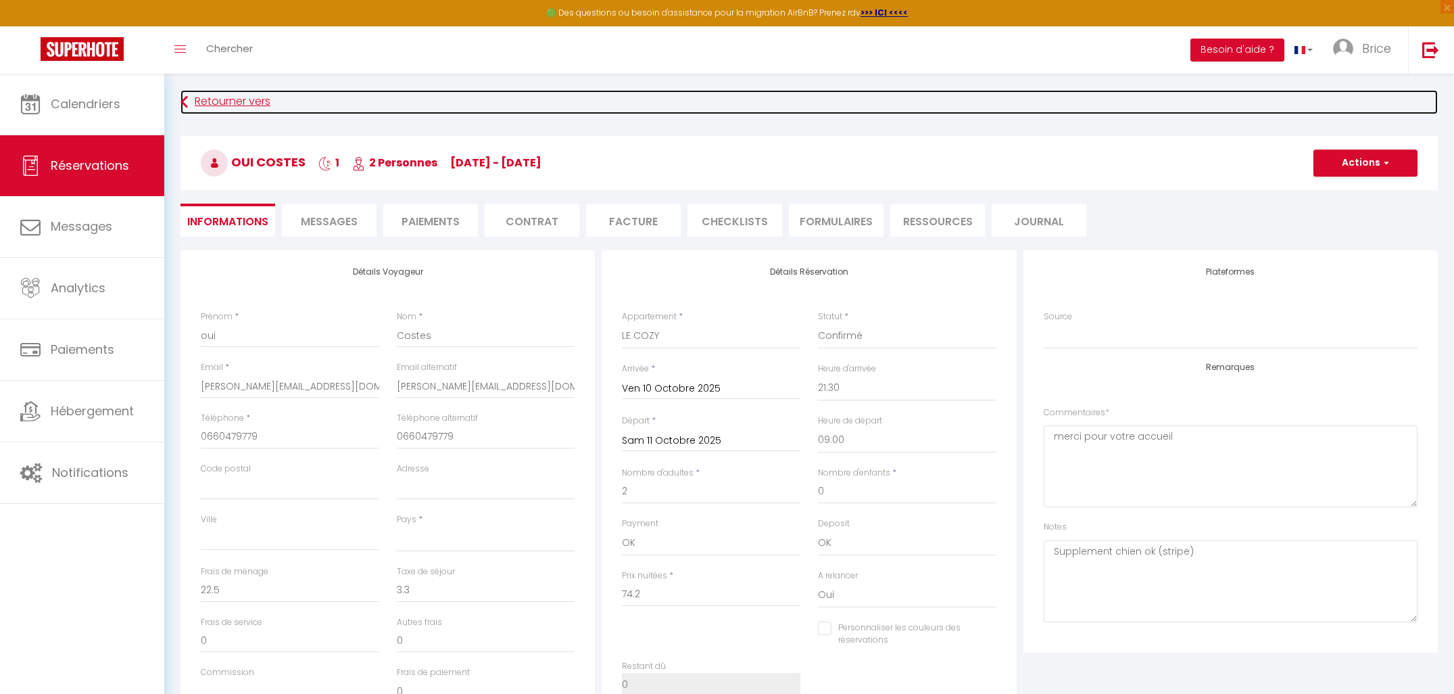
click at [208, 98] on link "Retourner vers" at bounding box center [810, 102] width 1258 height 24
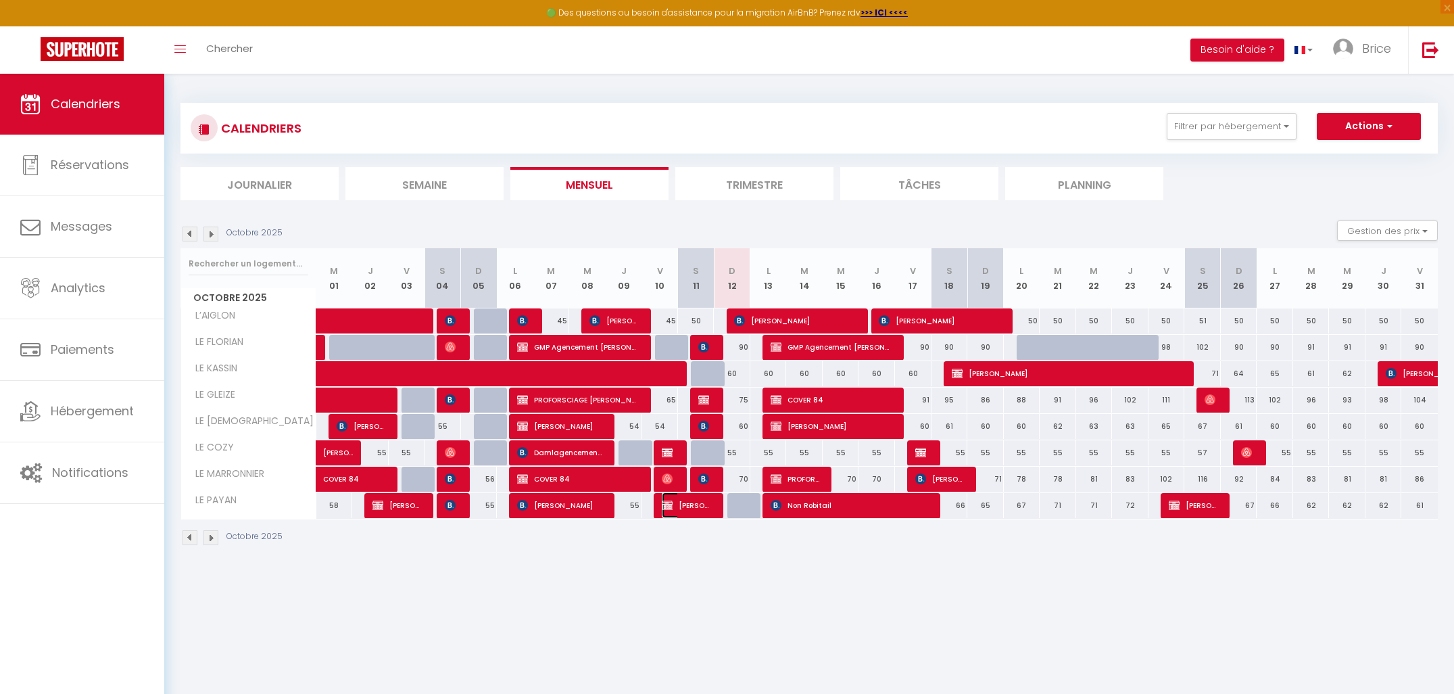
click at [672, 508] on img at bounding box center [667, 505] width 11 height 11
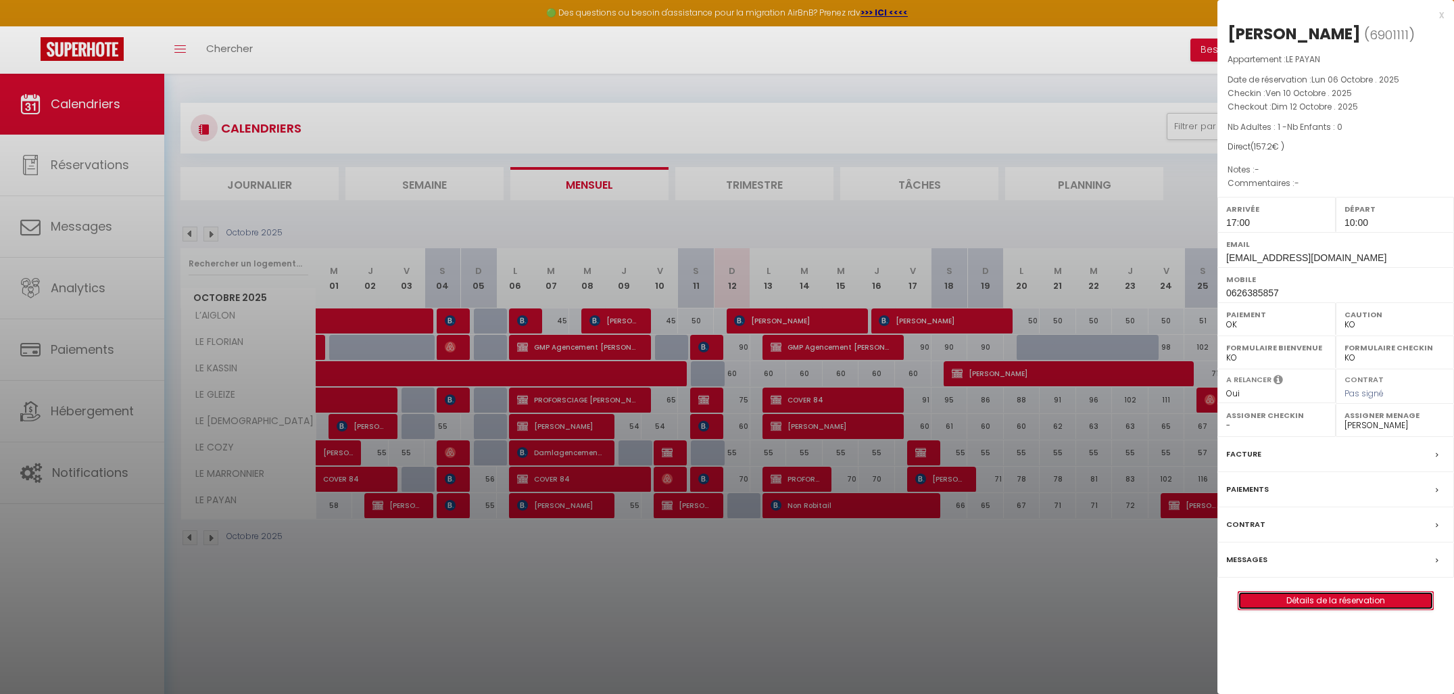
click at [1333, 600] on link "Détails de la réservation" at bounding box center [1336, 601] width 195 height 18
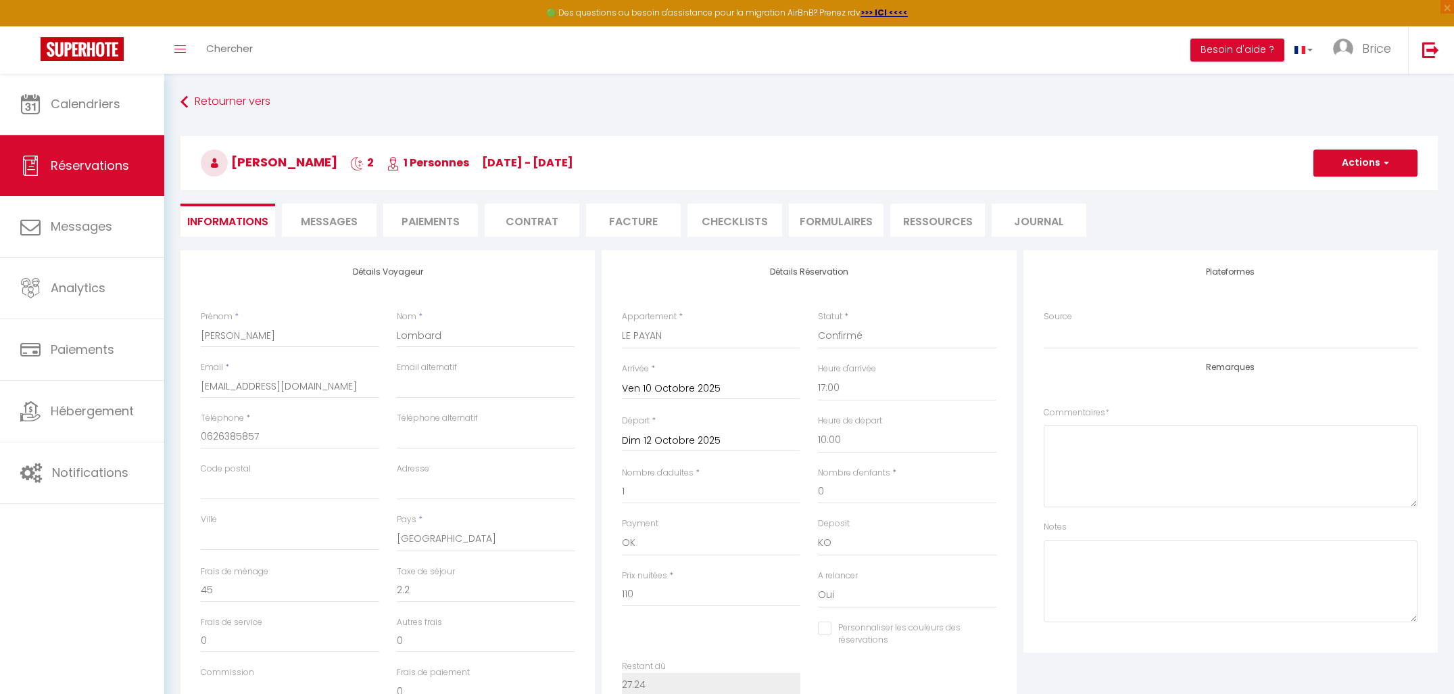
click at [426, 216] on li "Paiements" at bounding box center [430, 220] width 95 height 33
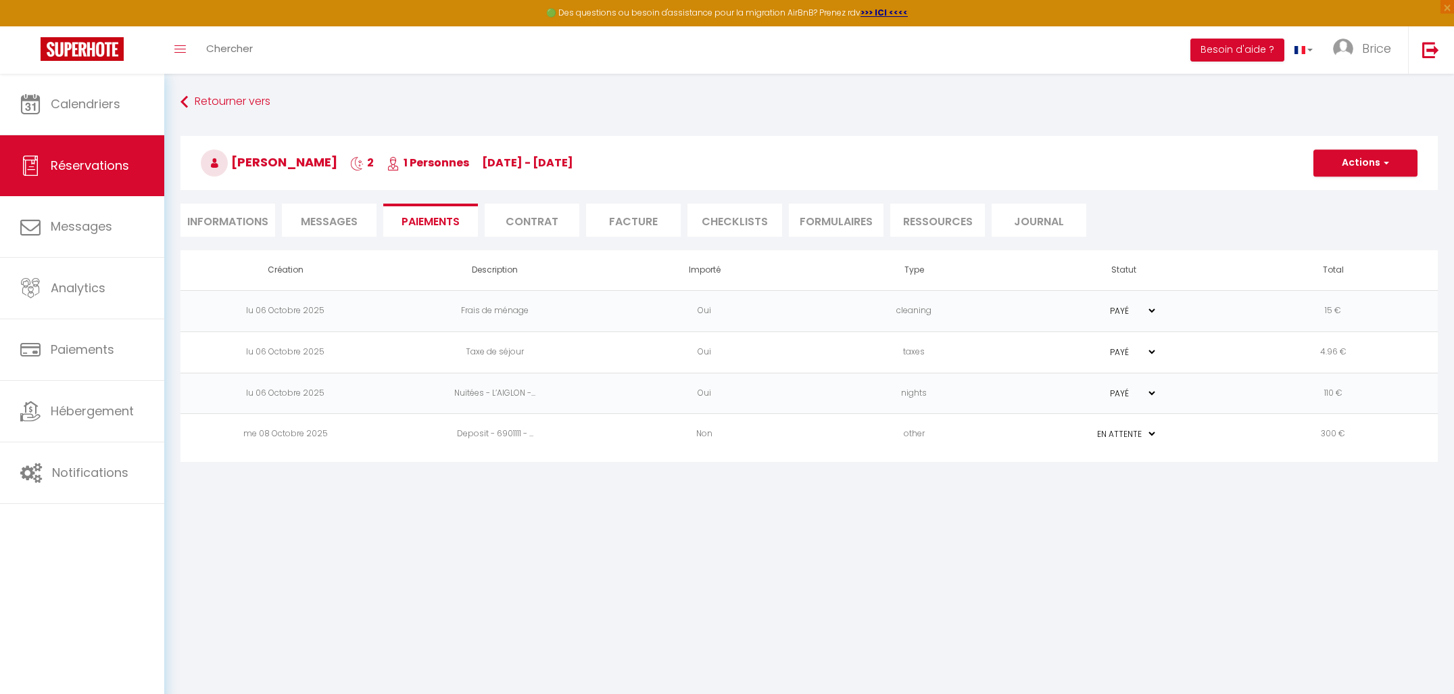
click at [1149, 431] on select "PAYÉ EN ATTENTE" at bounding box center [1124, 433] width 68 height 13
